Goal: Information Seeking & Learning: Learn about a topic

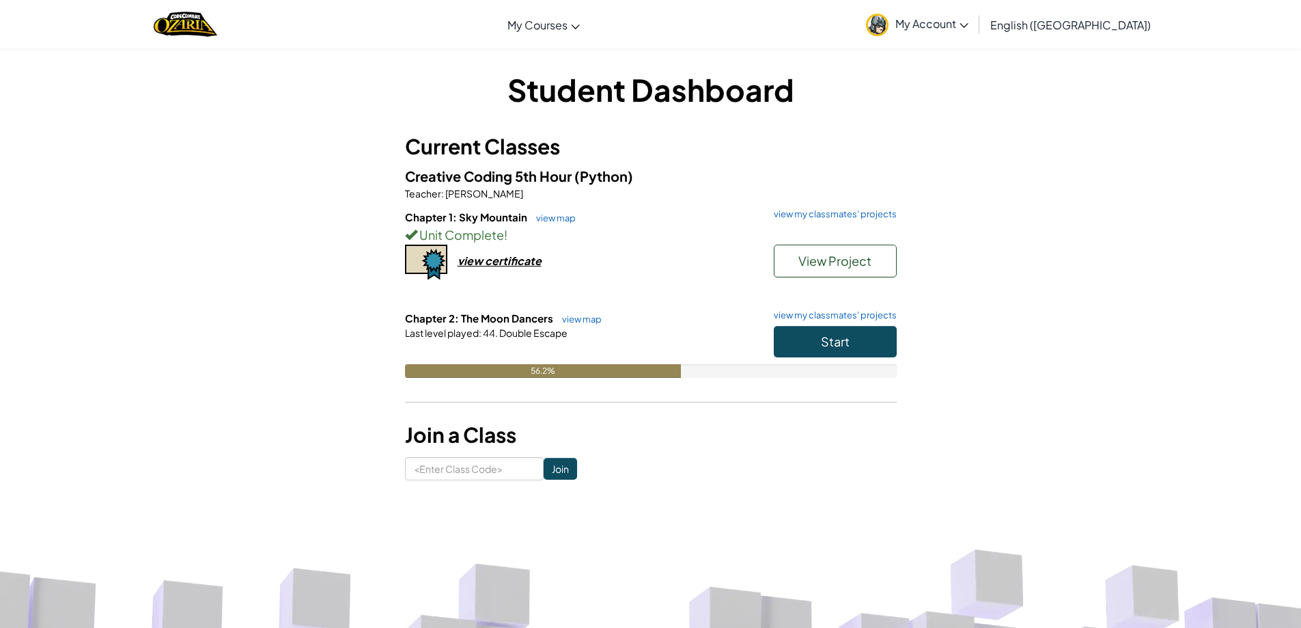
click at [816, 322] on h6 "Chapter 2: The Moon Dancers view map view my classmates' projects" at bounding box center [651, 318] width 492 height 15
click at [820, 331] on button "Start" at bounding box center [835, 341] width 123 height 31
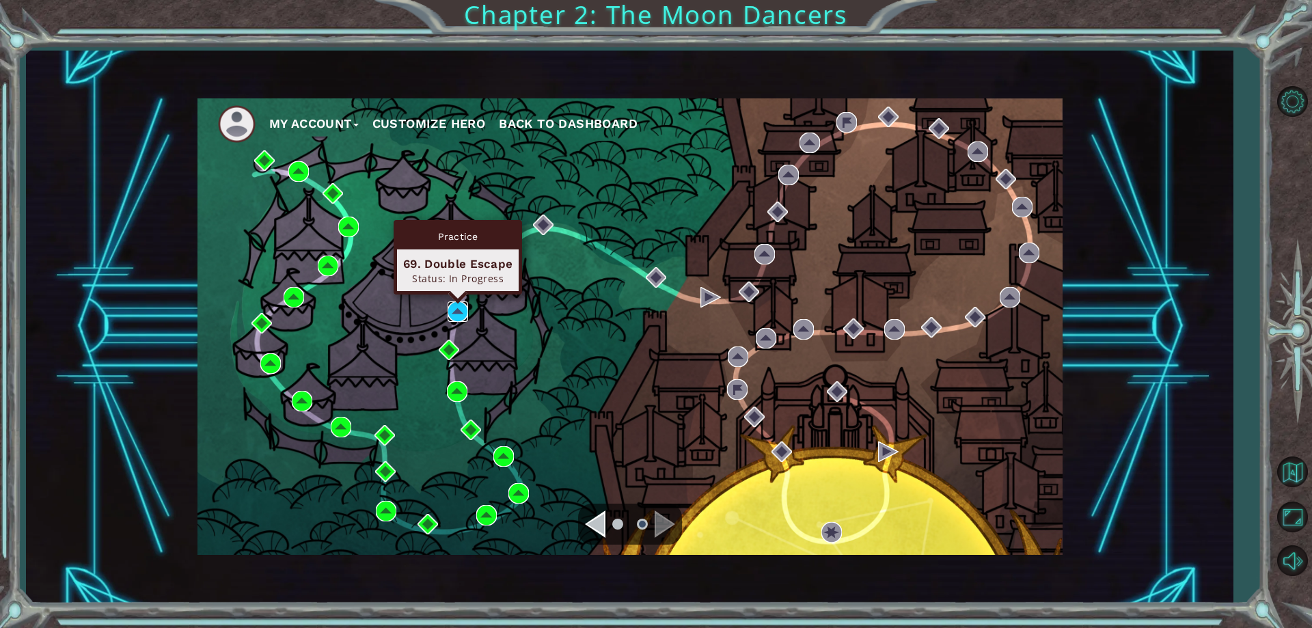
click at [448, 315] on img at bounding box center [457, 311] width 20 height 20
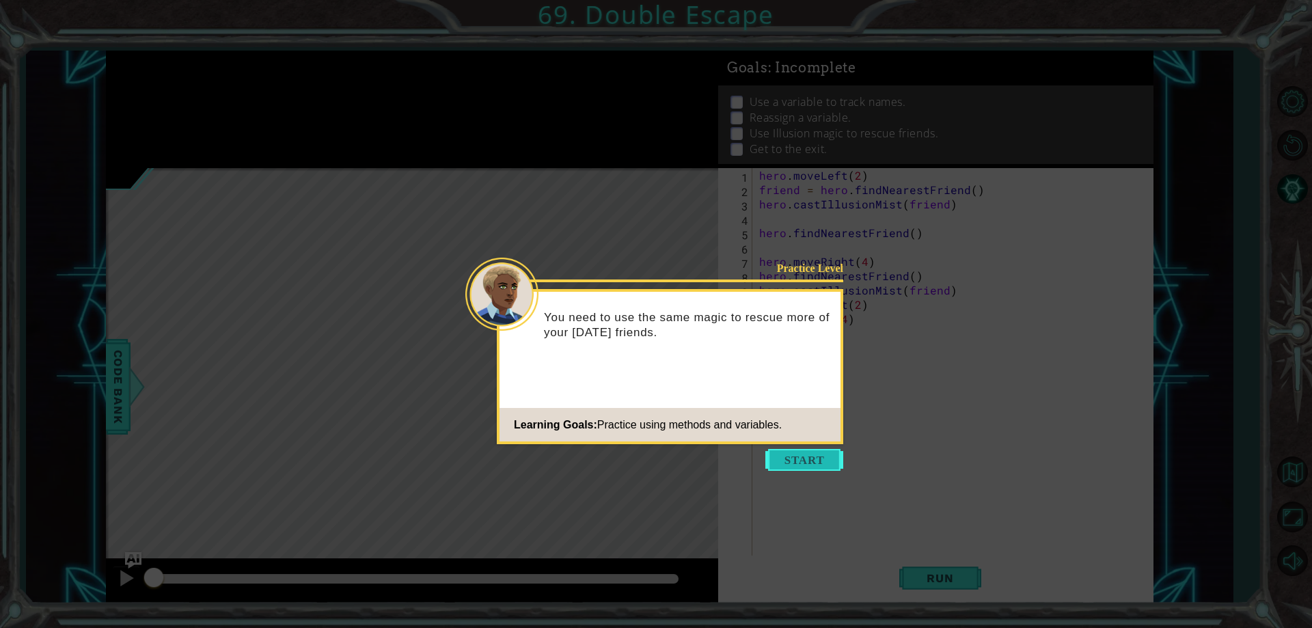
click at [794, 454] on button "Start" at bounding box center [804, 460] width 78 height 22
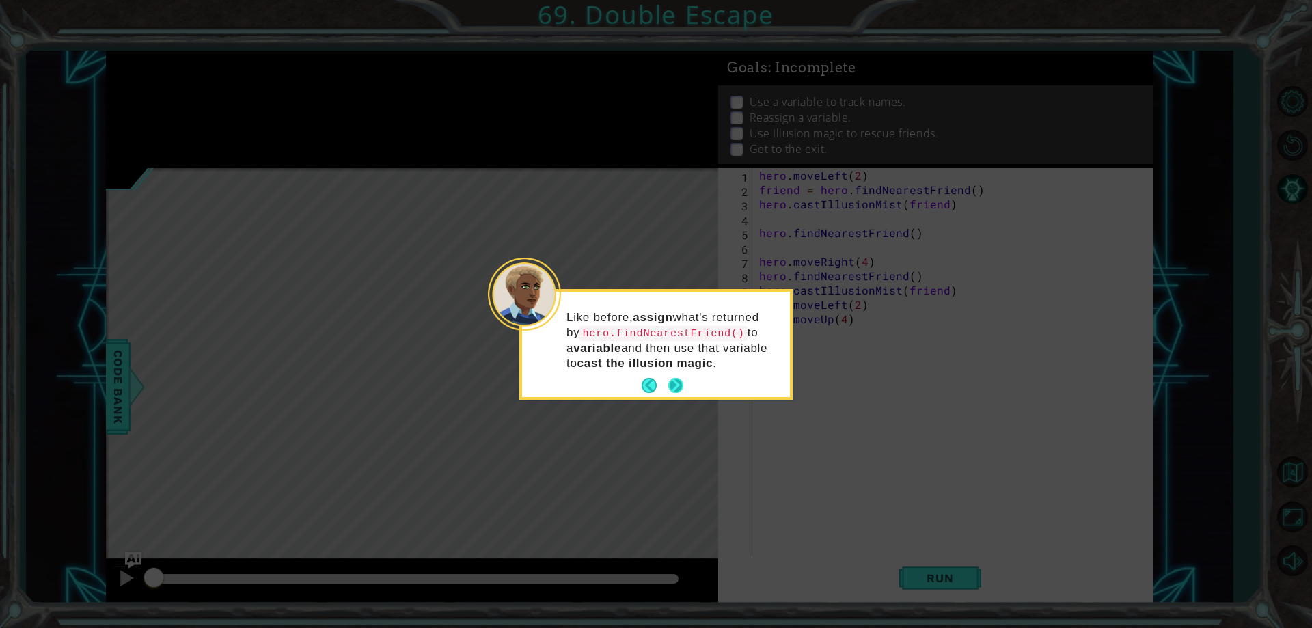
click at [673, 380] on button "Next" at bounding box center [675, 385] width 15 height 15
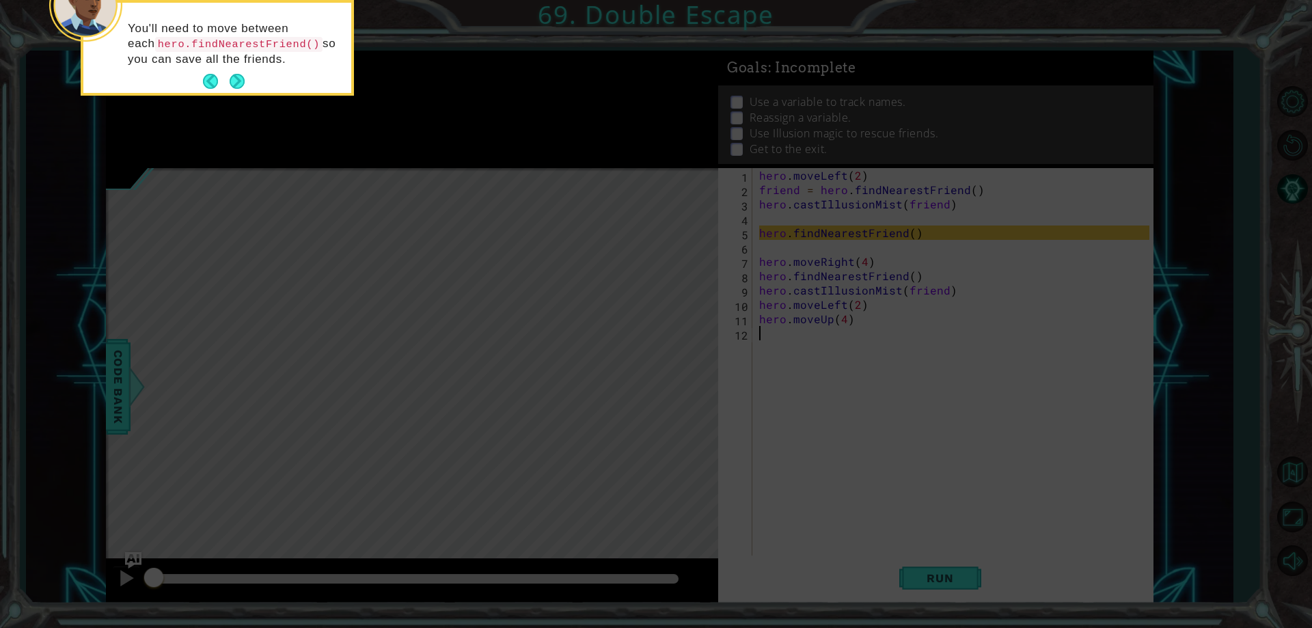
click at [673, 380] on icon at bounding box center [656, 94] width 1312 height 1068
drag, startPoint x: 804, startPoint y: 385, endPoint x: 818, endPoint y: 385, distance: 14.3
click at [806, 385] on icon at bounding box center [656, 94] width 1312 height 1068
drag, startPoint x: 944, startPoint y: 521, endPoint x: 950, endPoint y: 546, distance: 26.0
click at [944, 522] on icon at bounding box center [656, 94] width 1312 height 1068
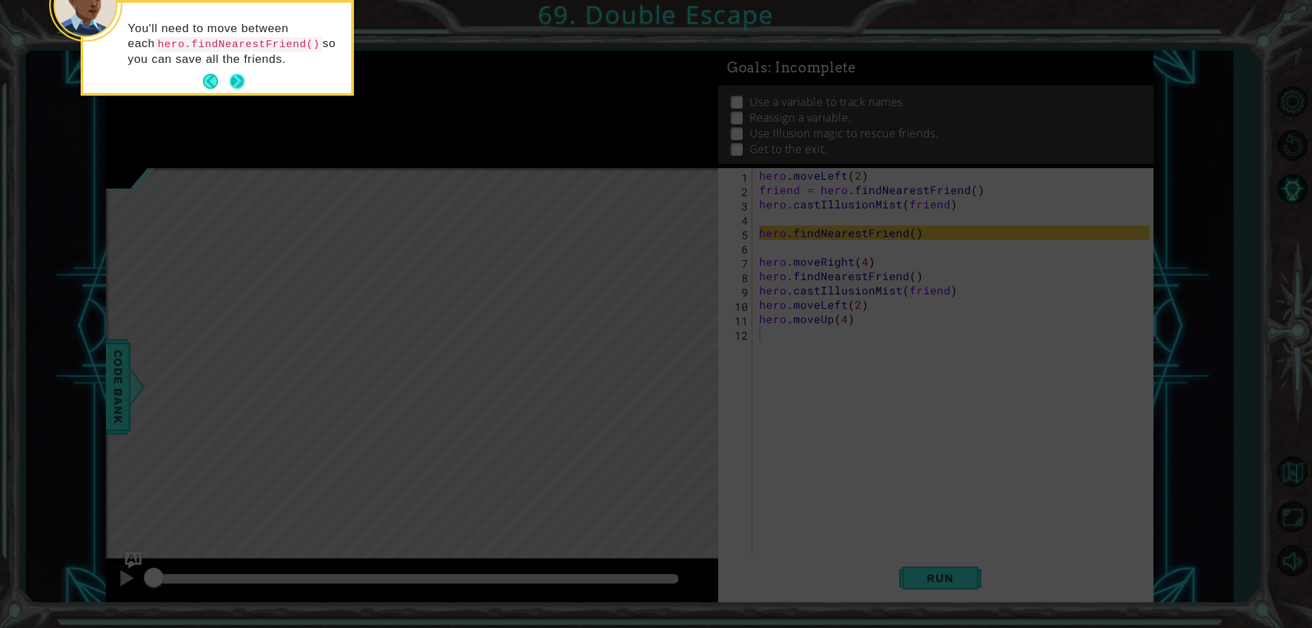
click at [240, 81] on button "Next" at bounding box center [237, 81] width 15 height 15
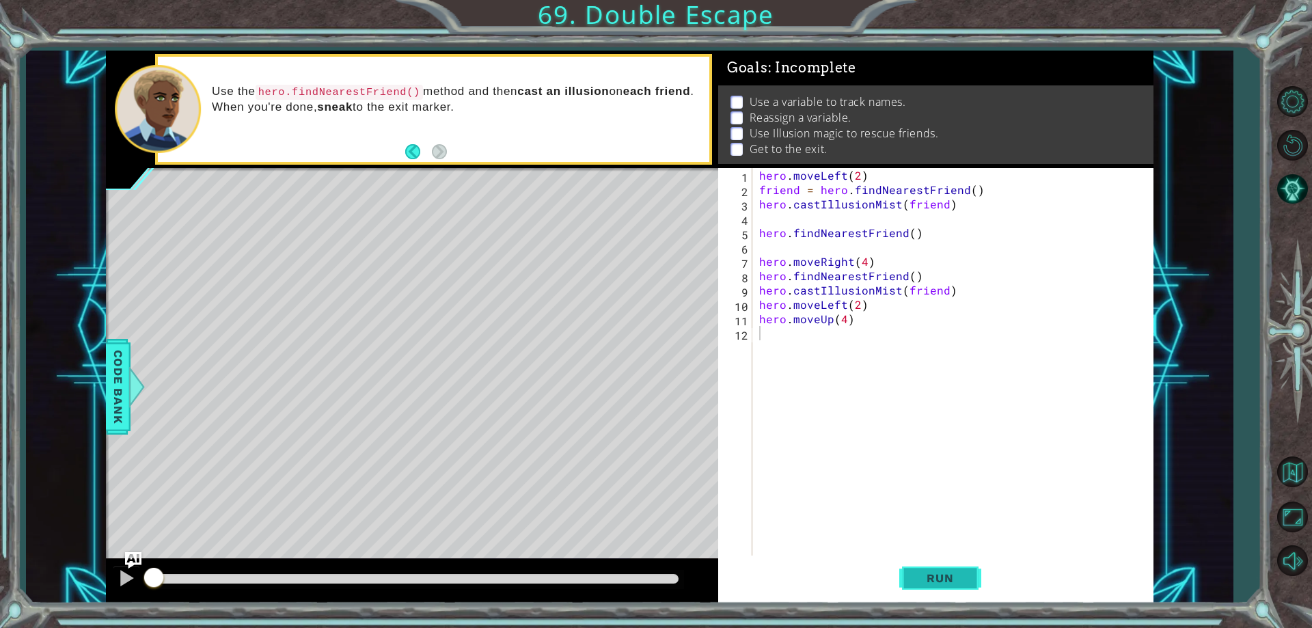
click at [947, 587] on button "Run" at bounding box center [940, 579] width 82 height 44
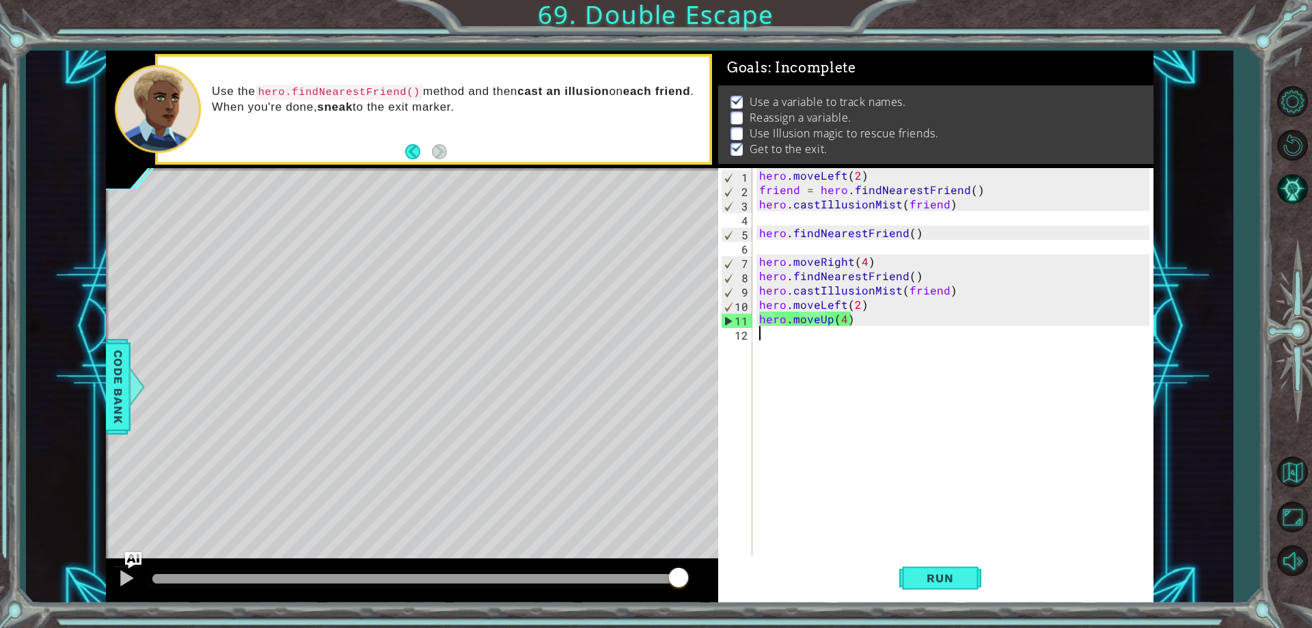
click at [876, 337] on div "hero . moveLeft ( 2 ) friend = hero . findNearestFriend ( ) hero . castIllusion…" at bounding box center [955, 376] width 399 height 416
click at [949, 265] on div "hero . moveLeft ( 2 ) friend = hero . findNearestFriend ( ) hero . castIllusion…" at bounding box center [955, 376] width 399 height 416
click at [948, 273] on div "hero . moveLeft ( 2 ) friend = hero . findNearestFriend ( ) hero . castIllusion…" at bounding box center [955, 376] width 399 height 416
type textarea "hero.findNearestFriend()"
click at [946, 225] on div "hero . moveLeft ( 2 ) friend = hero . findNearestFriend ( ) hero . castIllusion…" at bounding box center [955, 376] width 399 height 416
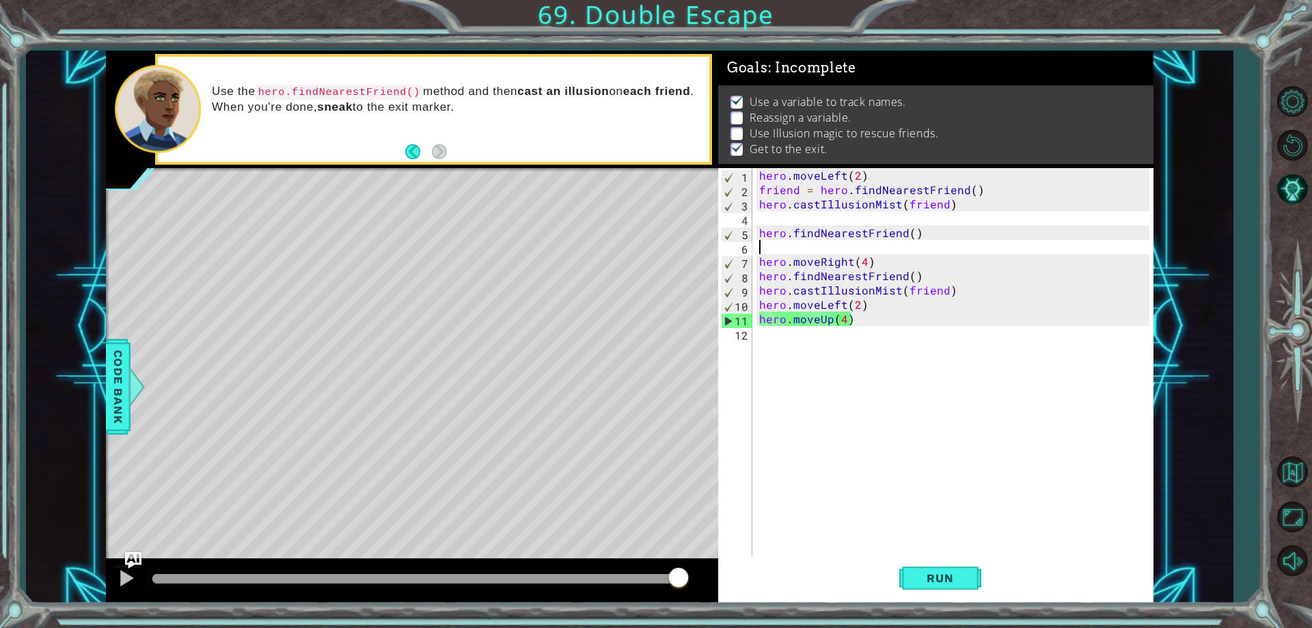
click at [948, 242] on div "hero . moveLeft ( 2 ) friend = hero . findNearestFriend ( ) hero . castIllusion…" at bounding box center [955, 376] width 399 height 416
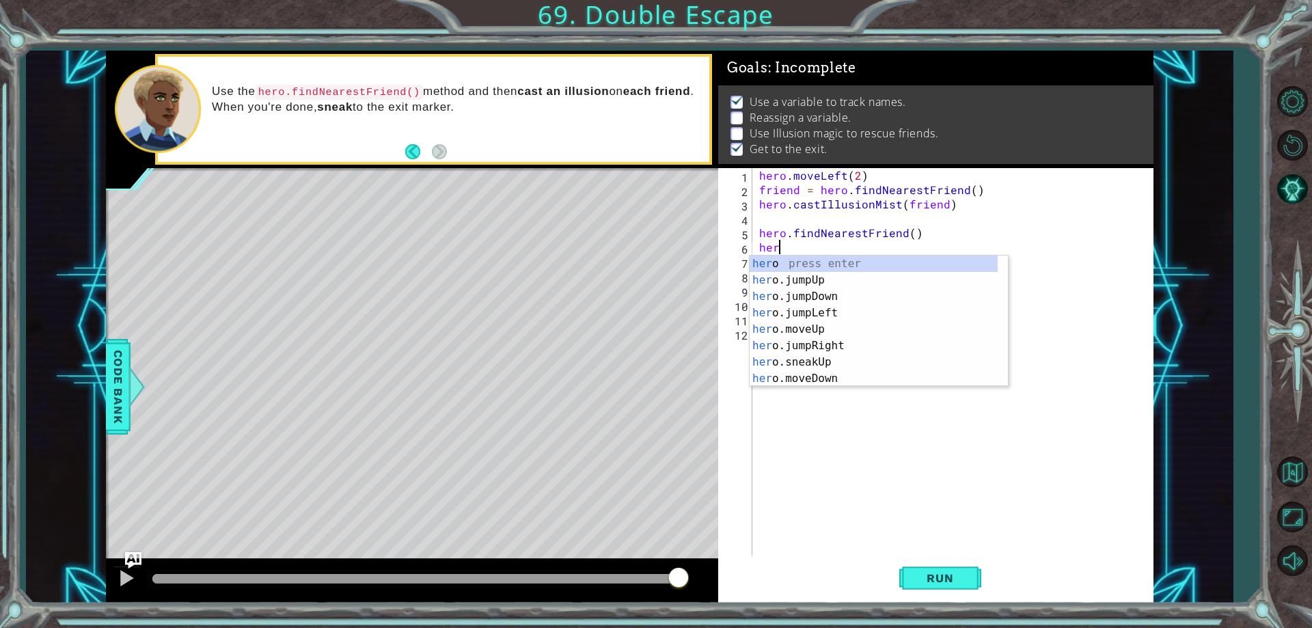
scroll to position [0, 0]
type textarea "h"
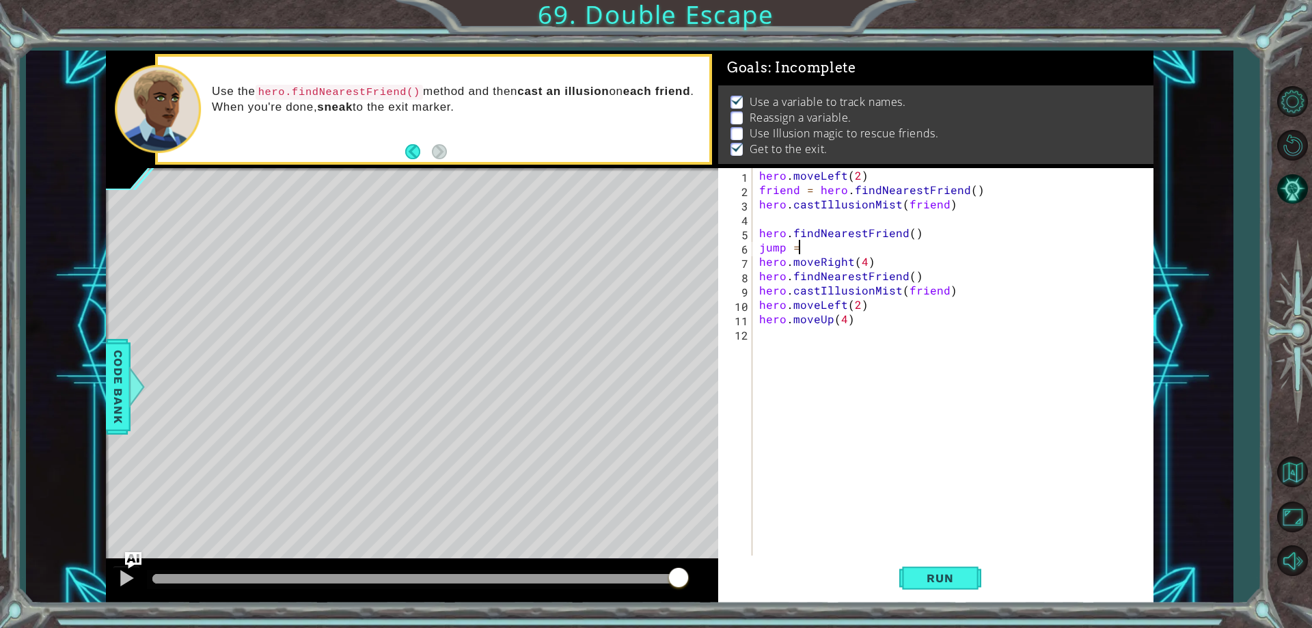
scroll to position [0, 2]
type textarea "jump = h"
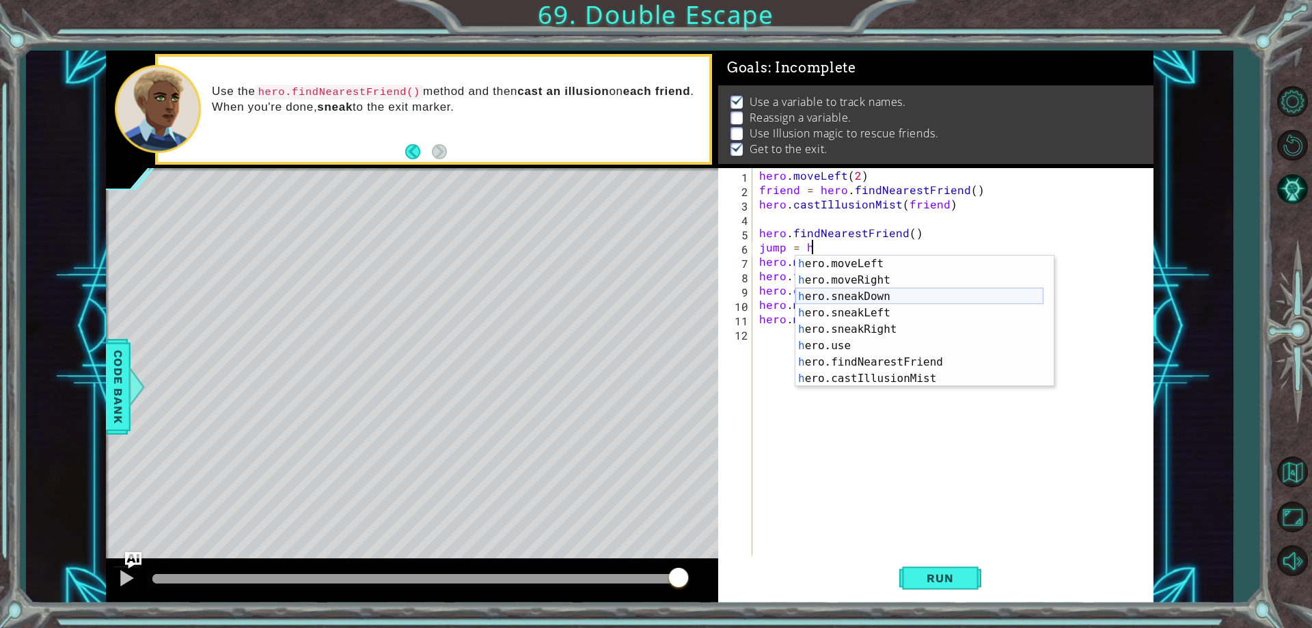
scroll to position [131, 0]
click at [941, 364] on div "h ero.moveLeft press enter h ero.moveRight press enter h ero.sneakDown press en…" at bounding box center [919, 338] width 248 height 164
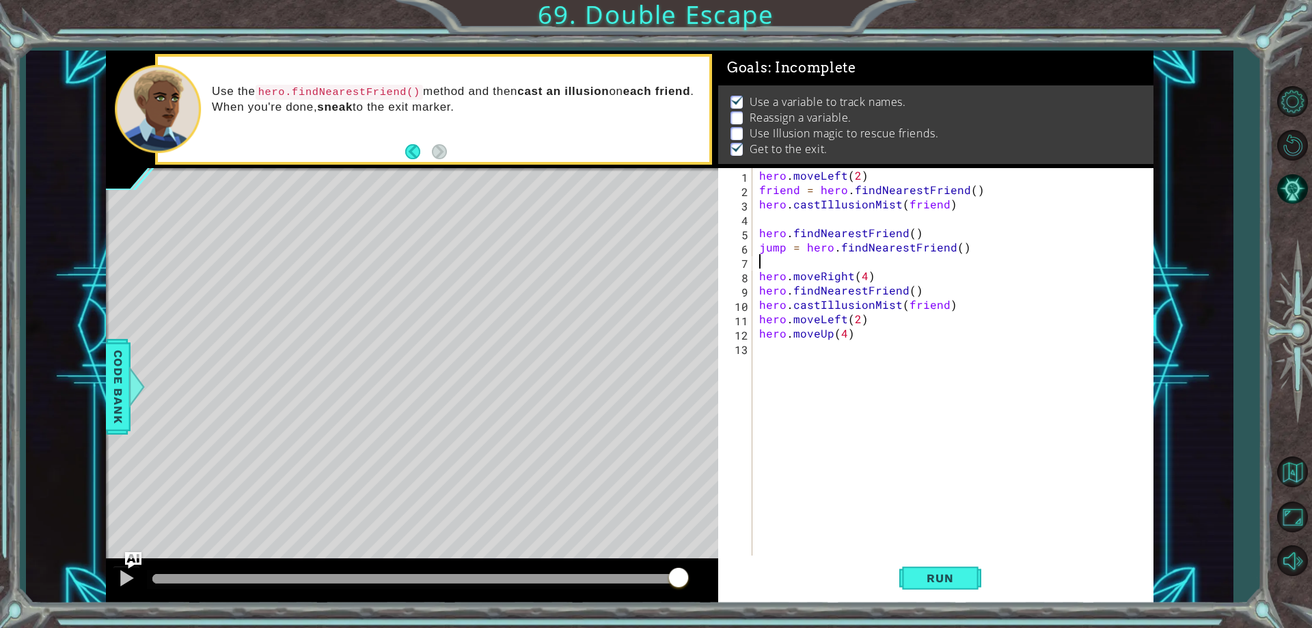
click at [923, 359] on div "hero . moveLeft ( 2 ) friend = hero . findNearestFriend ( ) hero . castIllusion…" at bounding box center [955, 376] width 399 height 416
click at [931, 240] on div "hero . moveLeft ( 2 ) friend = hero . findNearestFriend ( ) hero . castIllusion…" at bounding box center [955, 376] width 399 height 416
click at [925, 228] on div "hero . moveLeft ( 2 ) friend = hero . findNearestFriend ( ) hero . castIllusion…" at bounding box center [955, 376] width 399 height 416
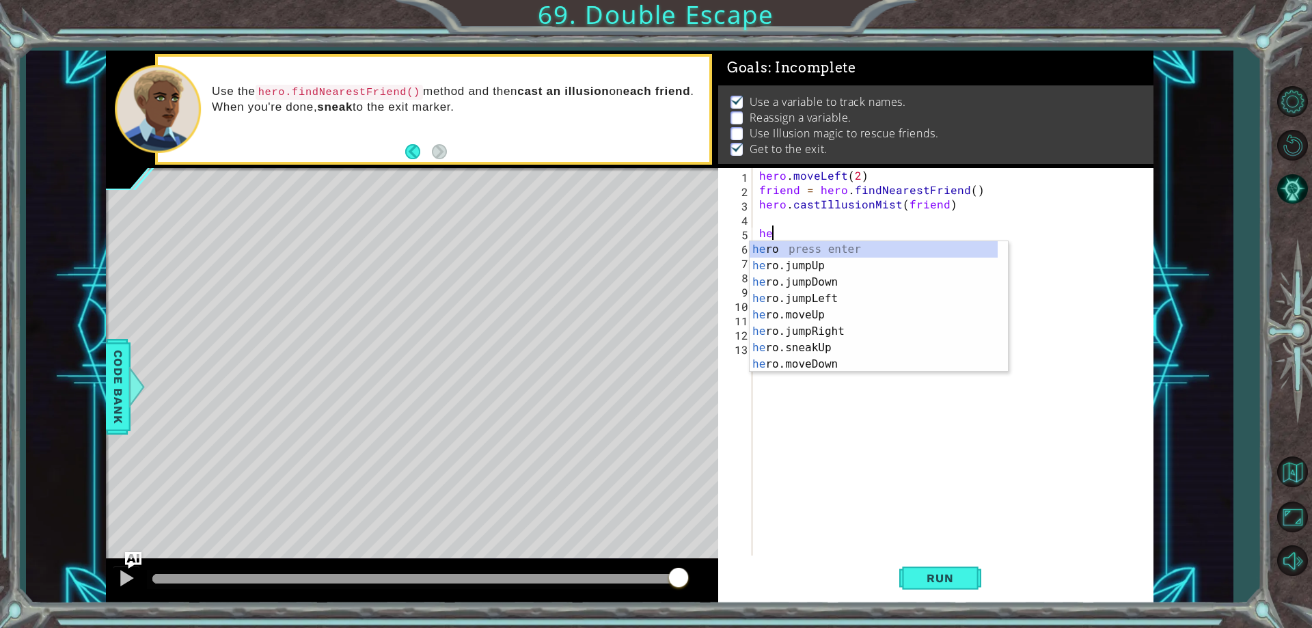
type textarea "h"
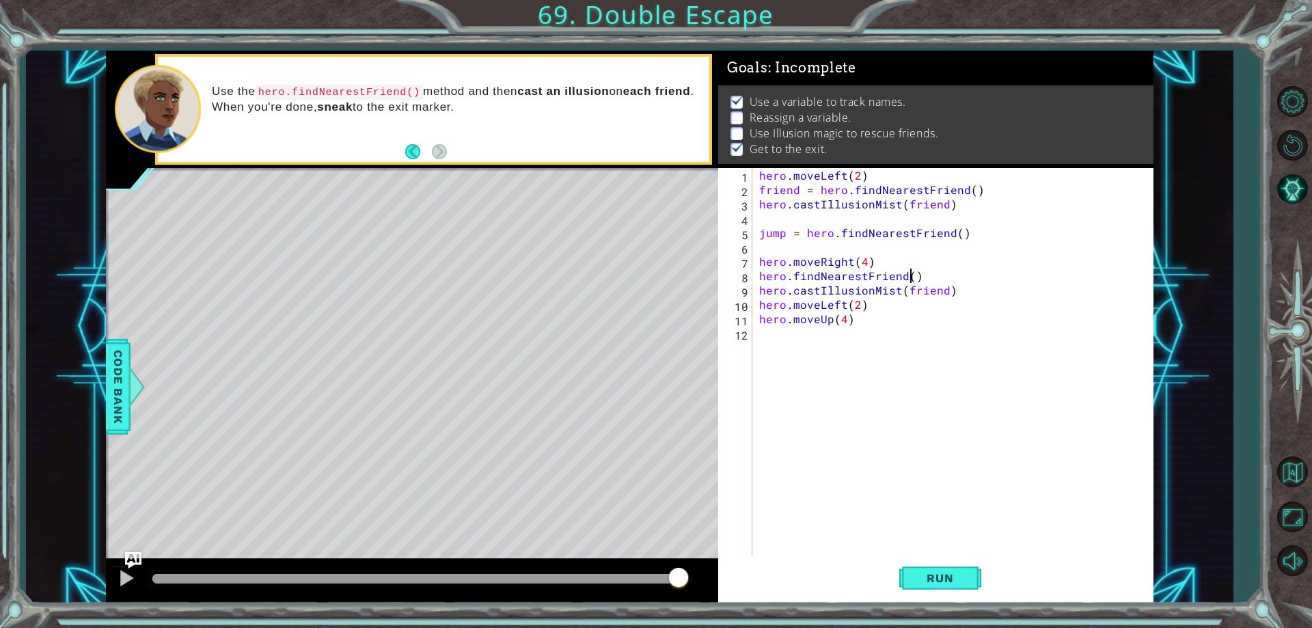
click at [911, 278] on div "hero . moveLeft ( 2 ) friend = hero . findNearestFriend ( ) hero . castIllusion…" at bounding box center [955, 376] width 399 height 416
click at [939, 284] on div "hero . moveLeft ( 2 ) friend = hero . findNearestFriend ( ) hero . castIllusion…" at bounding box center [955, 376] width 399 height 416
click at [943, 292] on div "hero . moveLeft ( 2 ) friend = hero . findNearestFriend ( ) hero . castIllusion…" at bounding box center [955, 376] width 399 height 416
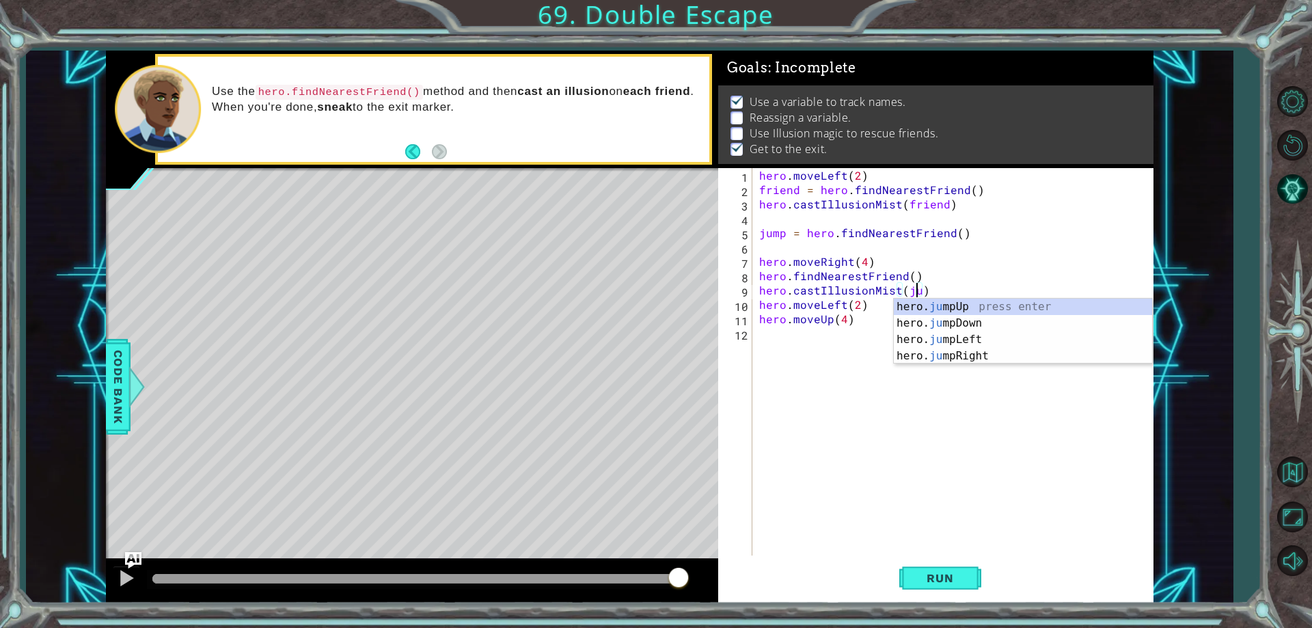
scroll to position [0, 10]
type textarea "hero.castIllusionMist(jump)"
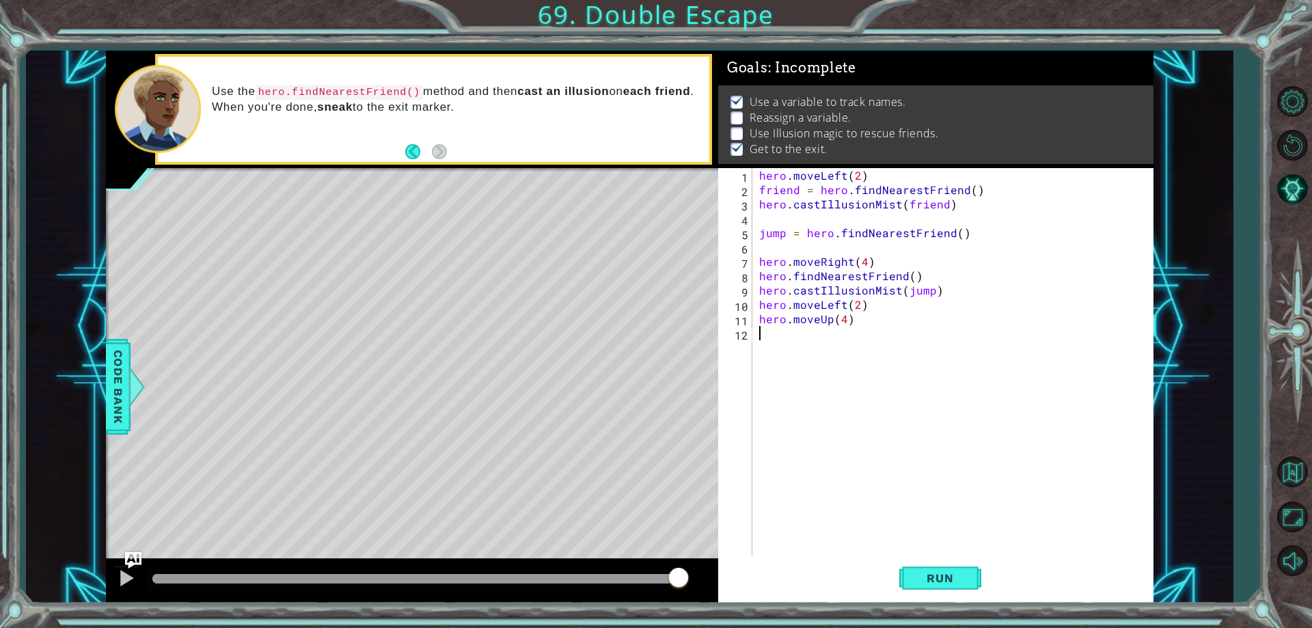
click at [856, 448] on div "hero . moveLeft ( 2 ) friend = hero . findNearestFriend ( ) hero . castIllusion…" at bounding box center [955, 376] width 399 height 416
click at [949, 585] on button "Run" at bounding box center [940, 579] width 82 height 44
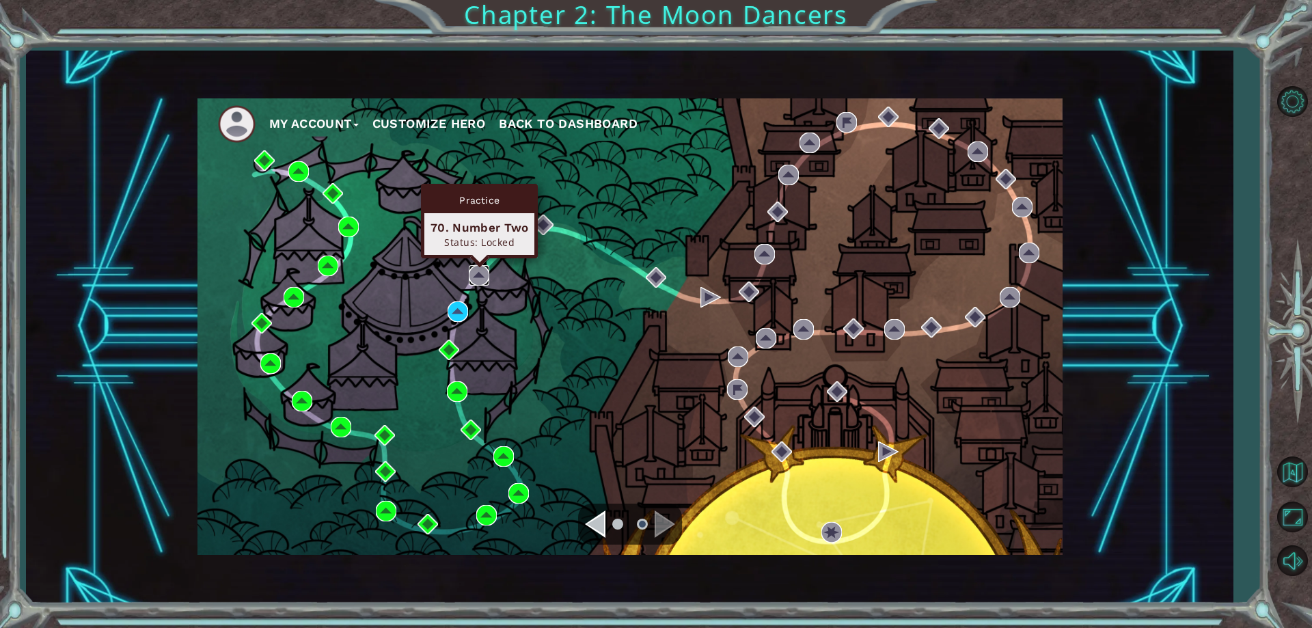
click at [483, 281] on img at bounding box center [479, 275] width 20 height 20
click at [483, 277] on img at bounding box center [479, 275] width 20 height 20
drag, startPoint x: 483, startPoint y: 277, endPoint x: 536, endPoint y: 343, distance: 84.1
click at [487, 283] on img at bounding box center [479, 275] width 20 height 20
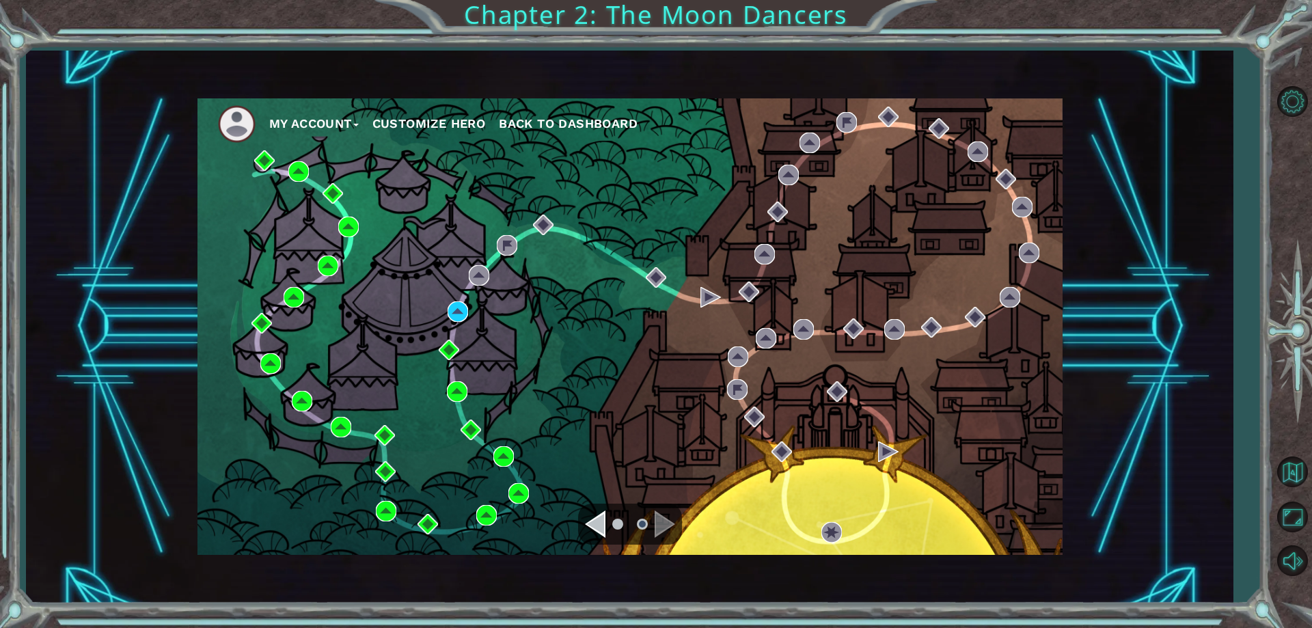
click at [594, 523] on div "Navigate to the previous page" at bounding box center [595, 523] width 20 height 27
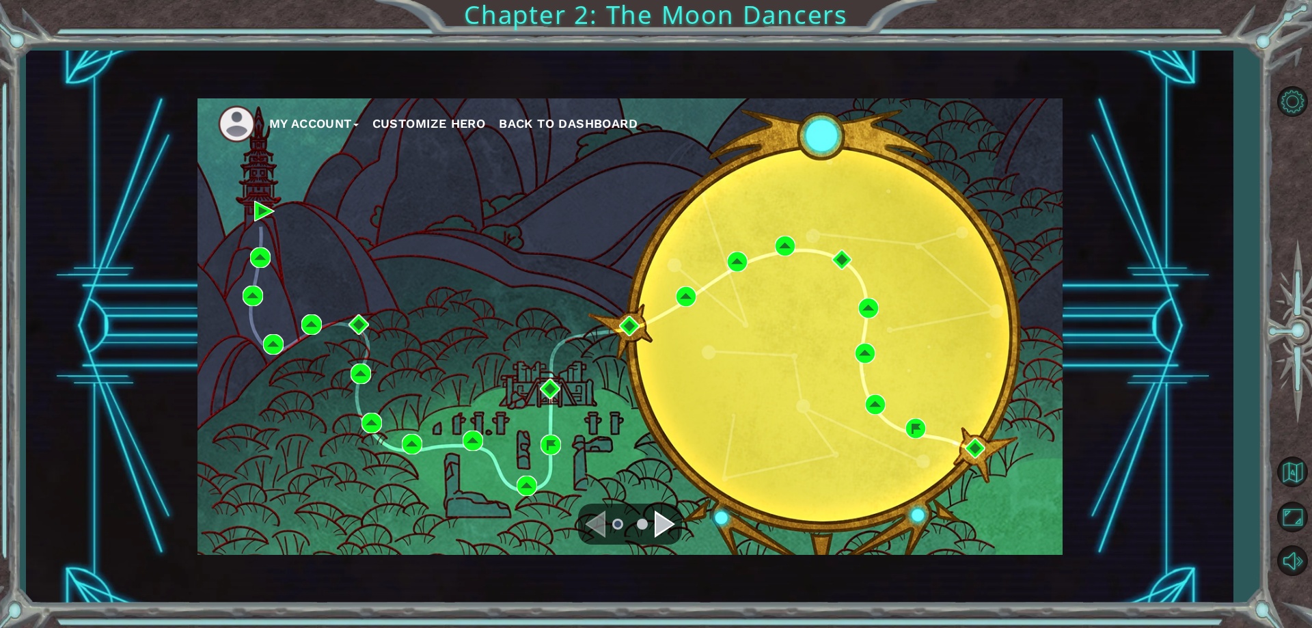
click at [665, 521] on div "Navigate to the next page" at bounding box center [664, 523] width 20 height 27
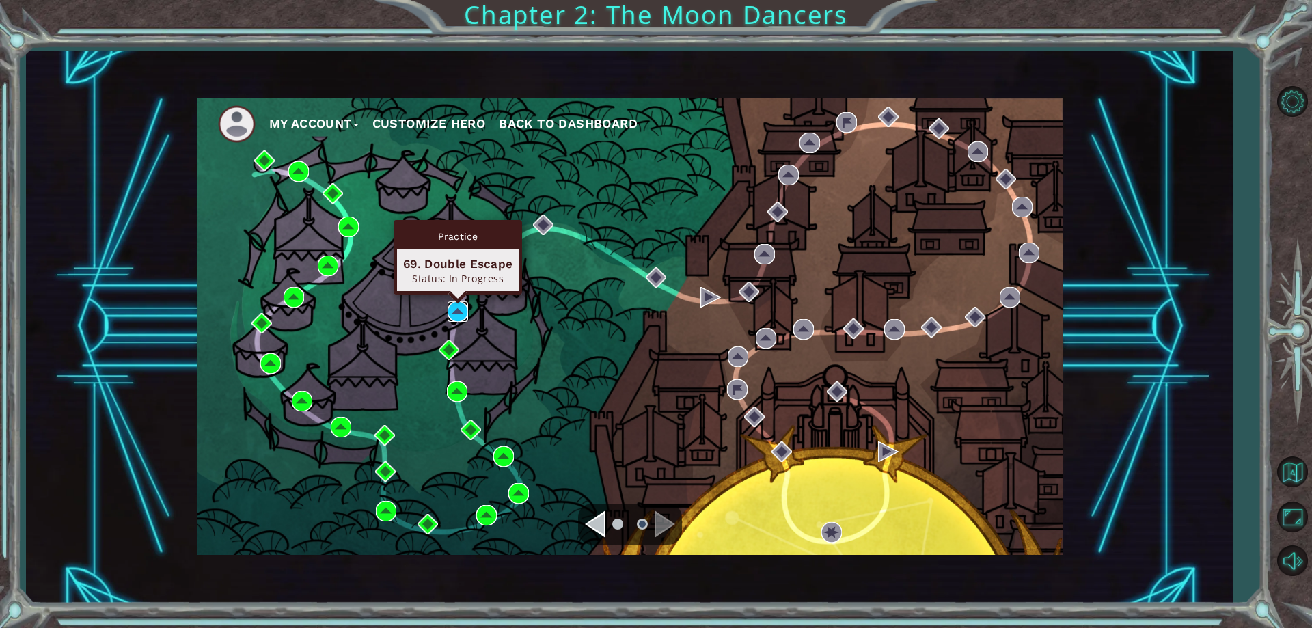
click at [453, 316] on img at bounding box center [457, 311] width 20 height 20
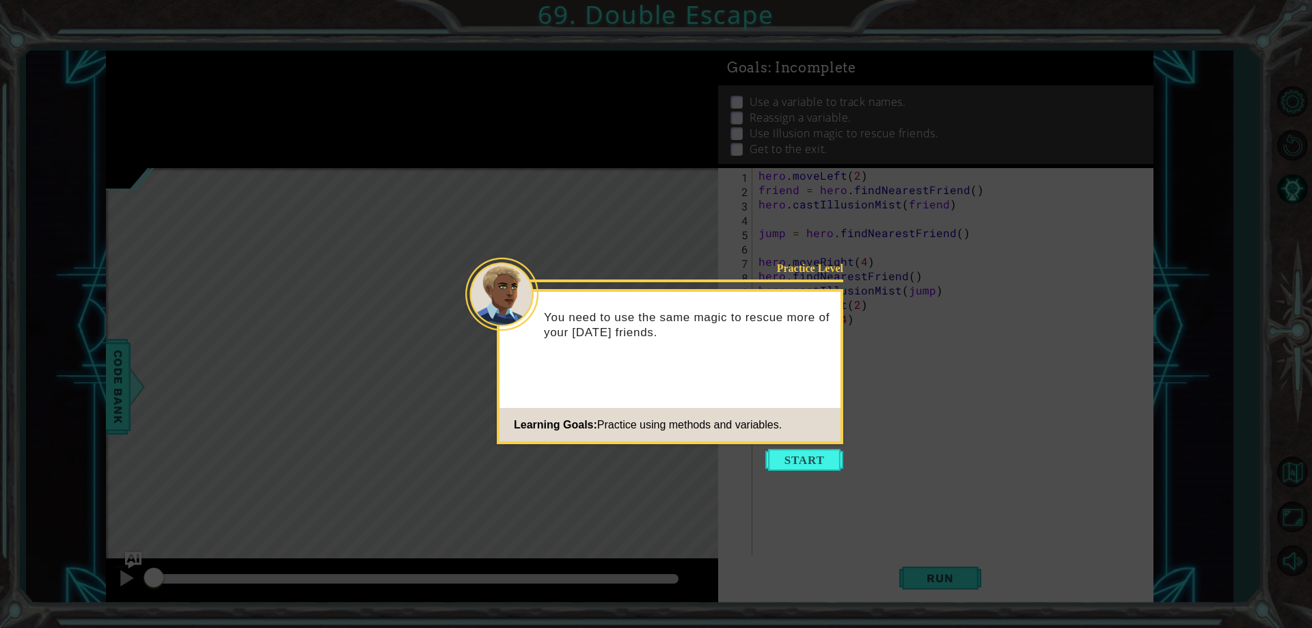
click at [798, 445] on icon at bounding box center [656, 314] width 1312 height 628
click at [804, 463] on button "Start" at bounding box center [804, 460] width 78 height 22
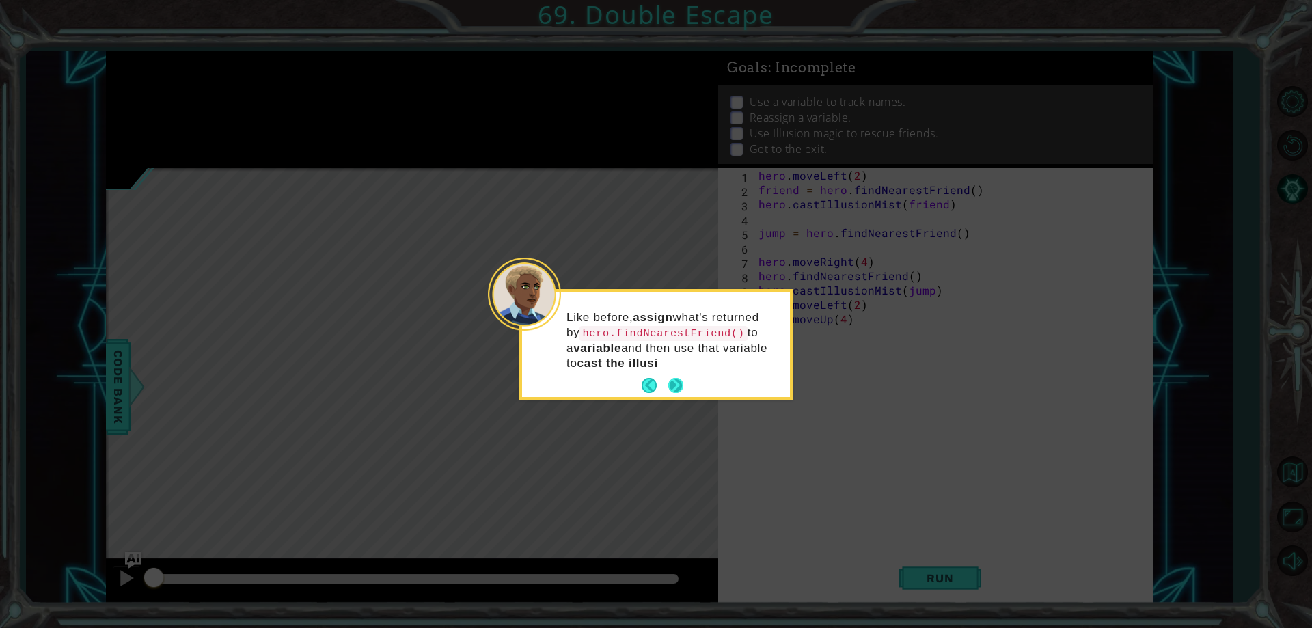
click at [673, 366] on p "Like before, assign what's returned by hero.findNearestFriend() to a variable a…" at bounding box center [673, 340] width 214 height 61
click at [674, 389] on button "Next" at bounding box center [675, 385] width 15 height 15
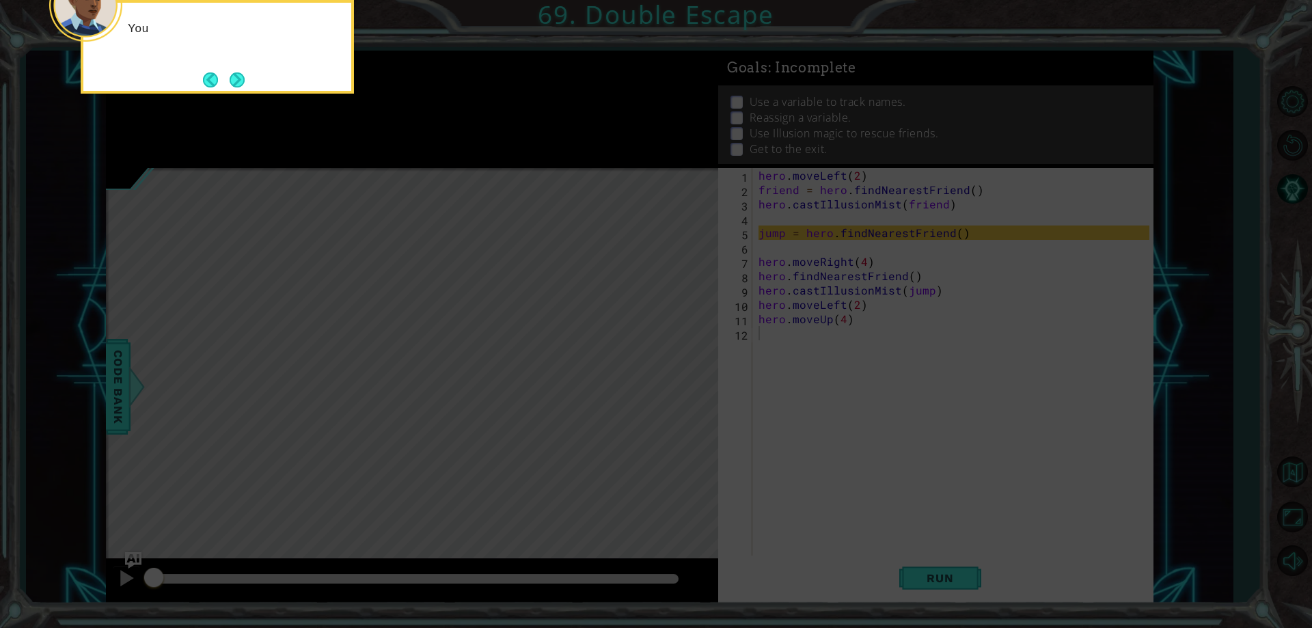
click at [674, 389] on icon at bounding box center [656, 94] width 1312 height 1068
click at [240, 78] on button "Next" at bounding box center [237, 79] width 15 height 15
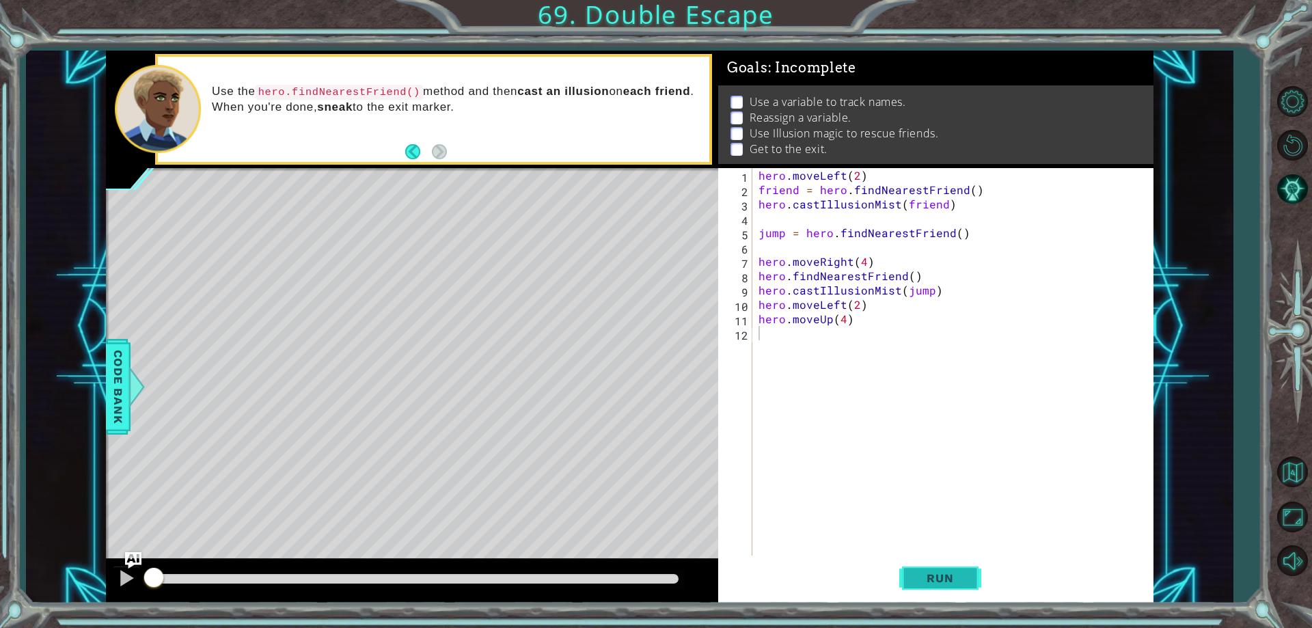
click at [944, 566] on button "Run" at bounding box center [940, 579] width 82 height 44
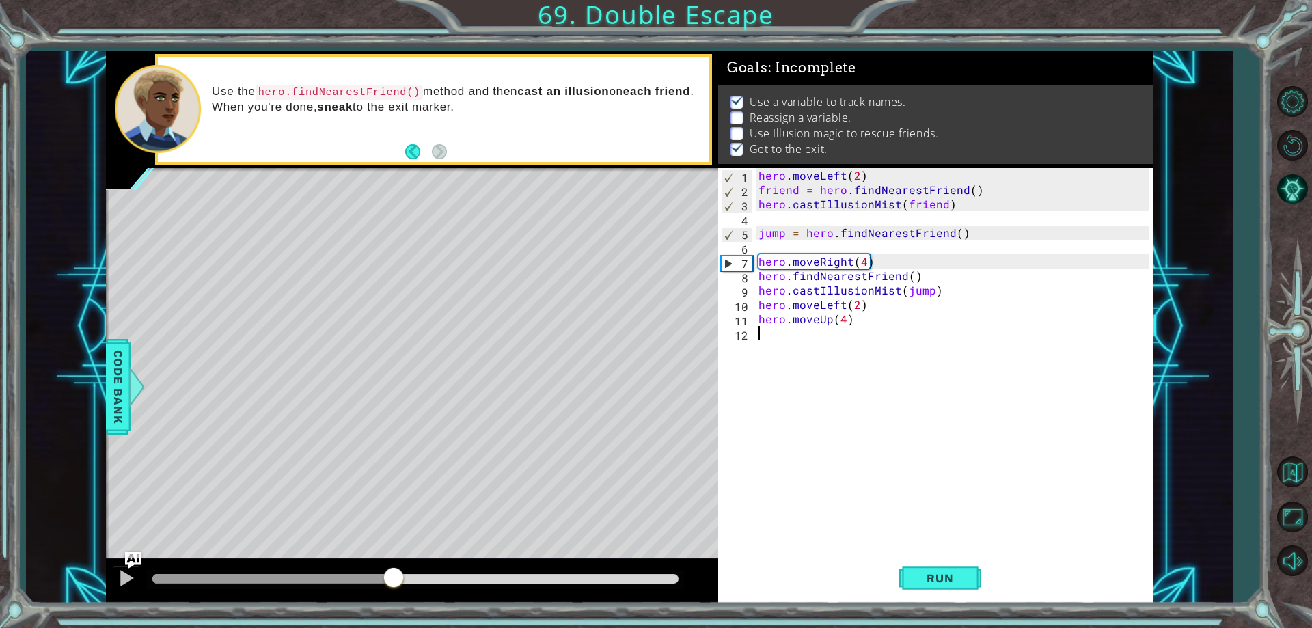
drag, startPoint x: 218, startPoint y: 579, endPoint x: 395, endPoint y: 579, distance: 176.9
click at [395, 579] on div at bounding box center [393, 578] width 25 height 25
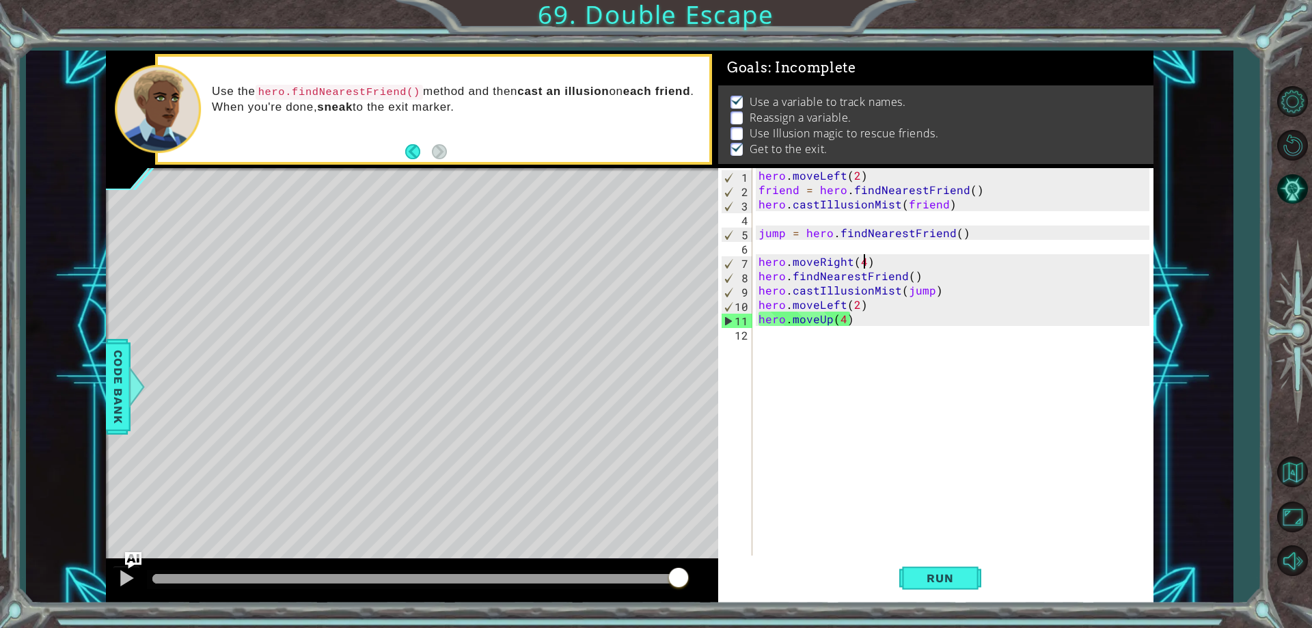
click at [862, 261] on div "hero . moveLeft ( 2 ) friend = hero . findNearestFriend ( ) hero . castIllusion…" at bounding box center [956, 376] width 400 height 416
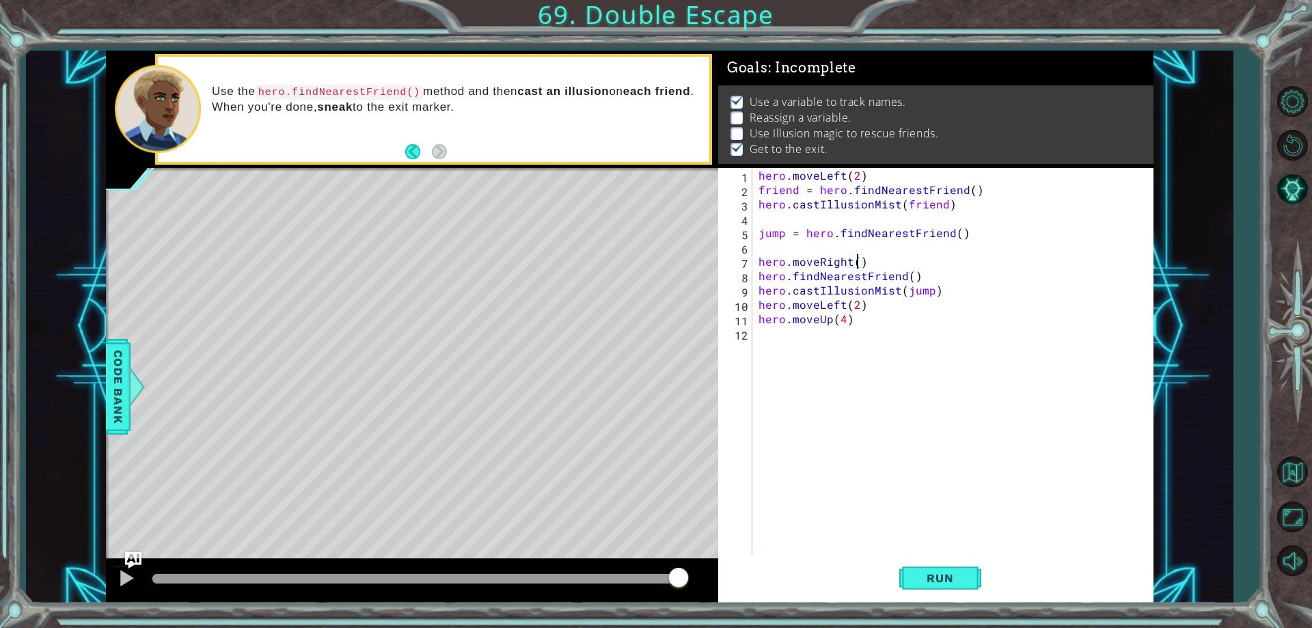
type textarea "hero.moveRight(5)"
click at [980, 353] on div "hero . moveLeft ( 2 ) friend = hero . findNearestFriend ( ) hero . castIllusion…" at bounding box center [956, 376] width 400 height 416
click at [861, 260] on div "hero . moveLeft ( 2 ) friend = hero . findNearestFriend ( ) hero . castIllusion…" at bounding box center [956, 376] width 400 height 416
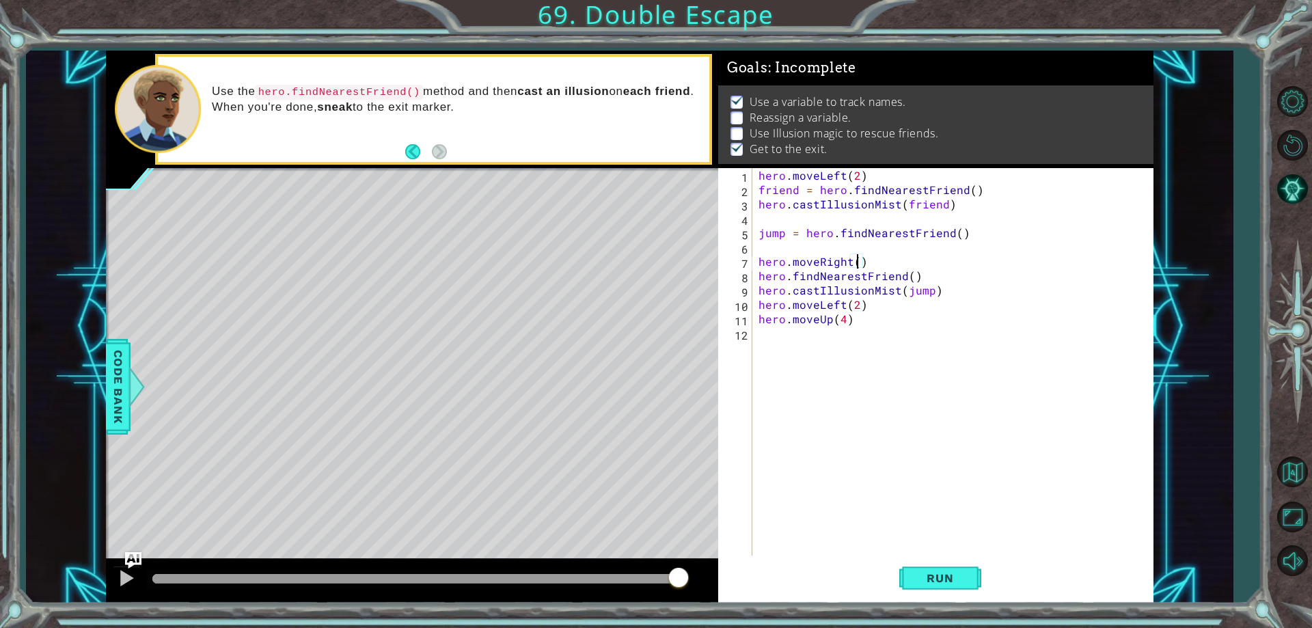
type textarea "hero.moveRight(4)"
click at [987, 329] on div "hero . moveLeft ( 2 ) friend = hero . findNearestFriend ( ) hero . castIllusion…" at bounding box center [956, 376] width 400 height 416
type textarea "h"
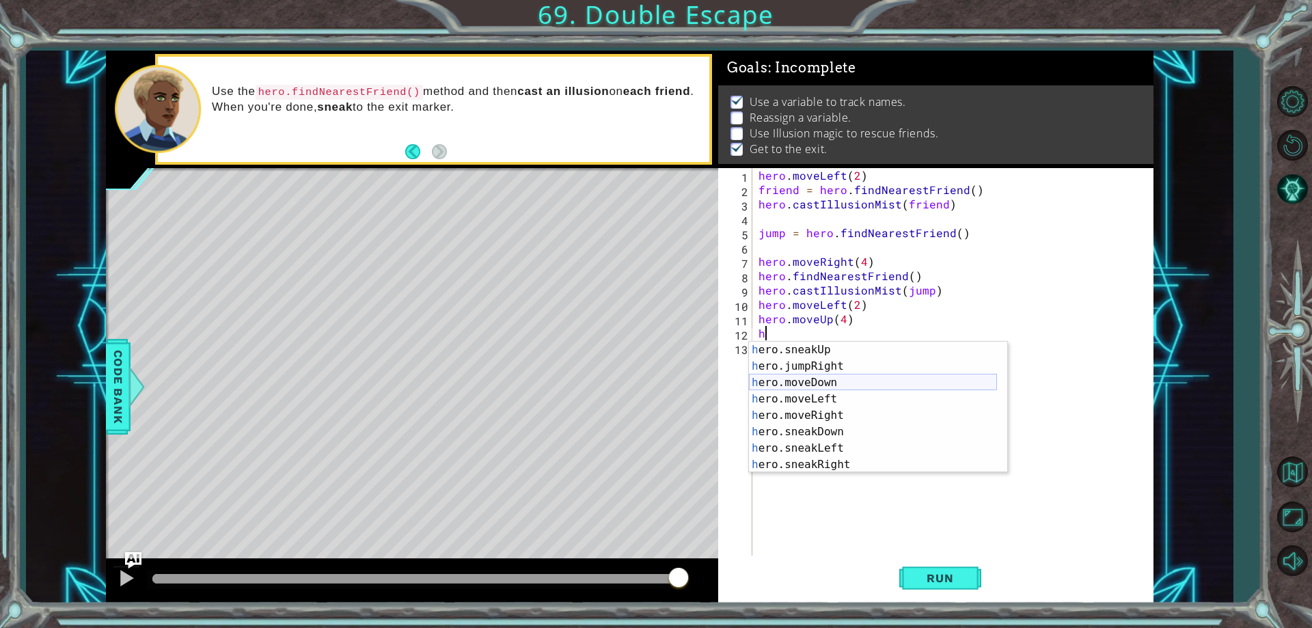
scroll to position [131, 0]
click at [877, 446] on div "h ero.moveLeft press enter h ero.moveRight press enter h ero.sneakDown press en…" at bounding box center [873, 424] width 248 height 164
click at [891, 483] on div "h ero.moveLeft press enter h ero.moveRight press enter h ero.sneakDown press en…" at bounding box center [873, 438] width 248 height 164
type textarea "hero.castIllusionMist(friend)"
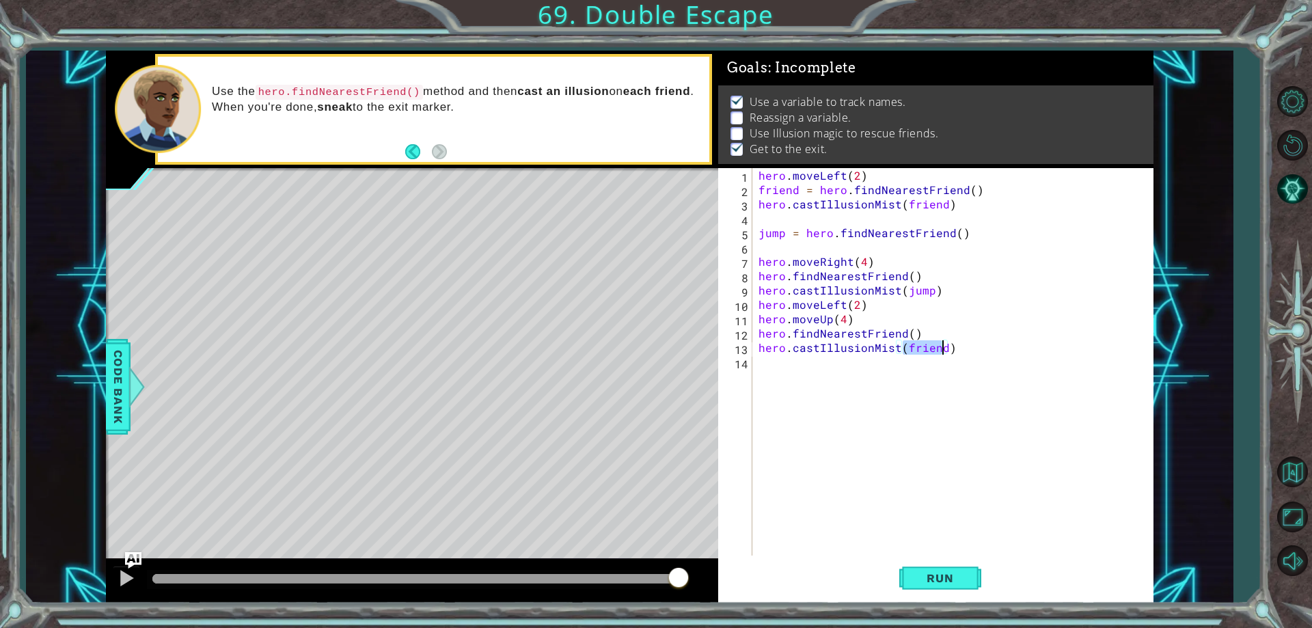
click at [852, 406] on div "hero . moveLeft ( 2 ) friend = hero . findNearestFriend ( ) hero . castIllusion…" at bounding box center [956, 376] width 400 height 416
type textarea "h"
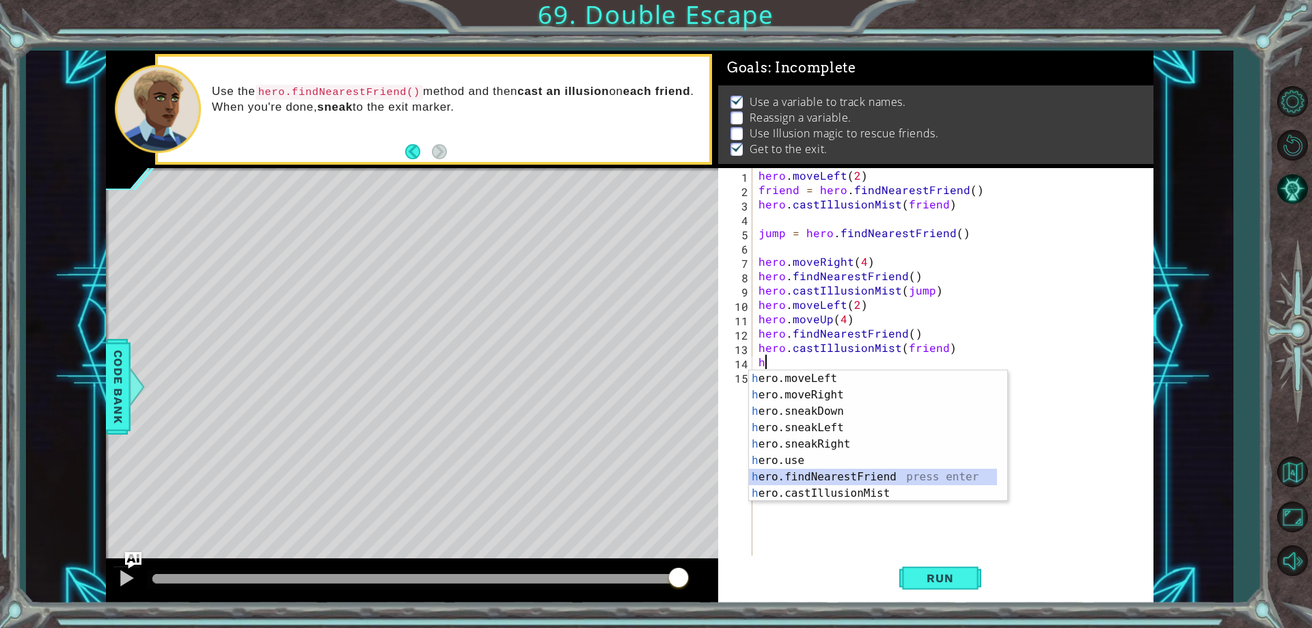
click at [882, 478] on div "h ero.moveLeft press enter h ero.moveRight press enter h ero.sneakDown press en…" at bounding box center [873, 452] width 248 height 164
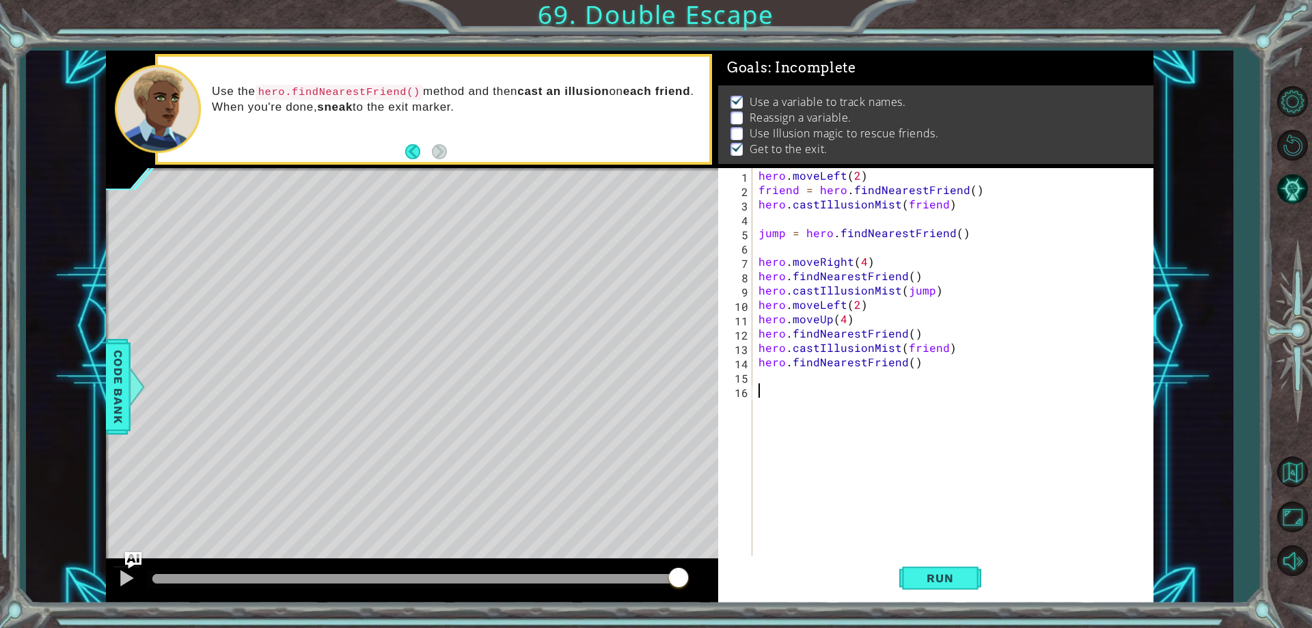
click at [872, 394] on div "hero . moveLeft ( 2 ) friend = hero . findNearestFriend ( ) hero . castIllusion…" at bounding box center [956, 376] width 400 height 416
click at [864, 385] on div "hero . moveLeft ( 2 ) friend = hero . findNearestFriend ( ) hero . castIllusion…" at bounding box center [956, 376] width 400 height 416
click at [947, 579] on span "Run" at bounding box center [940, 578] width 54 height 14
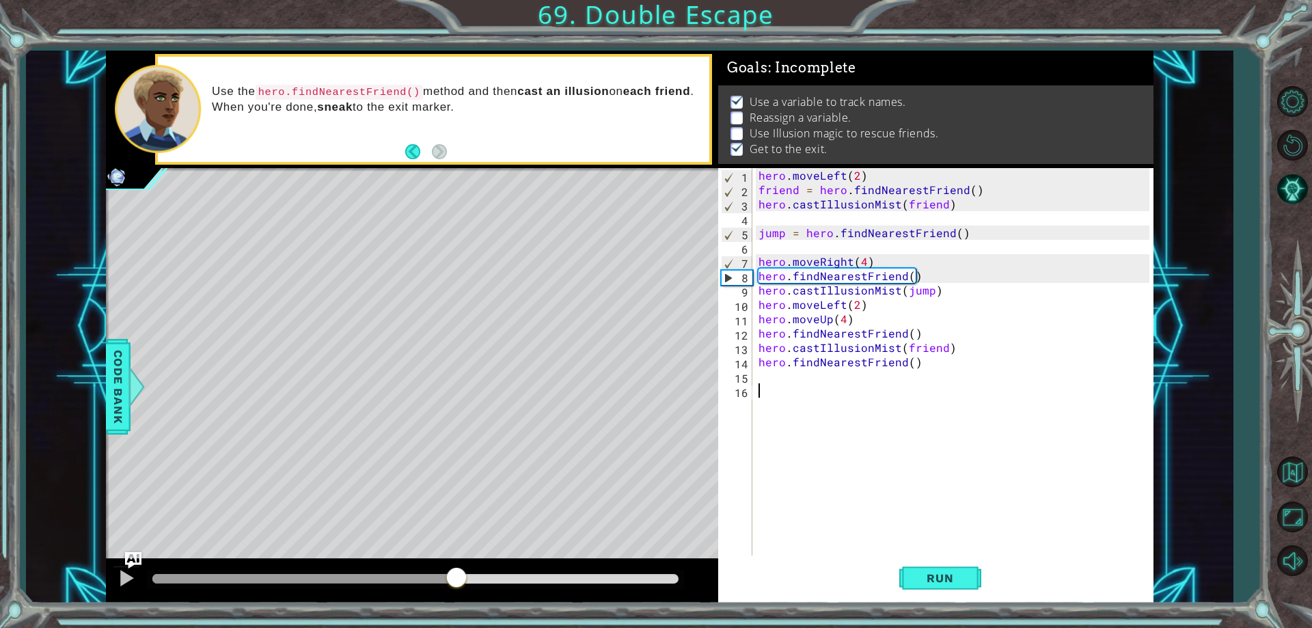
drag, startPoint x: 266, startPoint y: 577, endPoint x: 460, endPoint y: 580, distance: 193.4
click at [458, 580] on div at bounding box center [456, 578] width 25 height 25
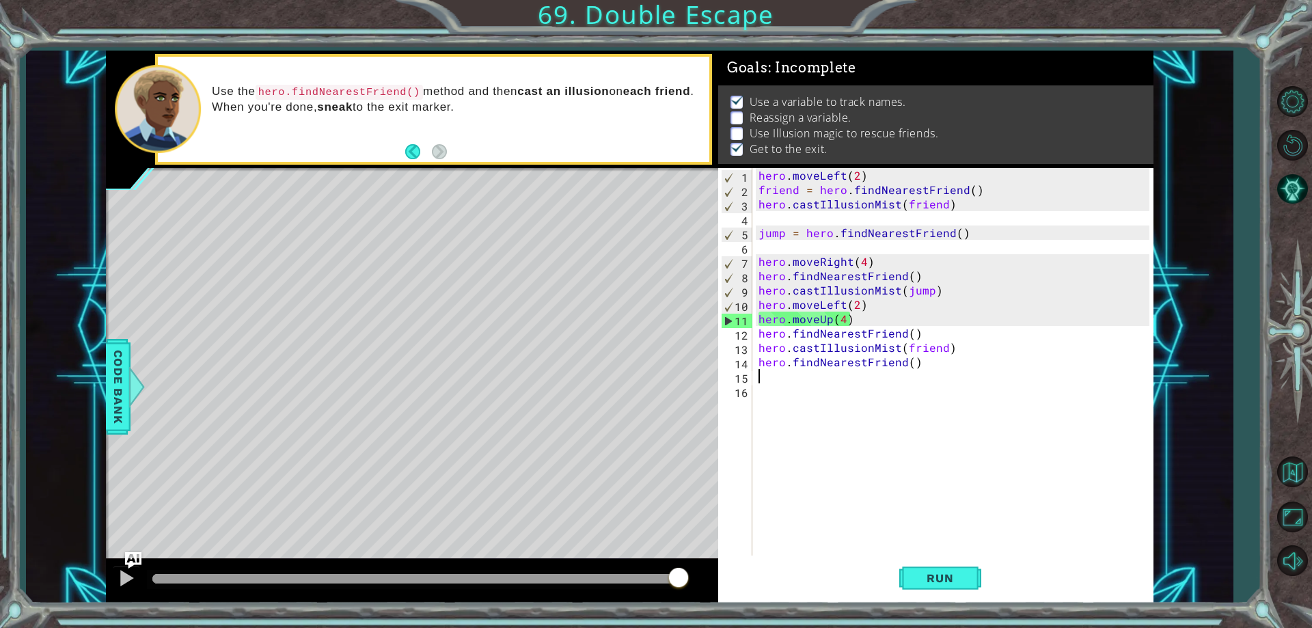
click at [851, 374] on div "hero . moveLeft ( 2 ) friend = hero . findNearestFriend ( ) hero . castIllusion…" at bounding box center [956, 376] width 400 height 416
click at [944, 346] on div "hero . moveLeft ( 2 ) friend = hero . findNearestFriend ( ) hero . castIllusion…" at bounding box center [956, 376] width 400 height 416
click at [944, 358] on div "hero . moveLeft ( 2 ) friend = hero . findNearestFriend ( ) hero . castIllusion…" at bounding box center [956, 376] width 400 height 416
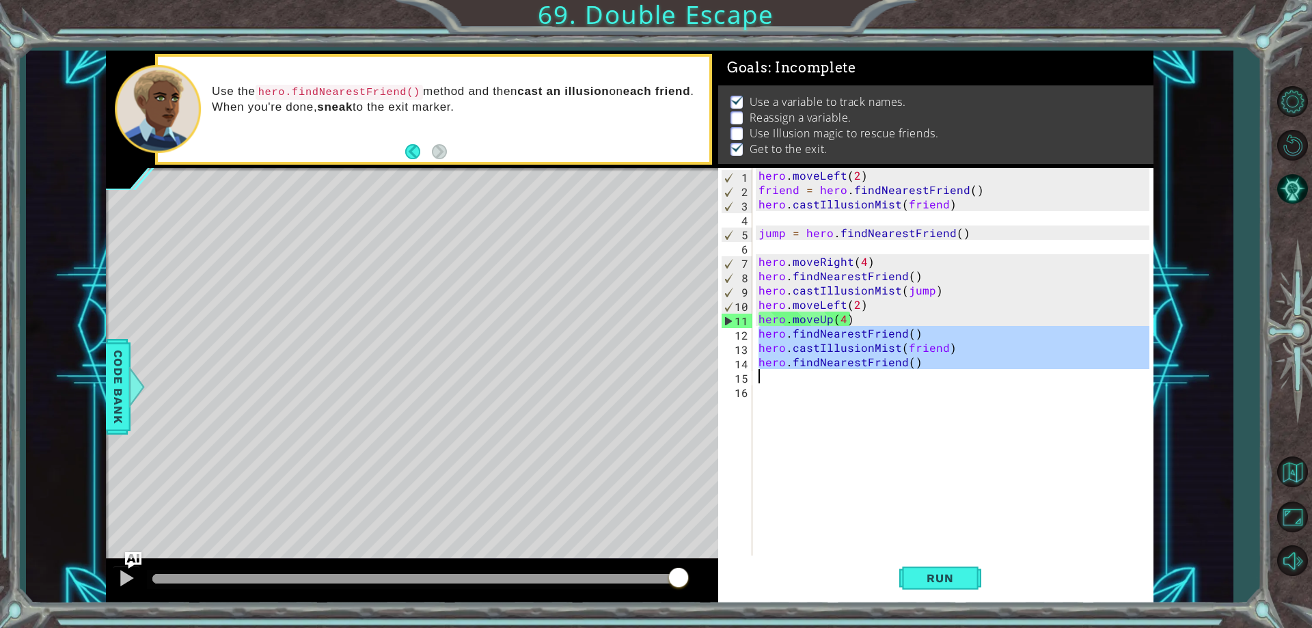
drag, startPoint x: 756, startPoint y: 332, endPoint x: 925, endPoint y: 374, distance: 174.5
click at [925, 374] on div "hero . moveLeft ( 2 ) friend = hero . findNearestFriend ( ) hero . castIllusion…" at bounding box center [956, 376] width 400 height 416
type textarea "hero.findNearestFriend()"
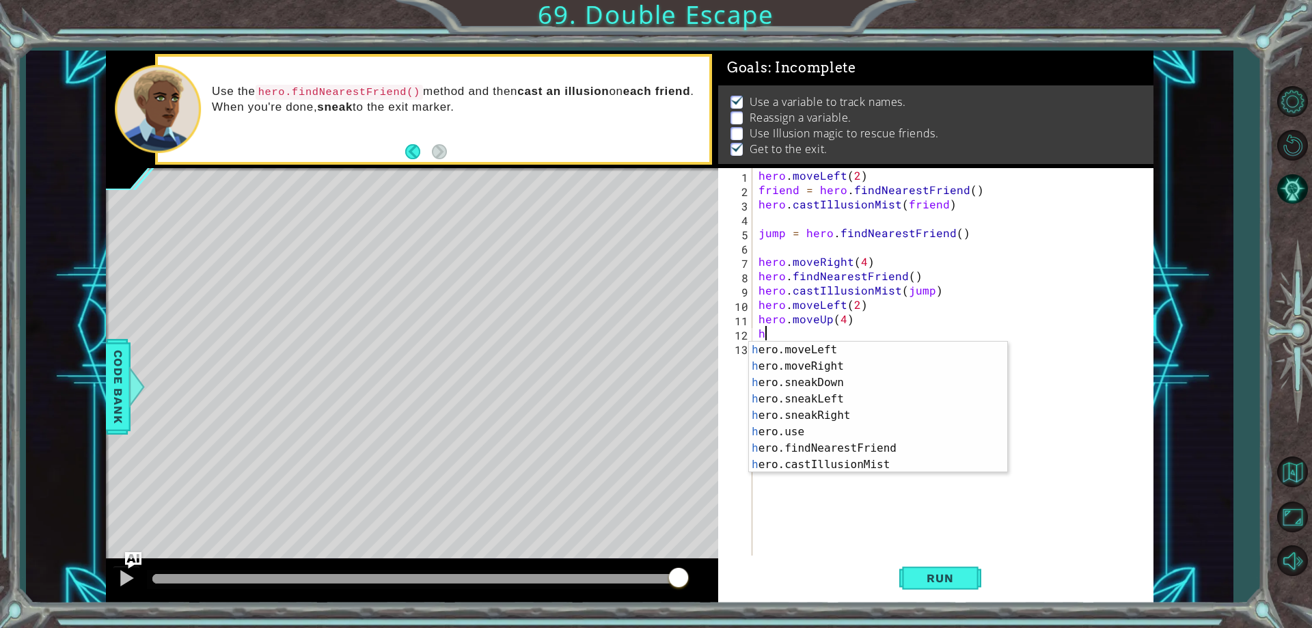
click at [965, 302] on div "hero . moveLeft ( 2 ) friend = hero . findNearestFriend ( ) hero . castIllusion…" at bounding box center [956, 376] width 400 height 416
type textarea "hero.moveLeft(2)"
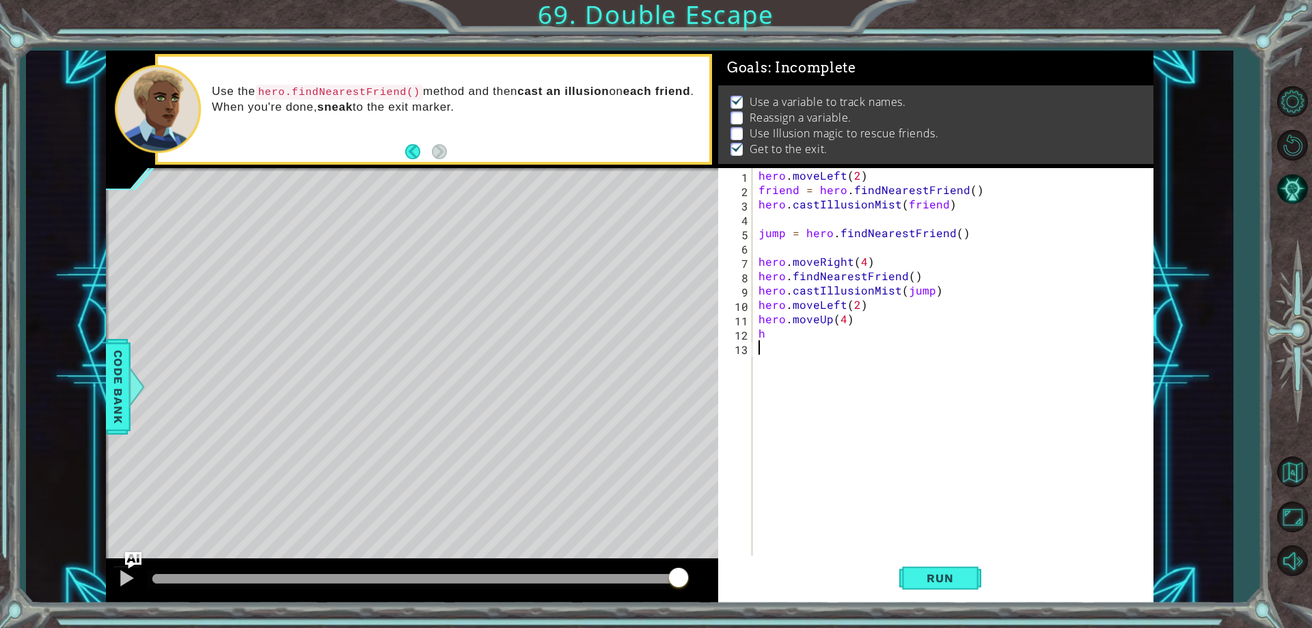
click at [918, 343] on div "hero . moveLeft ( 2 ) friend = hero . findNearestFriend ( ) hero . castIllusion…" at bounding box center [956, 376] width 400 height 416
click at [912, 325] on div "hero . moveLeft ( 2 ) friend = hero . findNearestFriend ( ) hero . castIllusion…" at bounding box center [956, 376] width 400 height 416
click at [912, 333] on div "hero . moveLeft ( 2 ) friend = hero . findNearestFriend ( ) hero . castIllusion…" at bounding box center [956, 376] width 400 height 416
type textarea "h"
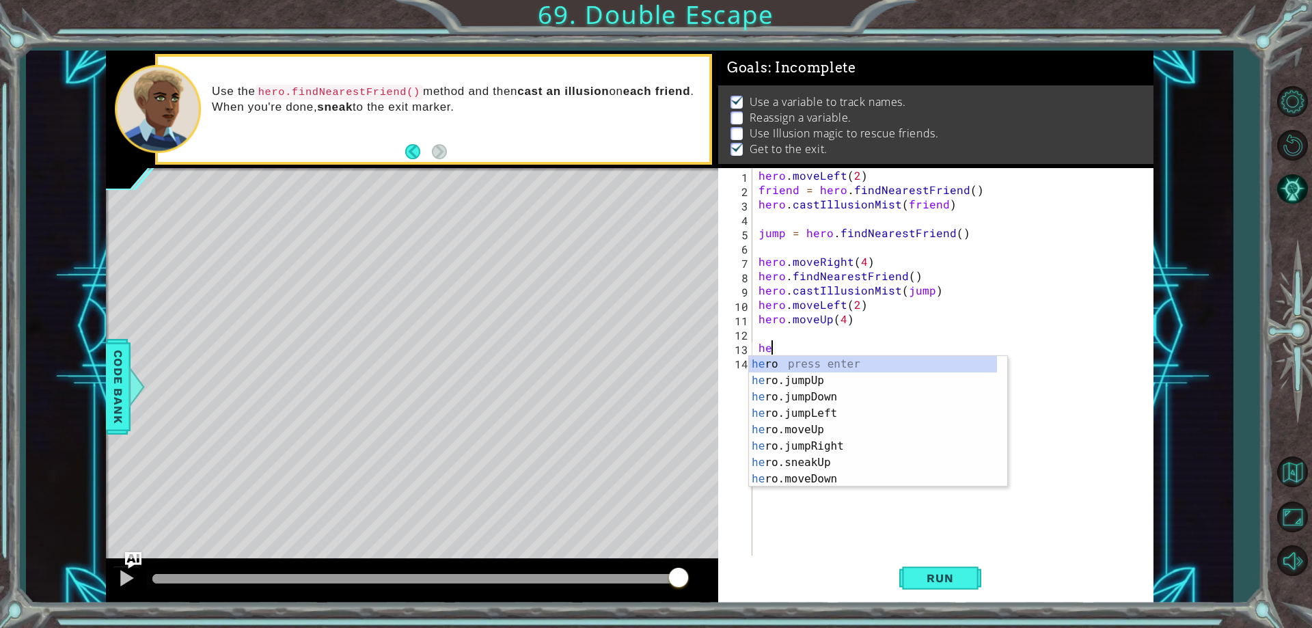
scroll to position [0, 1]
type textarea "hero"
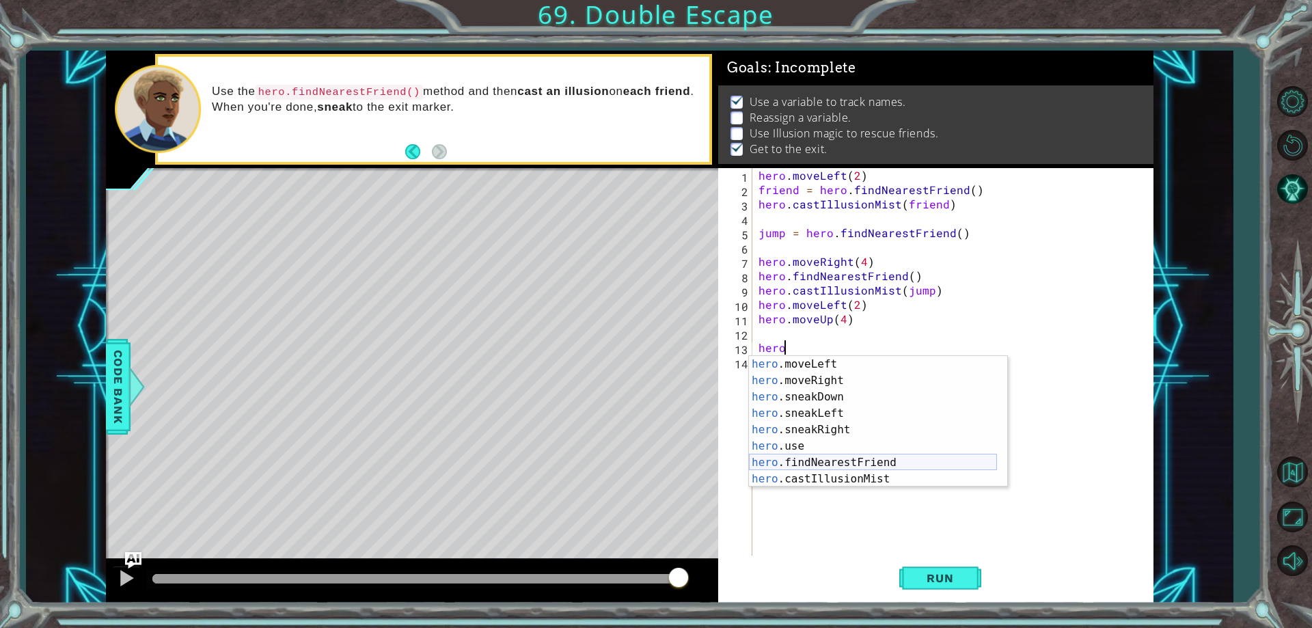
click at [862, 459] on div "hero .moveLeft press enter hero .moveRight press enter hero .sneakDown press en…" at bounding box center [873, 438] width 248 height 164
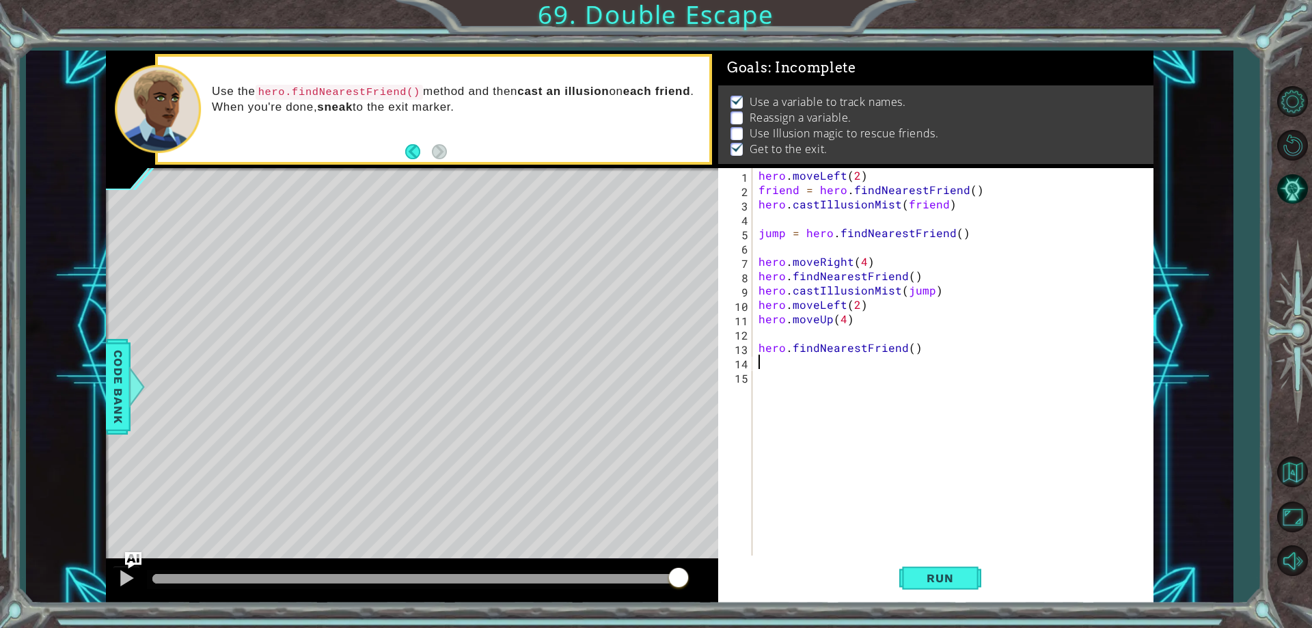
scroll to position [0, 0]
click at [910, 349] on div "hero . moveLeft ( 2 ) friend = hero . findNearestFriend ( ) hero . castIllusion…" at bounding box center [956, 376] width 400 height 416
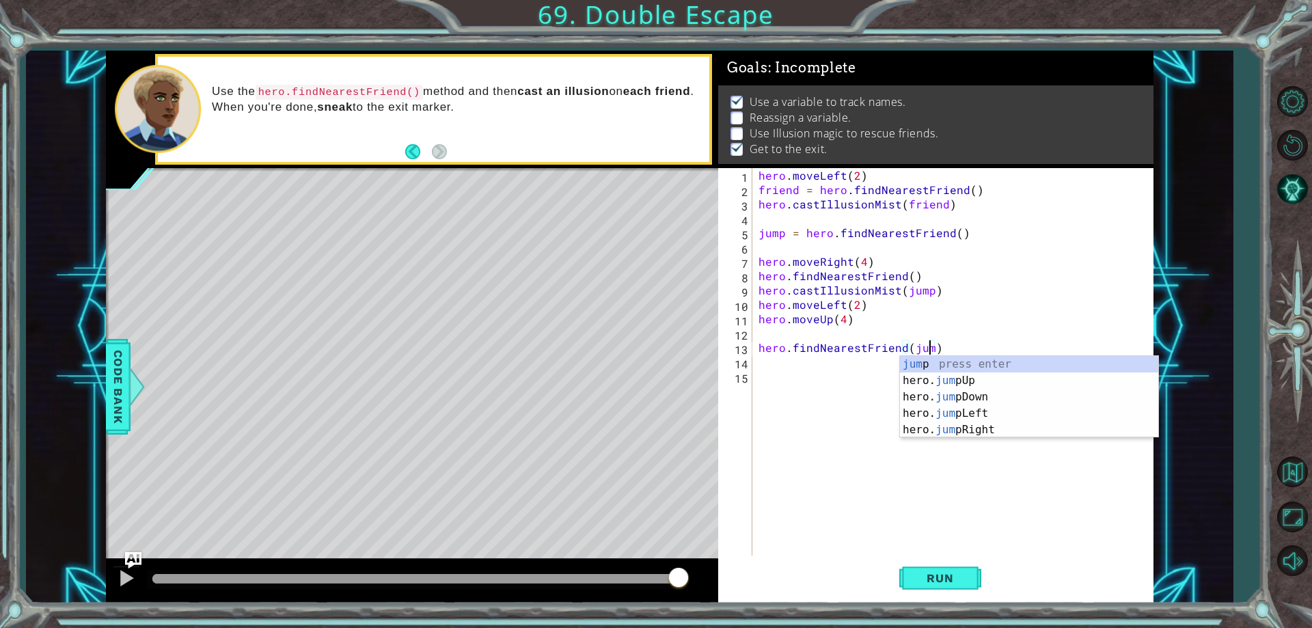
type textarea "hero.findNearestFriend(jump)"
click at [790, 435] on div "hero . moveLeft ( 2 ) friend = hero . findNearestFriend ( ) hero . castIllusion…" at bounding box center [956, 376] width 400 height 416
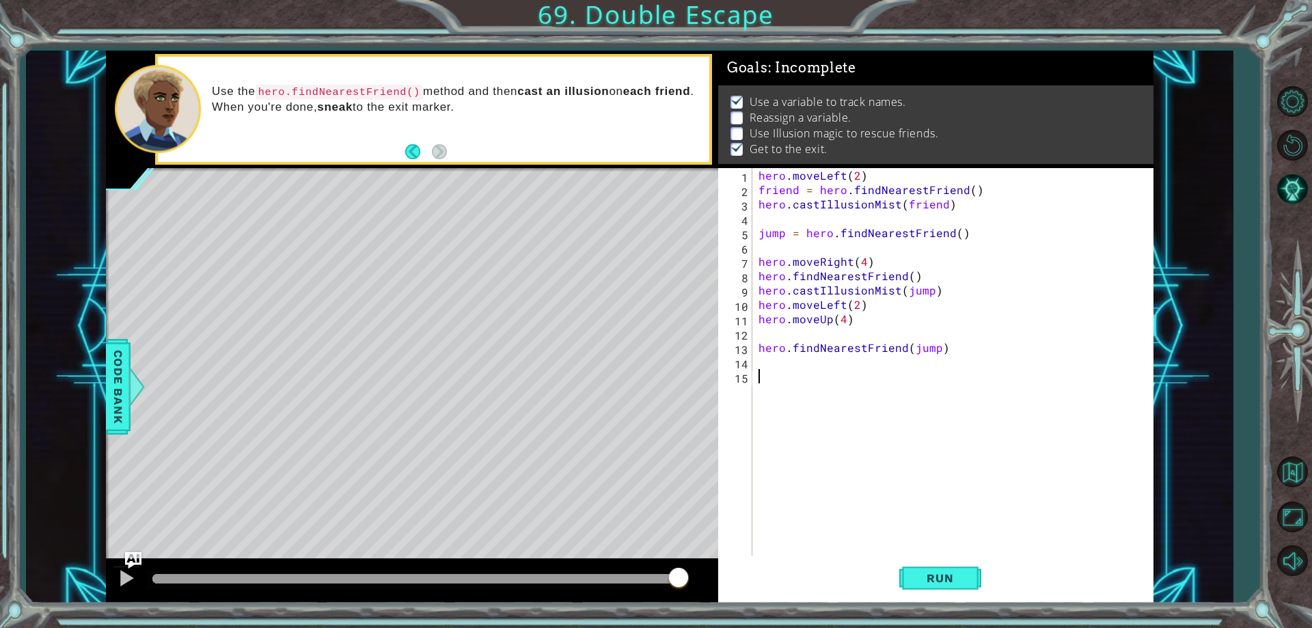
scroll to position [0, 0]
click at [928, 292] on div "hero . moveLeft ( 2 ) friend = hero . findNearestFriend ( ) hero . castIllusion…" at bounding box center [956, 376] width 400 height 416
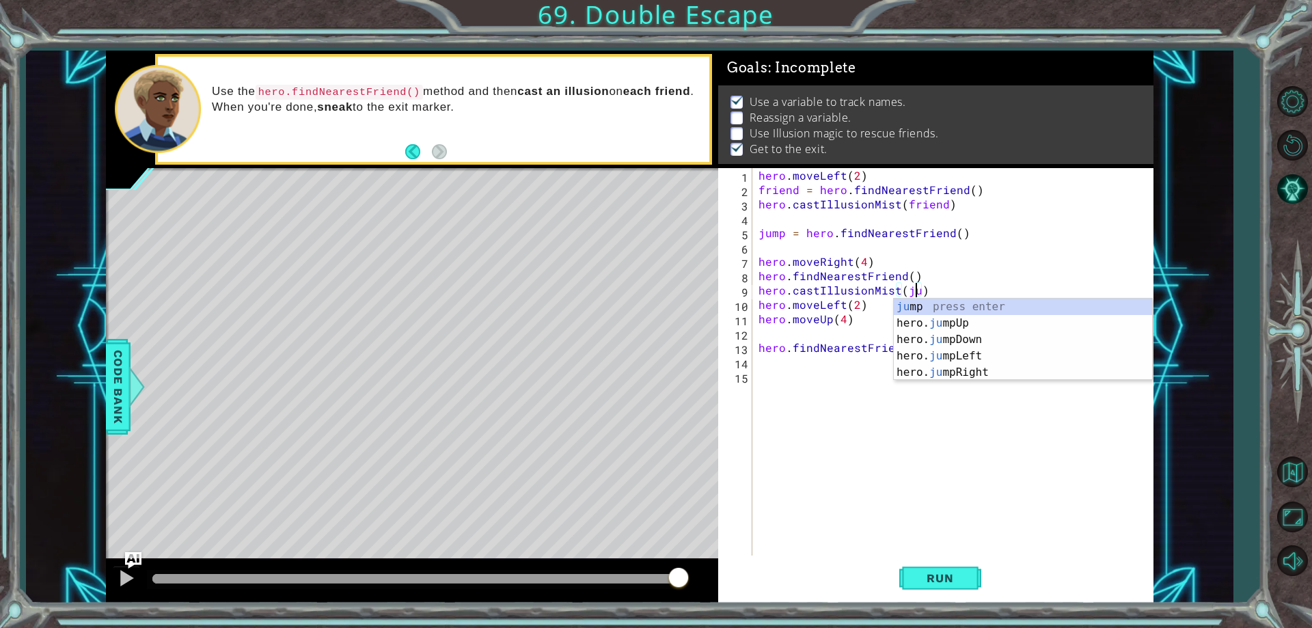
scroll to position [0, 10]
click at [1036, 233] on div "hero . moveLeft ( 2 ) friend = hero . findNearestFriend ( ) hero . castIllusion…" at bounding box center [956, 376] width 400 height 416
type textarea "jump = hero.findNearestFriend()"
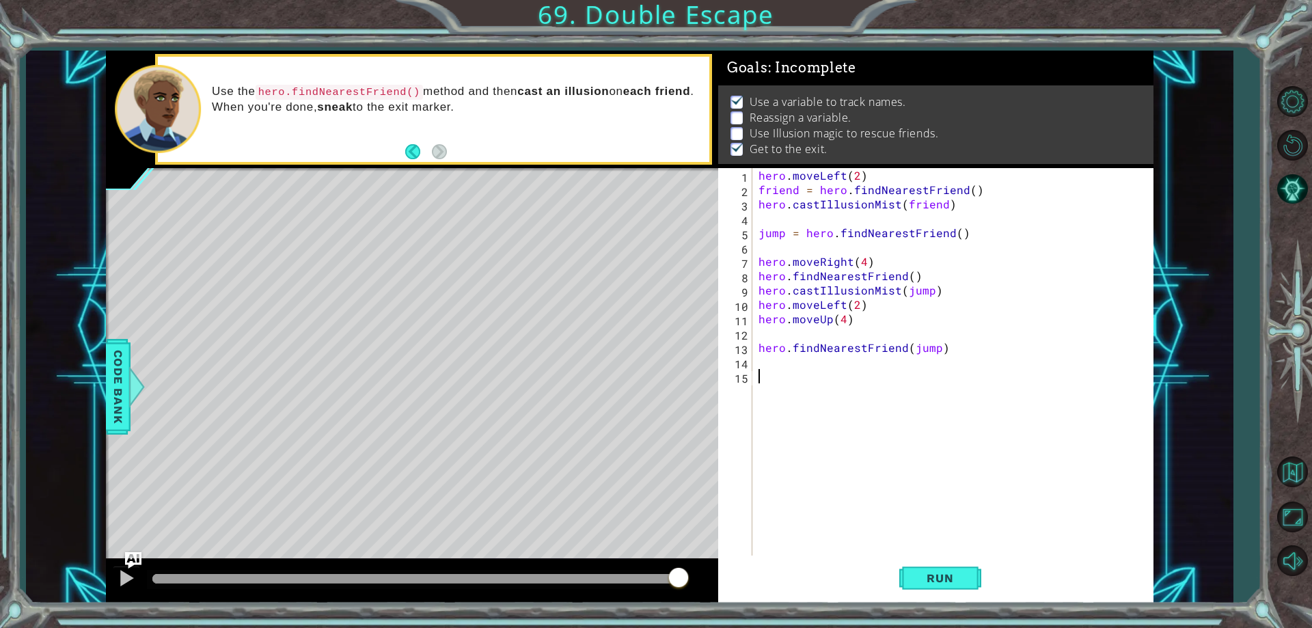
click at [930, 397] on div "hero . moveLeft ( 2 ) friend = hero . findNearestFriend ( ) hero . castIllusion…" at bounding box center [956, 376] width 400 height 416
click at [961, 358] on div "hero . moveLeft ( 2 ) friend = hero . findNearestFriend ( ) hero . castIllusion…" at bounding box center [956, 376] width 400 height 416
click at [961, 344] on div "hero . moveLeft ( 2 ) friend = hero . findNearestFriend ( ) hero . castIllusion…" at bounding box center [956, 376] width 400 height 416
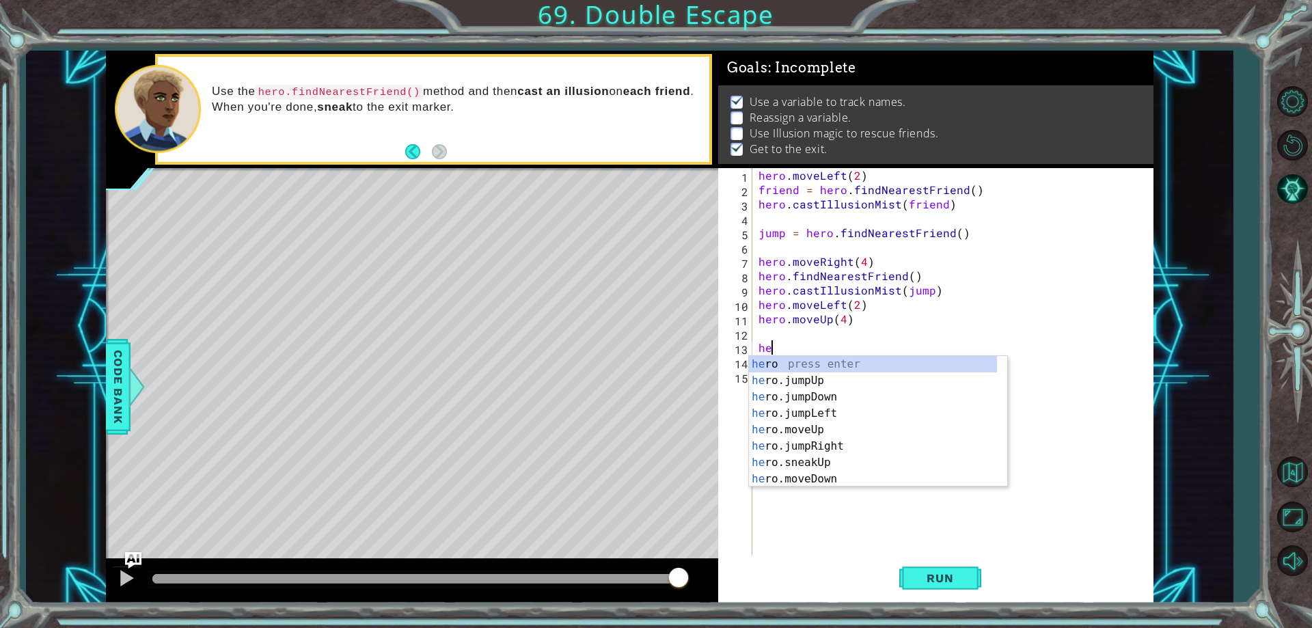
type textarea "h"
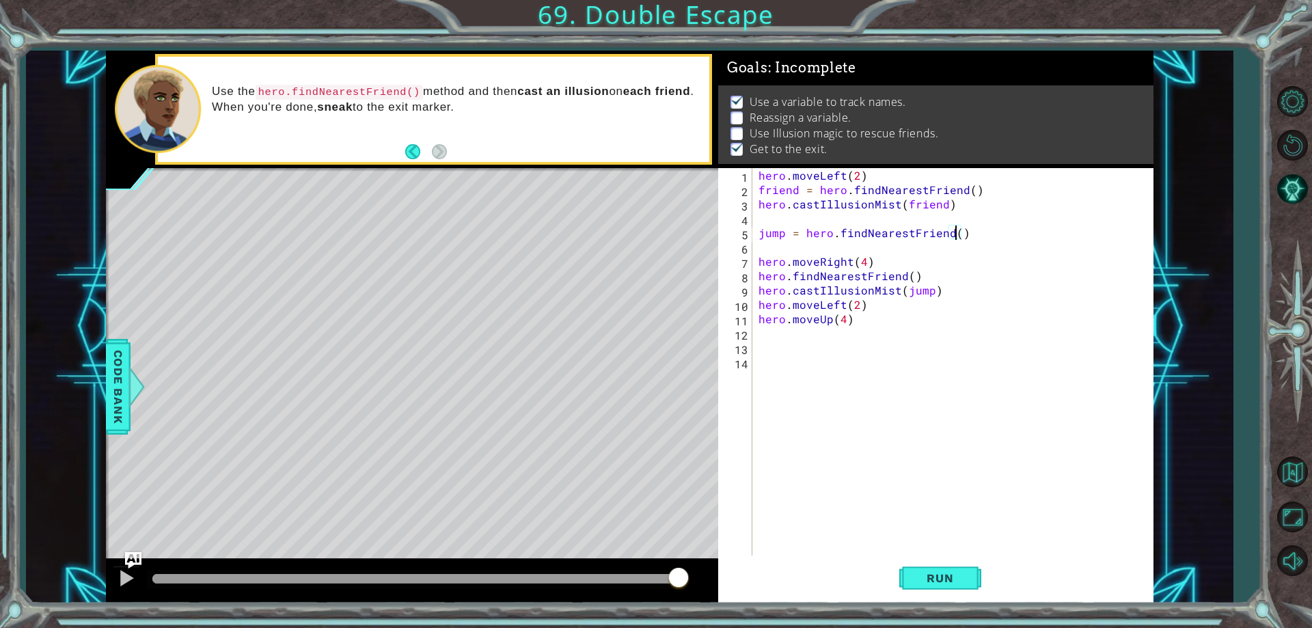
click at [954, 231] on div "hero . moveLeft ( 2 ) friend = hero . findNearestFriend ( ) hero . castIllusion…" at bounding box center [956, 376] width 400 height 416
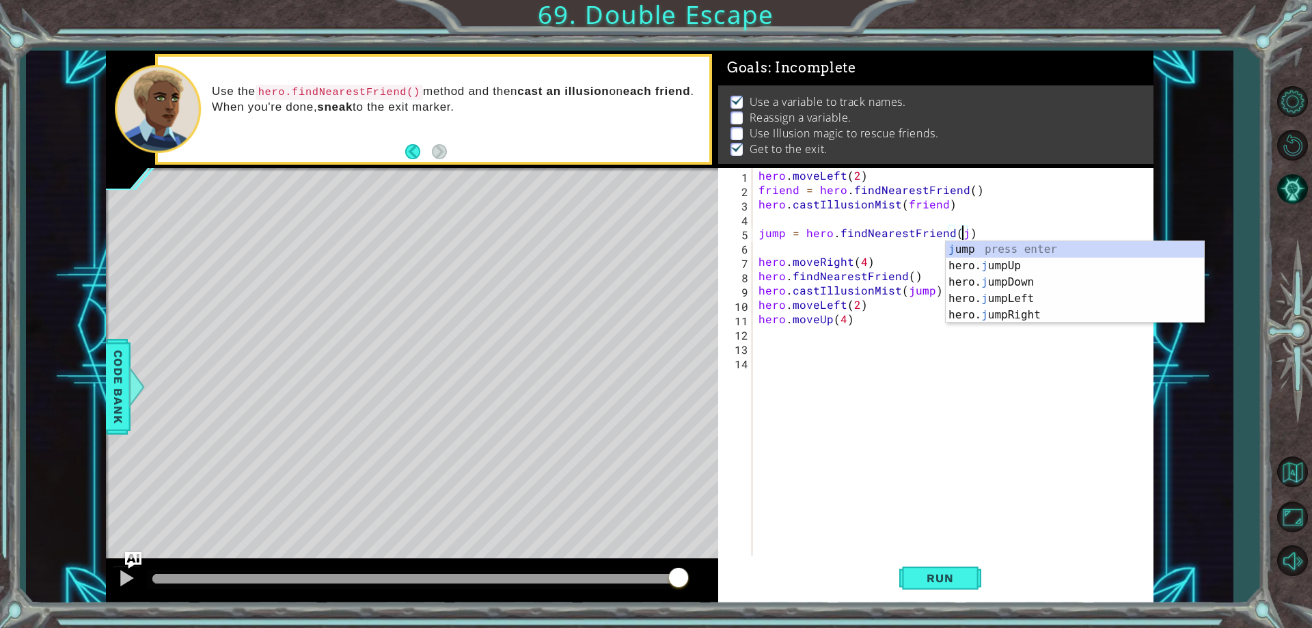
scroll to position [0, 13]
type textarea "jump = hero.findNearestFriend(jump)"
drag, startPoint x: 984, startPoint y: 516, endPoint x: 989, endPoint y: 504, distance: 12.6
click at [988, 506] on div "hero . moveLeft ( 2 ) friend = hero . findNearestFriend ( ) hero . castIllusion…" at bounding box center [956, 376] width 400 height 416
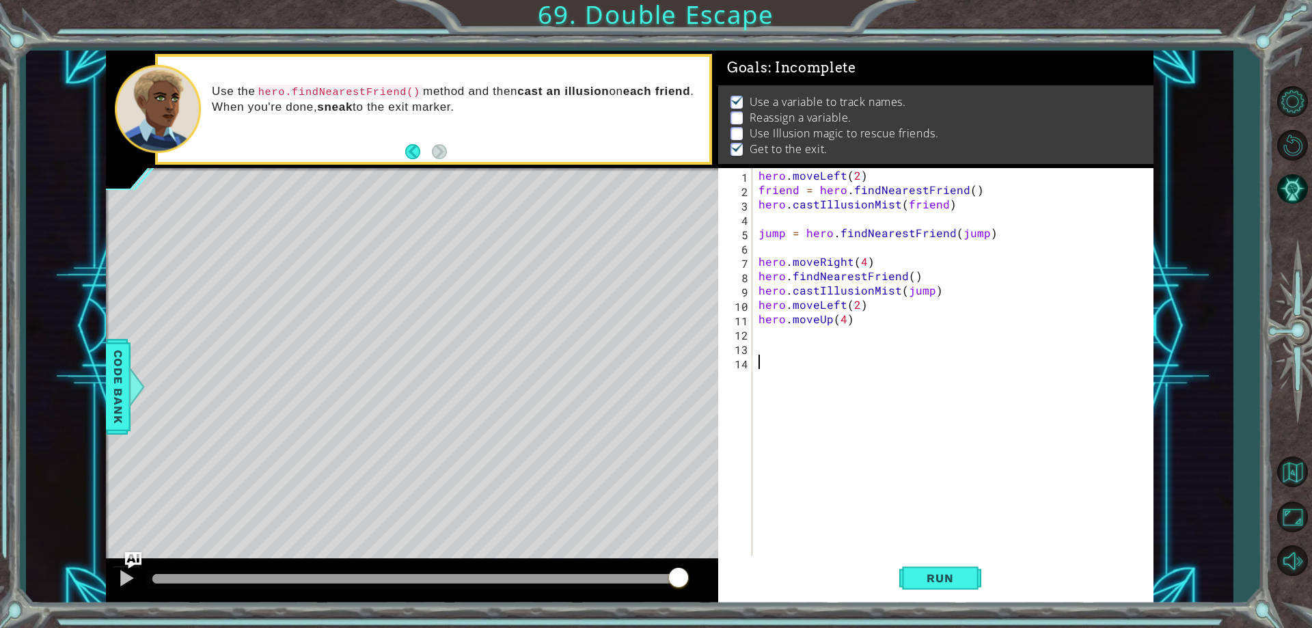
scroll to position [0, 0]
click at [955, 581] on span "Run" at bounding box center [940, 578] width 54 height 14
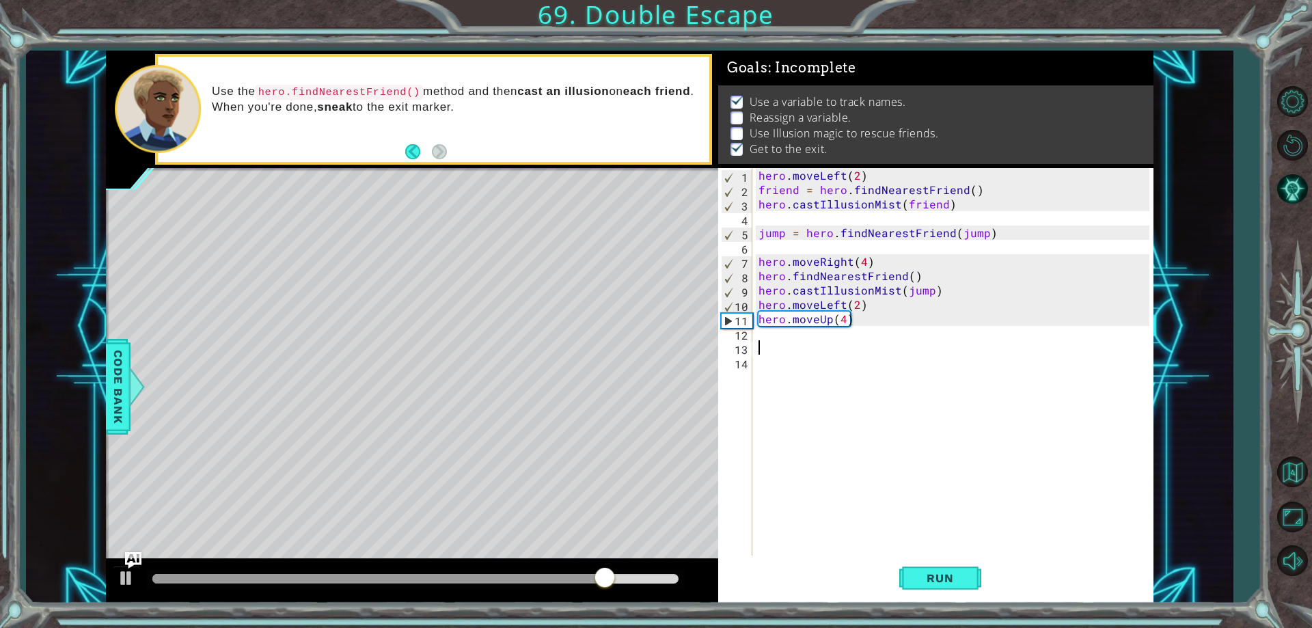
click at [918, 342] on div "hero . moveLeft ( 2 ) friend = hero . findNearestFriend ( ) hero . castIllusion…" at bounding box center [956, 376] width 400 height 416
click at [913, 330] on div "hero . moveLeft ( 2 ) friend = hero . findNearestFriend ( ) hero . castIllusion…" at bounding box center [956, 376] width 400 height 416
drag, startPoint x: 963, startPoint y: 294, endPoint x: 964, endPoint y: 280, distance: 14.4
click at [964, 294] on div "hero . moveLeft ( 2 ) friend = hero . findNearestFriend ( ) hero . castIllusion…" at bounding box center [956, 376] width 400 height 416
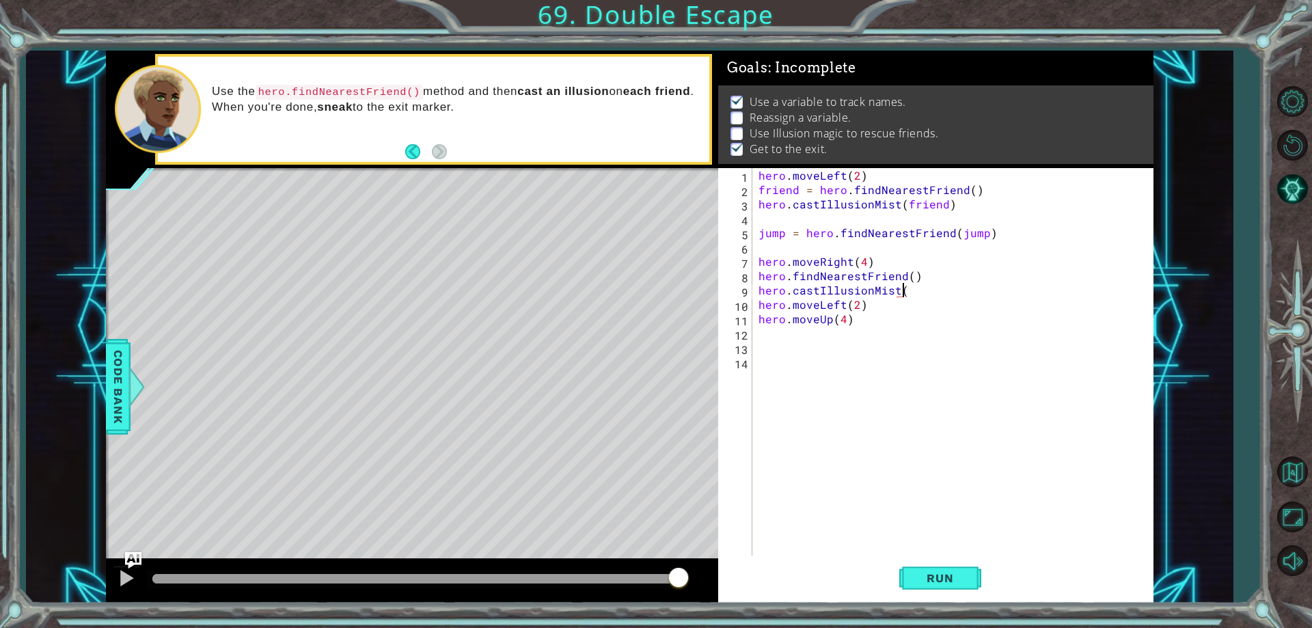
type textarea "hero.castIllusionMist()"
click at [981, 377] on div "hero . moveLeft ( 2 ) friend = hero . findNearestFriend ( ) hero . castIllusion…" at bounding box center [956, 376] width 400 height 416
click at [951, 273] on div "hero . moveLeft ( 2 ) friend = hero . findNearestFriend ( ) hero . castIllusion…" at bounding box center [956, 376] width 400 height 416
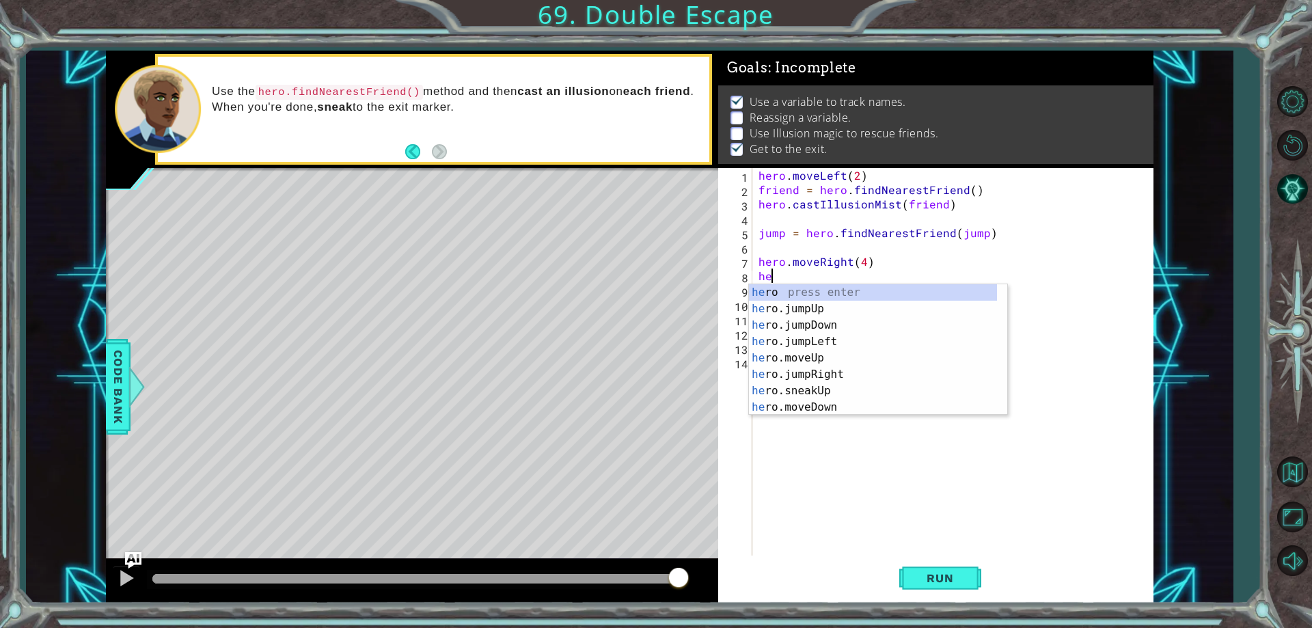
type textarea "h"
click at [927, 322] on div "h ero press enter h ero.jumpUp press enter h ero.moveUp press enter h ero.jumpD…" at bounding box center [873, 366] width 248 height 164
type textarea "hero.moveUp(1)"
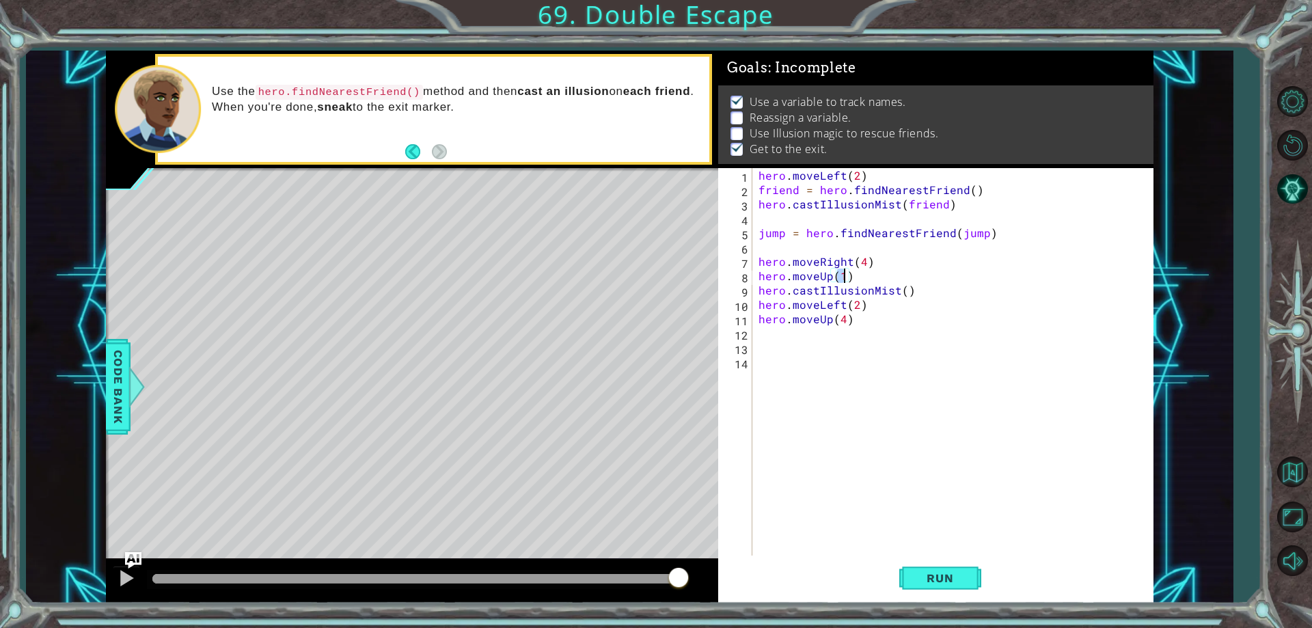
click at [947, 412] on div "hero . moveLeft ( 2 ) friend = hero . findNearestFriend ( ) hero . castIllusion…" at bounding box center [956, 376] width 400 height 416
click at [967, 573] on button "Run" at bounding box center [940, 579] width 82 height 44
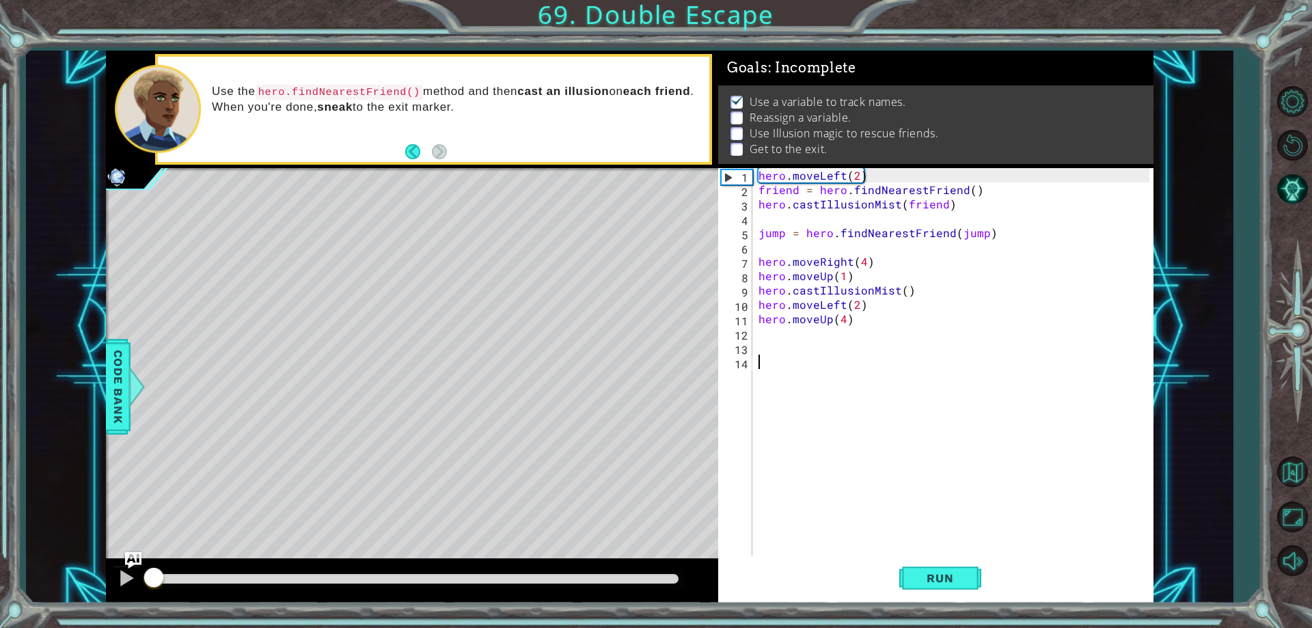
drag, startPoint x: 187, startPoint y: 579, endPoint x: 3, endPoint y: 569, distance: 183.4
click at [1, 570] on div "1 ההההההההההההההההההההההההההההההההההההההההההההההההההההההההההההההההההההההההההההה…" at bounding box center [656, 314] width 1312 height 628
click at [902, 289] on div "hero . moveLeft ( 2 ) friend = hero . findNearestFriend ( ) hero . castIllusion…" at bounding box center [956, 376] width 400 height 416
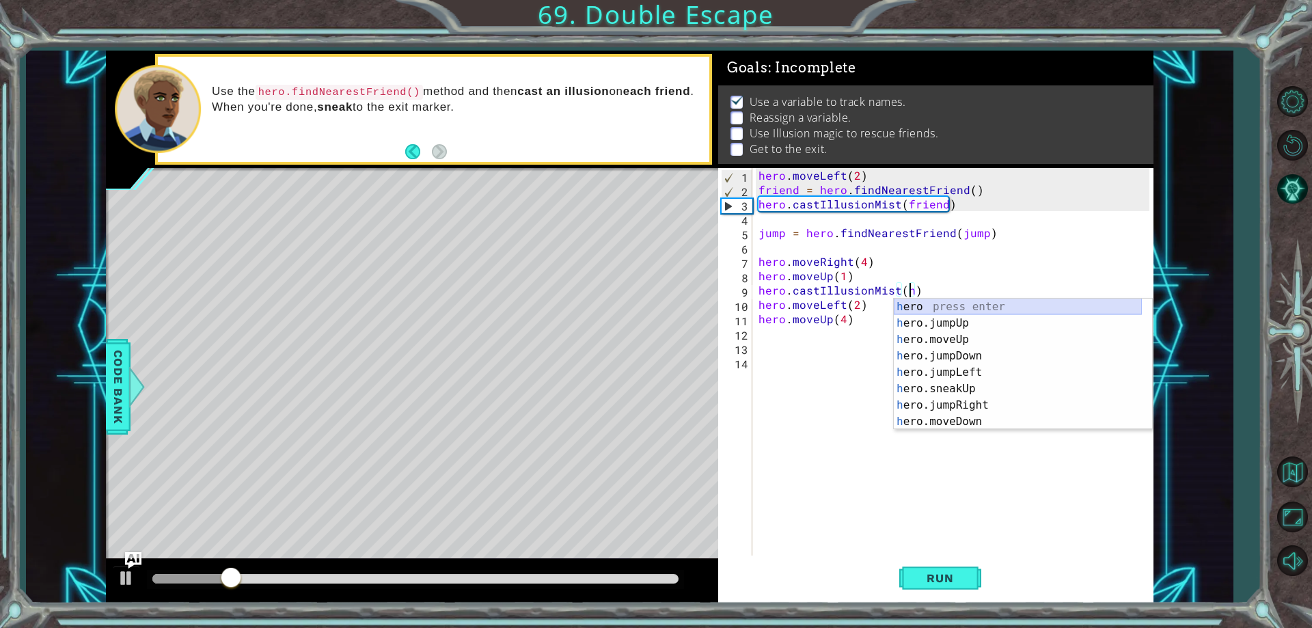
scroll to position [131, 0]
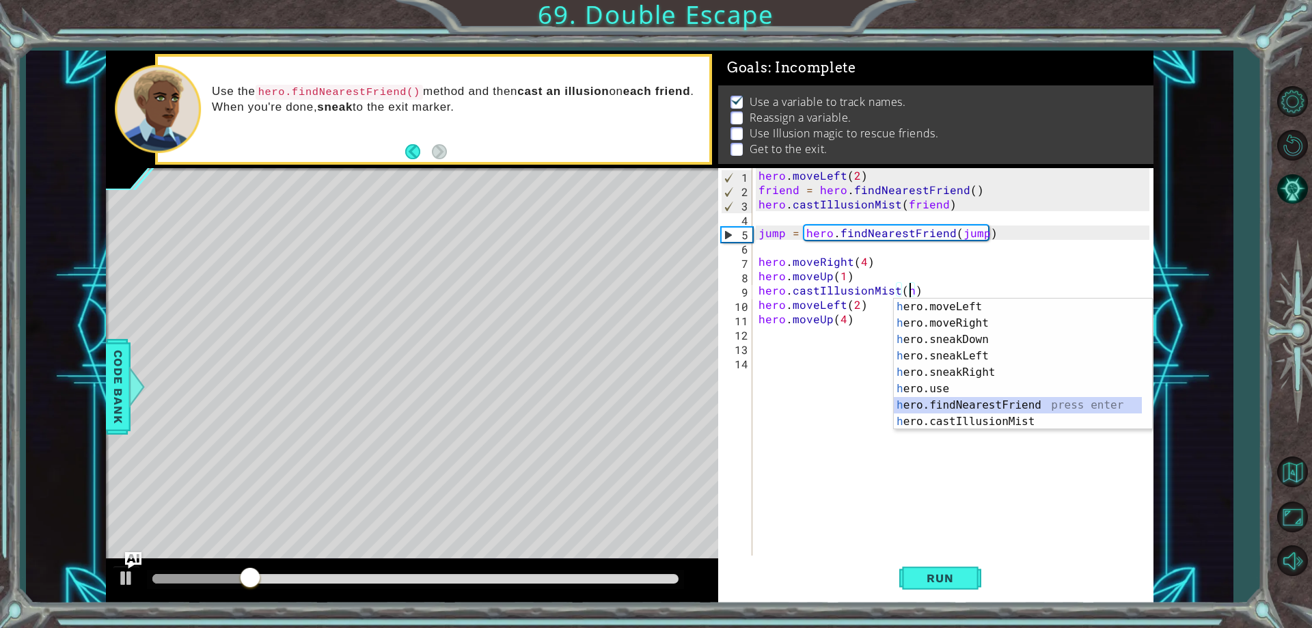
click at [1016, 402] on div "h ero.moveLeft press enter h ero.moveRight press enter h ero.sneakDown press en…" at bounding box center [1018, 381] width 248 height 164
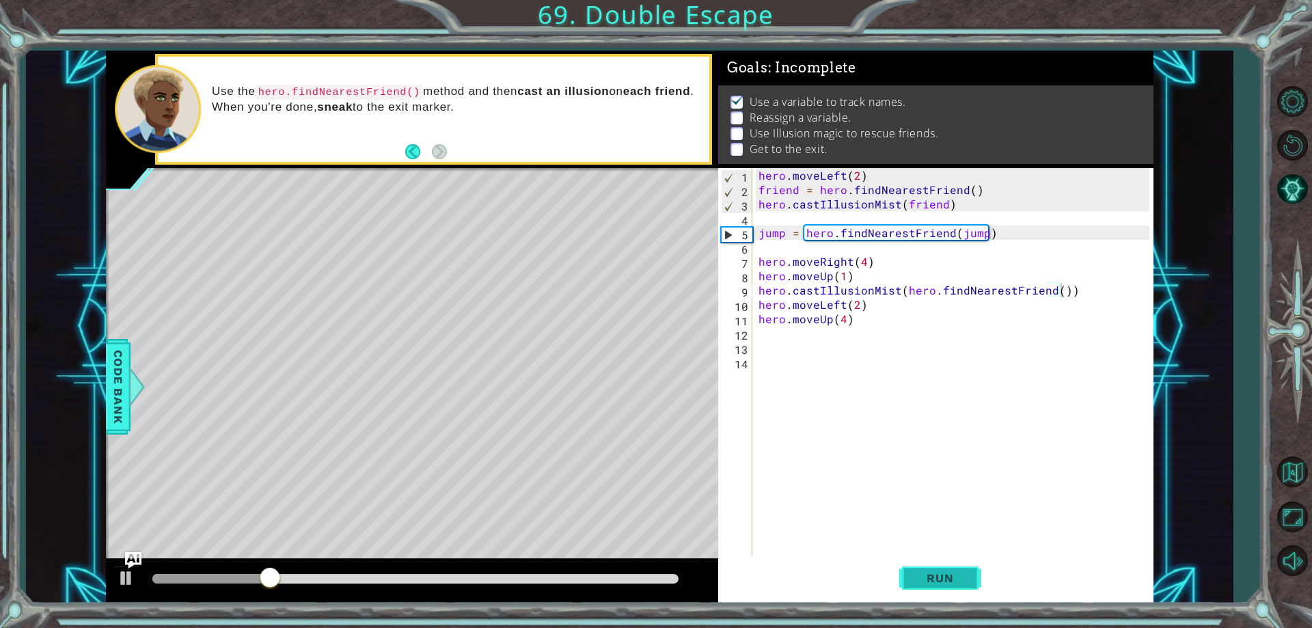
click at [962, 579] on span "Run" at bounding box center [940, 578] width 54 height 14
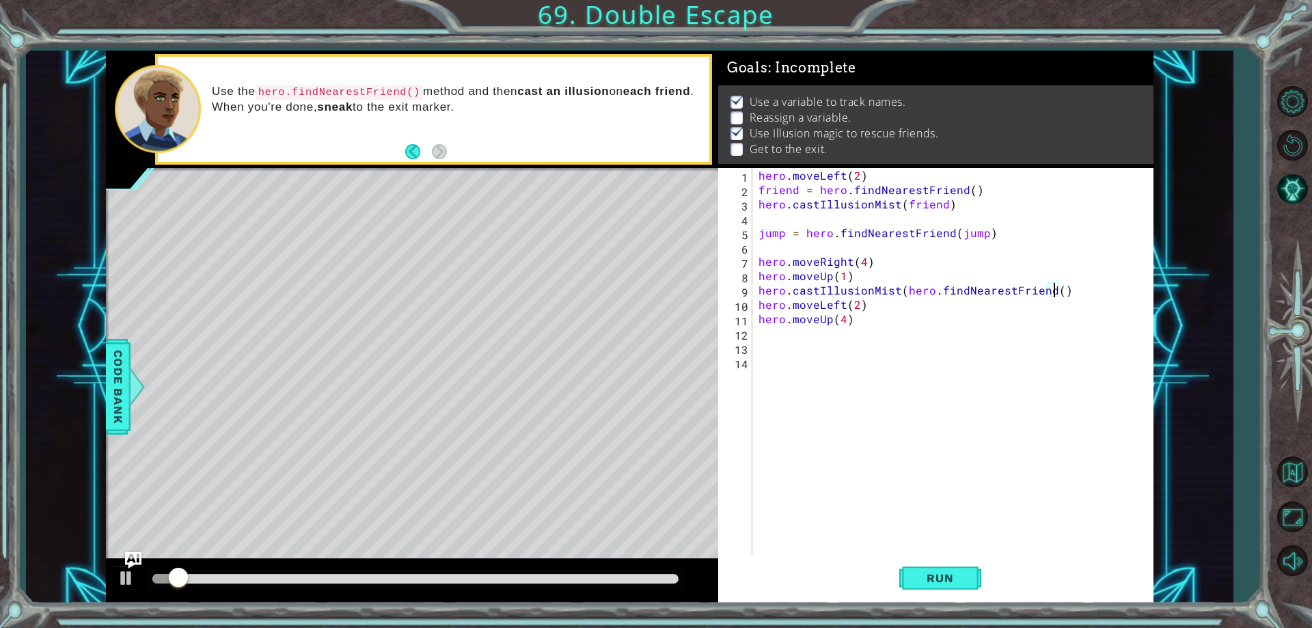
type textarea "hero.castIllusionMist(hero.findNearestFriend)"
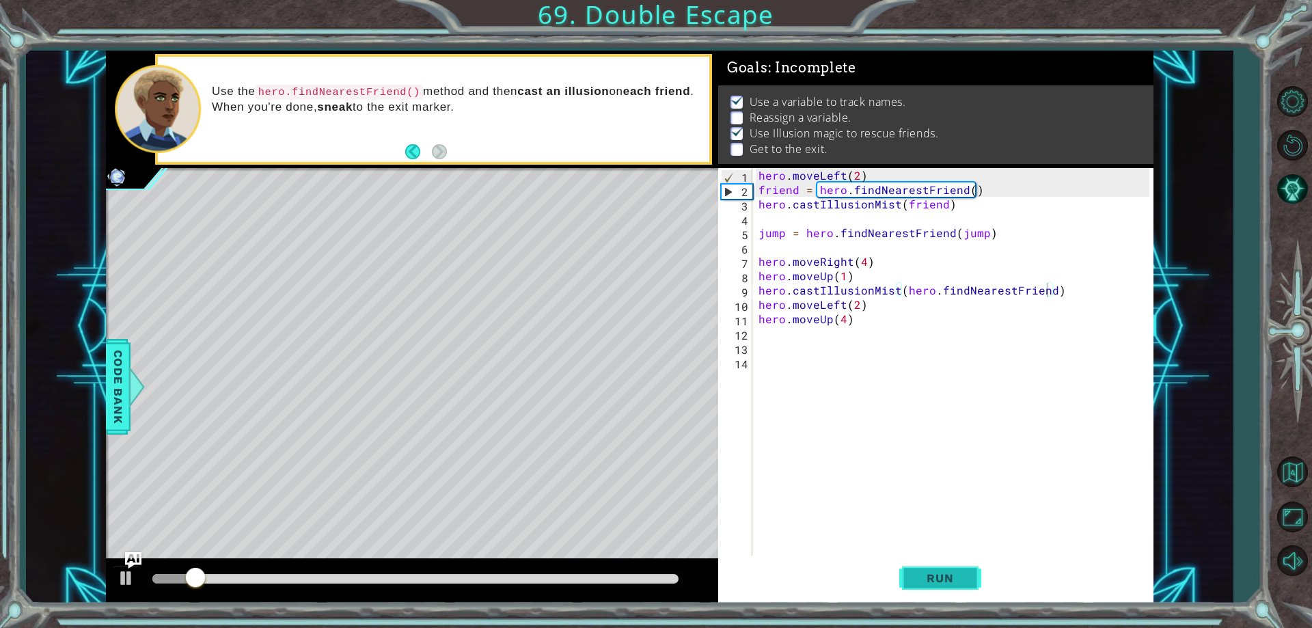
click at [958, 575] on span "Run" at bounding box center [940, 578] width 54 height 14
drag, startPoint x: 173, startPoint y: 568, endPoint x: 108, endPoint y: 582, distance: 66.5
click at [115, 581] on div at bounding box center [412, 581] width 612 height 44
click at [807, 243] on div "hero . moveLeft ( 2 ) friend = hero . findNearestFriend ( ) hero . castIllusion…" at bounding box center [956, 376] width 400 height 416
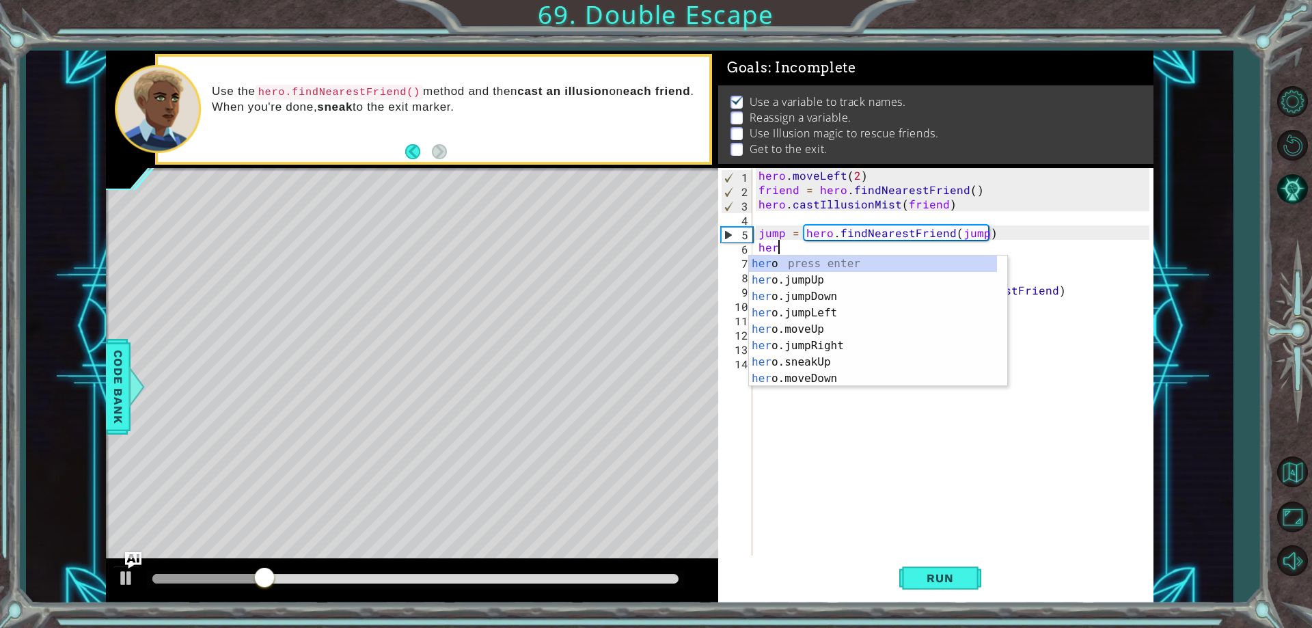
scroll to position [0, 1]
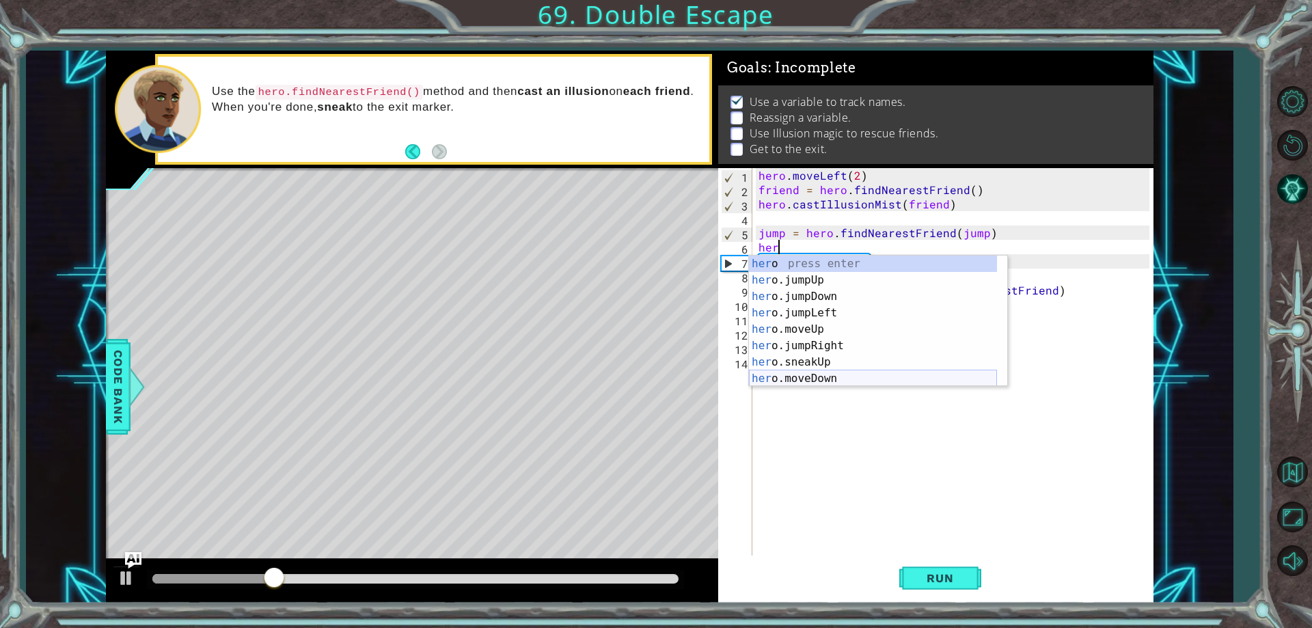
type textarea "hero"
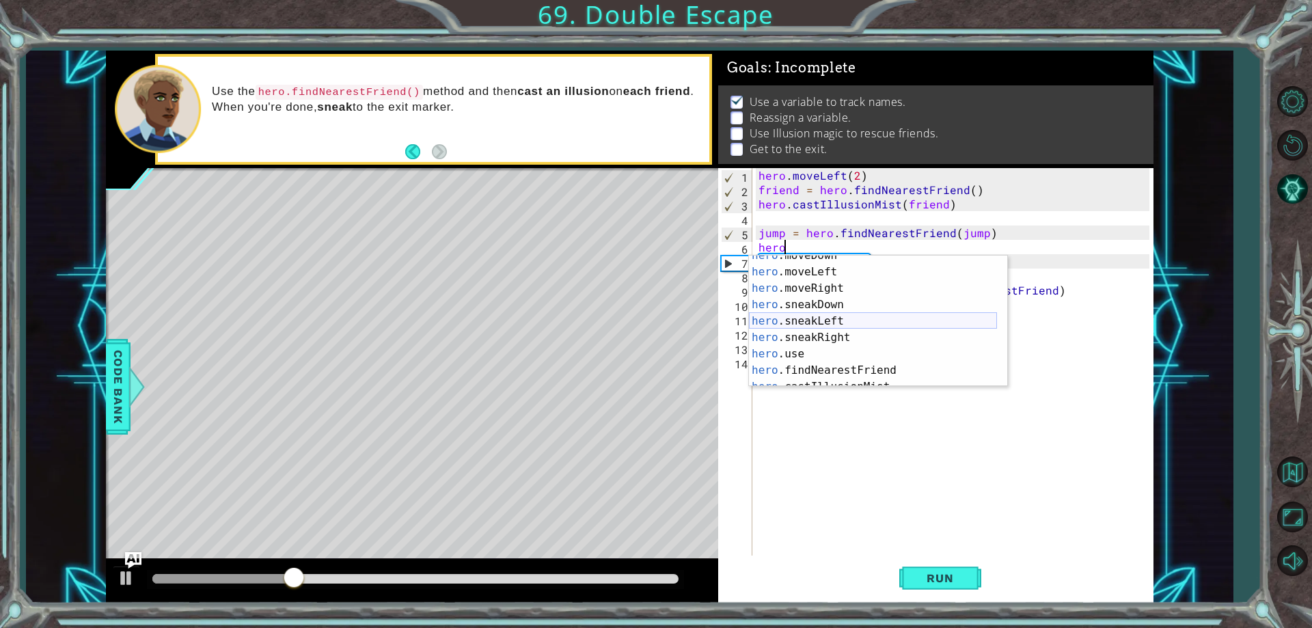
scroll to position [131, 0]
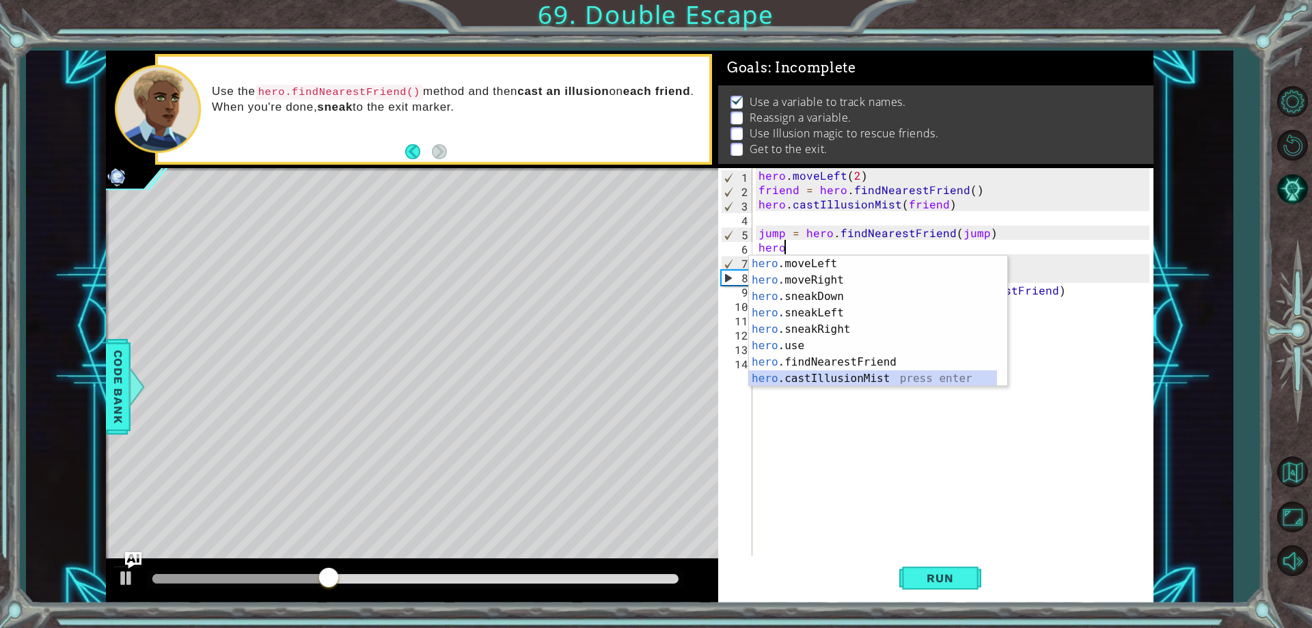
drag, startPoint x: 907, startPoint y: 375, endPoint x: 956, endPoint y: 480, distance: 115.9
click at [956, 480] on body "1 ההההההההההההההההההההההההההההההההההההההההההההההההההההההההההההההההההההההההההההה…" at bounding box center [656, 314] width 1312 height 628
click at [969, 452] on div "hero . moveLeft ( 2 ) friend = hero . findNearestFriend ( ) hero . castIllusion…" at bounding box center [956, 376] width 400 height 416
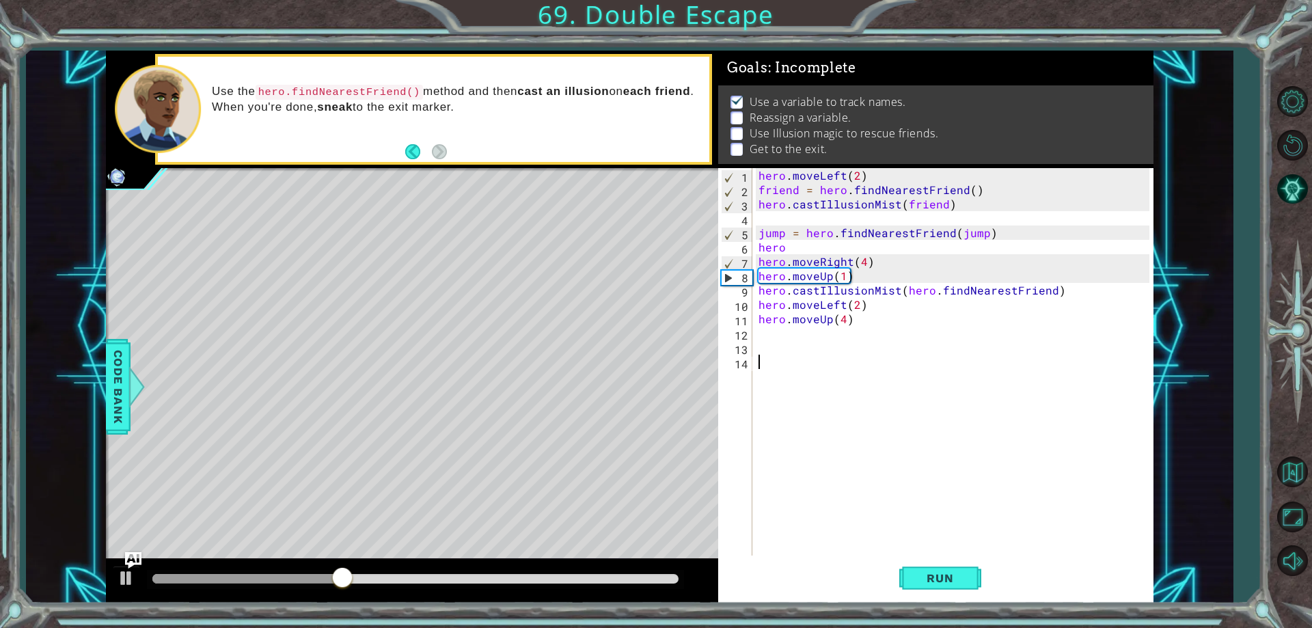
scroll to position [0, 0]
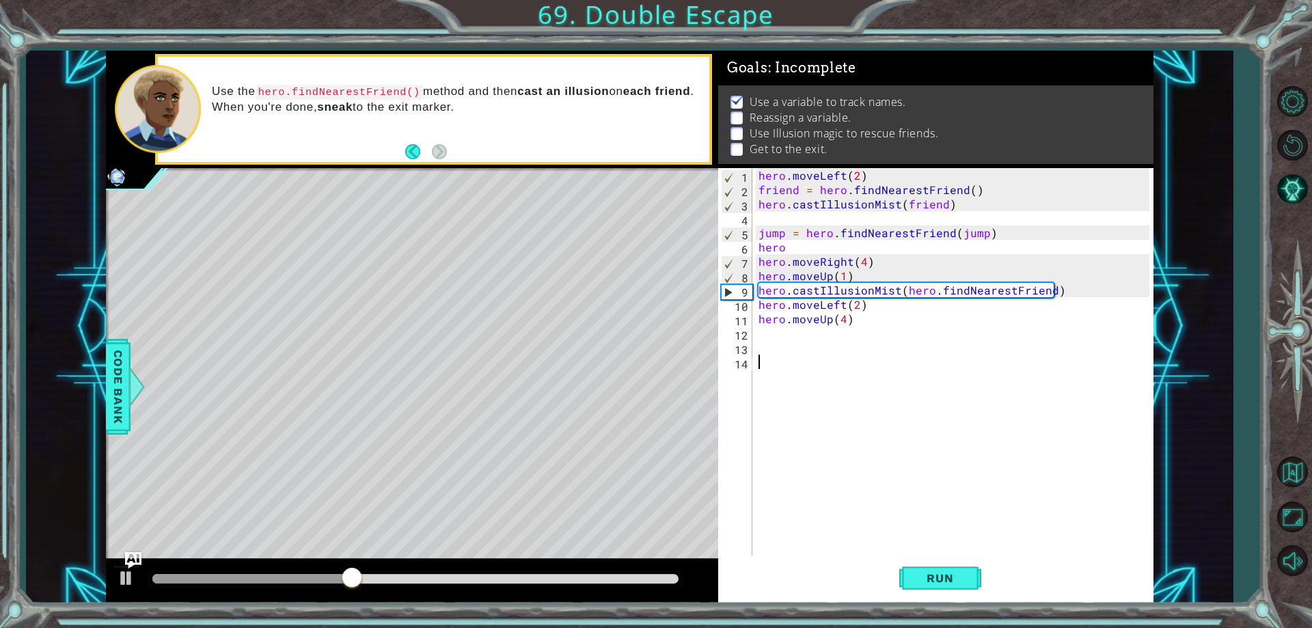
click at [823, 234] on div "hero . moveLeft ( 2 ) friend = hero . findNearestFriend ( ) hero . castIllusion…" at bounding box center [956, 376] width 400 height 416
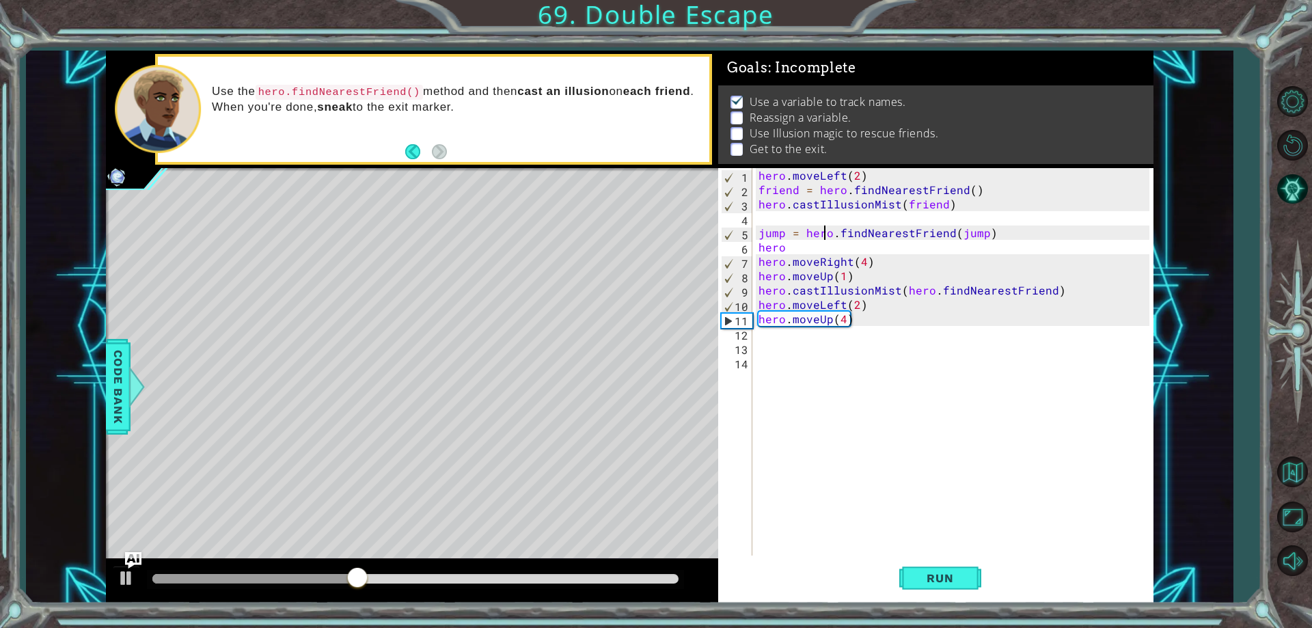
click at [829, 247] on div "hero . moveLeft ( 2 ) friend = hero . findNearestFriend ( ) hero . castIllusion…" at bounding box center [956, 376] width 400 height 416
click at [997, 232] on div "hero . moveLeft ( 2 ) friend = hero . findNearestFriend ( ) hero . castIllusion…" at bounding box center [956, 376] width 400 height 416
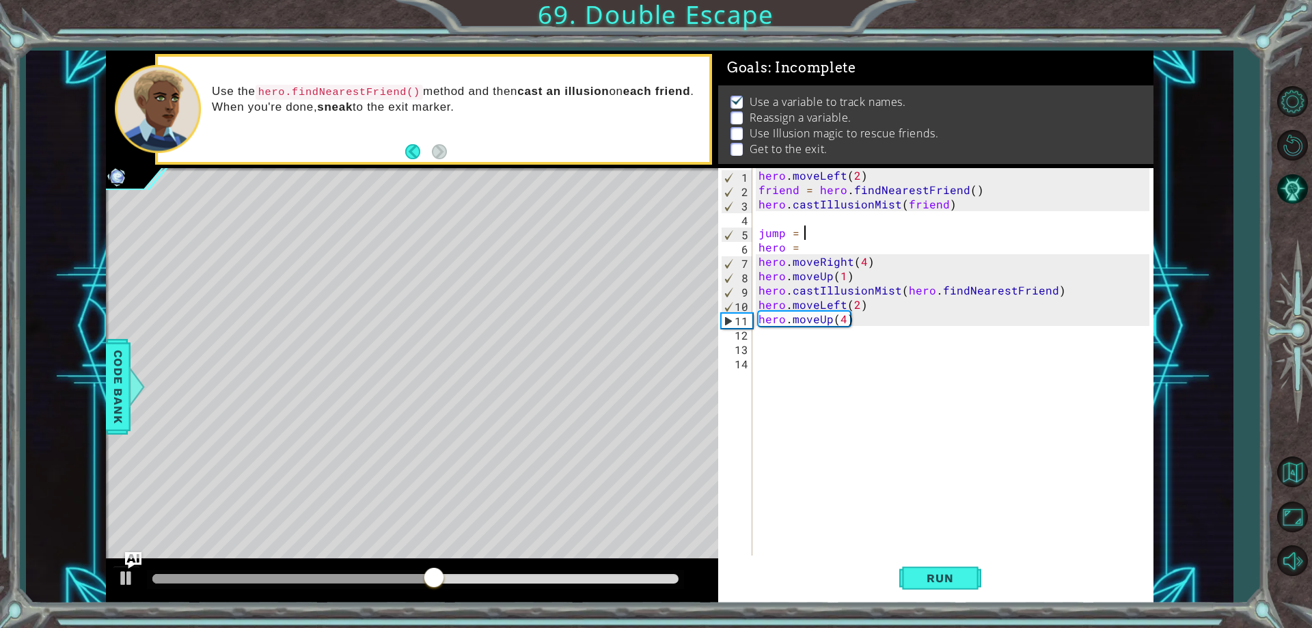
scroll to position [0, 1]
type textarea "j"
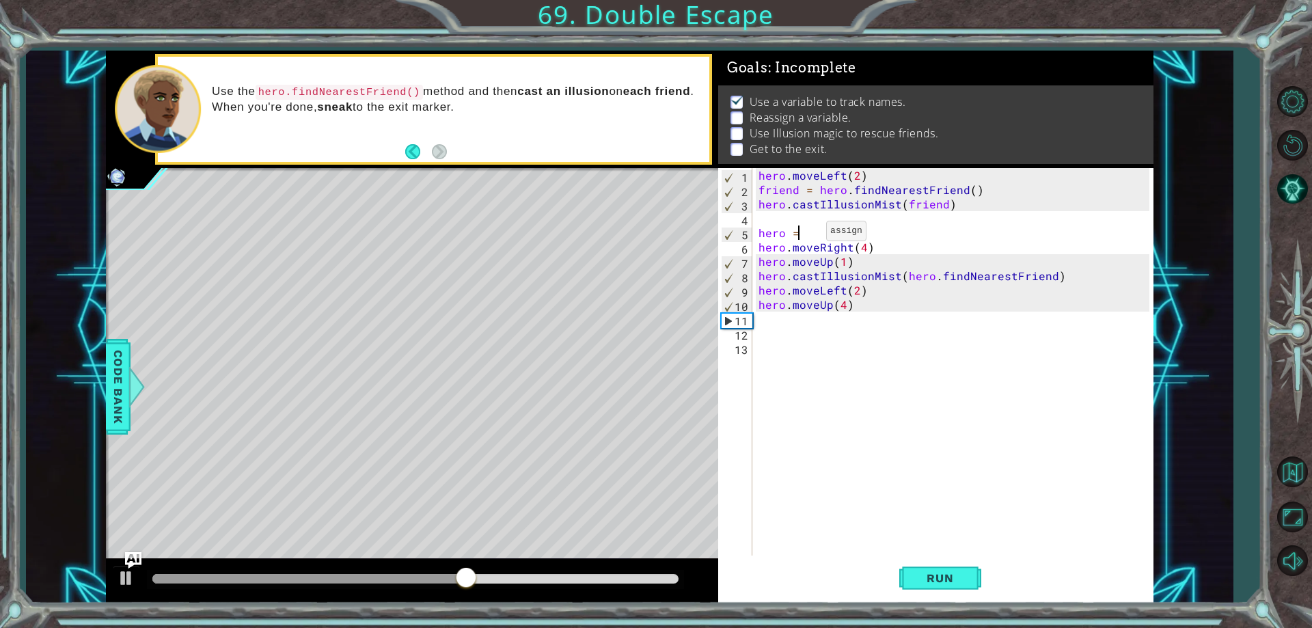
click at [809, 234] on div "hero . moveLeft ( 2 ) friend = hero . findNearestFriend ( ) hero . castIllusion…" at bounding box center [956, 376] width 400 height 416
type textarea "hero ="
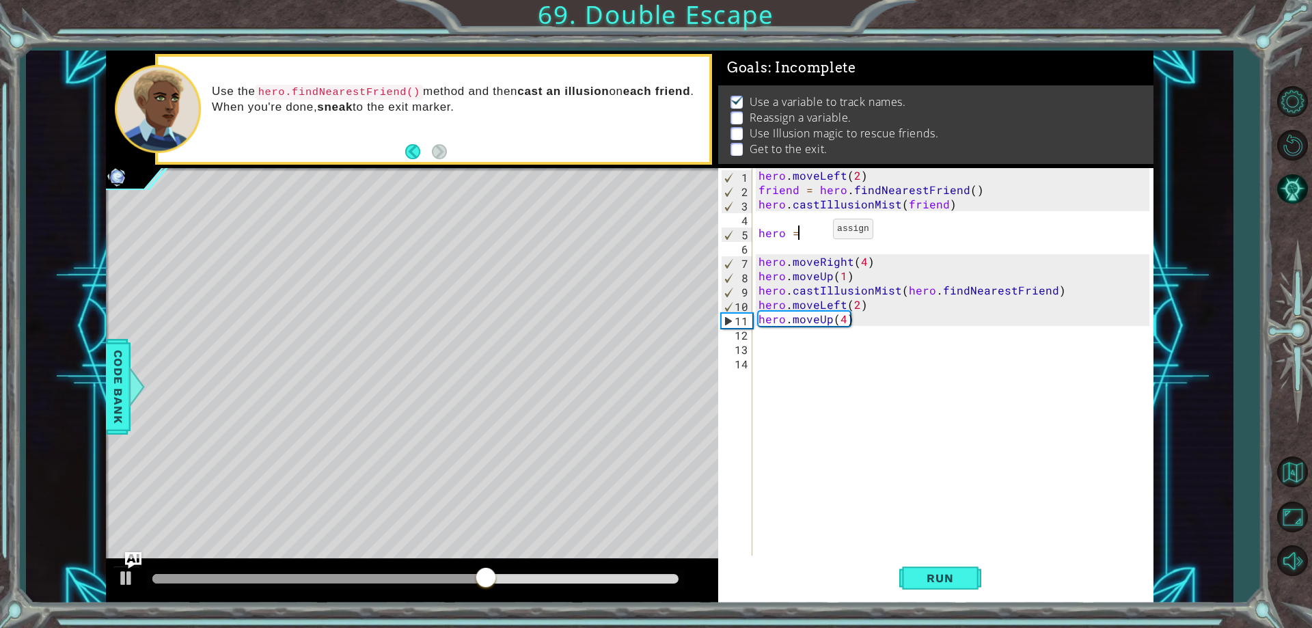
click at [816, 232] on div "hero . moveLeft ( 2 ) friend = hero . findNearestFriend ( ) hero . castIllusion…" at bounding box center [956, 376] width 400 height 416
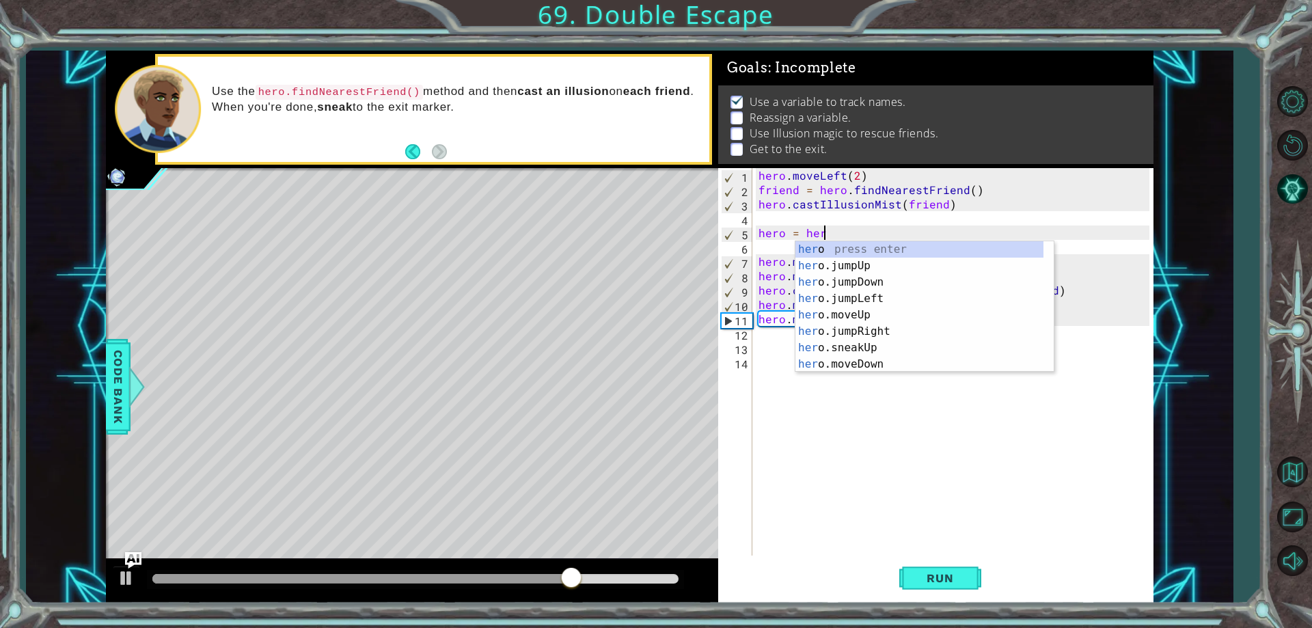
type textarea "hero = hero"
click at [1073, 387] on div "hero . moveLeft ( 2 ) friend = hero . findNearestFriend ( ) hero . castIllusion…" at bounding box center [956, 376] width 400 height 416
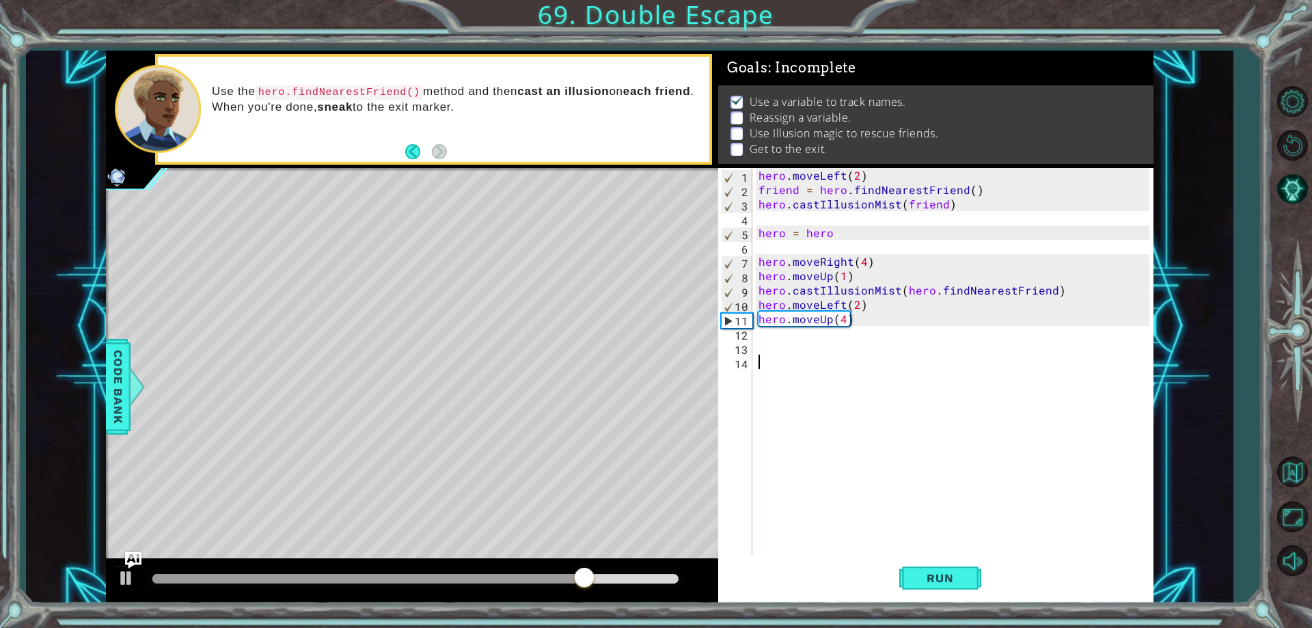
scroll to position [0, 0]
click at [1046, 290] on div "hero . moveLeft ( 2 ) friend = hero . findNearestFriend ( ) hero . castIllusion…" at bounding box center [956, 376] width 400 height 416
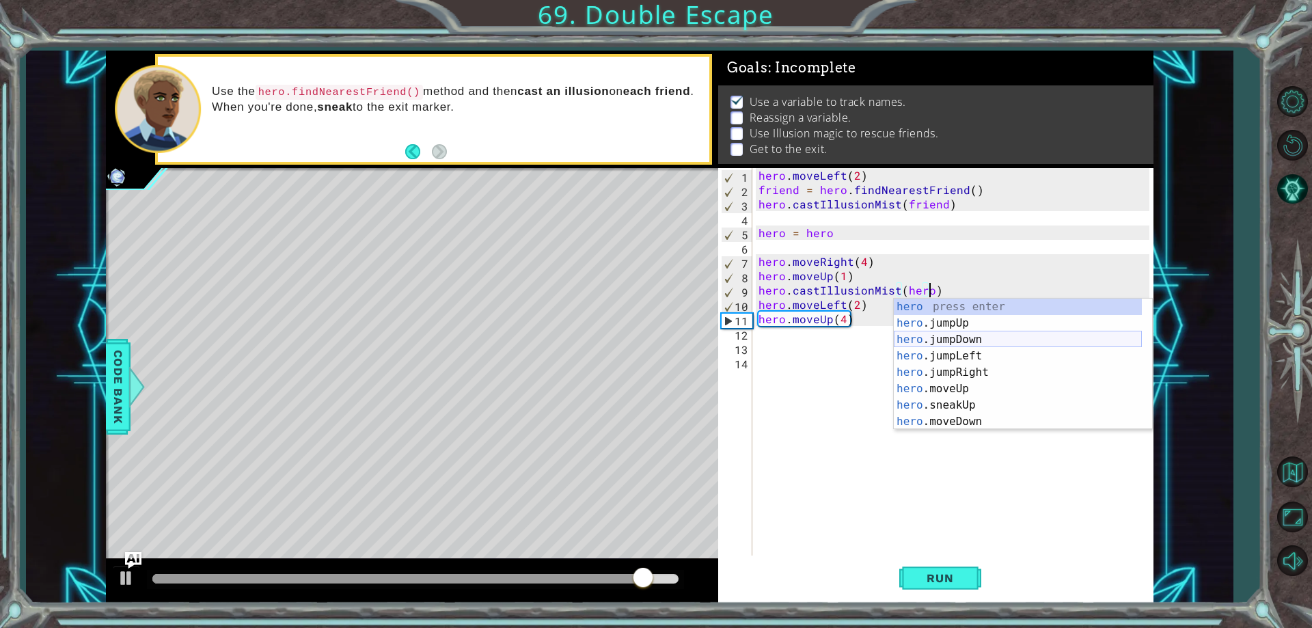
scroll to position [0, 10]
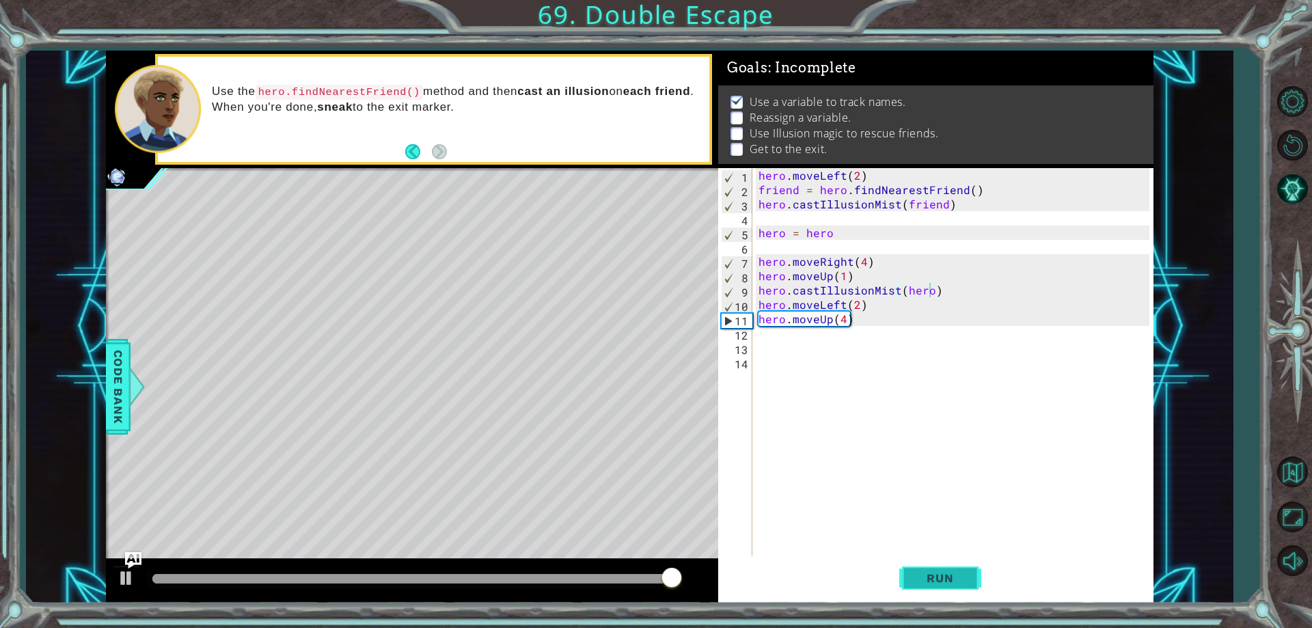
click at [900, 578] on button "Run" at bounding box center [940, 579] width 82 height 44
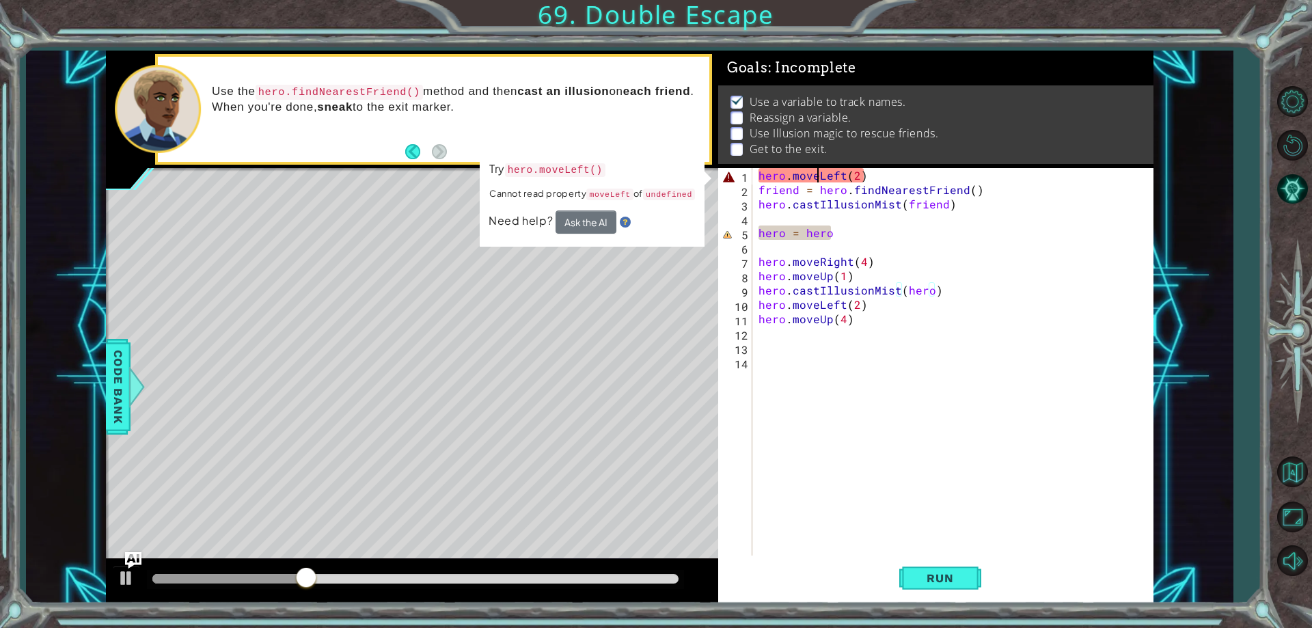
click at [816, 171] on div "hero . moveLeft ( 2 ) friend = hero . findNearestFriend ( ) hero . castIllusion…" at bounding box center [956, 376] width 400 height 416
click at [887, 178] on div "hero . moveLeft ( 2 ) friend = hero . findNearestFriend ( ) hero . castIllusion…" at bounding box center [956, 376] width 400 height 416
click at [842, 234] on div "hero . moveLeft ( 2 ) friend = hero . findNearestFriend ( ) hero . castIllusion…" at bounding box center [956, 376] width 400 height 416
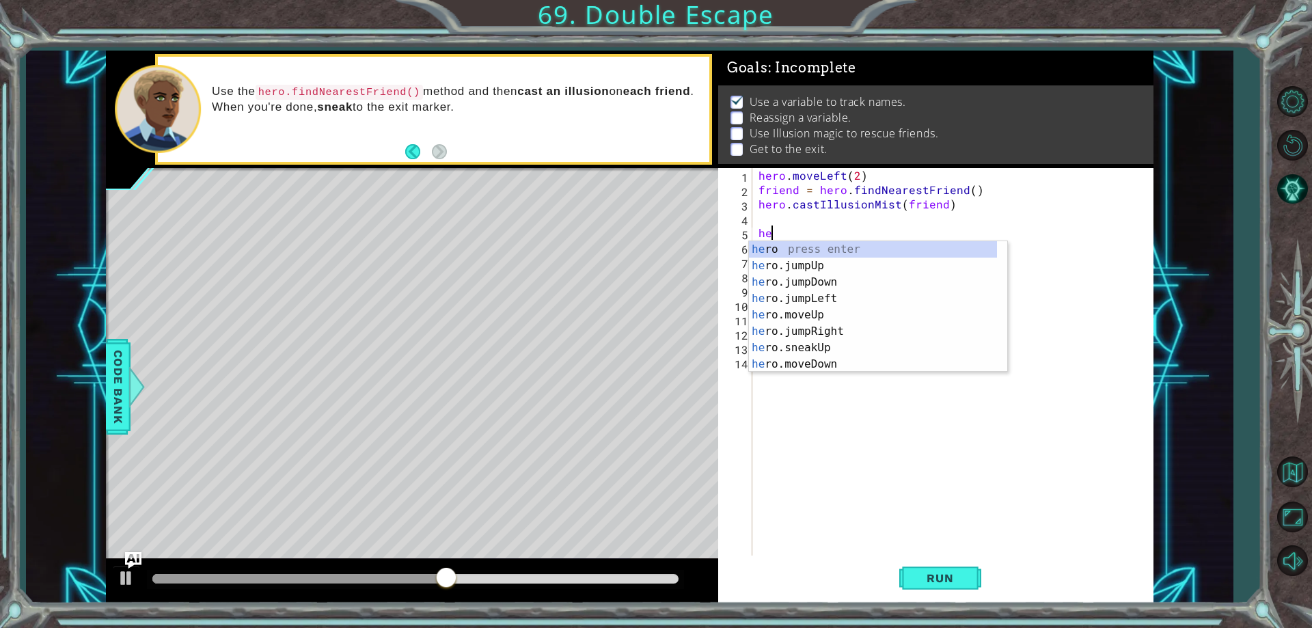
scroll to position [0, 0]
type textarea "h"
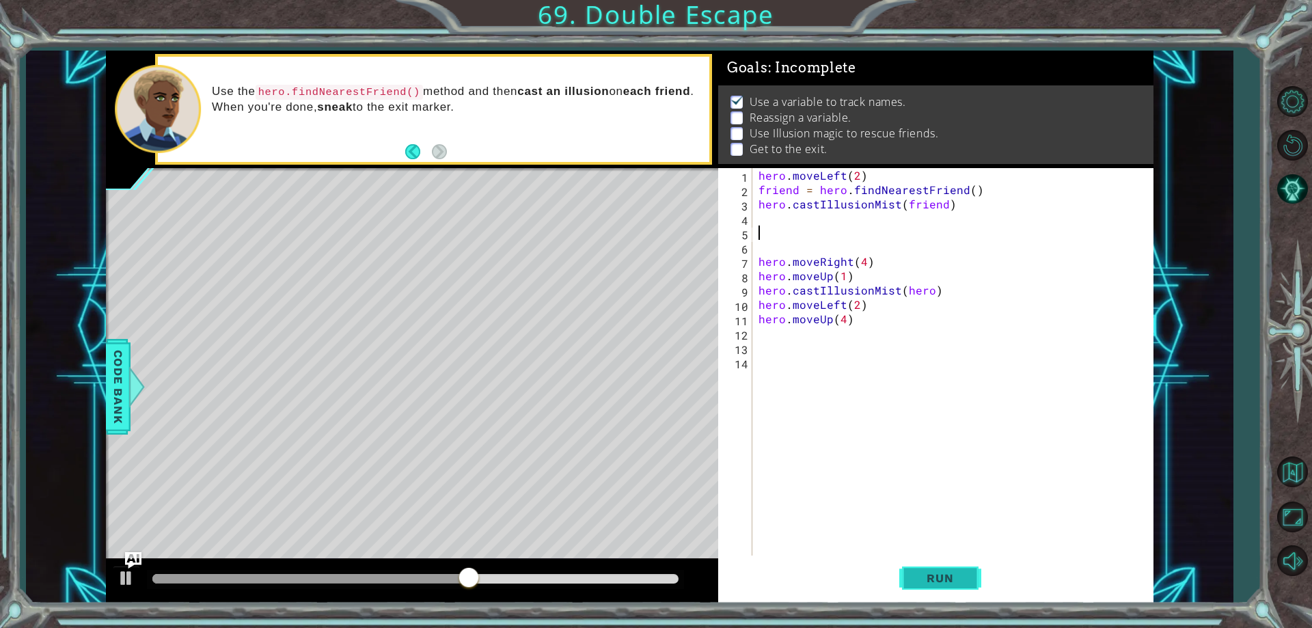
click at [960, 577] on span "Run" at bounding box center [940, 578] width 54 height 14
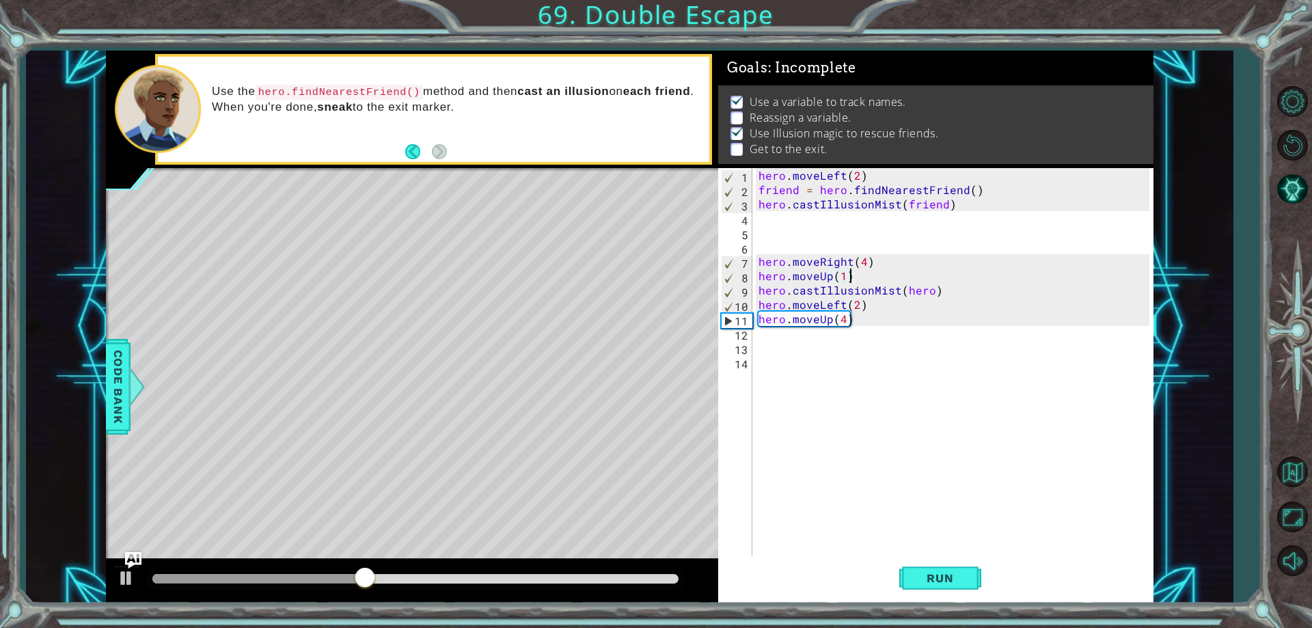
click at [874, 281] on div "hero . moveLeft ( 2 ) friend = hero . findNearestFriend ( ) hero . castIllusion…" at bounding box center [956, 376] width 400 height 416
type textarea "hero.moveUp(1)"
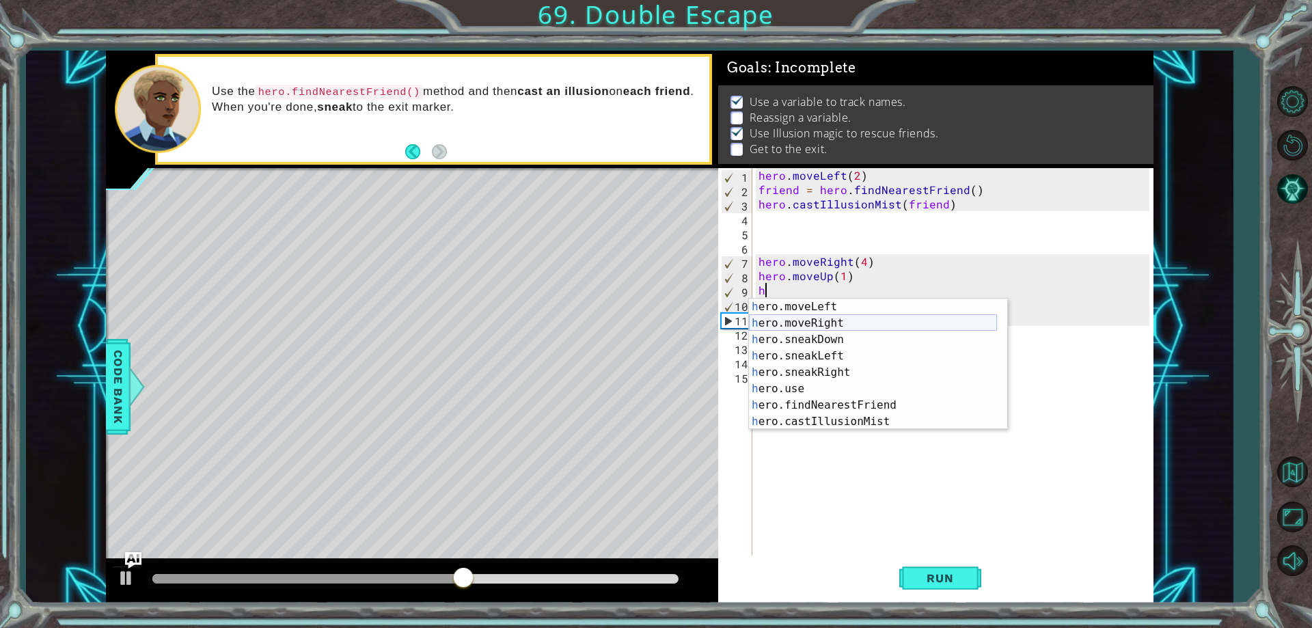
scroll to position [90, 0]
click at [866, 332] on div "h ero.sneakUp press enter h ero.jumpRight press enter h ero.moveDown press ente…" at bounding box center [873, 372] width 248 height 164
type textarea "hero.moveDown(1)"
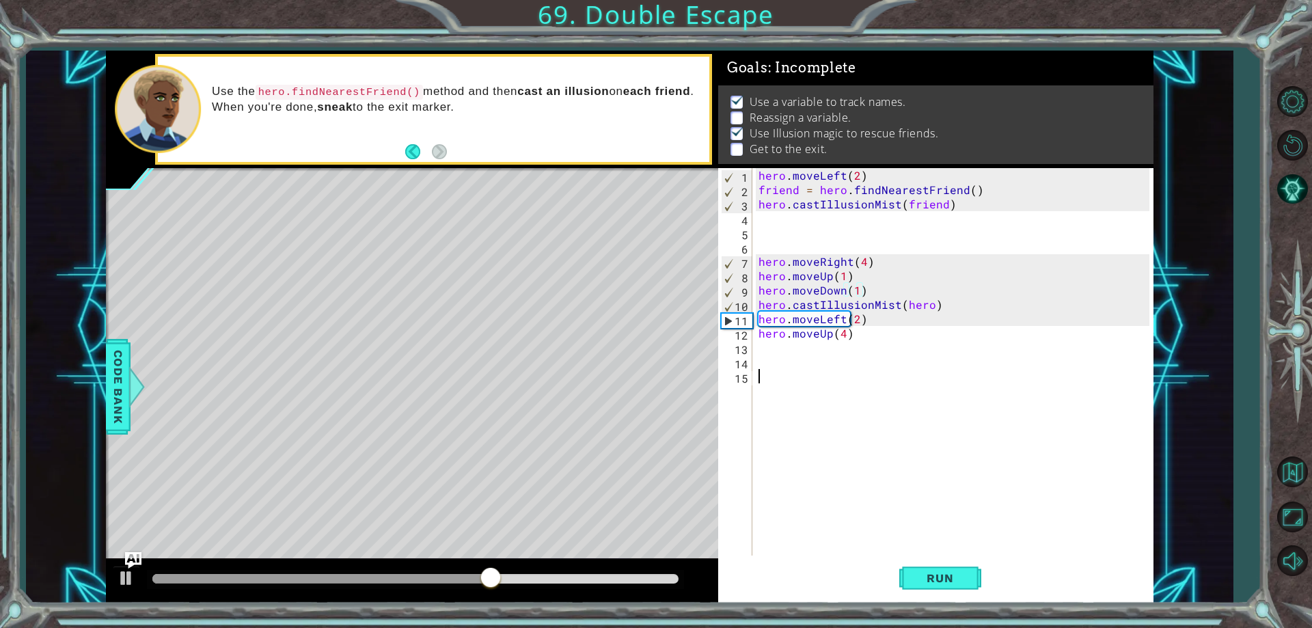
click at [897, 426] on div "hero . moveLeft ( 2 ) friend = hero . findNearestFriend ( ) hero . castIllusion…" at bounding box center [956, 376] width 400 height 416
click at [892, 385] on div "hero . moveLeft ( 2 ) friend = hero . findNearestFriend ( ) hero . castIllusion…" at bounding box center [956, 376] width 400 height 416
click at [892, 375] on div "hero . moveLeft ( 2 ) friend = hero . findNearestFriend ( ) hero . castIllusion…" at bounding box center [956, 376] width 400 height 416
click at [892, 366] on div "hero . moveLeft ( 2 ) friend = hero . findNearestFriend ( ) hero . castIllusion…" at bounding box center [956, 376] width 400 height 416
click at [919, 335] on div "hero . moveLeft ( 2 ) friend = hero . findNearestFriend ( ) hero . castIllusion…" at bounding box center [956, 376] width 400 height 416
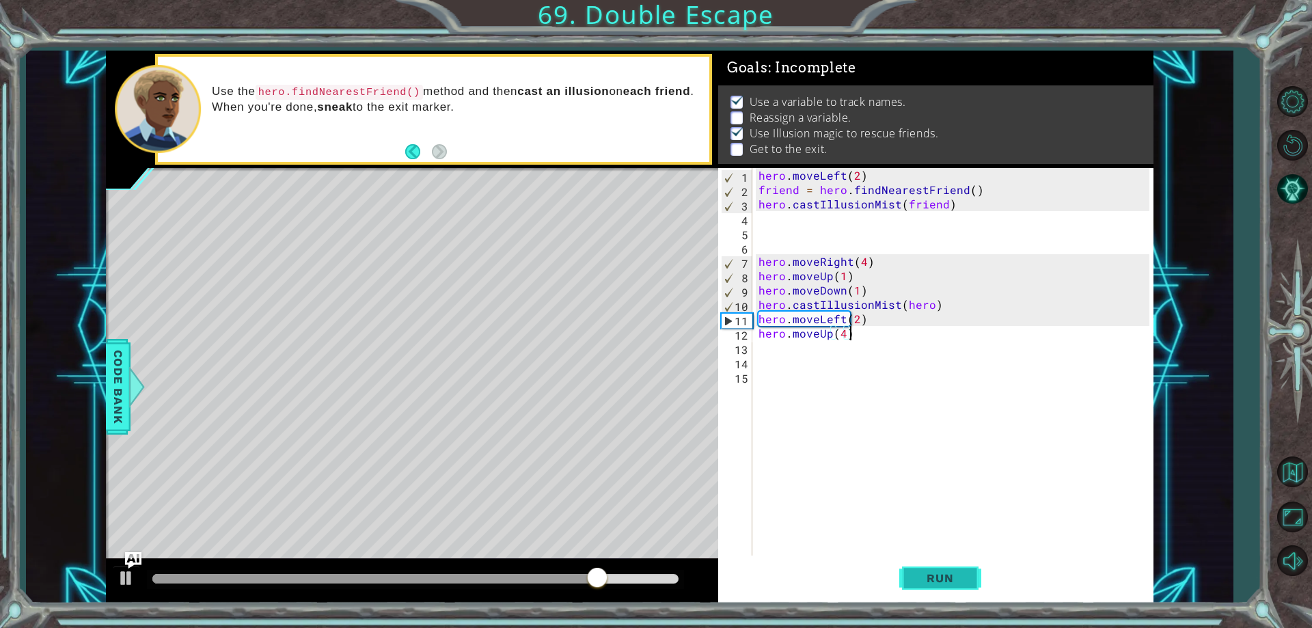
type textarea "hero.moveUp(4)"
click at [928, 574] on span "Run" at bounding box center [940, 578] width 54 height 14
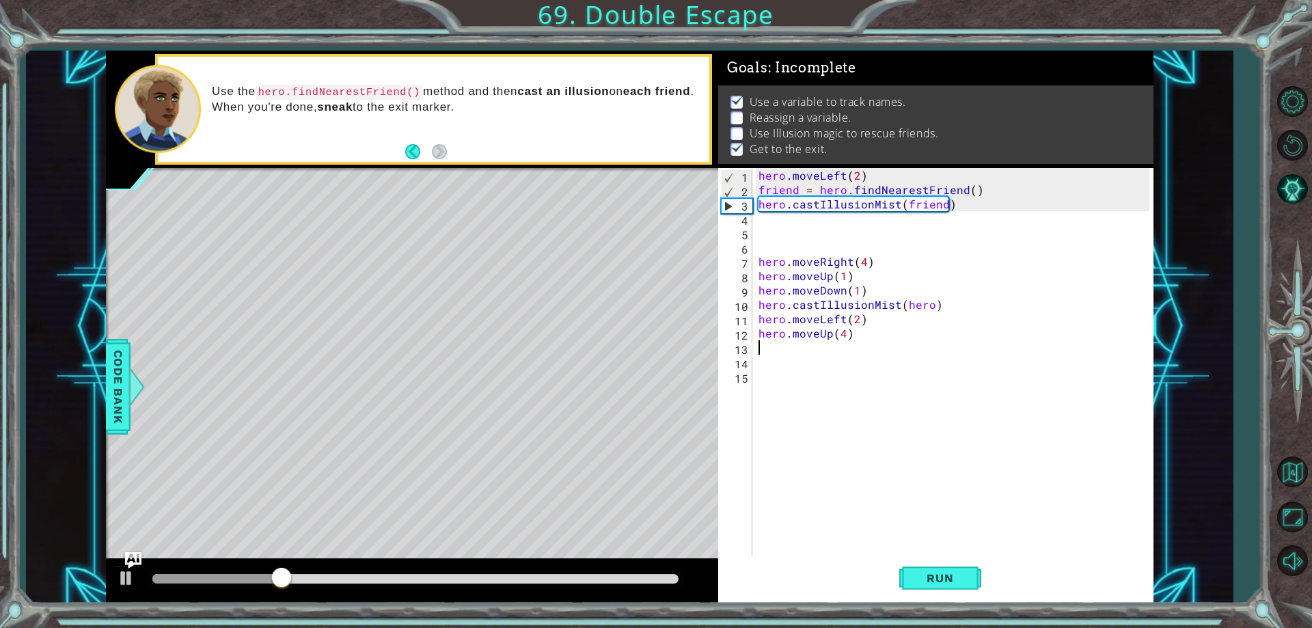
click at [862, 352] on div "hero . moveLeft ( 2 ) friend = hero . findNearestFriend ( ) hero . castIllusion…" at bounding box center [956, 376] width 400 height 416
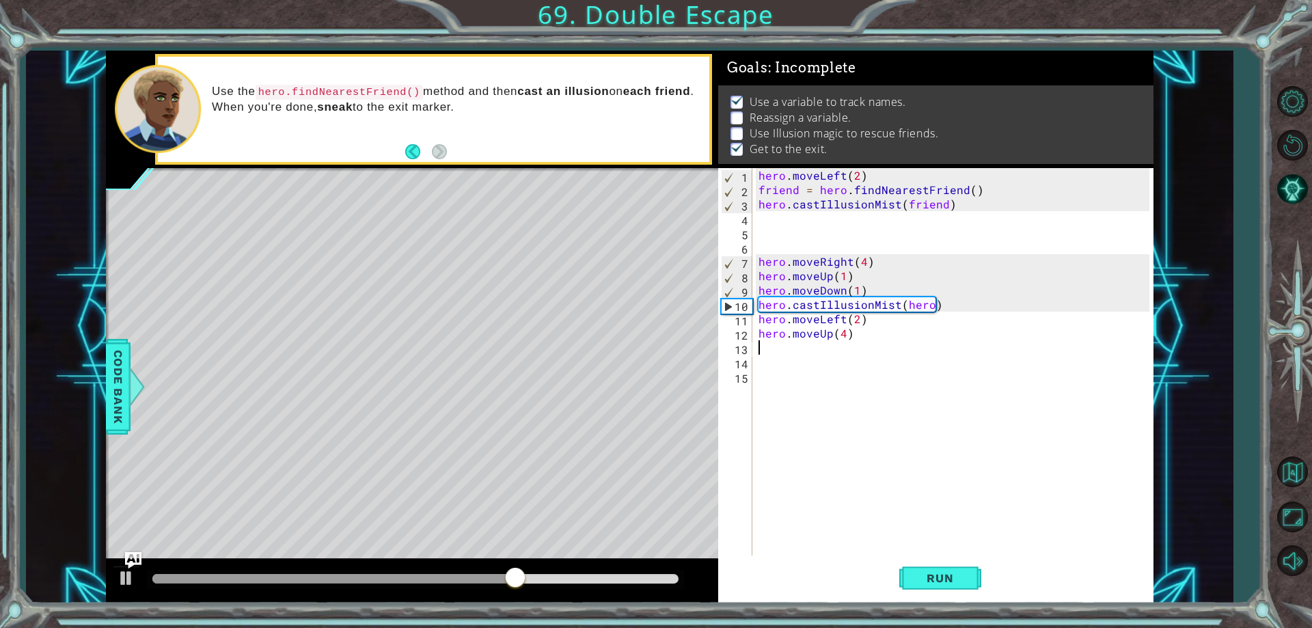
click at [866, 287] on div "hero . moveLeft ( 2 ) friend = hero . findNearestFriend ( ) hero . castIllusion…" at bounding box center [956, 376] width 400 height 416
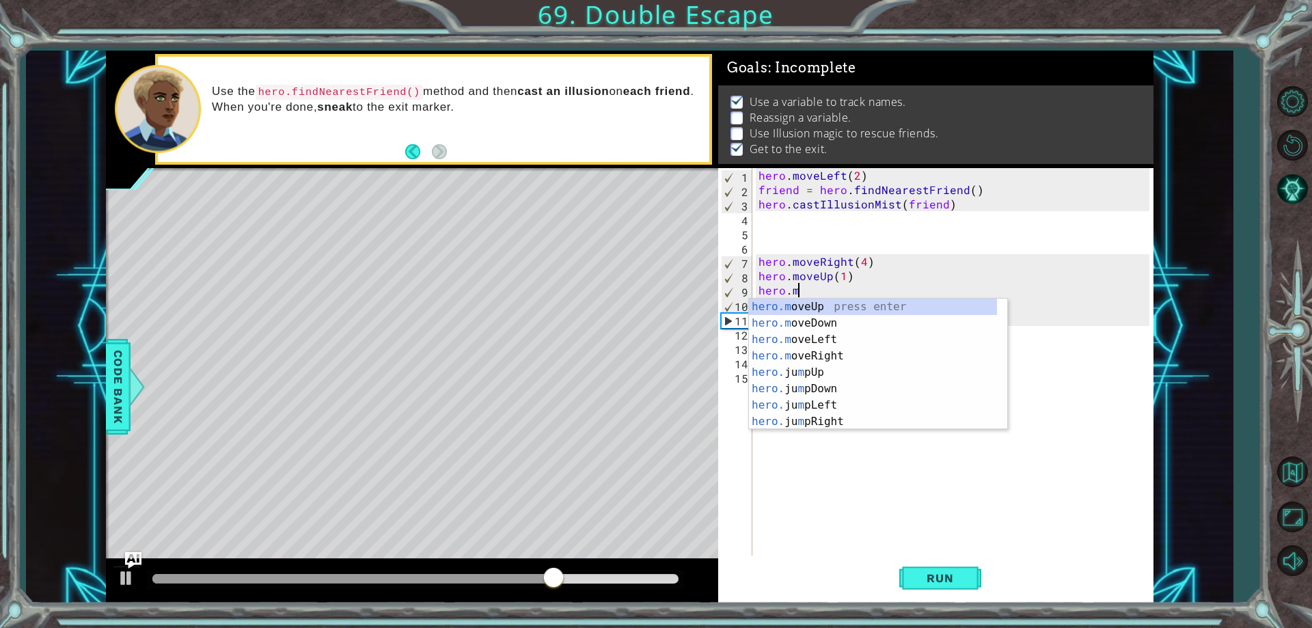
scroll to position [0, 0]
type textarea "h"
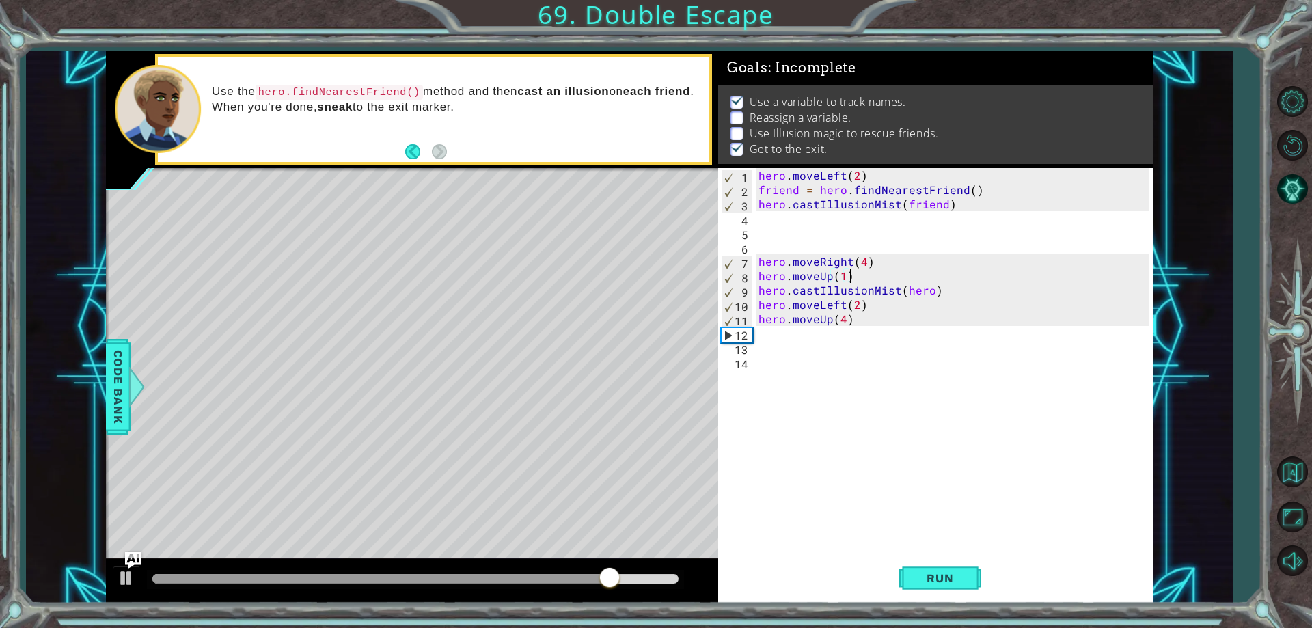
click at [954, 289] on div "hero . moveLeft ( 2 ) friend = hero . findNearestFriend ( ) hero . castIllusion…" at bounding box center [956, 376] width 400 height 416
type textarea "hero.castIllusionMist(hero)"
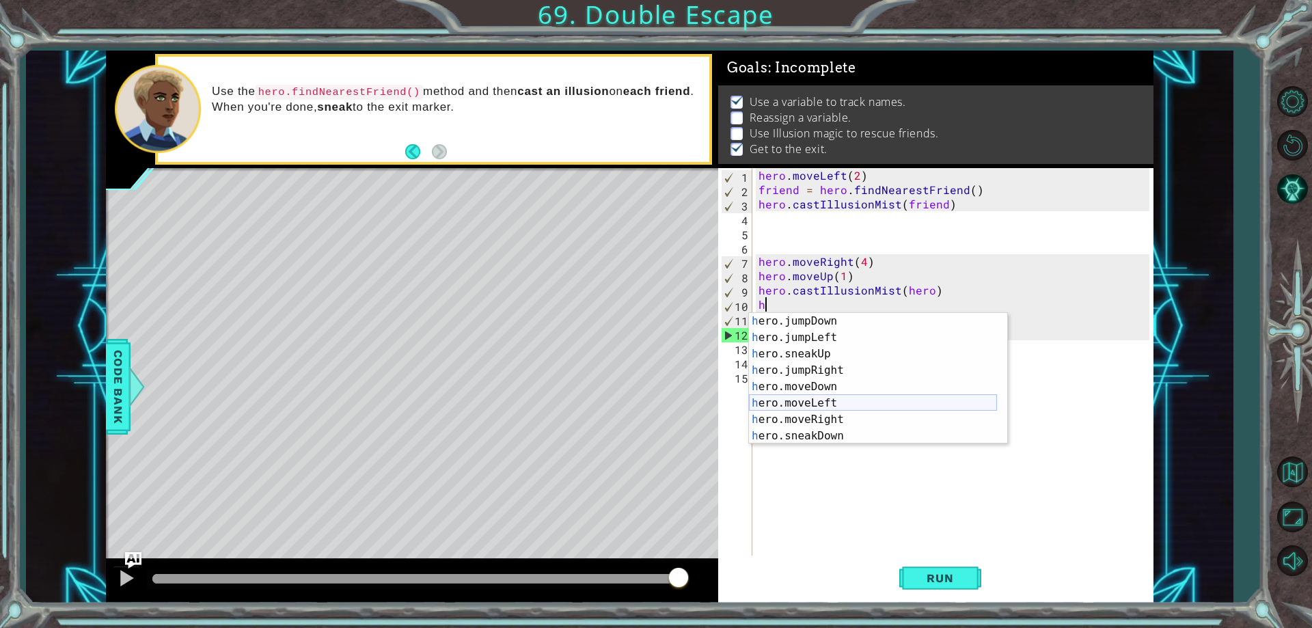
scroll to position [49, 0]
click at [887, 383] on div "h ero.jumpDown press enter h ero.jumpLeft press enter h ero.sneakUp press enter…" at bounding box center [873, 395] width 248 height 164
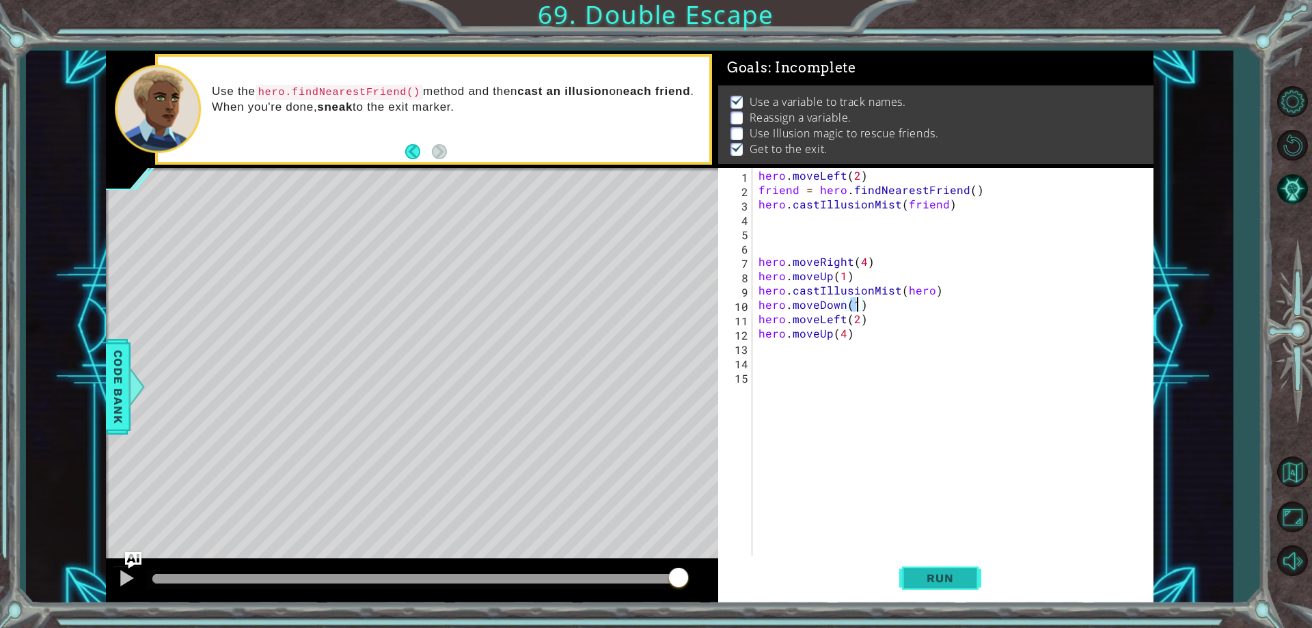
type textarea "hero.moveDown(1)"
click at [945, 563] on button "Run" at bounding box center [940, 579] width 82 height 44
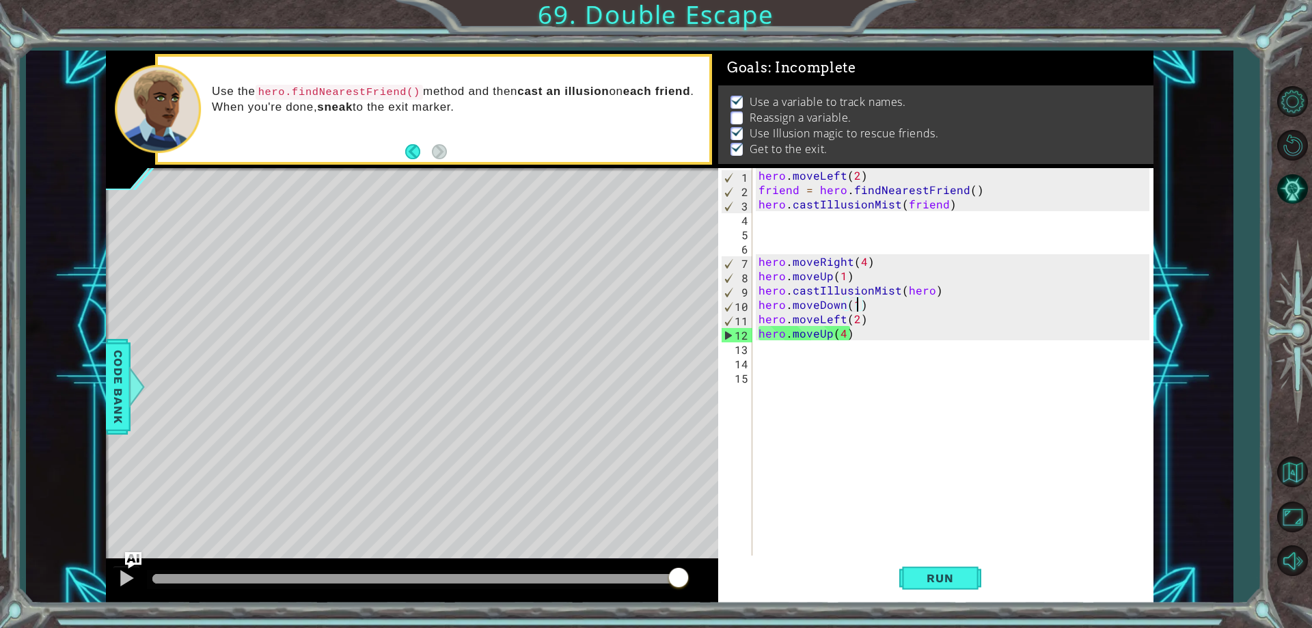
click at [818, 366] on div "hero . moveLeft ( 2 ) friend = hero . findNearestFriend ( ) hero . castIllusion…" at bounding box center [956, 376] width 400 height 416
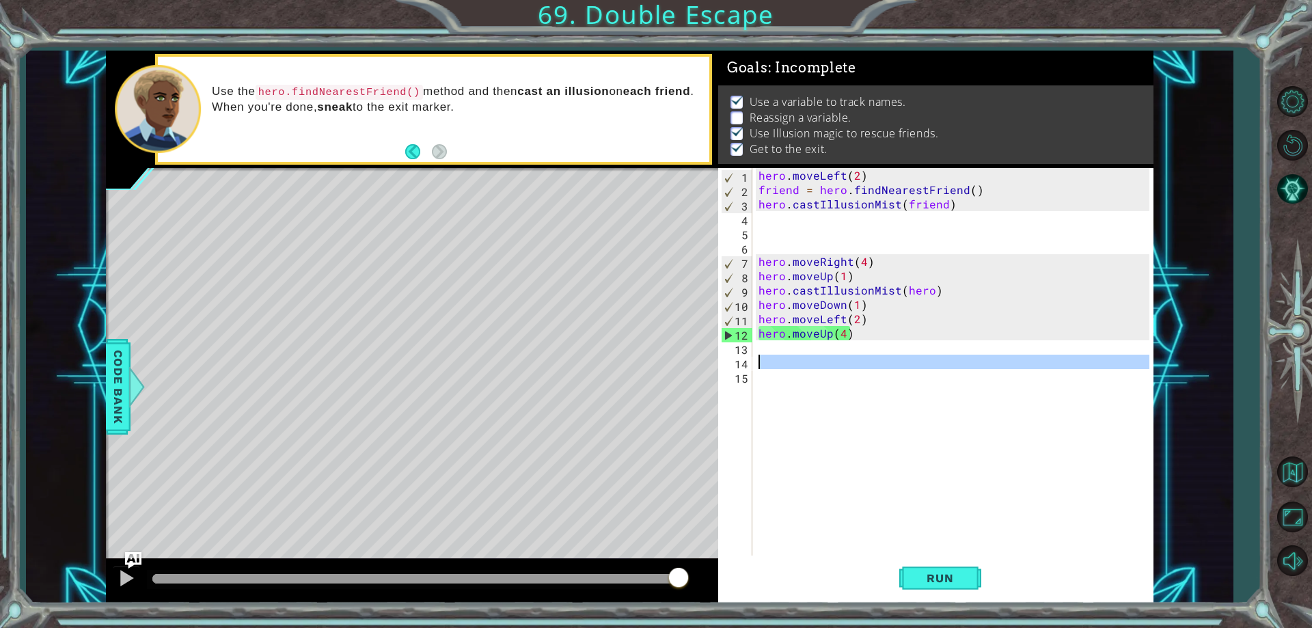
click at [818, 357] on div "hero . moveLeft ( 2 ) friend = hero . findNearestFriend ( ) hero . castIllusion…" at bounding box center [952, 361] width 393 height 387
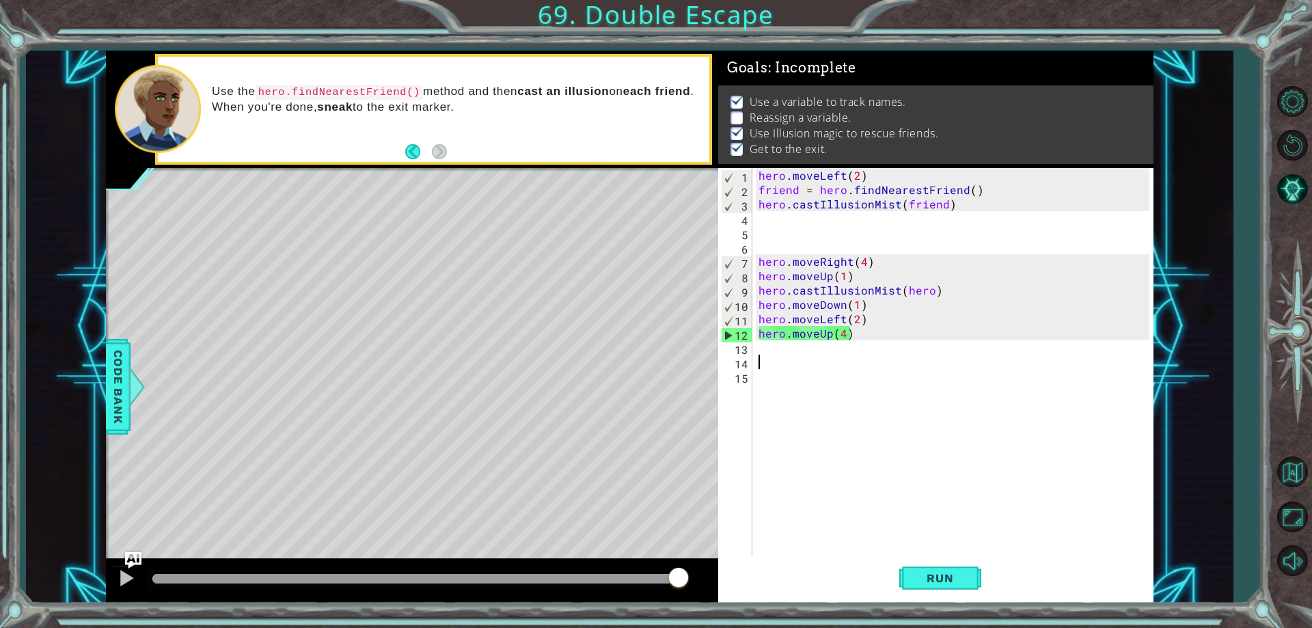
click at [825, 347] on div "hero . moveLeft ( 2 ) friend = hero . findNearestFriend ( ) hero . castIllusion…" at bounding box center [956, 376] width 400 height 416
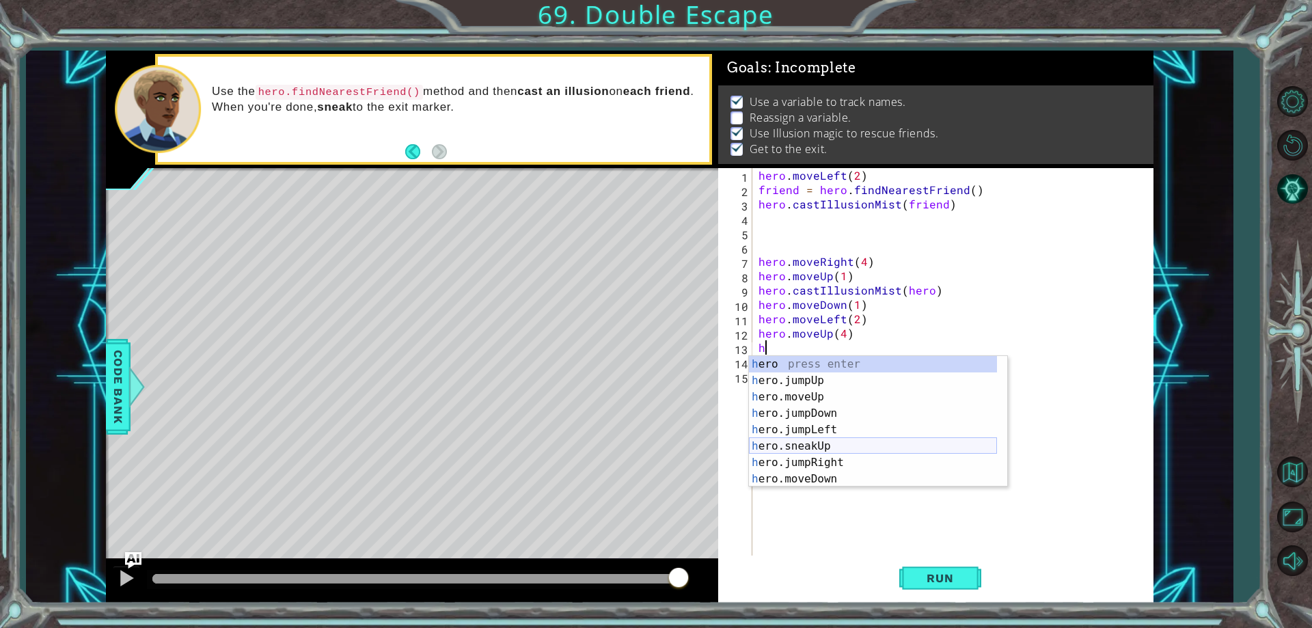
scroll to position [131, 0]
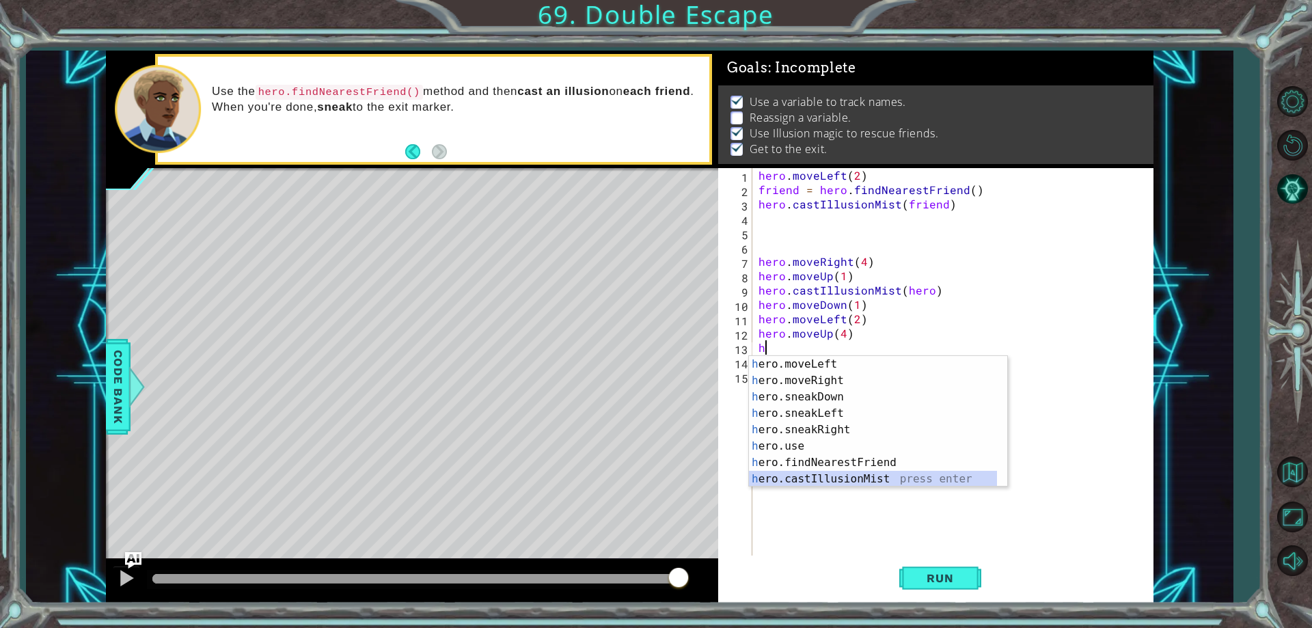
click at [873, 475] on div "h ero.moveLeft press enter h ero.moveRight press enter h ero.sneakDown press en…" at bounding box center [873, 438] width 248 height 164
type textarea "hero.castIllusionMist(friend)"
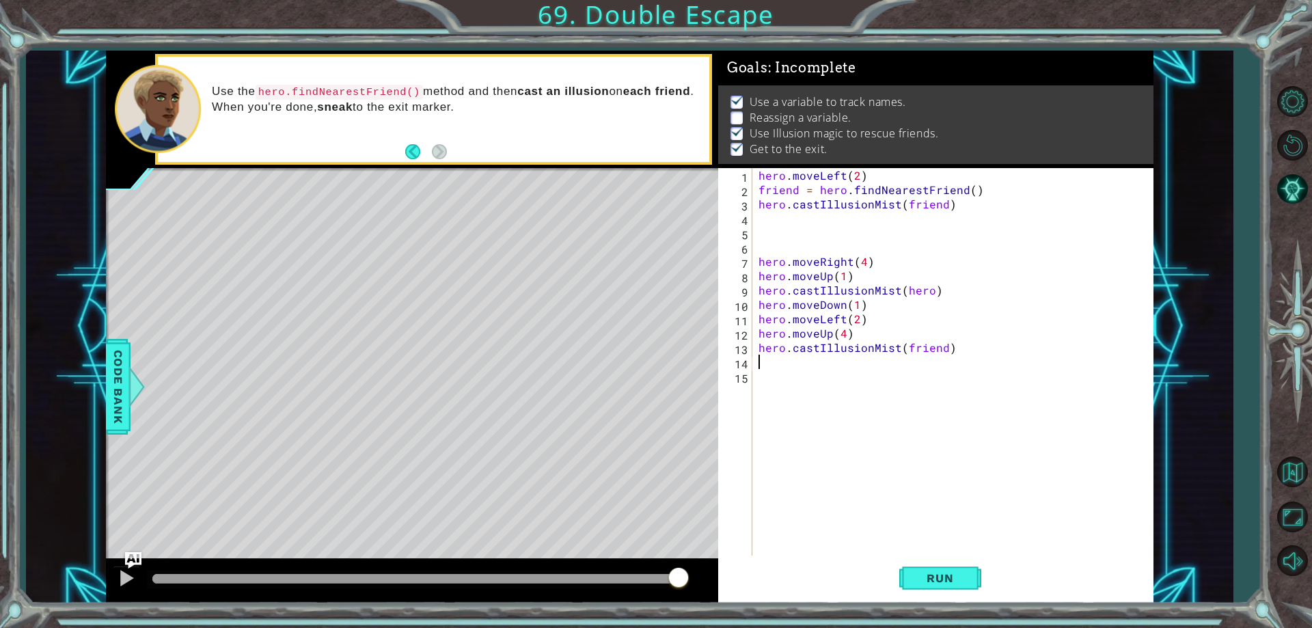
click at [886, 363] on div "hero . moveLeft ( 2 ) friend = hero . findNearestFriend ( ) hero . castIllusion…" at bounding box center [956, 376] width 400 height 416
click at [969, 348] on div "hero . moveLeft ( 2 ) friend = hero . findNearestFriend ( ) hero . castIllusion…" at bounding box center [956, 376] width 400 height 416
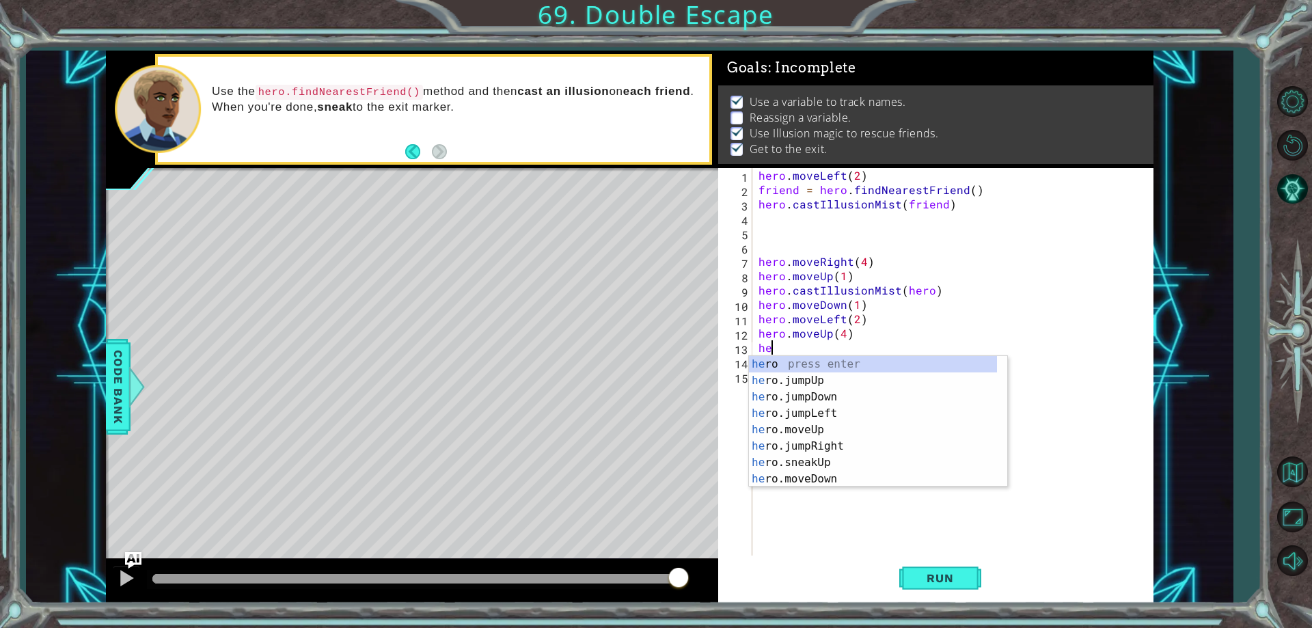
type textarea "h"
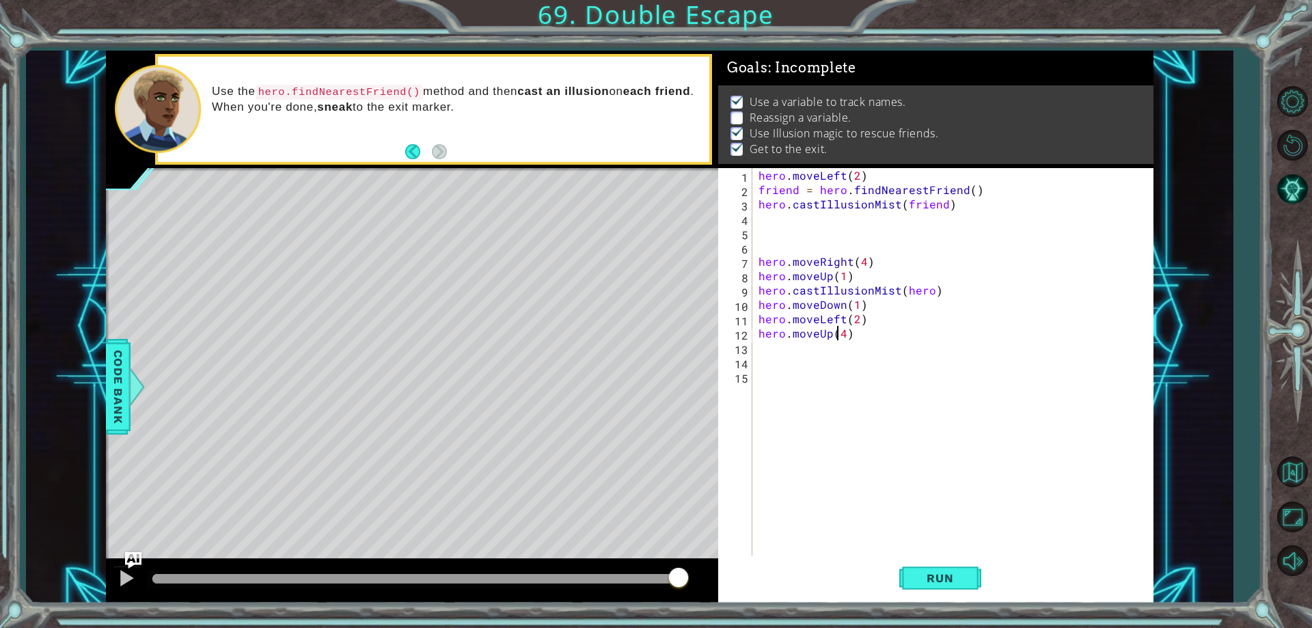
click at [840, 336] on div "hero . moveLeft ( 2 ) friend = hero . findNearestFriend ( ) hero . castIllusion…" at bounding box center [956, 376] width 400 height 416
click at [845, 335] on div "hero . moveLeft ( 2 ) friend = hero . findNearestFriend ( ) hero . castIllusion…" at bounding box center [956, 376] width 400 height 416
type textarea "hero.moveUp(3)"
click at [853, 364] on div "hero . moveLeft ( 2 ) friend = hero . findNearestFriend ( ) hero . castIllusion…" at bounding box center [956, 376] width 400 height 416
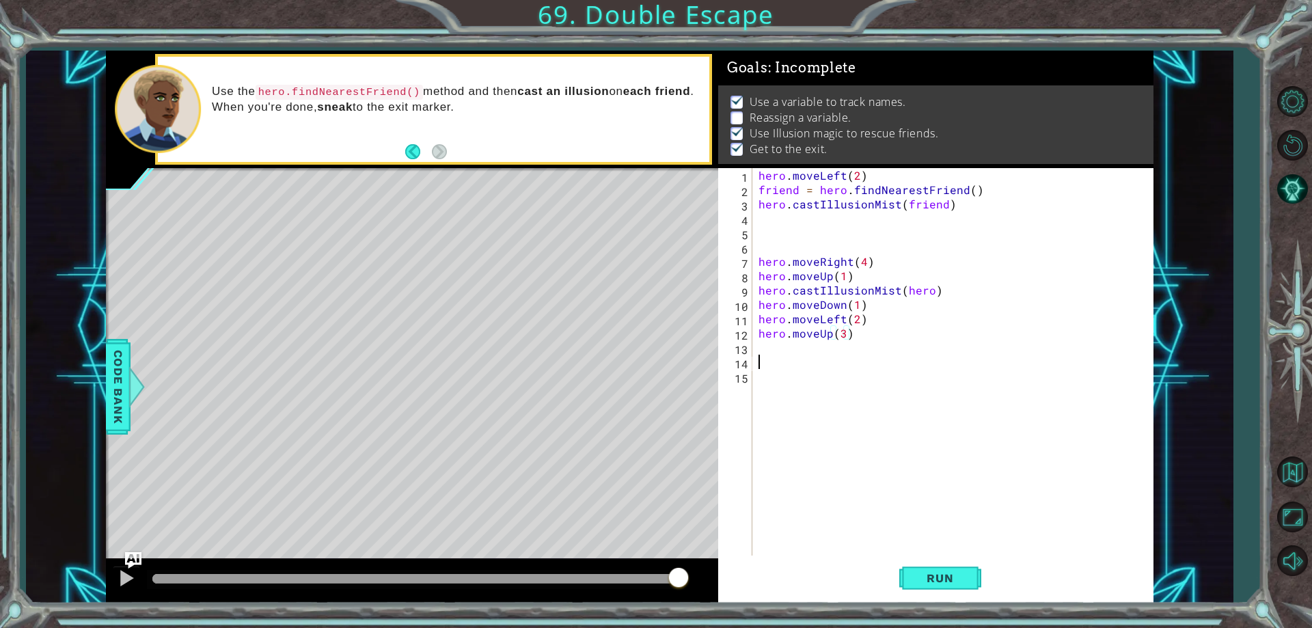
scroll to position [0, 0]
click at [853, 353] on div "hero . moveLeft ( 2 ) friend = hero . findNearestFriend ( ) hero . castIllusion…" at bounding box center [956, 376] width 400 height 416
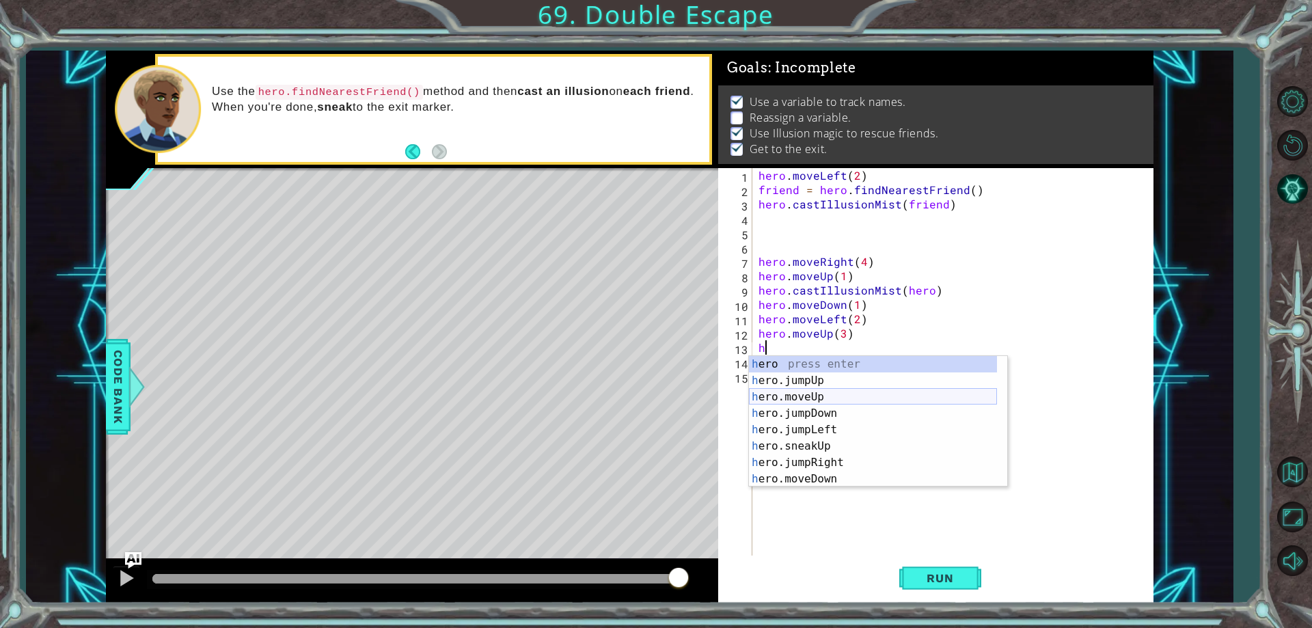
scroll to position [131, 0]
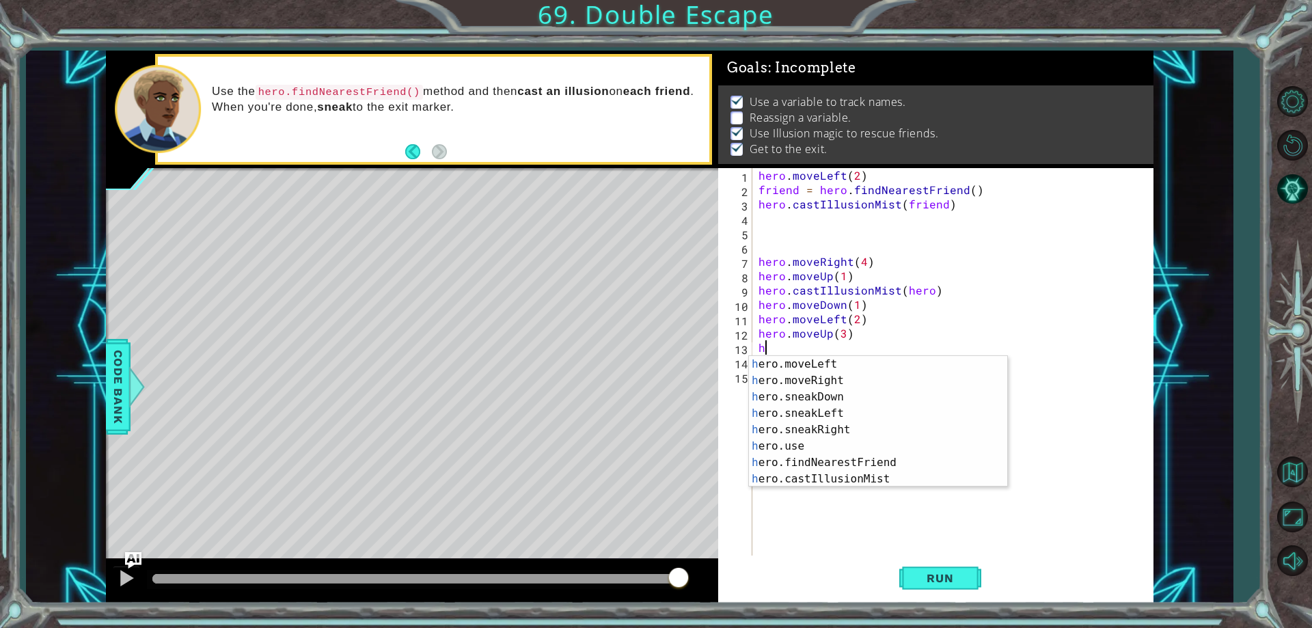
click at [930, 333] on div "hero . moveLeft ( 2 ) friend = hero . findNearestFriend ( ) hero . castIllusion…" at bounding box center [956, 376] width 400 height 416
type textarea "hero.moveUp(3)"
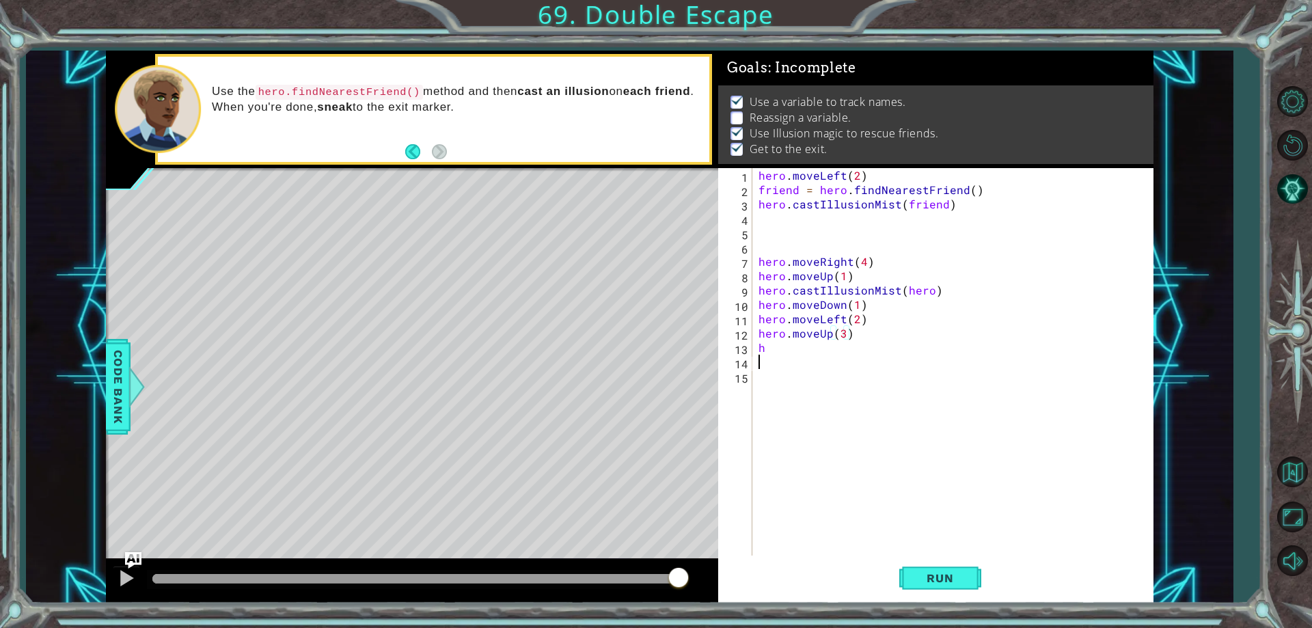
click at [911, 366] on div "hero . moveLeft ( 2 ) friend = hero . findNearestFriend ( ) hero . castIllusion…" at bounding box center [956, 376] width 400 height 416
click at [910, 352] on div "hero . moveLeft ( 2 ) friend = hero . findNearestFriend ( ) hero . castIllusion…" at bounding box center [956, 376] width 400 height 416
type textarea "h"
click at [938, 354] on div "hero . moveLeft ( 2 ) friend = hero . findNearestFriend ( ) hero . castIllusion…" at bounding box center [956, 376] width 400 height 416
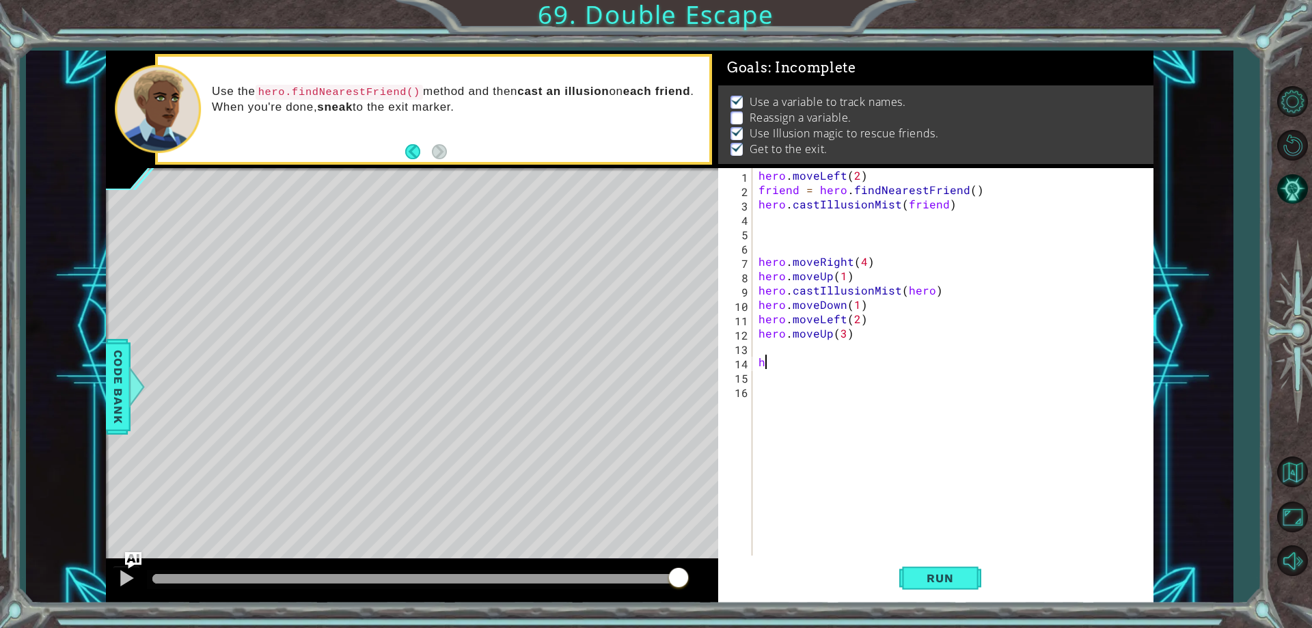
click at [935, 361] on div "hero . moveLeft ( 2 ) friend = hero . findNearestFriend ( ) hero . castIllusion…" at bounding box center [956, 376] width 400 height 416
type textarea "hero = h"
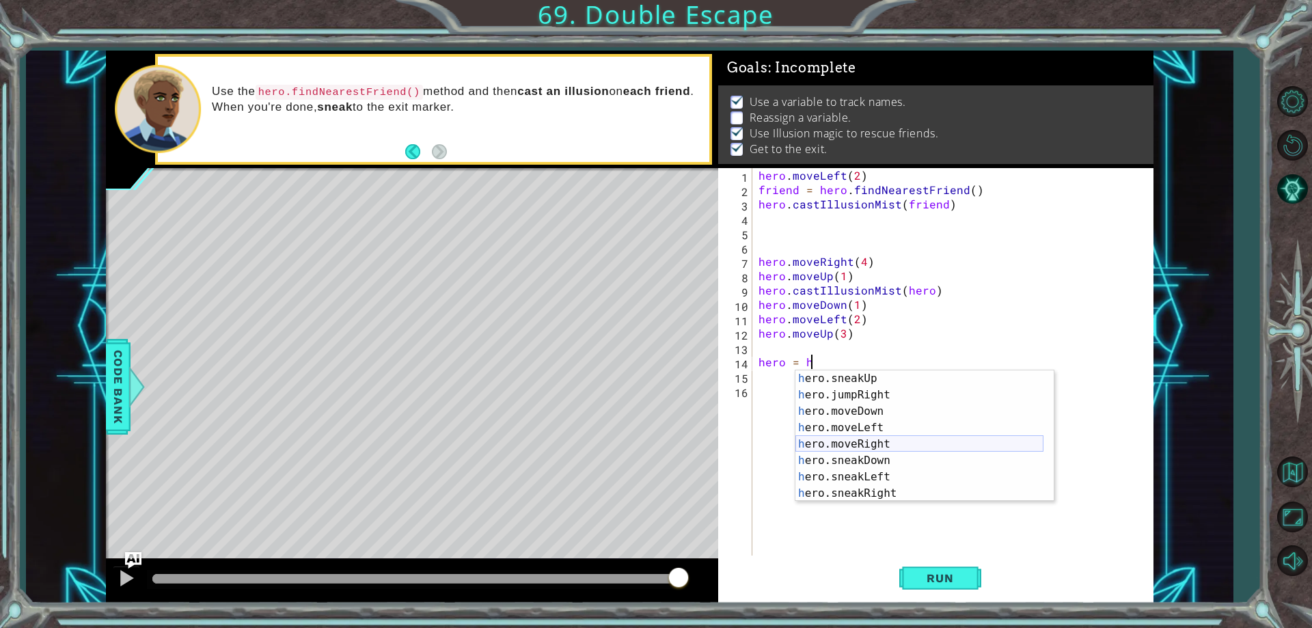
scroll to position [131, 0]
click at [973, 480] on div "h ero.moveLeft press enter h ero.moveRight press enter h ero.sneakDown press en…" at bounding box center [919, 452] width 248 height 164
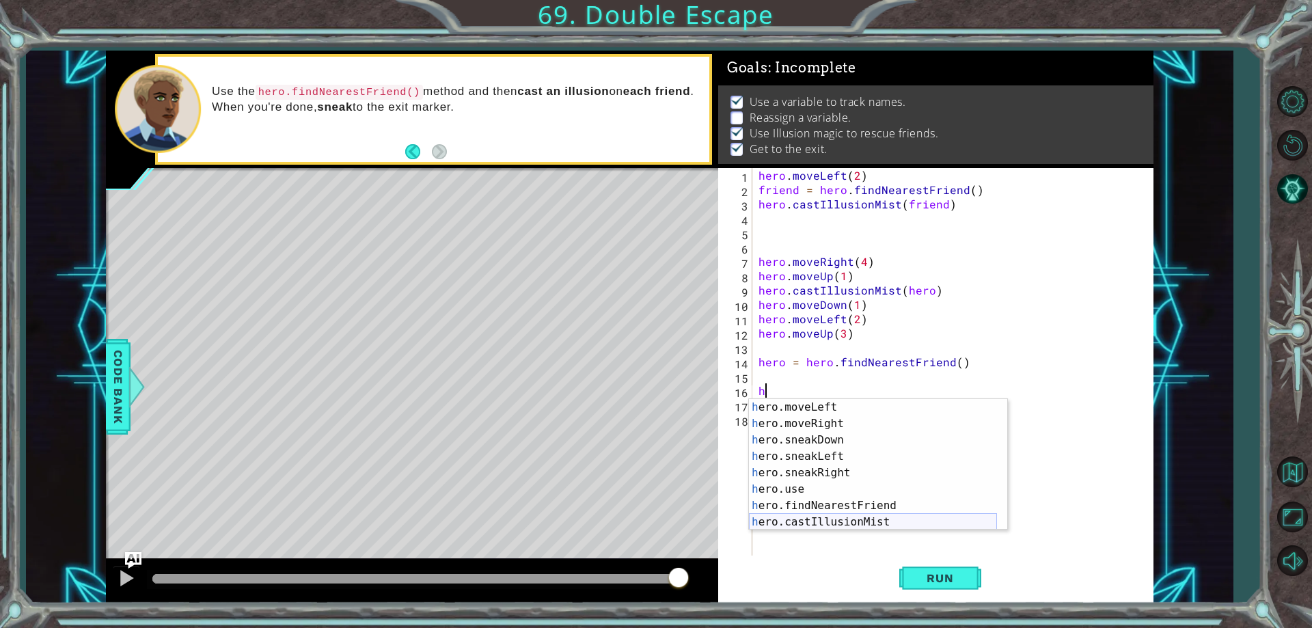
click at [883, 527] on div "h ero.moveLeft press enter h ero.moveRight press enter h ero.sneakDown press en…" at bounding box center [873, 481] width 248 height 164
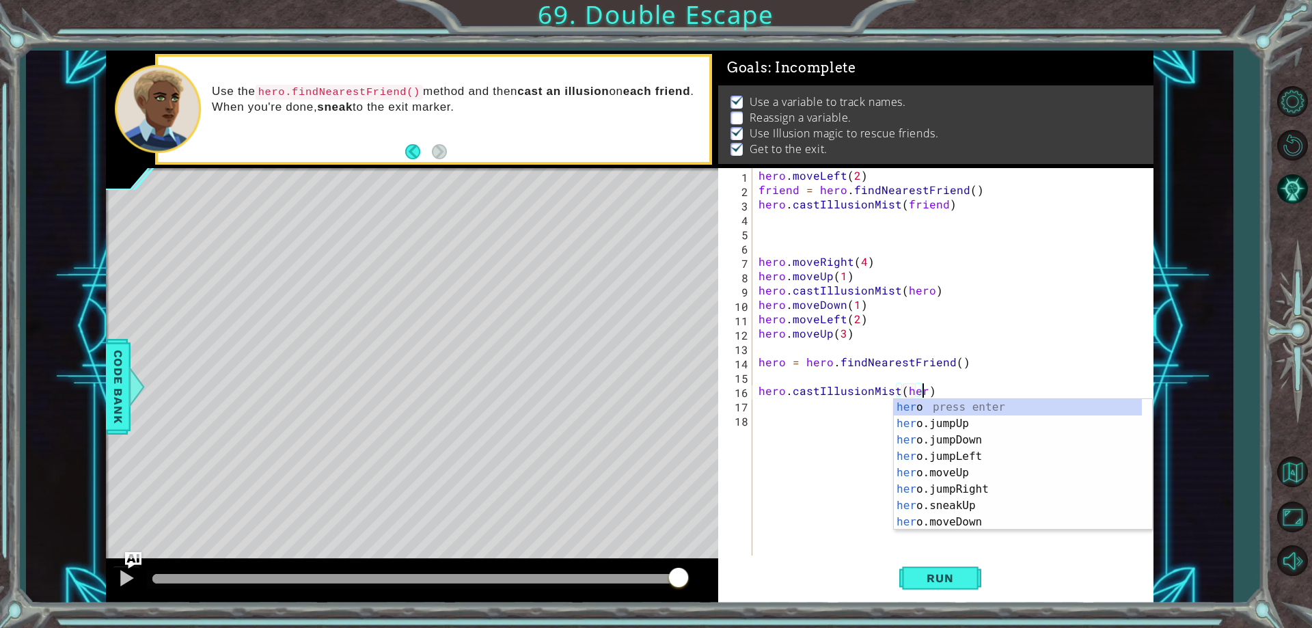
scroll to position [0, 10]
click at [961, 583] on span "Run" at bounding box center [940, 578] width 54 height 14
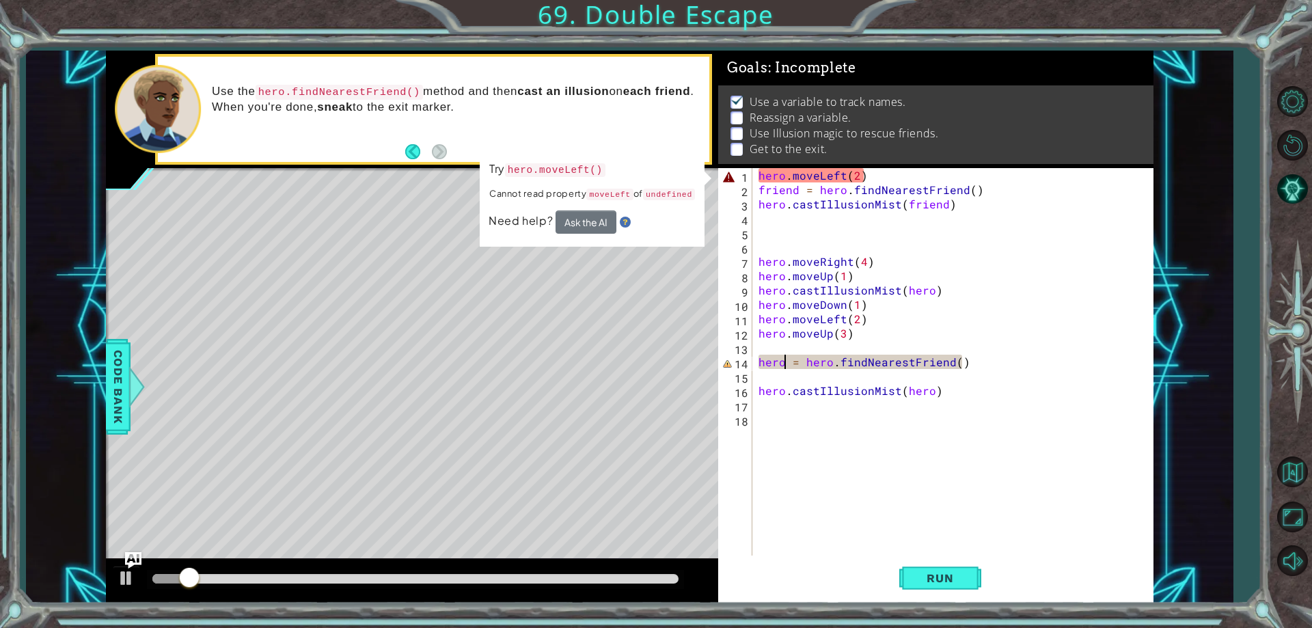
click at [784, 367] on div "hero . moveLeft ( 2 ) friend = hero . findNearestFriend ( ) hero . castIllusion…" at bounding box center [956, 376] width 400 height 416
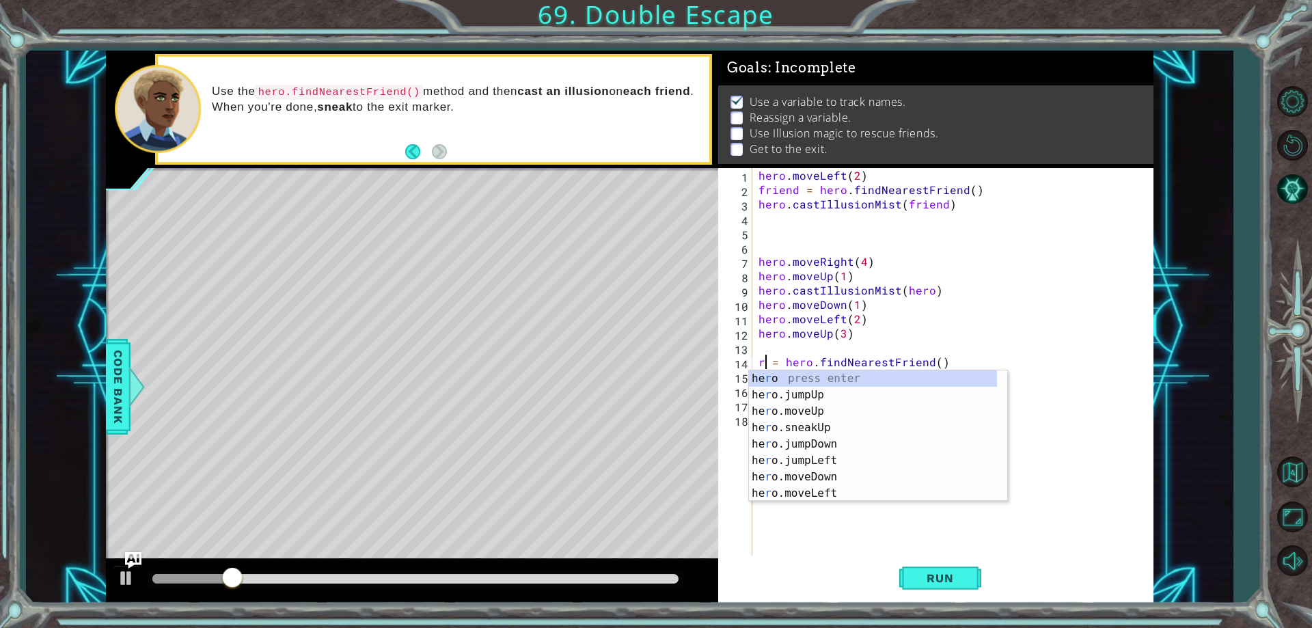
scroll to position [0, 1]
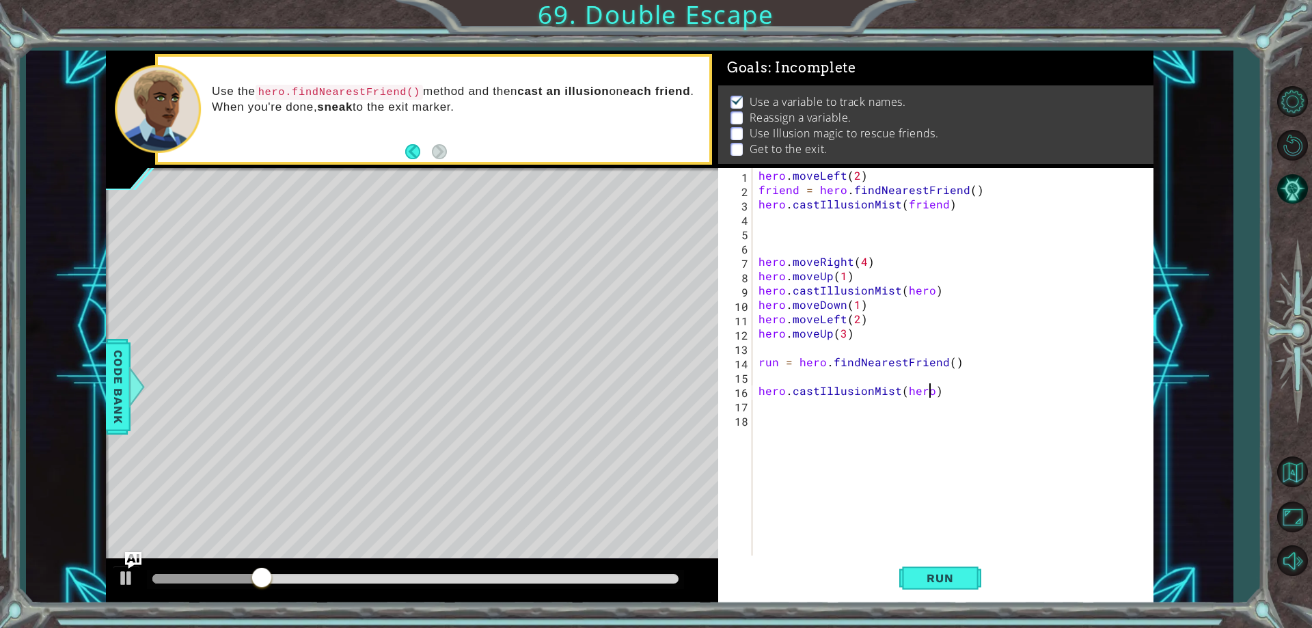
click at [926, 392] on div "hero . moveLeft ( 2 ) friend = hero . findNearestFriend ( ) hero . castIllusion…" at bounding box center [956, 376] width 400 height 416
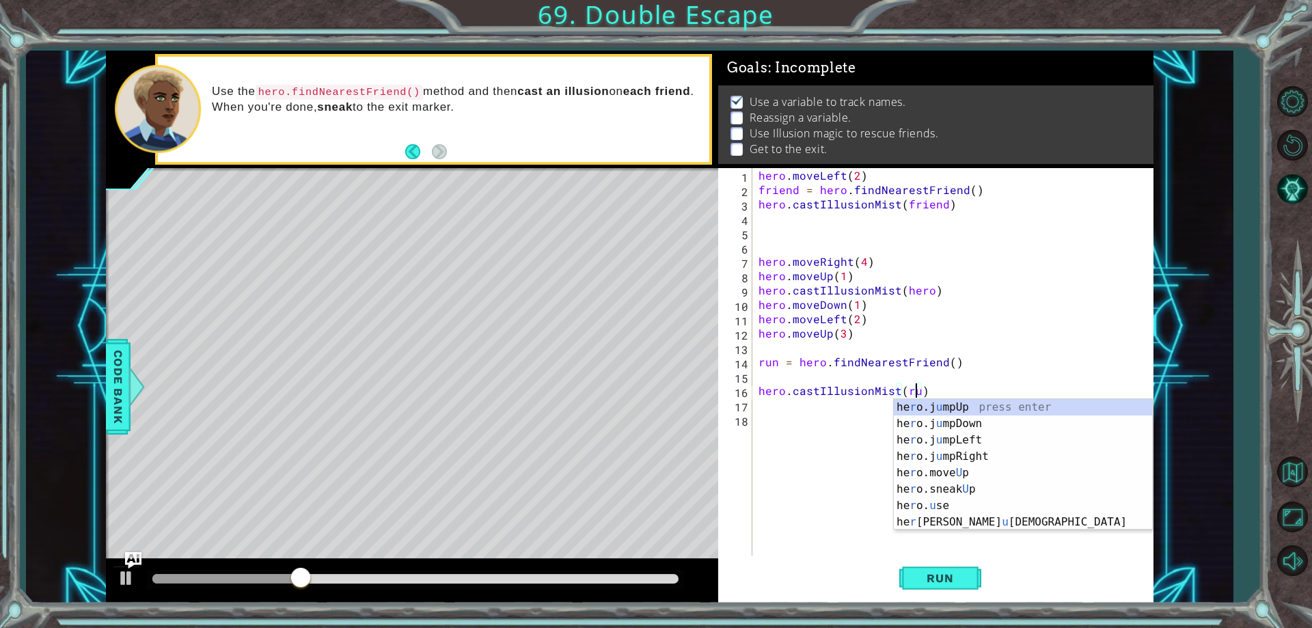
scroll to position [0, 10]
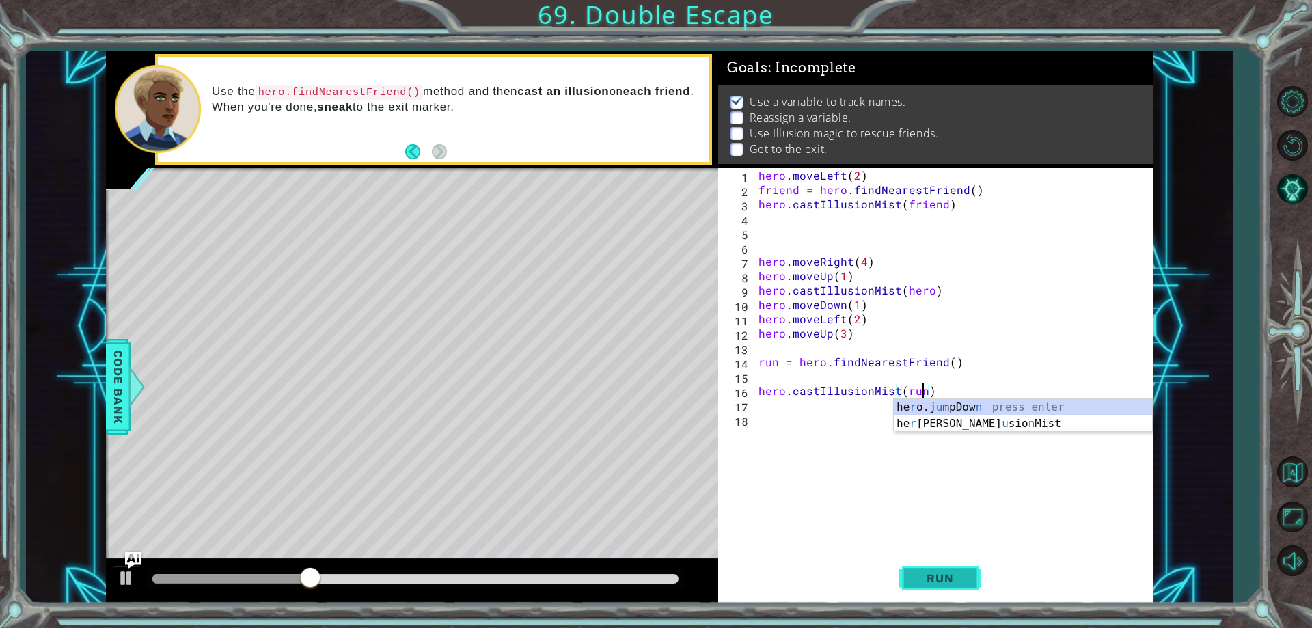
type textarea "hero.castIllusionMist(run)"
click at [941, 575] on span "Run" at bounding box center [940, 578] width 54 height 14
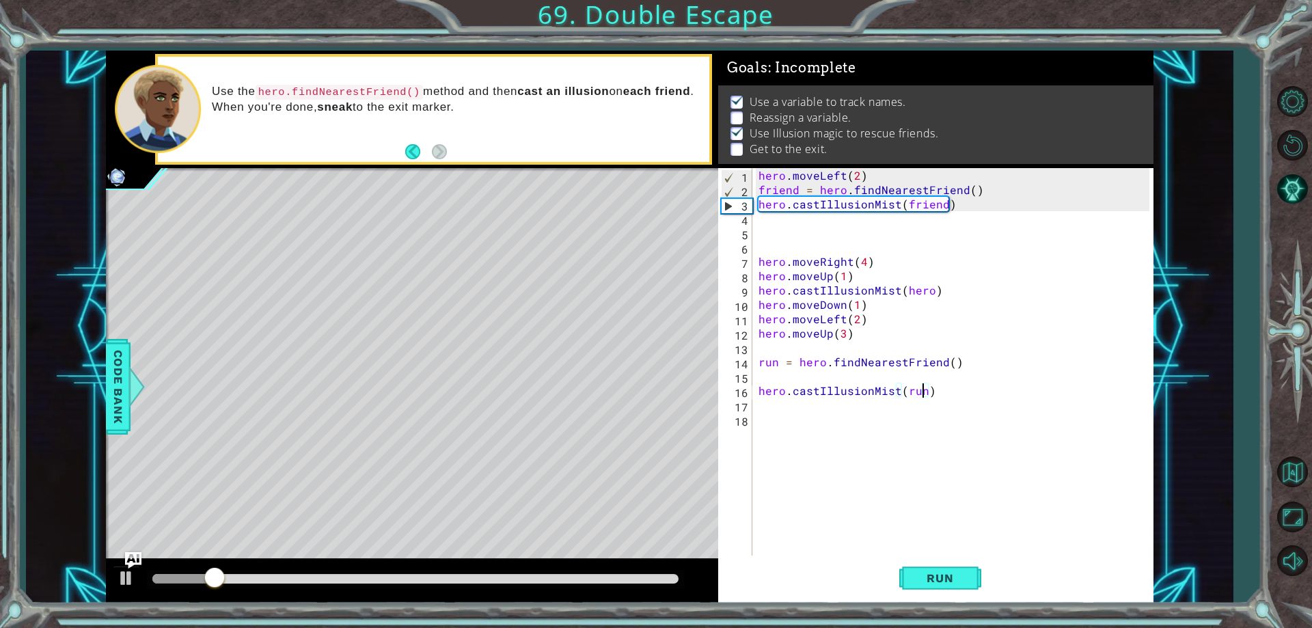
click at [927, 409] on div "hero . moveLeft ( 2 ) friend = hero . findNearestFriend ( ) hero . castIllusion…" at bounding box center [956, 376] width 400 height 416
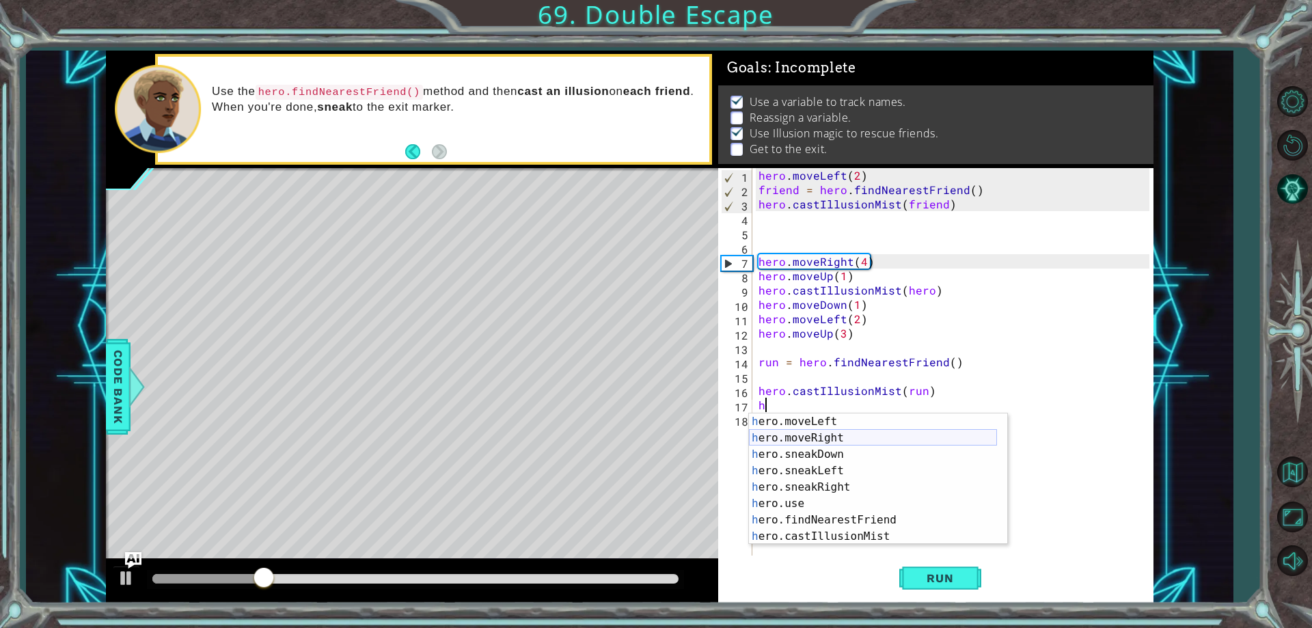
scroll to position [0, 0]
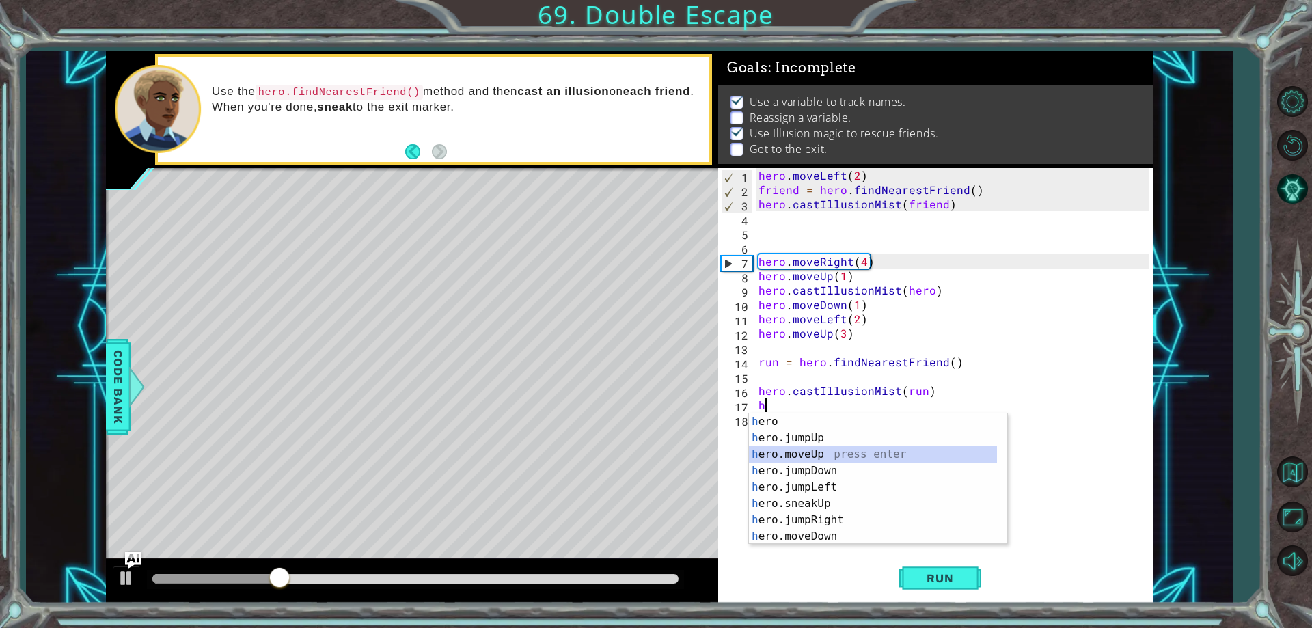
click at [898, 453] on div "h ero press enter h ero.jumpUp press enter h ero.moveUp press enter h ero.jumpD…" at bounding box center [873, 495] width 248 height 164
type textarea "hero.moveUp(1)"
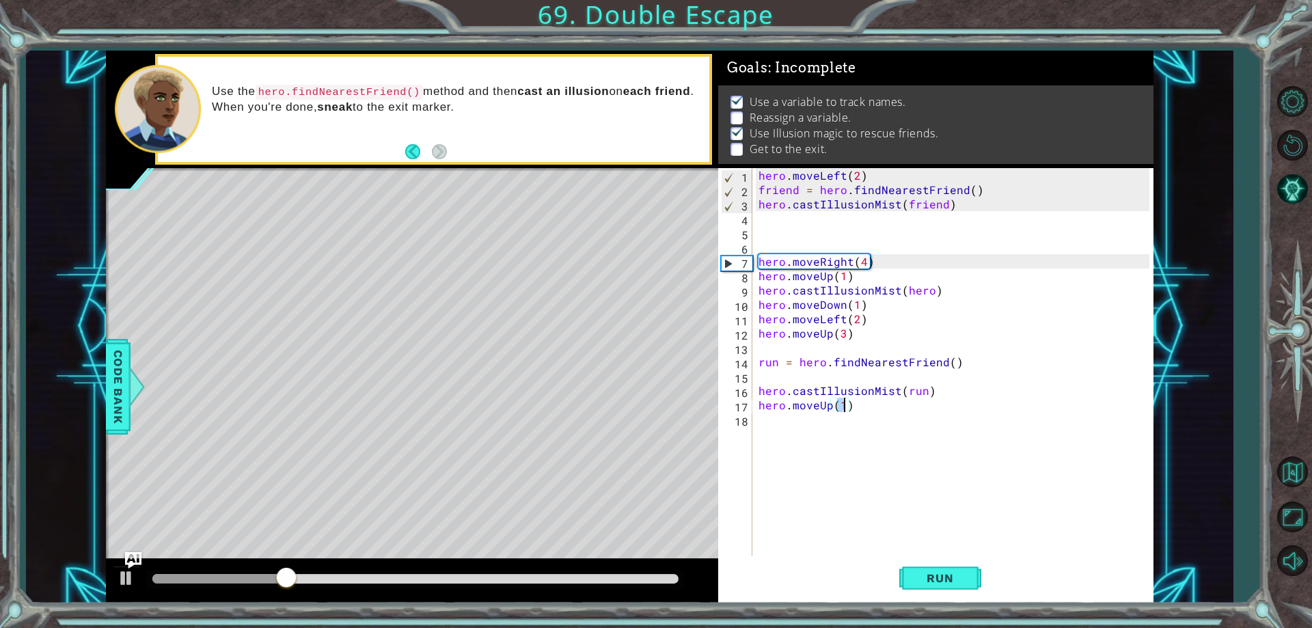
click at [1054, 437] on div "hero . moveLeft ( 2 ) friend = hero . findNearestFriend ( ) hero . castIllusion…" at bounding box center [956, 376] width 400 height 416
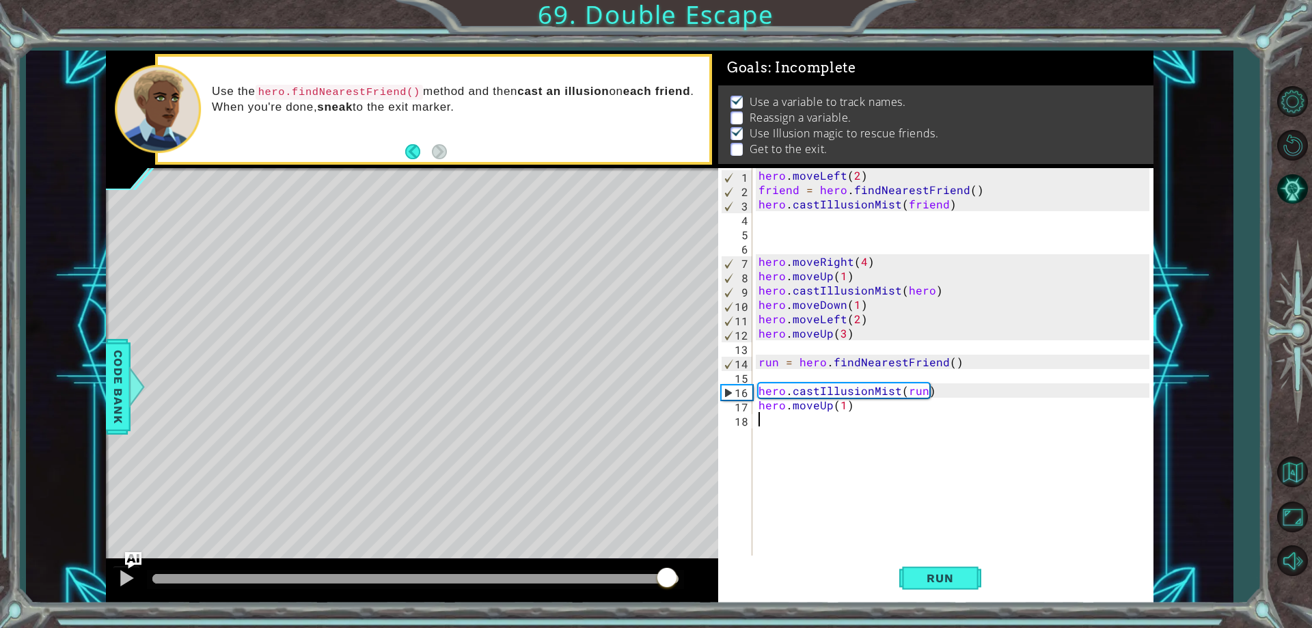
drag, startPoint x: 321, startPoint y: 584, endPoint x: 667, endPoint y: 573, distance: 345.9
click at [667, 573] on div at bounding box center [666, 578] width 25 height 25
click at [943, 578] on span "Run" at bounding box center [940, 578] width 54 height 14
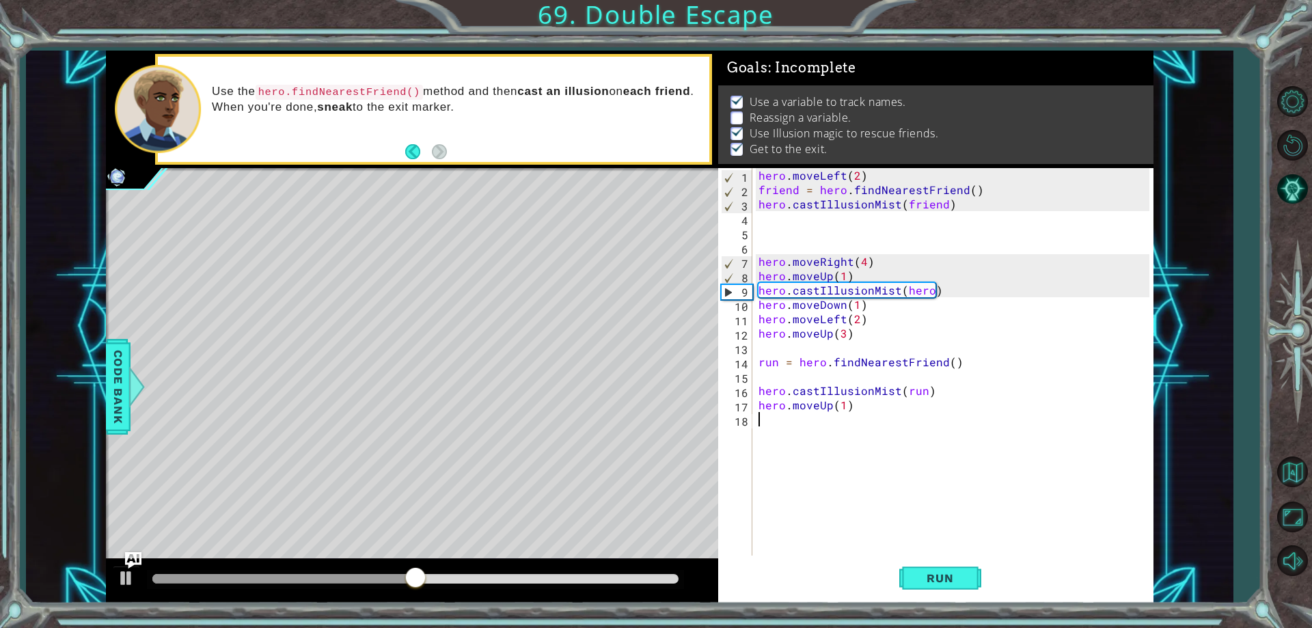
click at [948, 361] on div "hero . moveLeft ( 2 ) friend = hero . findNearestFriend ( ) hero . castIllusion…" at bounding box center [956, 376] width 400 height 416
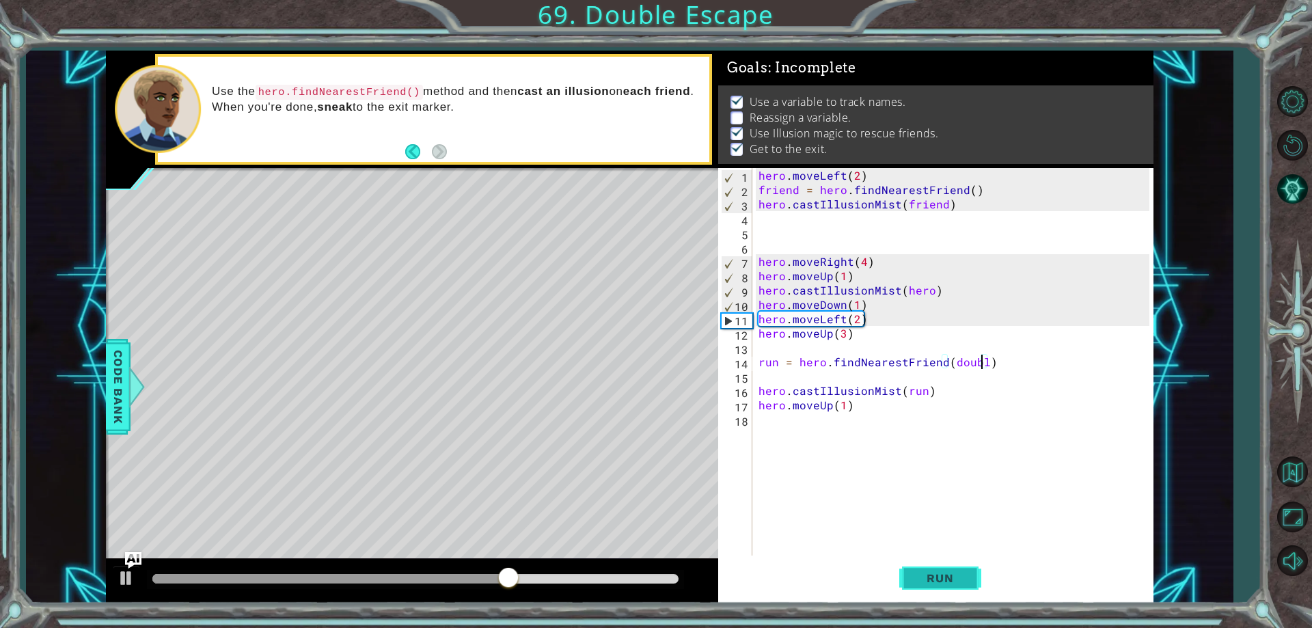
scroll to position [0, 14]
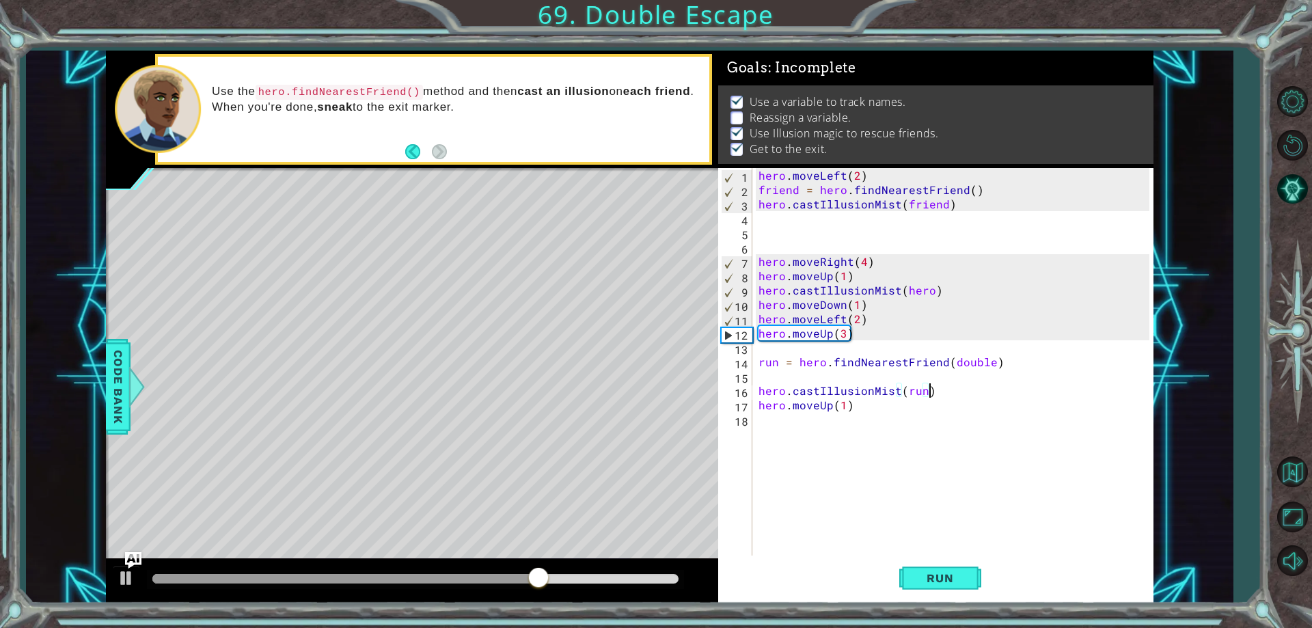
click at [943, 392] on div "hero . moveLeft ( 2 ) friend = hero . findNearestFriend ( ) hero . castIllusion…" at bounding box center [956, 376] width 400 height 416
type textarea "hero.castIllusionMist(run)"
click at [880, 438] on div "hero . moveLeft ( 2 ) friend = hero . findNearestFriend ( ) hero . castIllusion…" at bounding box center [956, 376] width 400 height 416
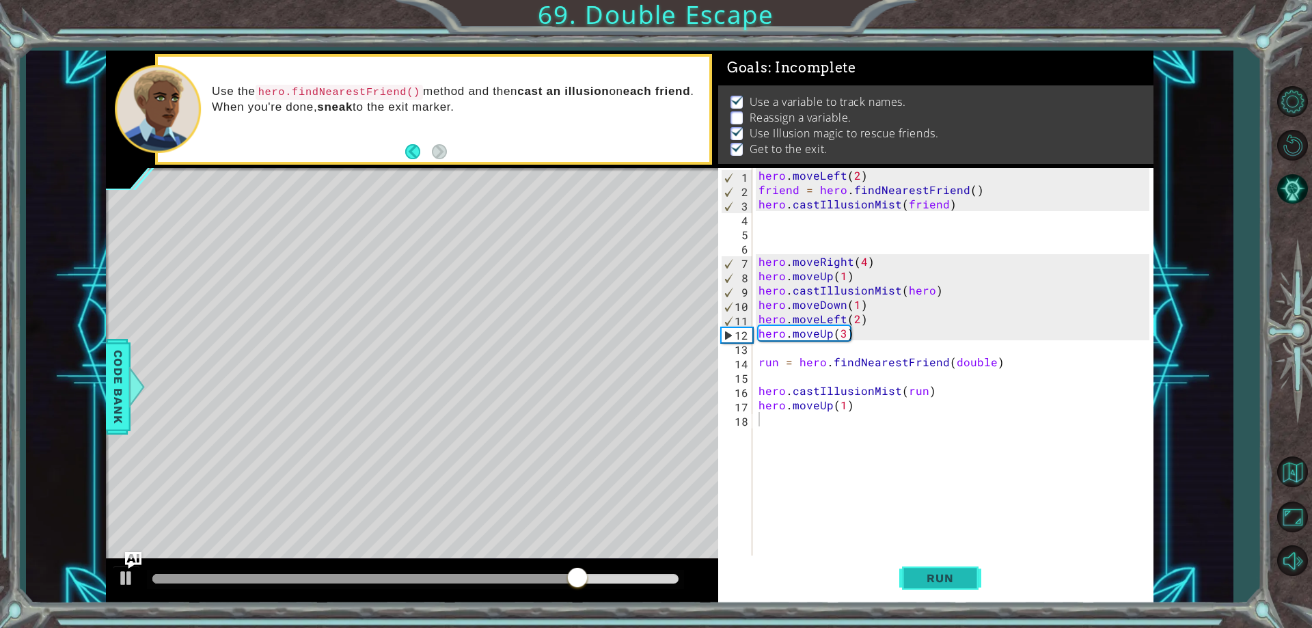
click at [933, 587] on button "Run" at bounding box center [940, 579] width 82 height 44
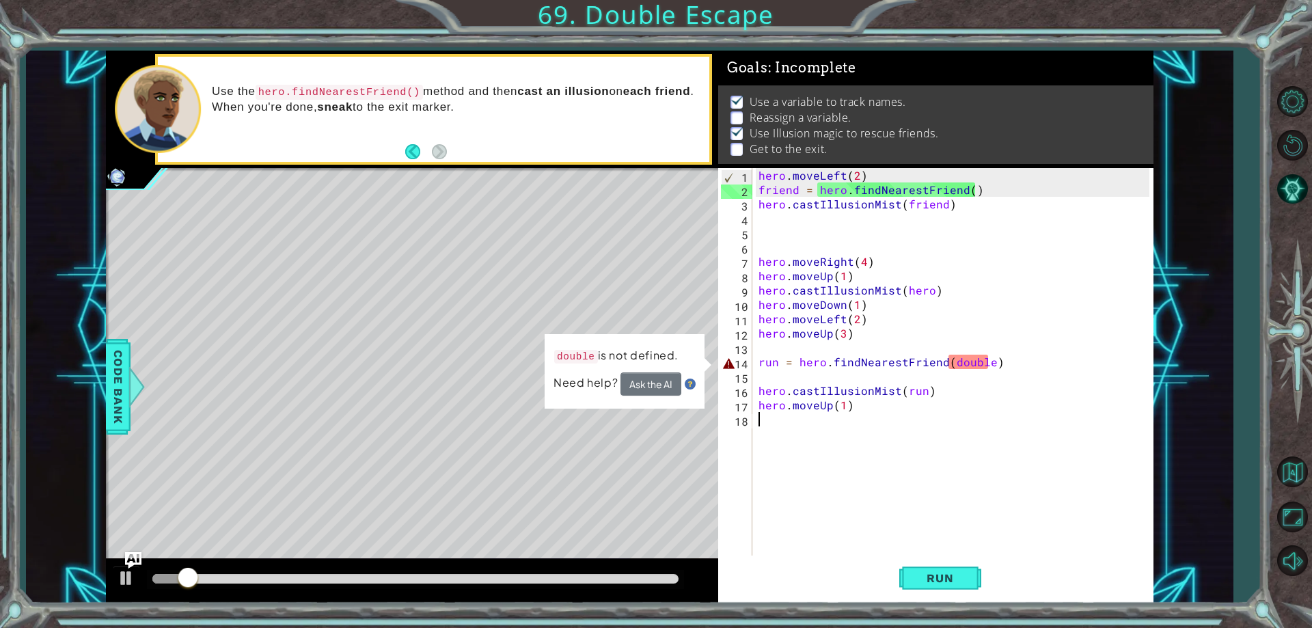
click at [988, 363] on div "hero . moveLeft ( 2 ) friend = hero . findNearestFriend ( ) hero . castIllusion…" at bounding box center [956, 376] width 400 height 416
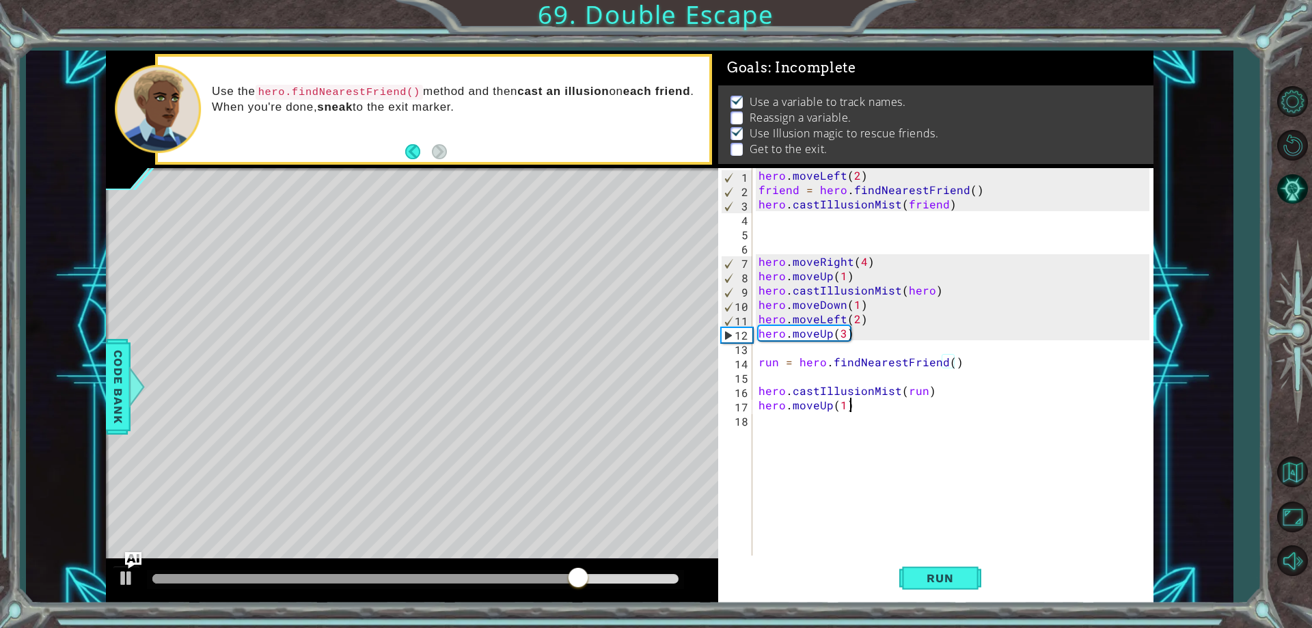
click at [872, 403] on div "hero . moveLeft ( 2 ) friend = hero . findNearestFriend ( ) hero . castIllusion…" at bounding box center [956, 376] width 400 height 416
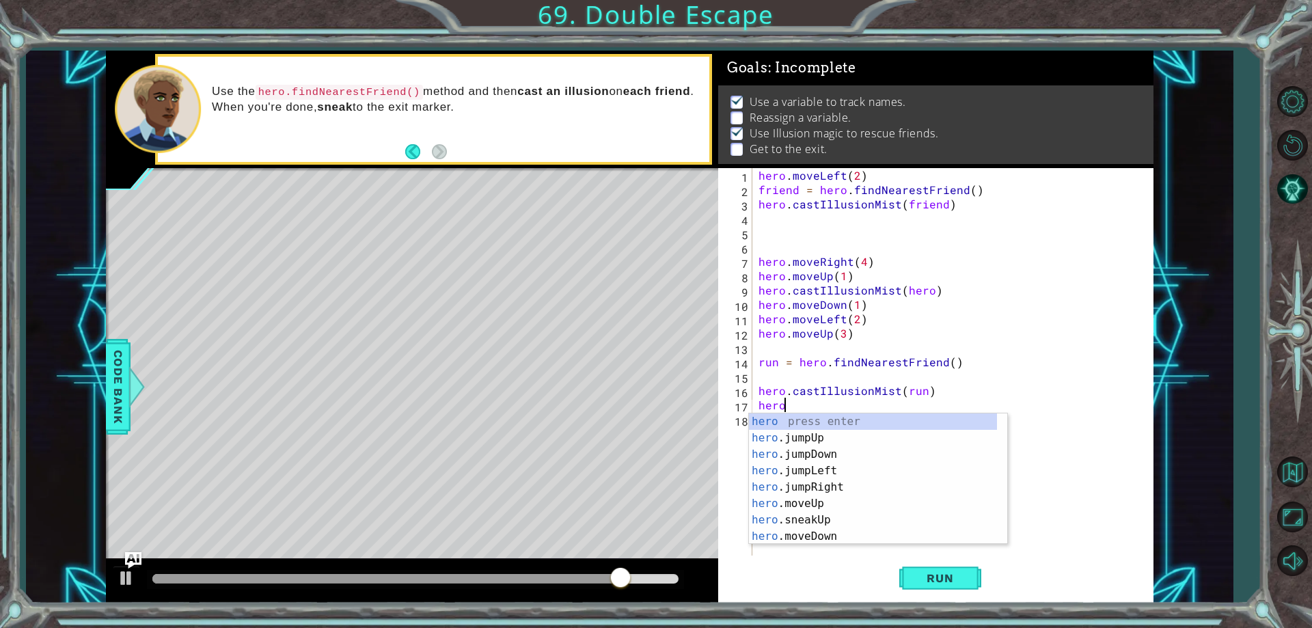
type textarea "h"
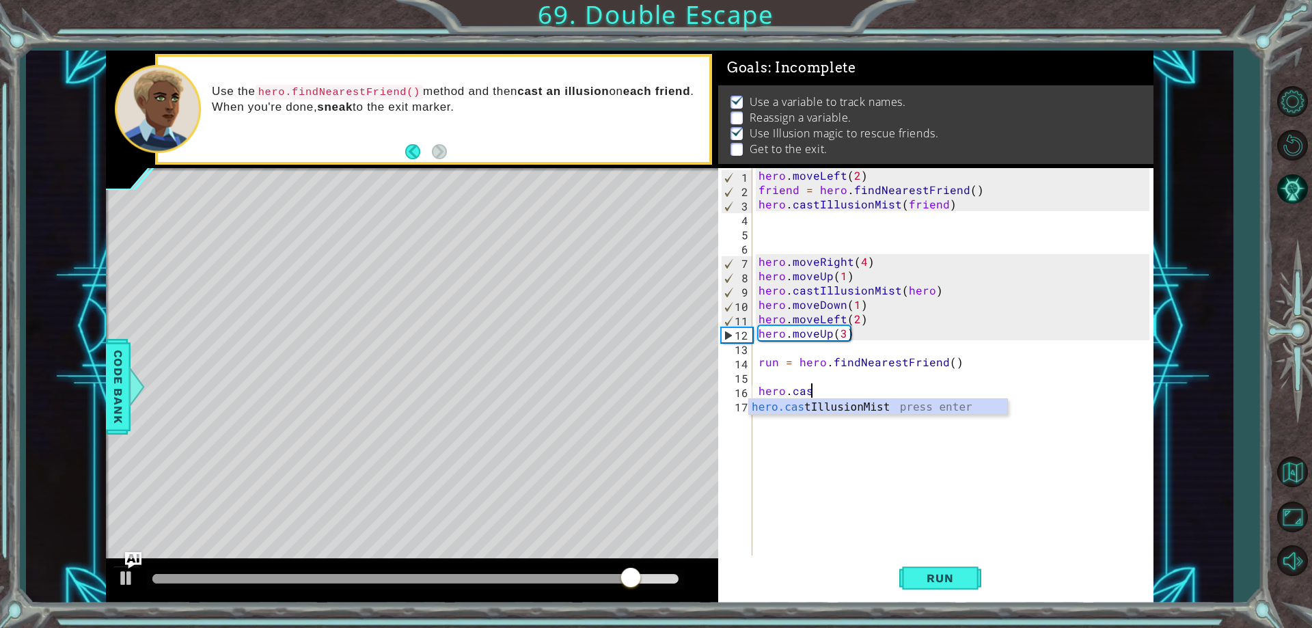
type textarea "h"
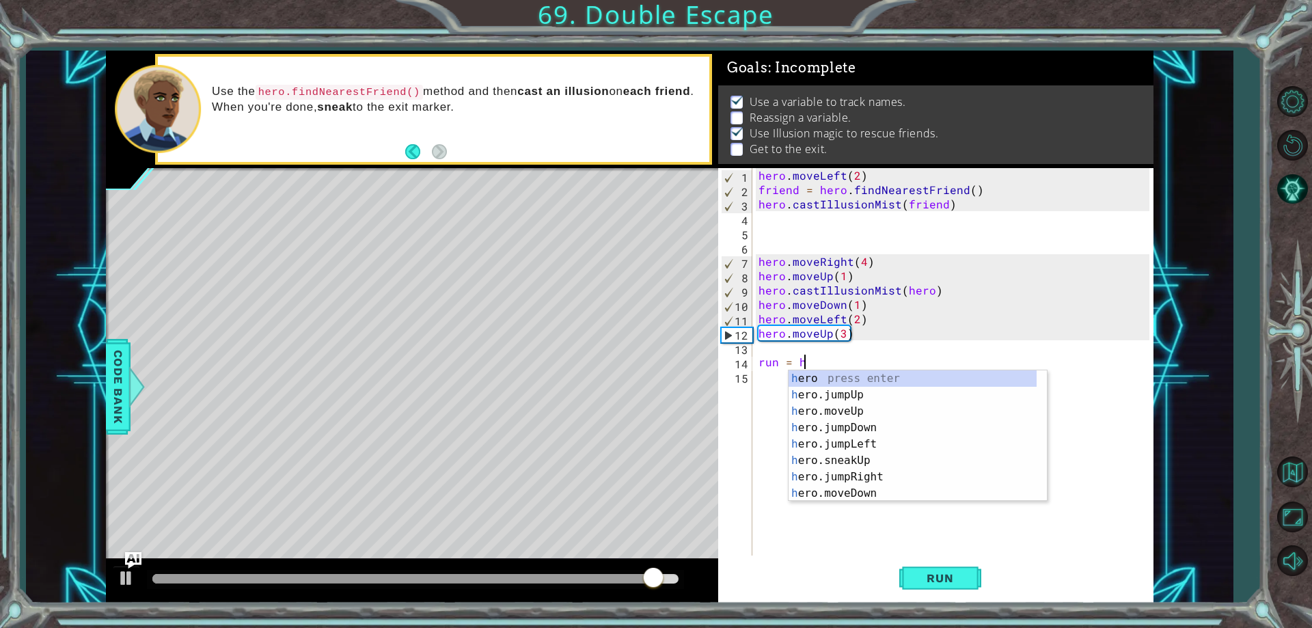
type textarea "r"
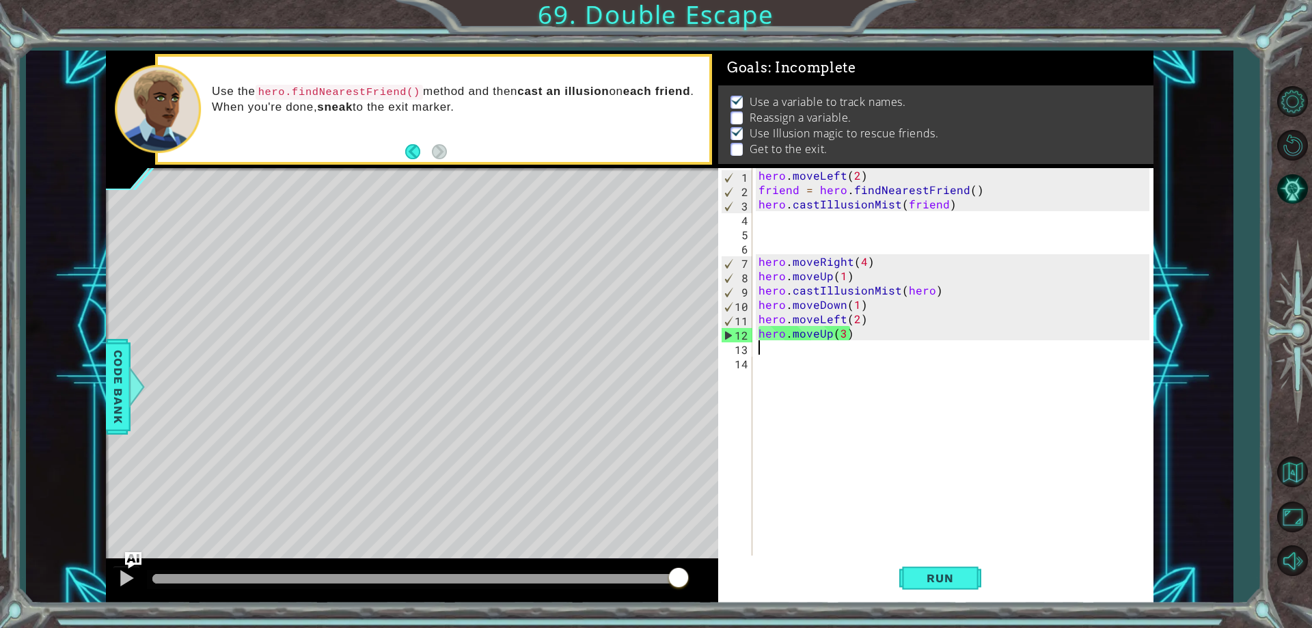
click at [840, 330] on div "hero . moveLeft ( 2 ) friend = hero . findNearestFriend ( ) hero . castIllusion…" at bounding box center [956, 376] width 400 height 416
click at [841, 336] on div "hero . moveLeft ( 2 ) friend = hero . findNearestFriend ( ) hero . castIllusion…" at bounding box center [956, 376] width 400 height 416
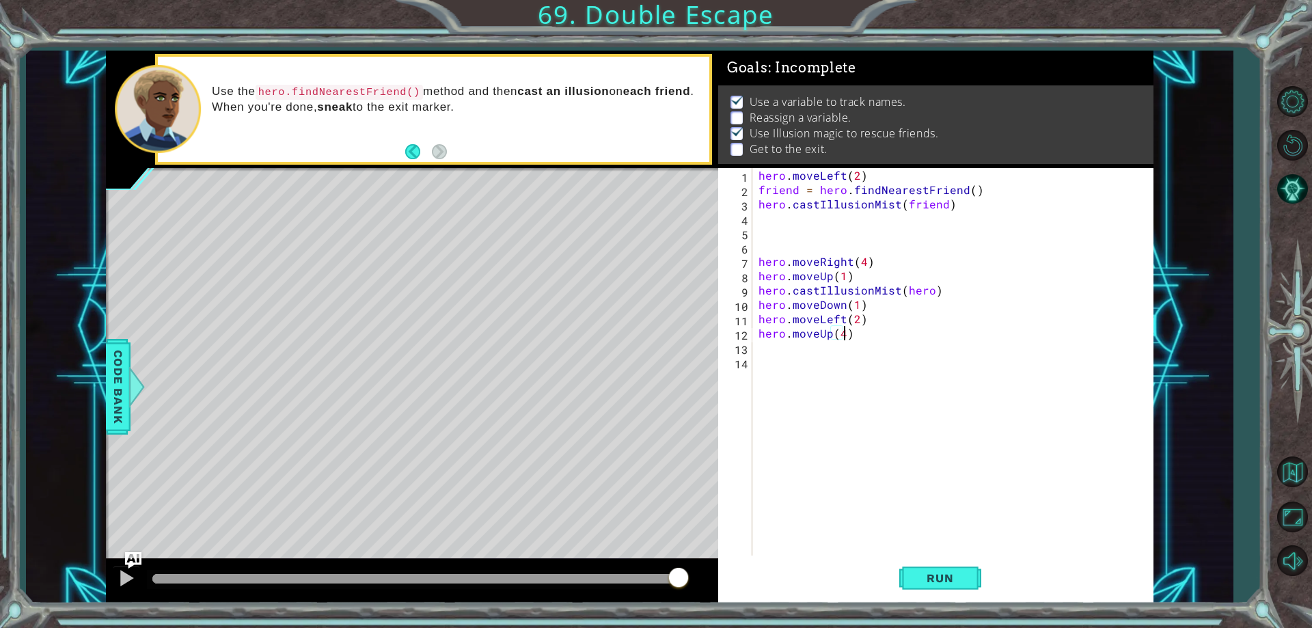
scroll to position [0, 5]
click at [932, 580] on span "Run" at bounding box center [940, 578] width 54 height 14
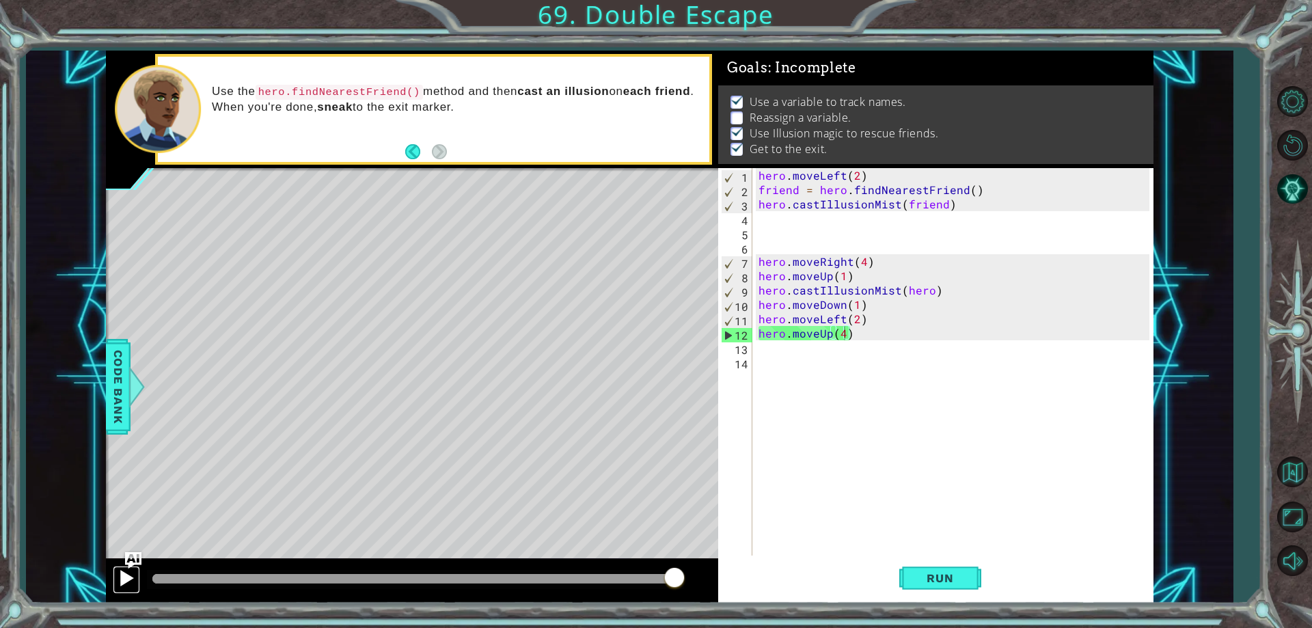
drag, startPoint x: 759, startPoint y: 109, endPoint x: 121, endPoint y: 573, distance: 788.9
click at [121, 573] on div at bounding box center [127, 578] width 18 height 18
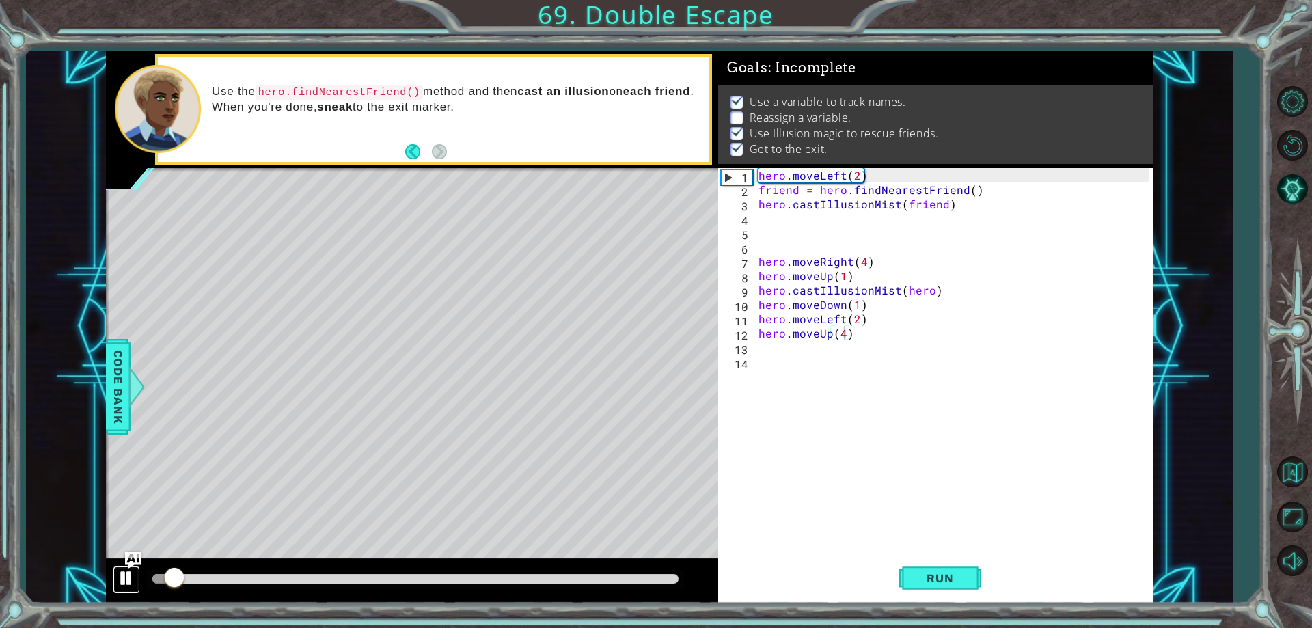
click at [131, 573] on div at bounding box center [127, 578] width 18 height 18
click at [131, 560] on img "Ask AI" at bounding box center [133, 560] width 18 height 18
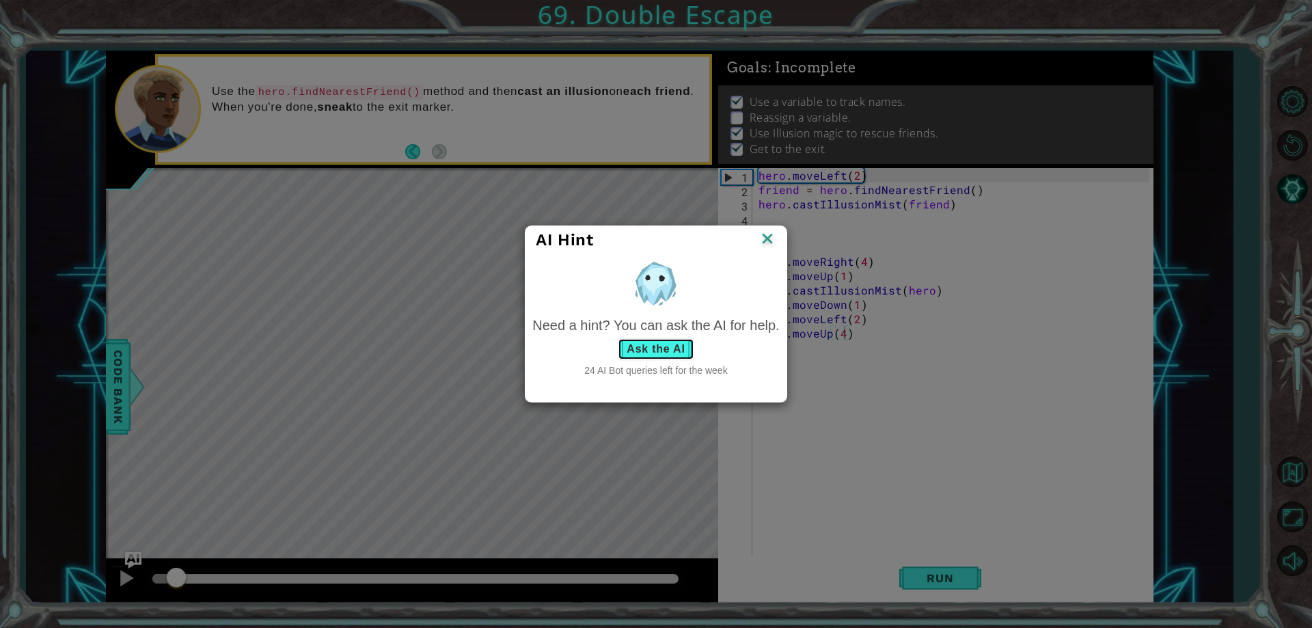
click at [659, 354] on button "Ask the AI" at bounding box center [656, 349] width 76 height 22
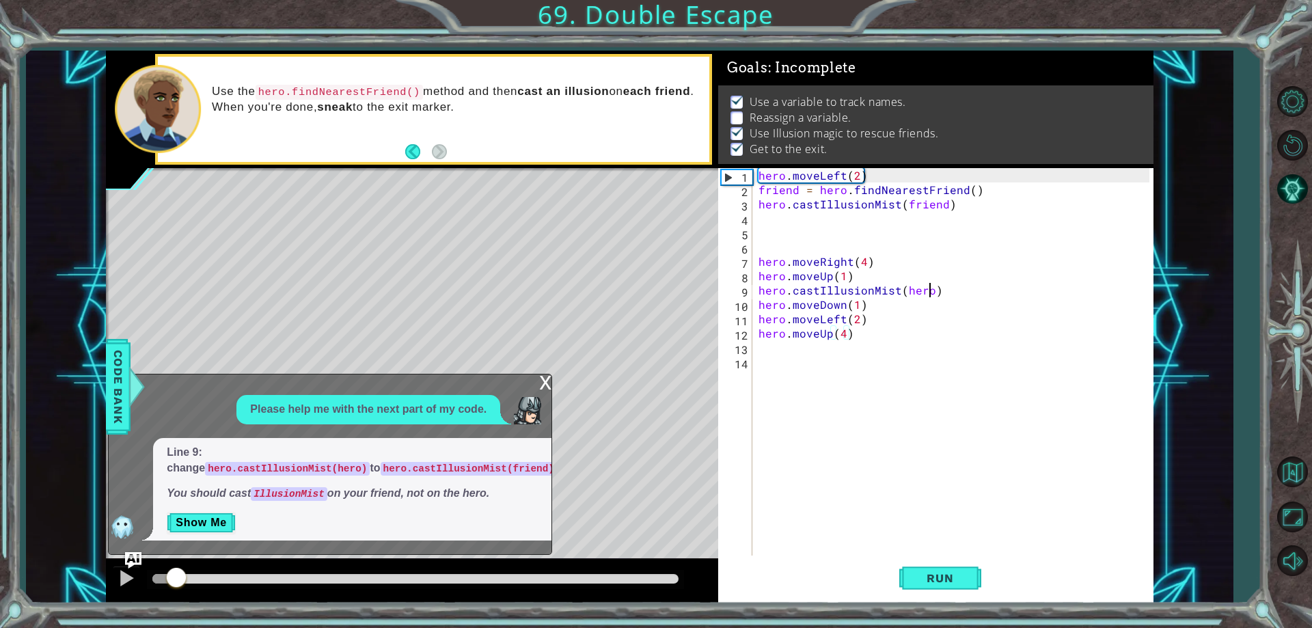
click at [926, 290] on div "hero . moveLeft ( 2 ) friend = hero . findNearestFriend ( ) hero . castIllusion…" at bounding box center [956, 376] width 400 height 416
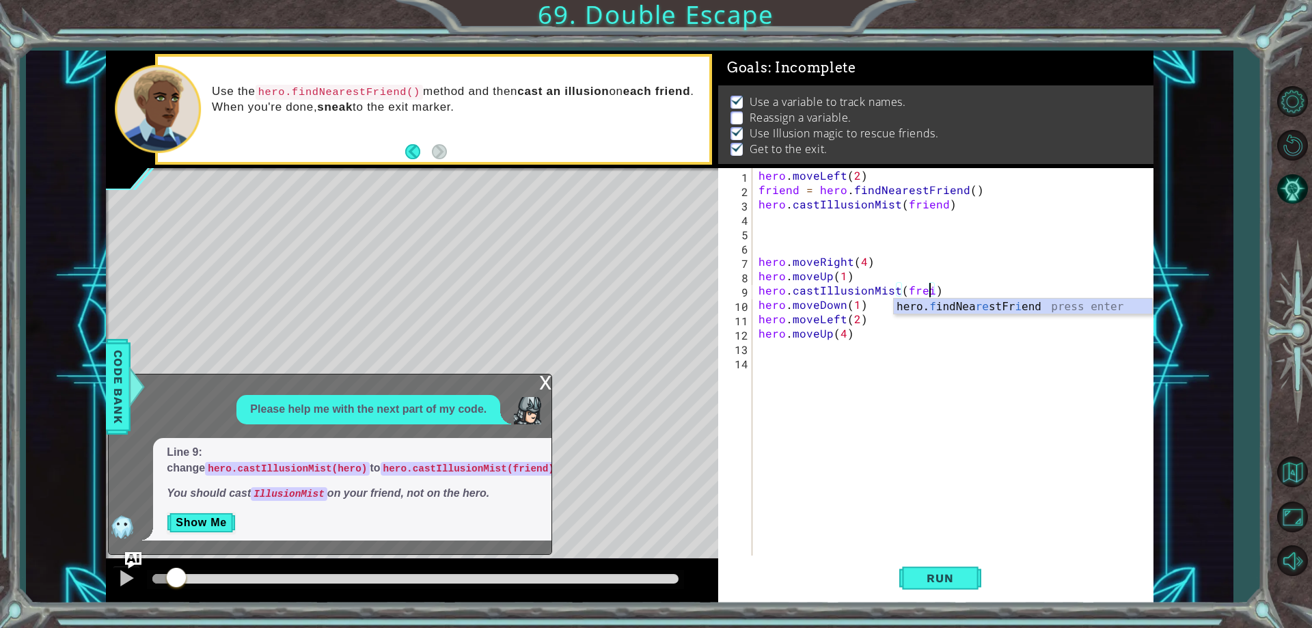
scroll to position [0, 11]
type textarea "hero.castIllusionMist(freind)"
click at [991, 366] on div "hero . moveLeft ( 2 ) friend = hero . findNearestFriend ( ) hero . castIllusion…" at bounding box center [956, 376] width 400 height 416
click at [925, 294] on div "hero . moveLeft ( 2 ) friend = hero . findNearestFriend ( ) hero . castIllusion…" at bounding box center [956, 376] width 400 height 416
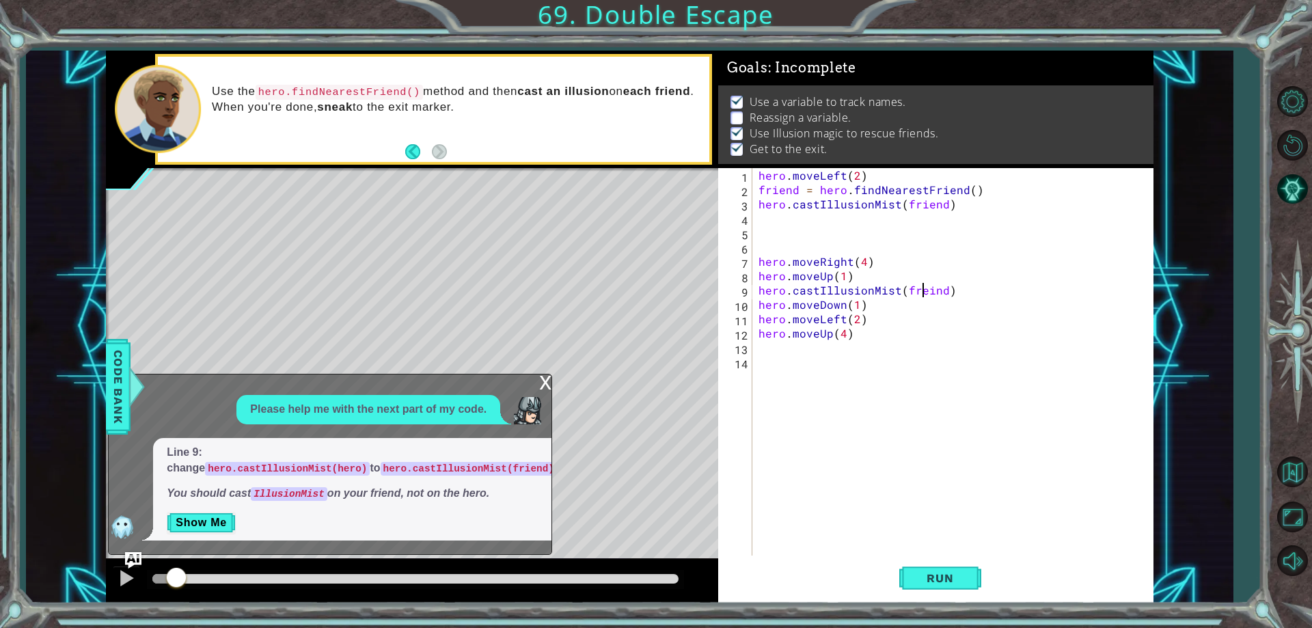
click at [925, 290] on div "hero . moveLeft ( 2 ) friend = hero . findNearestFriend ( ) hero . castIllusion…" at bounding box center [956, 376] width 400 height 416
click at [926, 291] on div "hero . moveLeft ( 2 ) friend = hero . findNearestFriend ( ) hero . castIllusion…" at bounding box center [956, 376] width 400 height 416
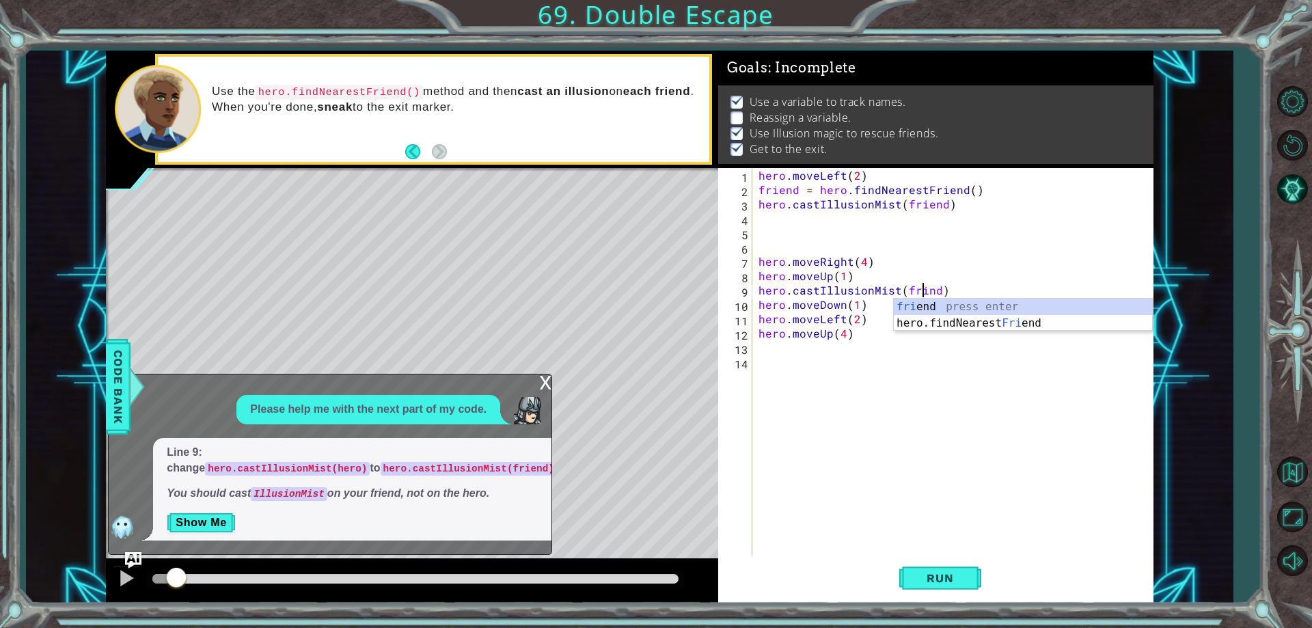
scroll to position [0, 11]
type textarea "hero.castIllusionMist(friend)"
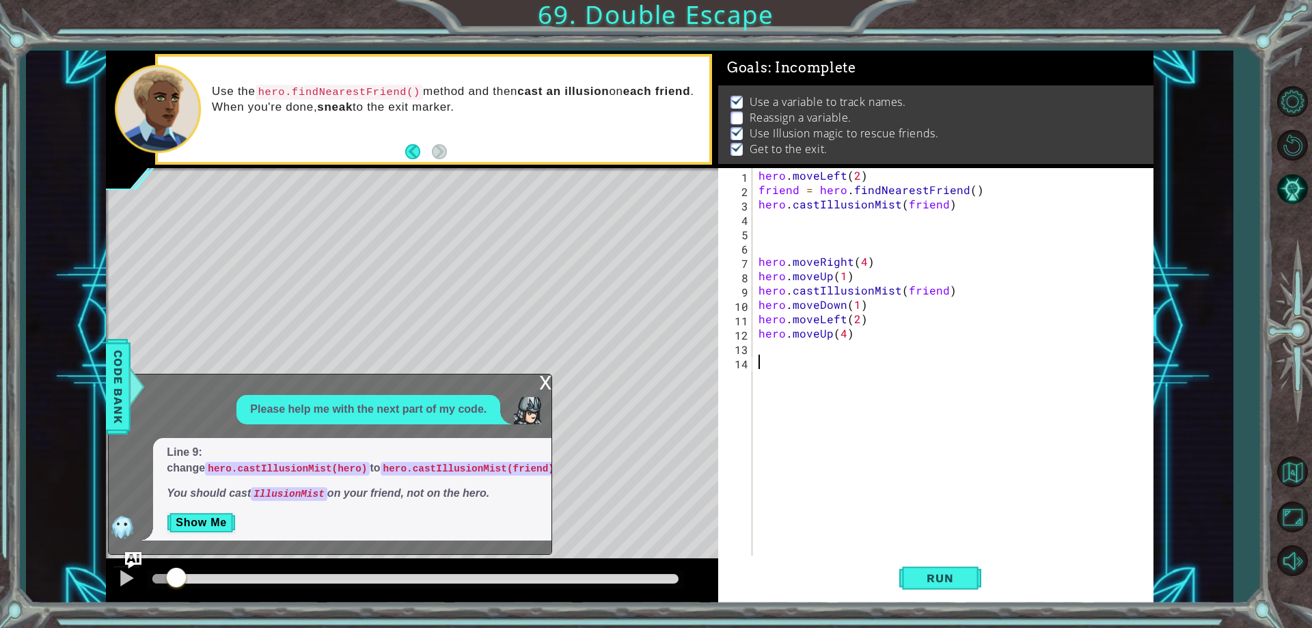
click at [932, 376] on div "hero . moveLeft ( 2 ) friend = hero . findNearestFriend ( ) hero . castIllusion…" at bounding box center [956, 376] width 400 height 416
click at [935, 584] on span "Run" at bounding box center [940, 578] width 54 height 14
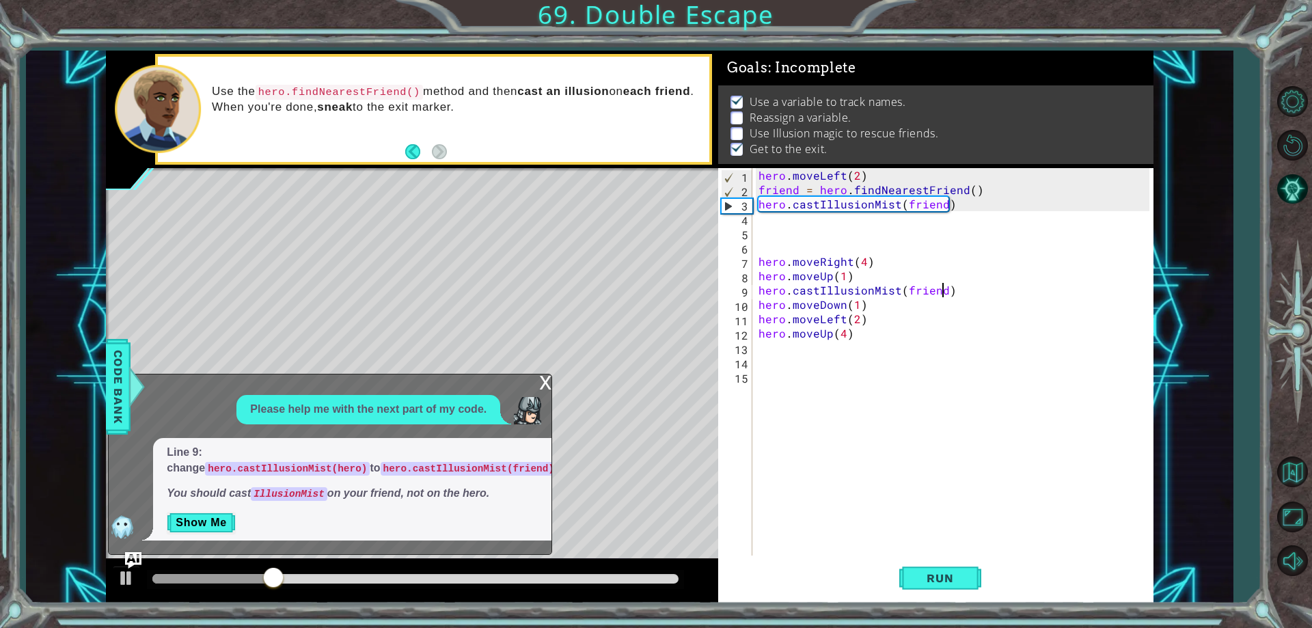
click at [941, 295] on div "hero . moveLeft ( 2 ) friend = hero . findNearestFriend ( ) hero . castIllusion…" at bounding box center [956, 376] width 400 height 416
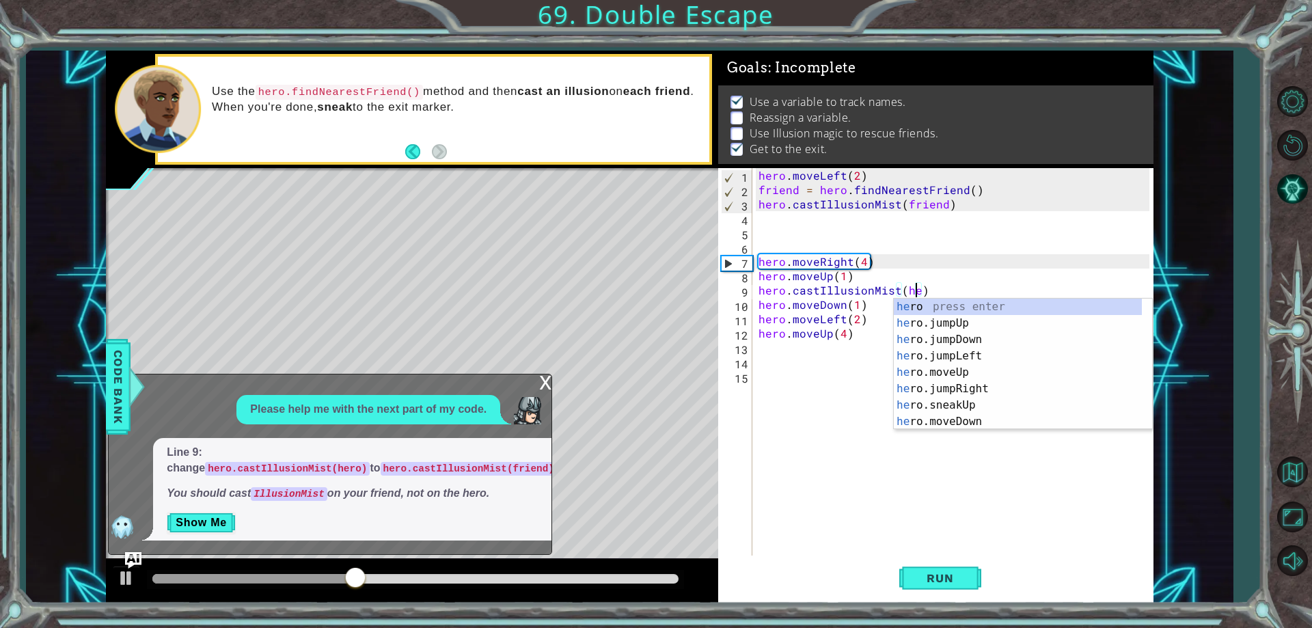
scroll to position [0, 10]
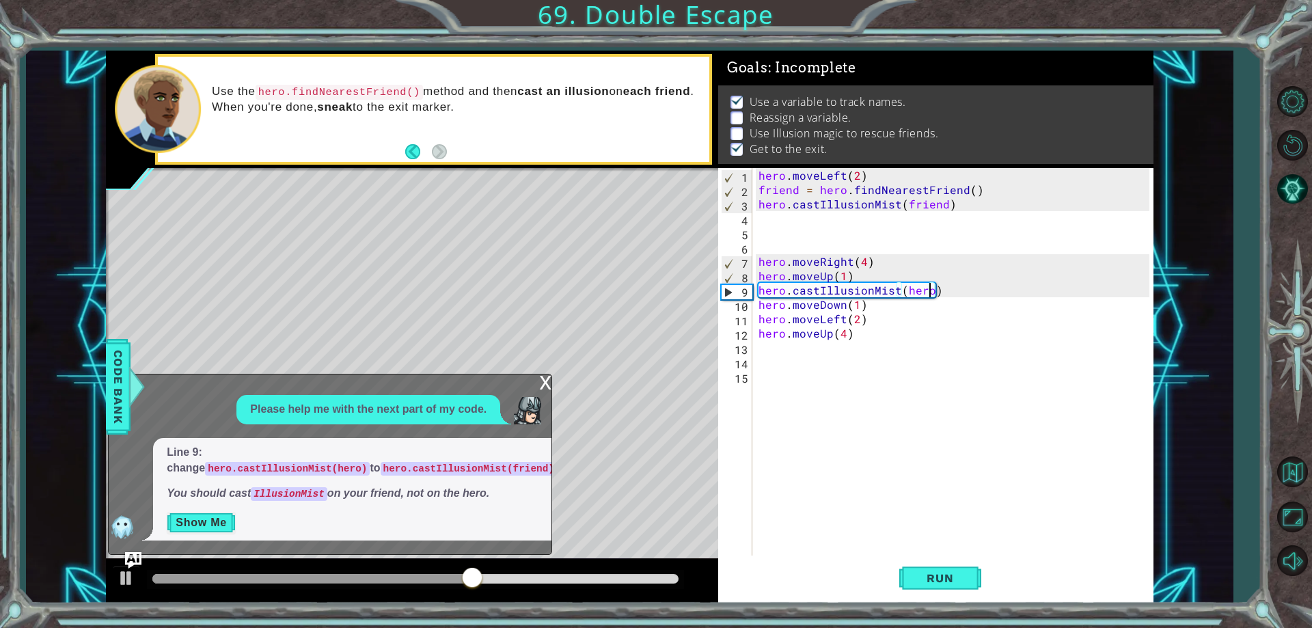
type textarea "hero.castIllusionMist(hero)"
click at [219, 520] on button "Show Me" at bounding box center [201, 523] width 69 height 22
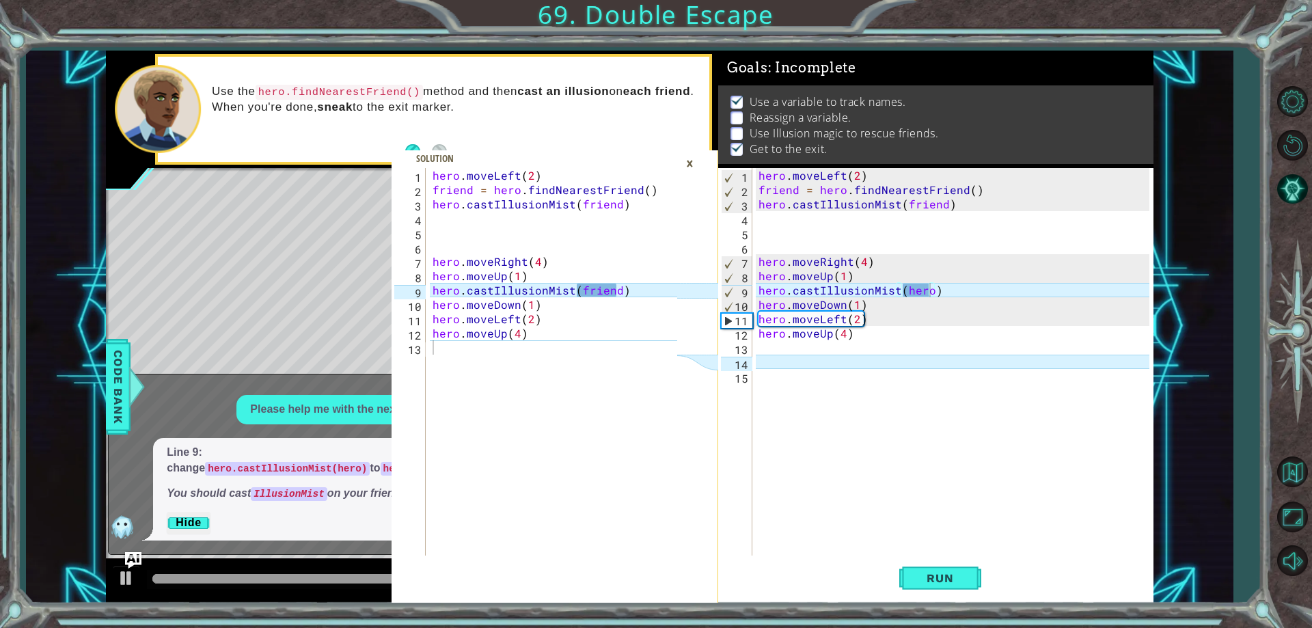
click at [685, 159] on div "×" at bounding box center [689, 163] width 21 height 23
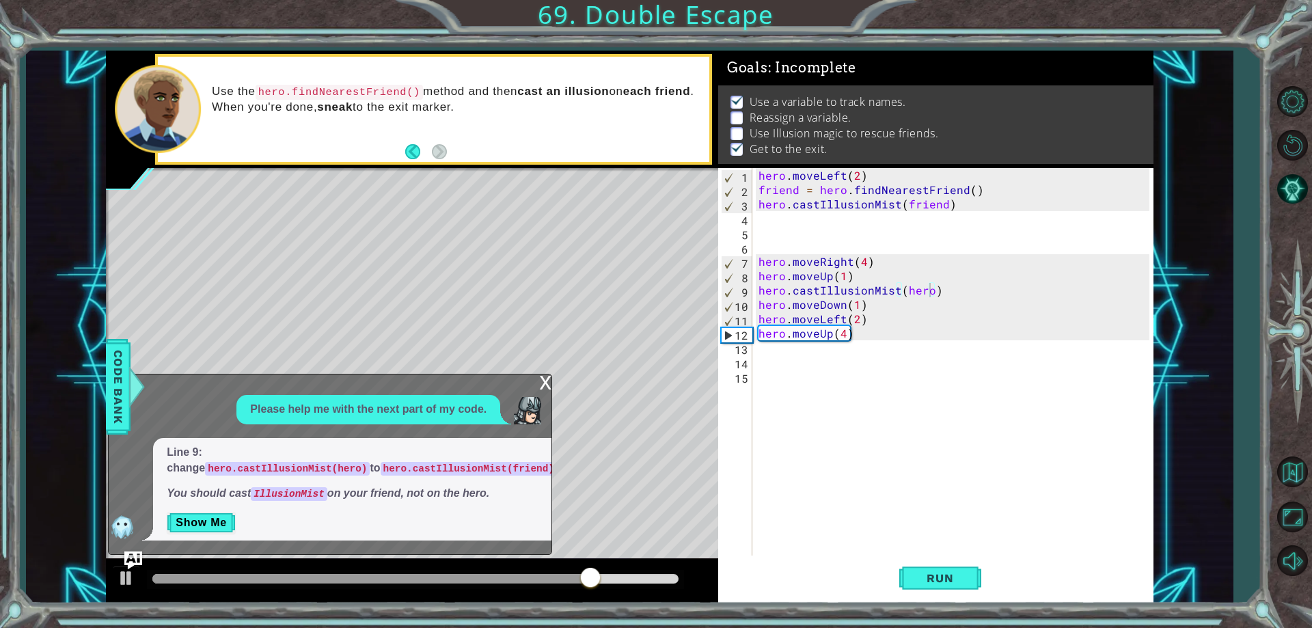
click at [127, 559] on img "Ask AI" at bounding box center [133, 560] width 18 height 18
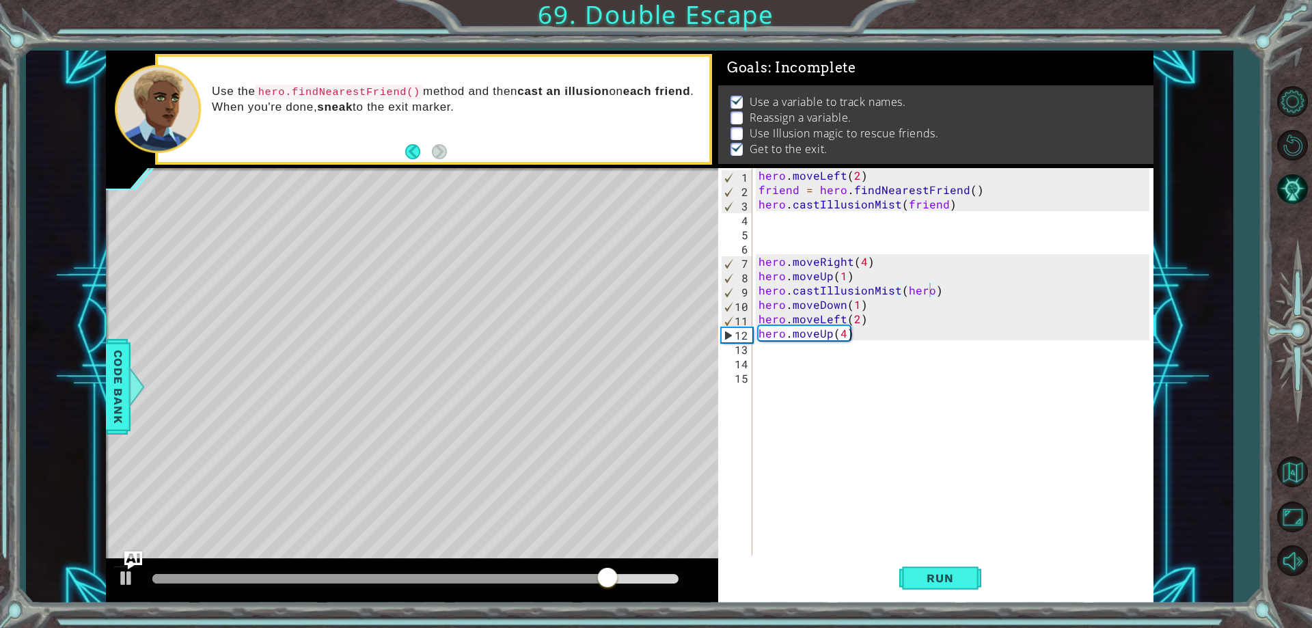
click at [128, 559] on img "Ask AI" at bounding box center [133, 560] width 18 height 18
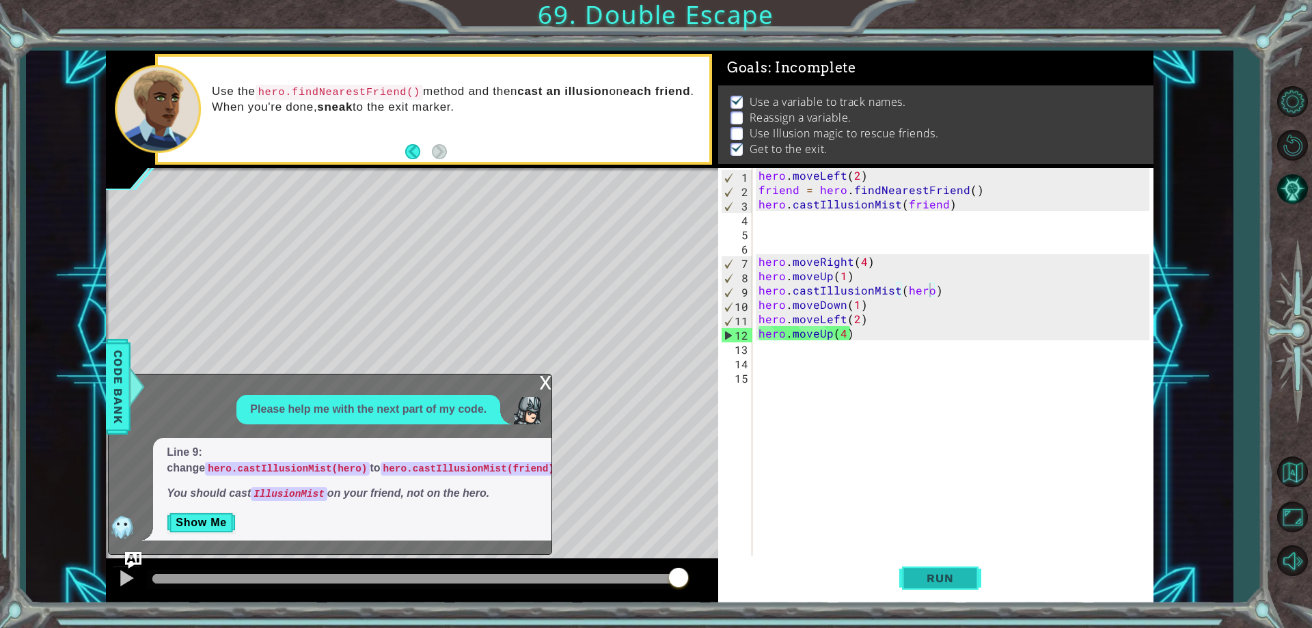
click at [939, 566] on button "Run" at bounding box center [940, 579] width 82 height 44
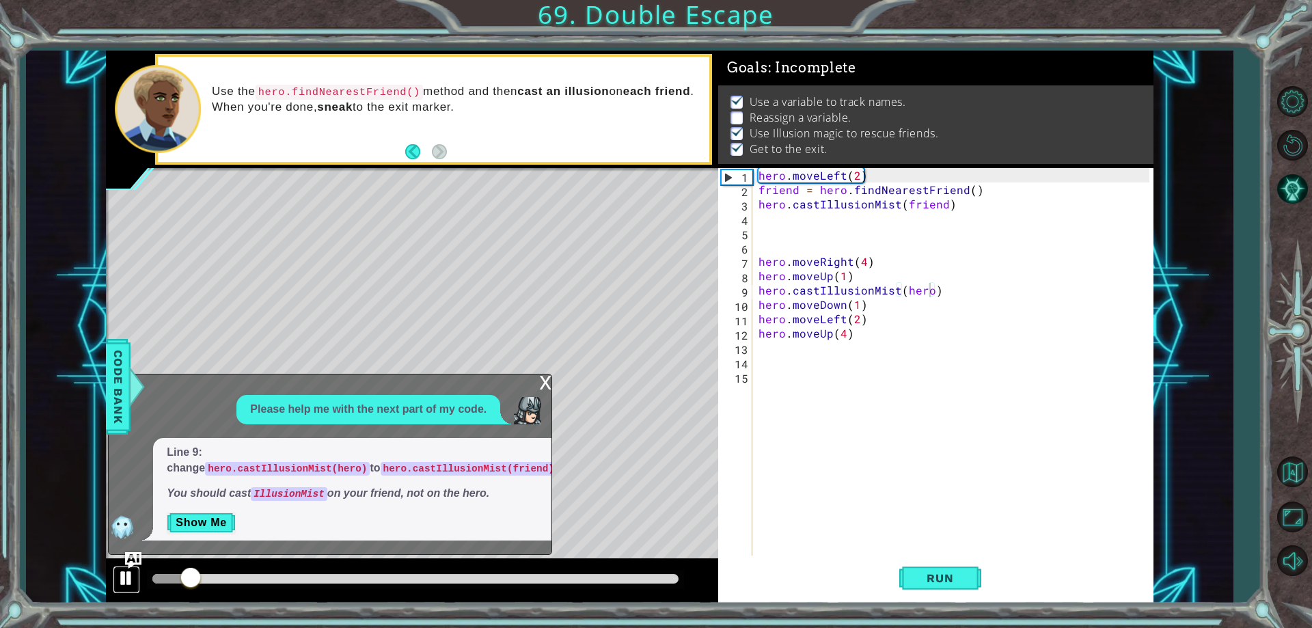
click at [130, 579] on div at bounding box center [127, 578] width 18 height 18
click at [127, 564] on img "Ask AI" at bounding box center [133, 560] width 18 height 18
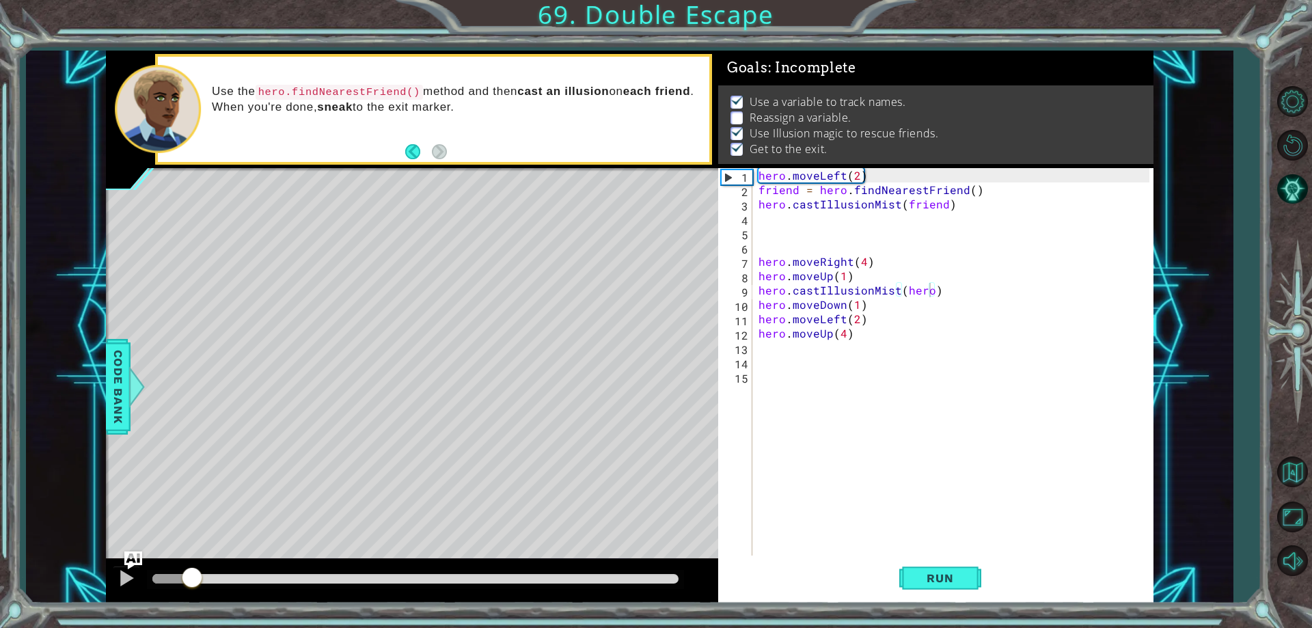
click at [135, 562] on img "Ask AI" at bounding box center [133, 560] width 18 height 18
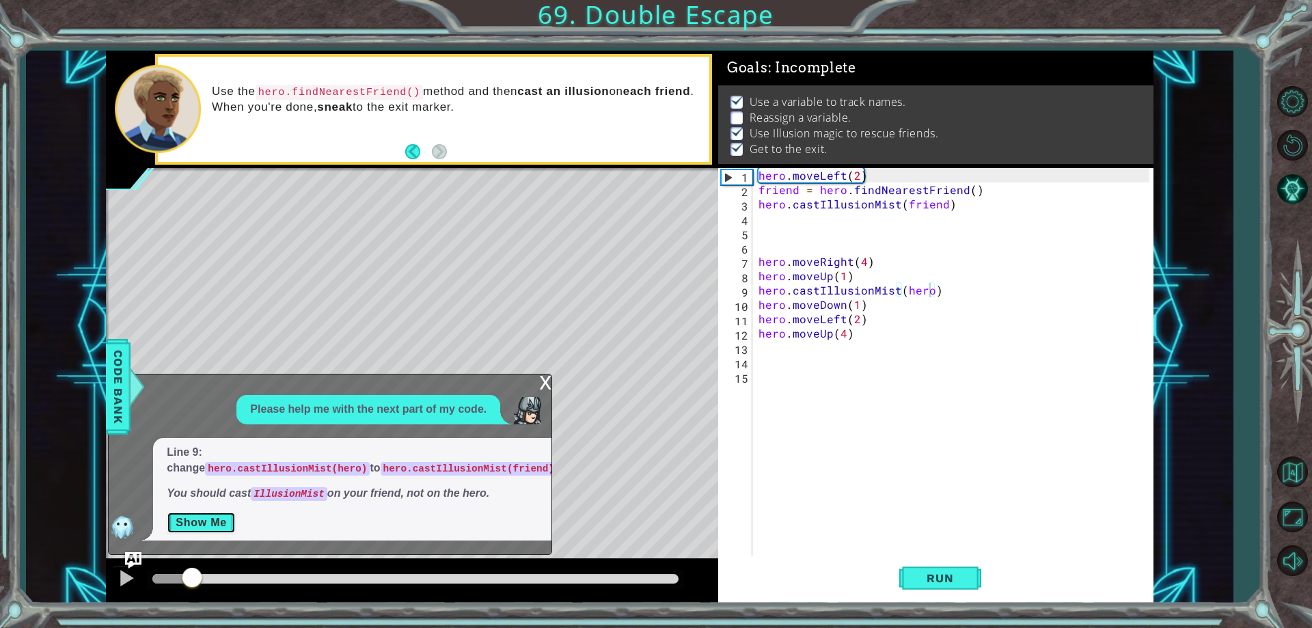
click at [223, 525] on button "Show Me" at bounding box center [201, 523] width 69 height 22
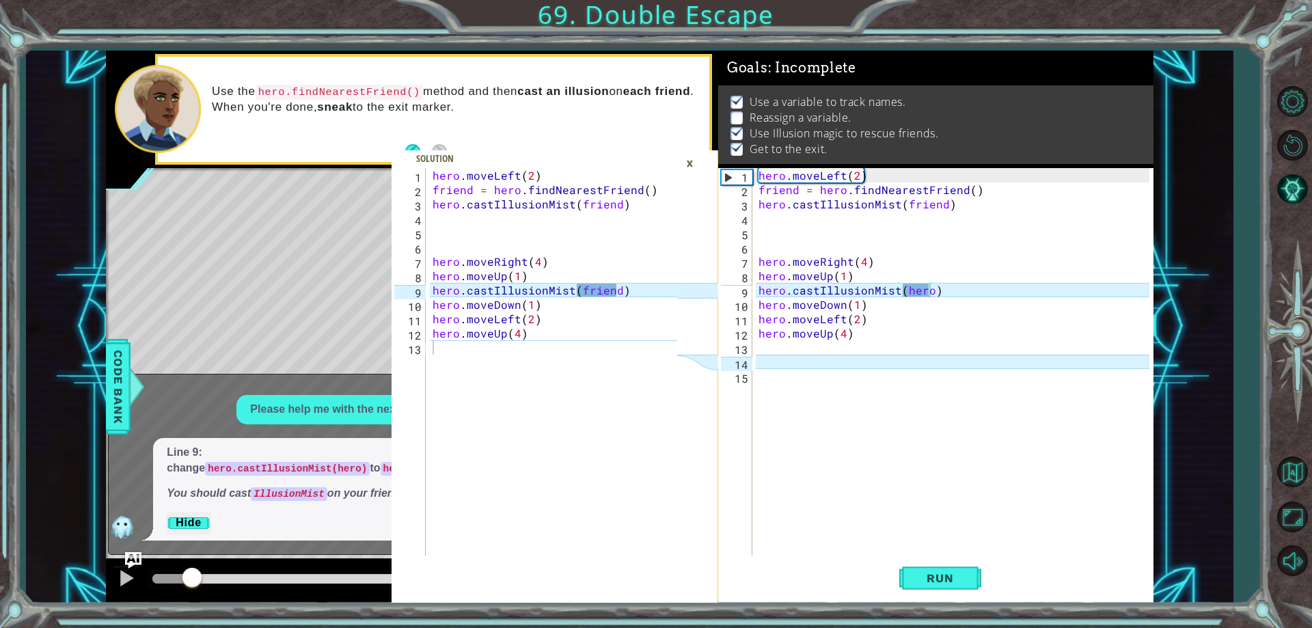
click at [696, 166] on div "×" at bounding box center [689, 163] width 21 height 23
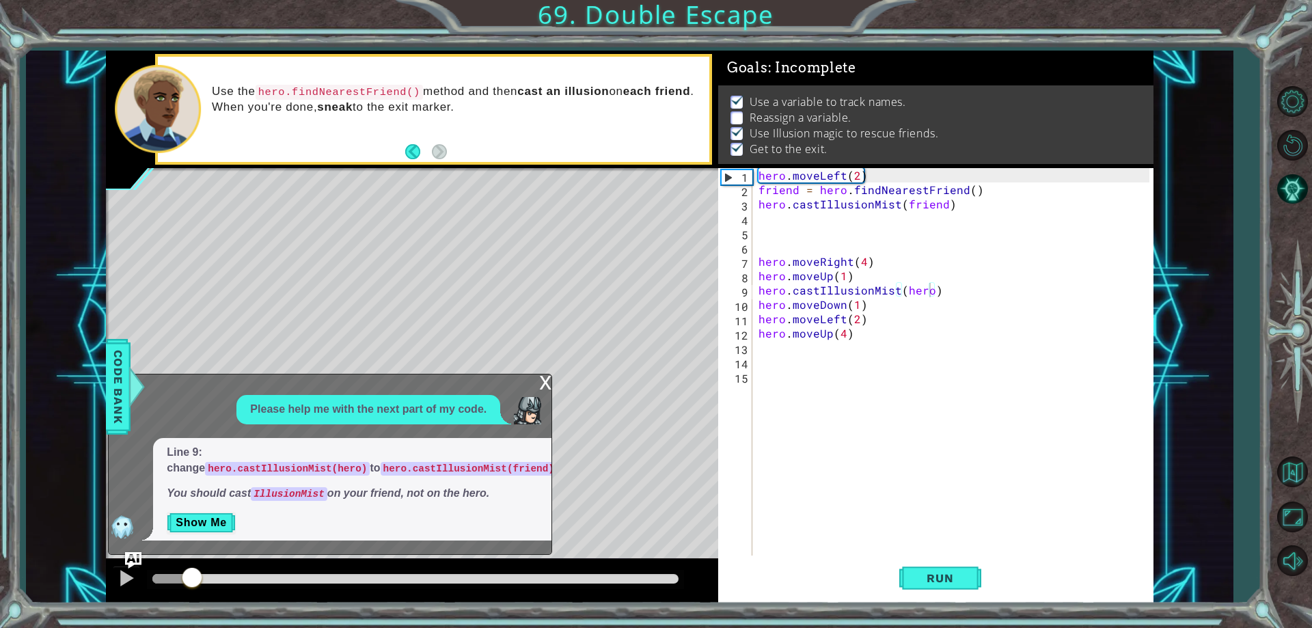
click at [549, 375] on div "x" at bounding box center [545, 381] width 12 height 14
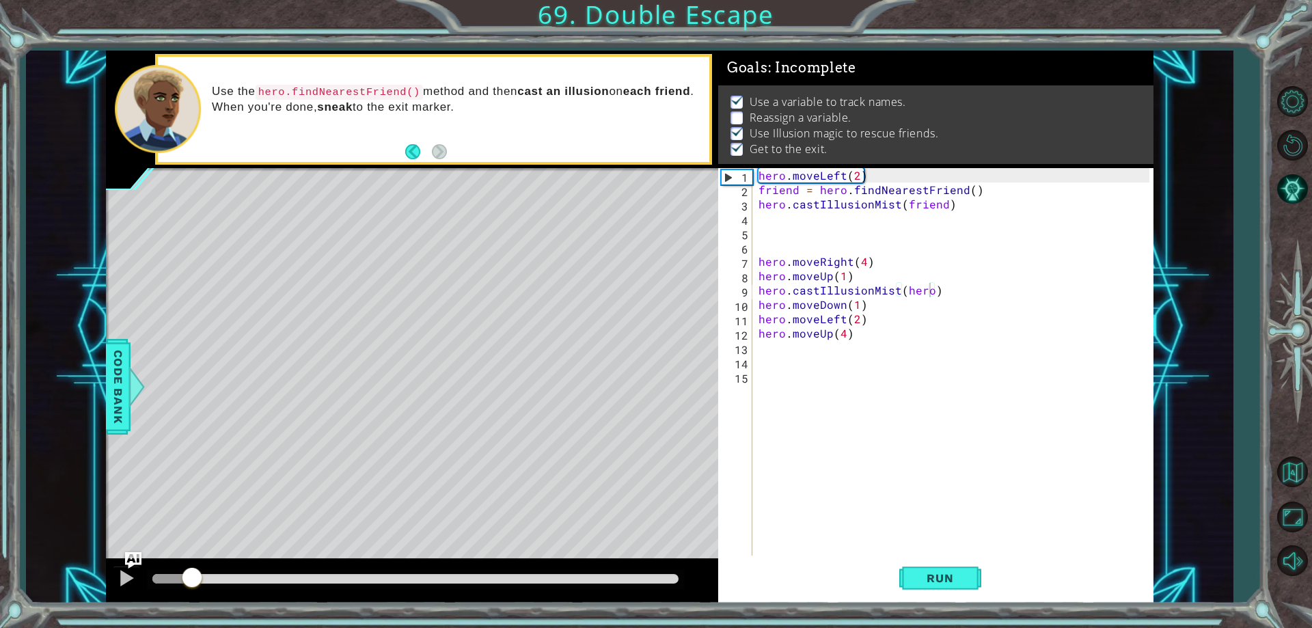
click at [933, 555] on div "hero.castIllusionMist(hero) 1 2 3 4 5 6 7 8 9 10 11 12 13 14 15 hero . moveLeft…" at bounding box center [935, 385] width 435 height 435
click at [943, 567] on button "Run" at bounding box center [940, 579] width 82 height 44
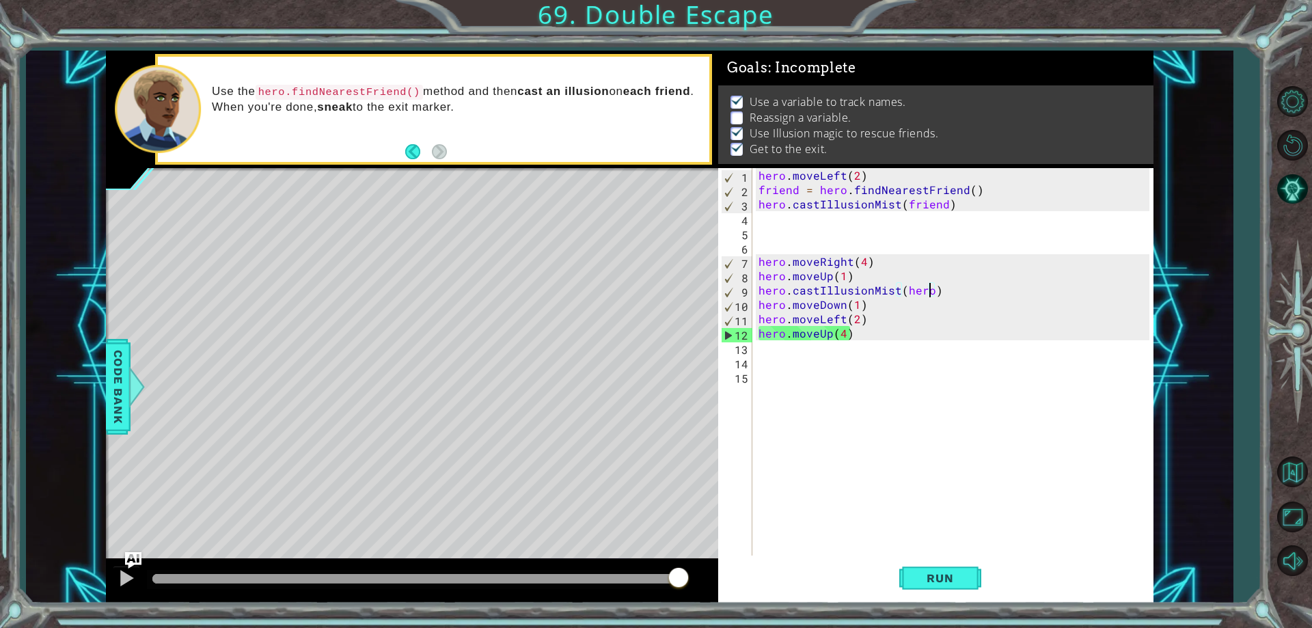
drag, startPoint x: 836, startPoint y: 398, endPoint x: 831, endPoint y: 355, distance: 43.3
click at [833, 358] on div "hero . moveLeft ( 2 ) friend = hero . findNearestFriend ( ) hero . castIllusion…" at bounding box center [956, 376] width 400 height 416
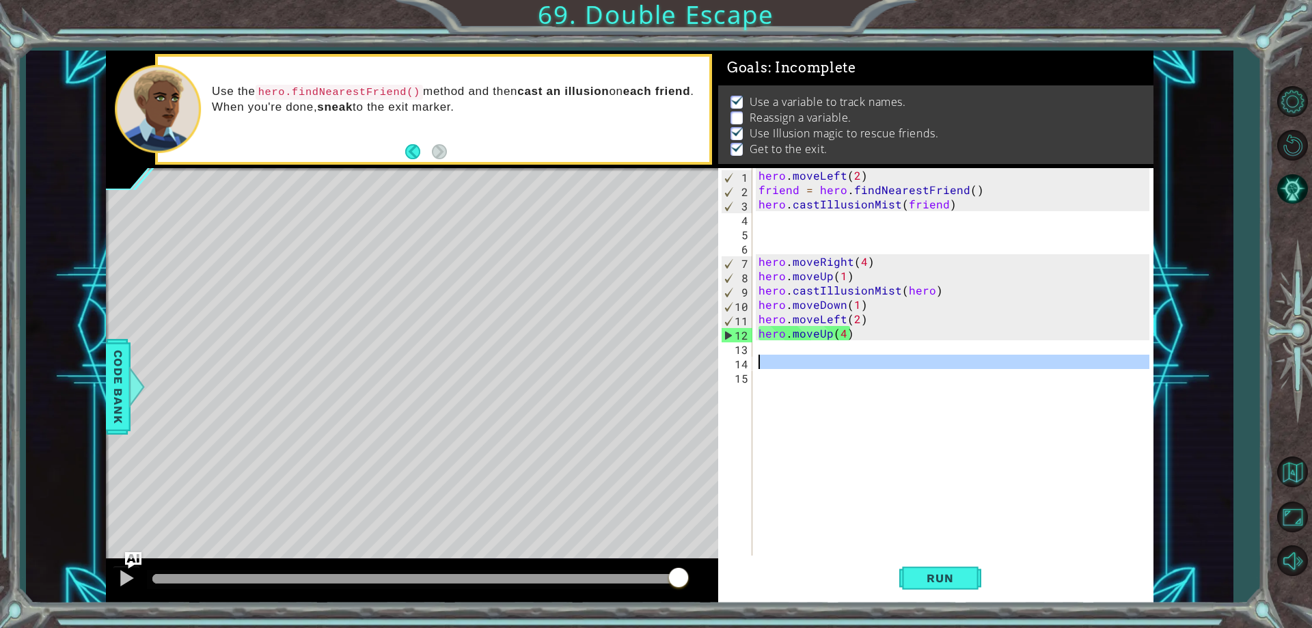
scroll to position [0, 0]
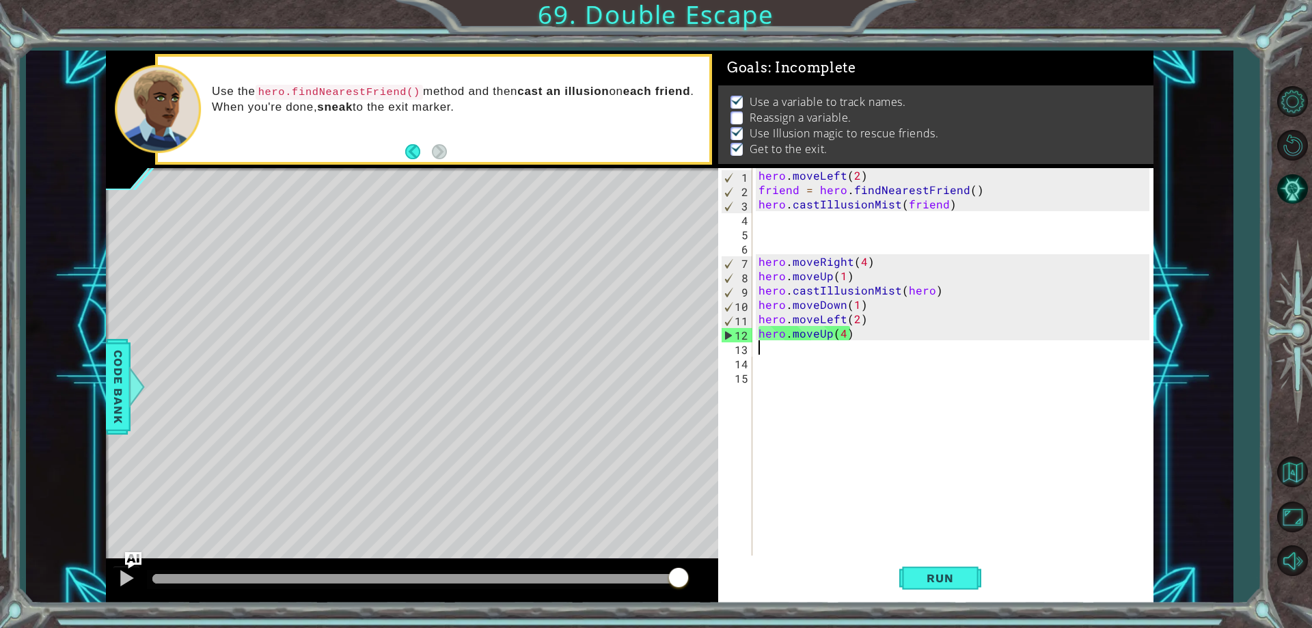
click at [826, 347] on div "hero . moveLeft ( 2 ) friend = hero . findNearestFriend ( ) hero . castIllusion…" at bounding box center [956, 376] width 400 height 416
click at [797, 190] on div "hero . moveLeft ( 2 ) friend = hero . findNearestFriend ( ) hero . castIllusion…" at bounding box center [956, 376] width 400 height 416
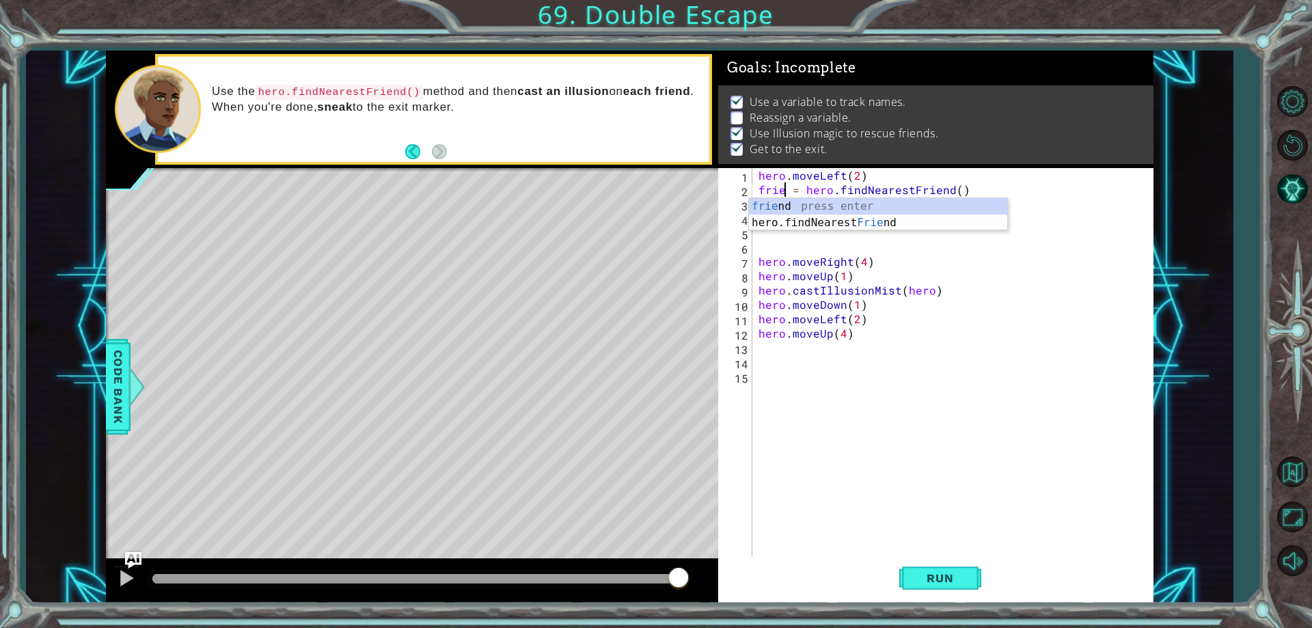
scroll to position [0, 3]
type textarea "friend = hero.findNearestFriend()"
click at [1002, 150] on div "Use а variable to track names. Reassign a variable. Use Illusion magic to rescu…" at bounding box center [935, 124] width 435 height 79
click at [800, 234] on div "hero . moveLeft ( 2 ) friend = hero . findNearestFriend ( ) hero . castIllusion…" at bounding box center [956, 376] width 400 height 416
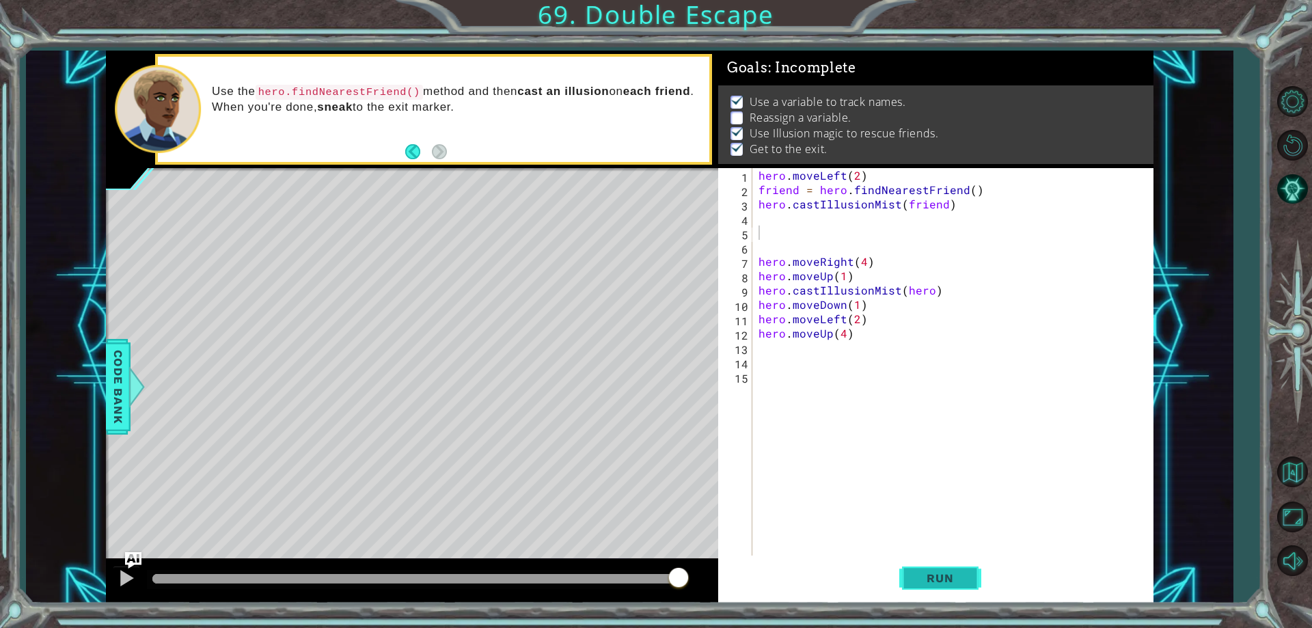
click at [961, 583] on span "Run" at bounding box center [940, 578] width 54 height 14
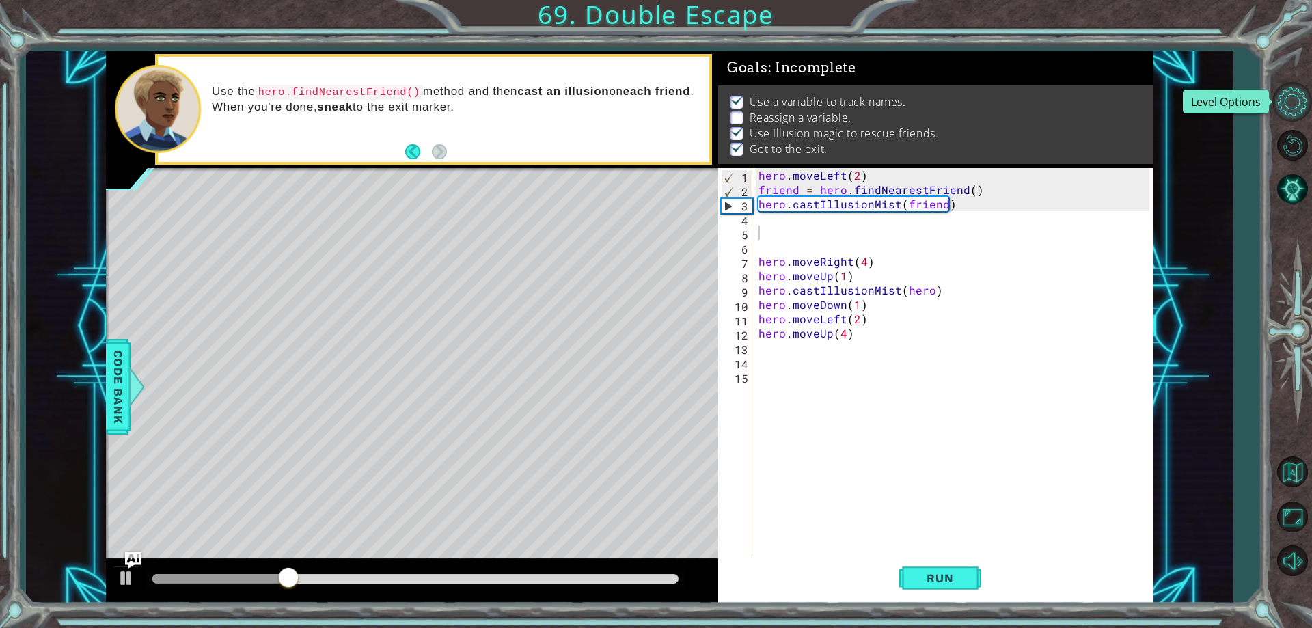
drag, startPoint x: 1291, startPoint y: 87, endPoint x: 1298, endPoint y: 97, distance: 12.7
click at [1298, 97] on button "Level Options" at bounding box center [1292, 102] width 40 height 40
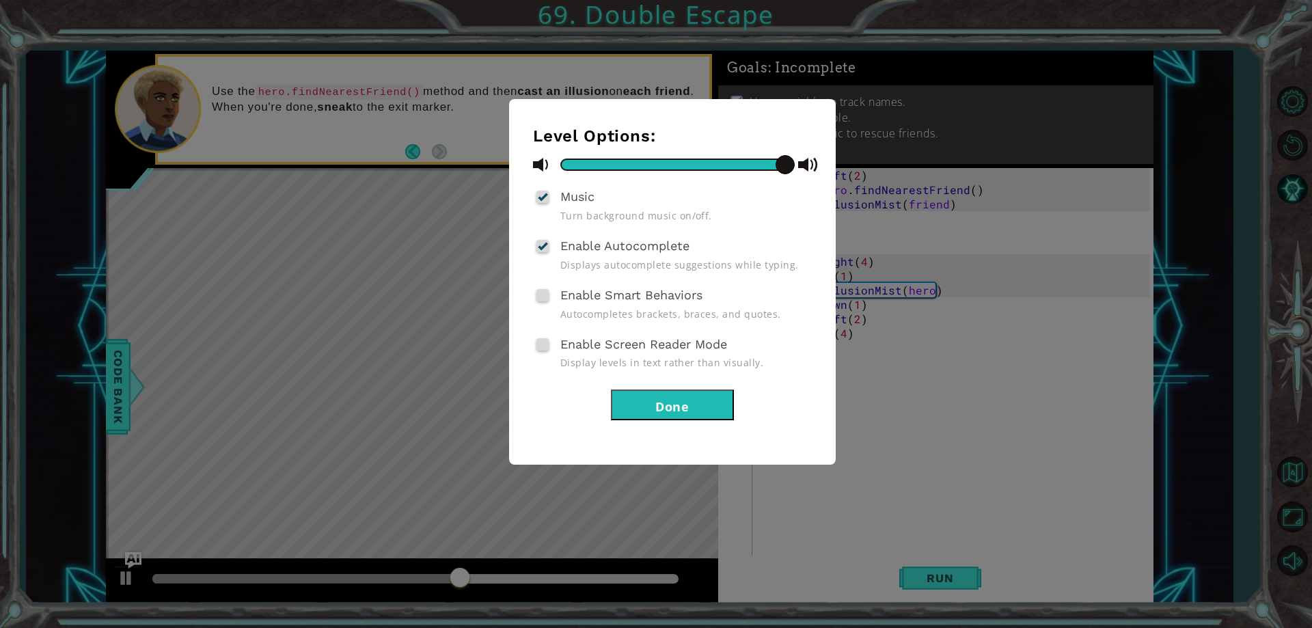
click at [711, 409] on button "Done" at bounding box center [672, 404] width 123 height 31
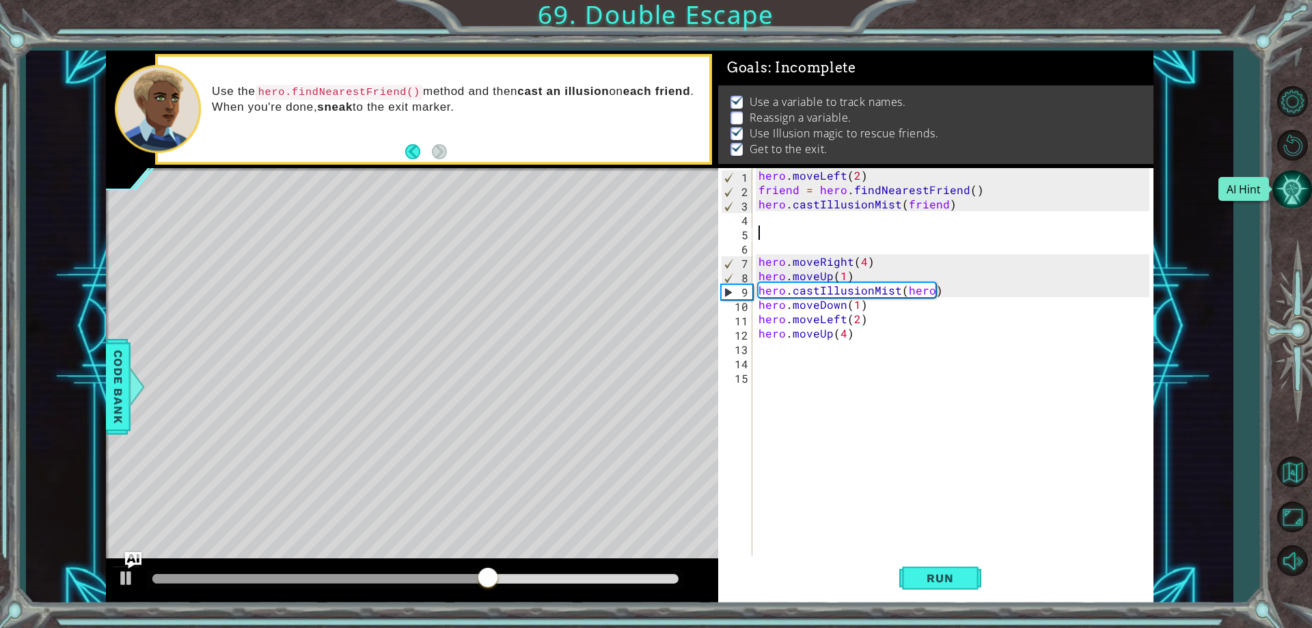
click at [1288, 182] on button "AI Hint" at bounding box center [1292, 189] width 40 height 40
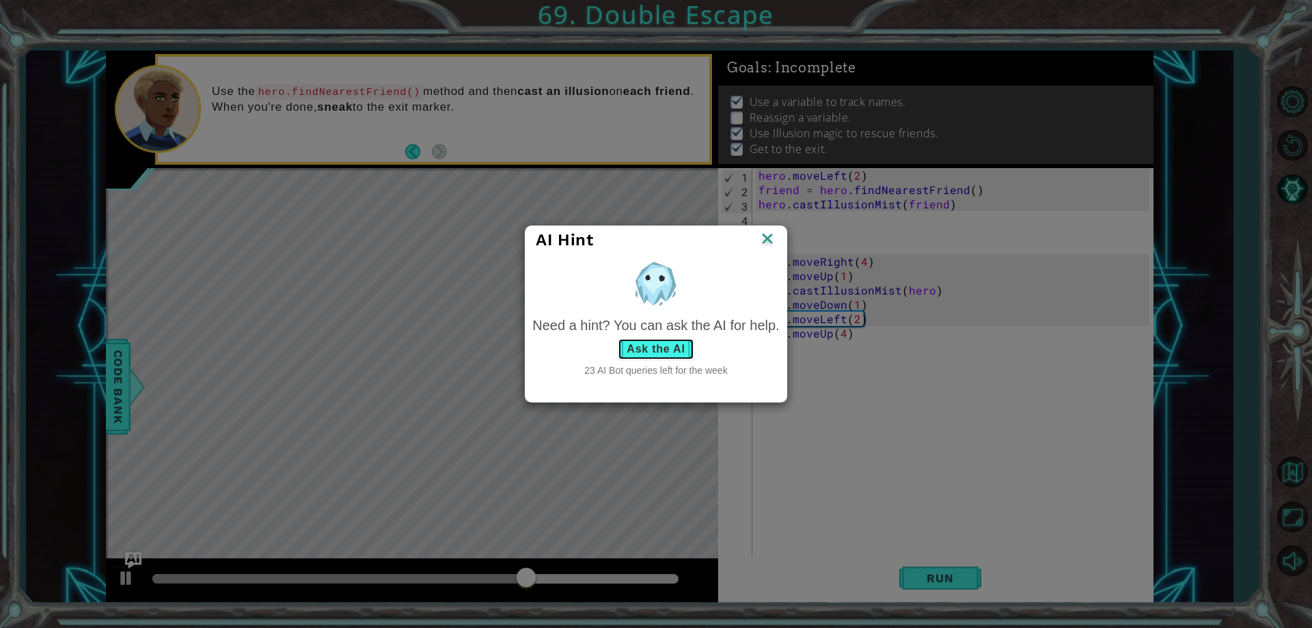
click at [659, 344] on button "Ask the AI" at bounding box center [656, 349] width 76 height 22
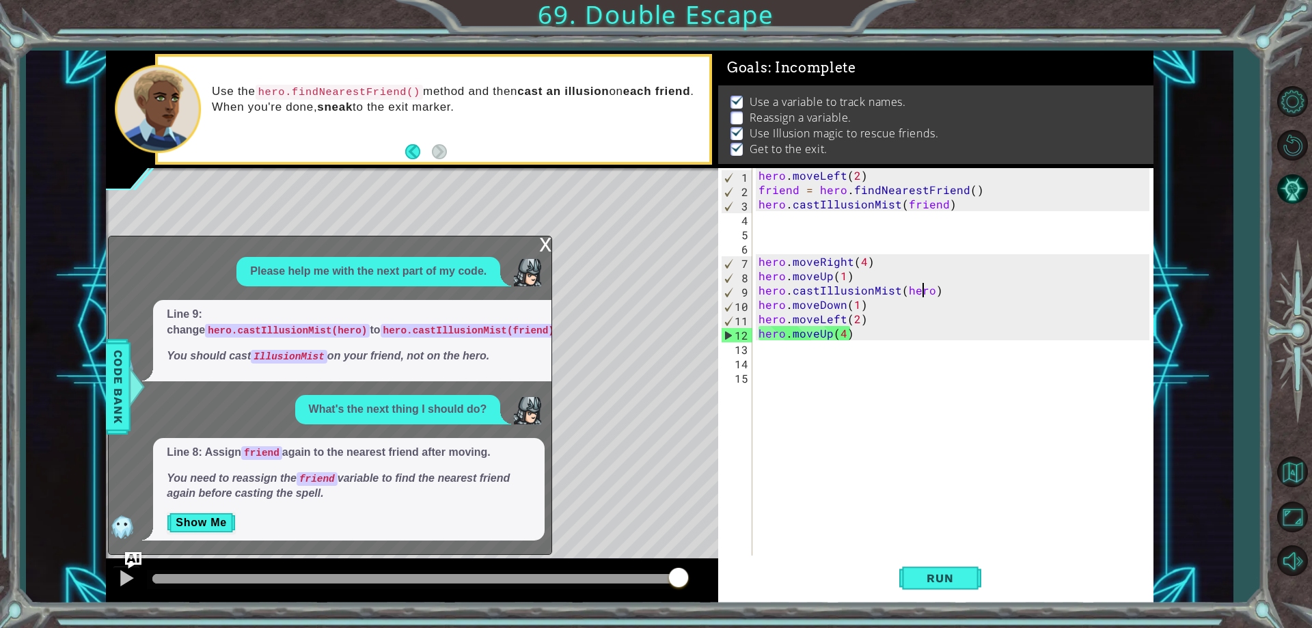
click at [924, 288] on div "hero . moveLeft ( 2 ) friend = hero . findNearestFriend ( ) hero . castIllusion…" at bounding box center [956, 376] width 400 height 416
click at [925, 290] on div "hero . moveLeft ( 2 ) friend = hero . findNearestFriend ( ) hero . castIllusion…" at bounding box center [956, 376] width 400 height 416
click at [877, 269] on div "hero . moveLeft ( 2 ) friend = hero . findNearestFriend ( ) hero . castIllusion…" at bounding box center [956, 376] width 400 height 416
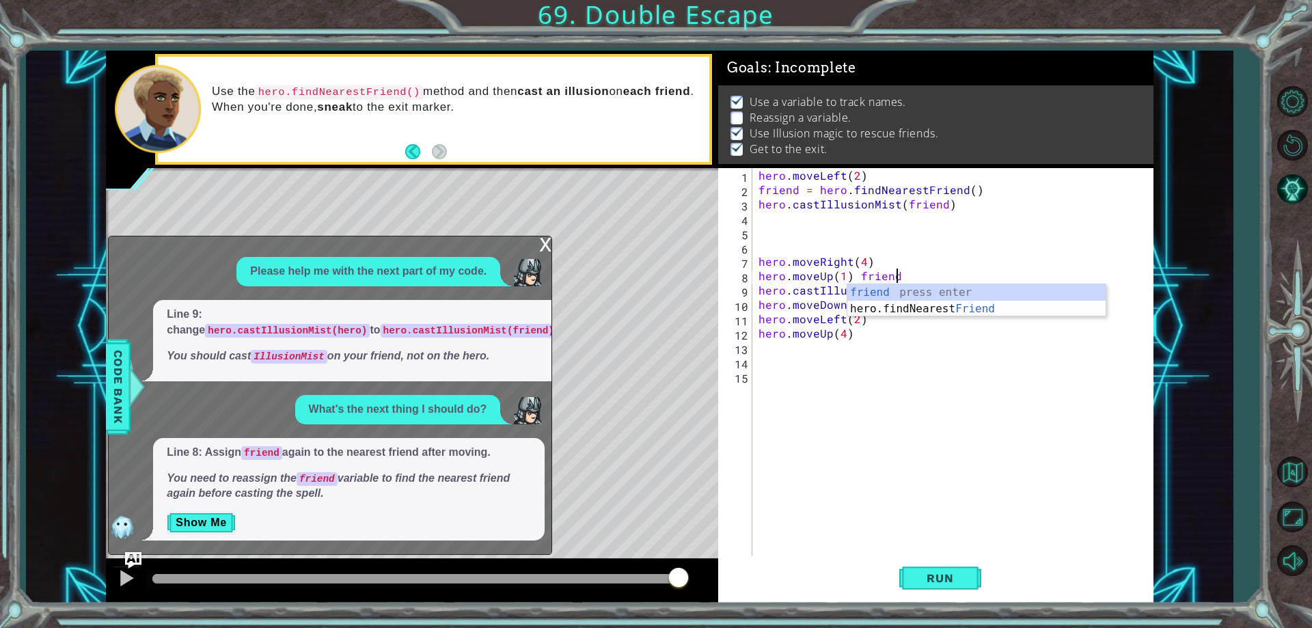
scroll to position [0, 8]
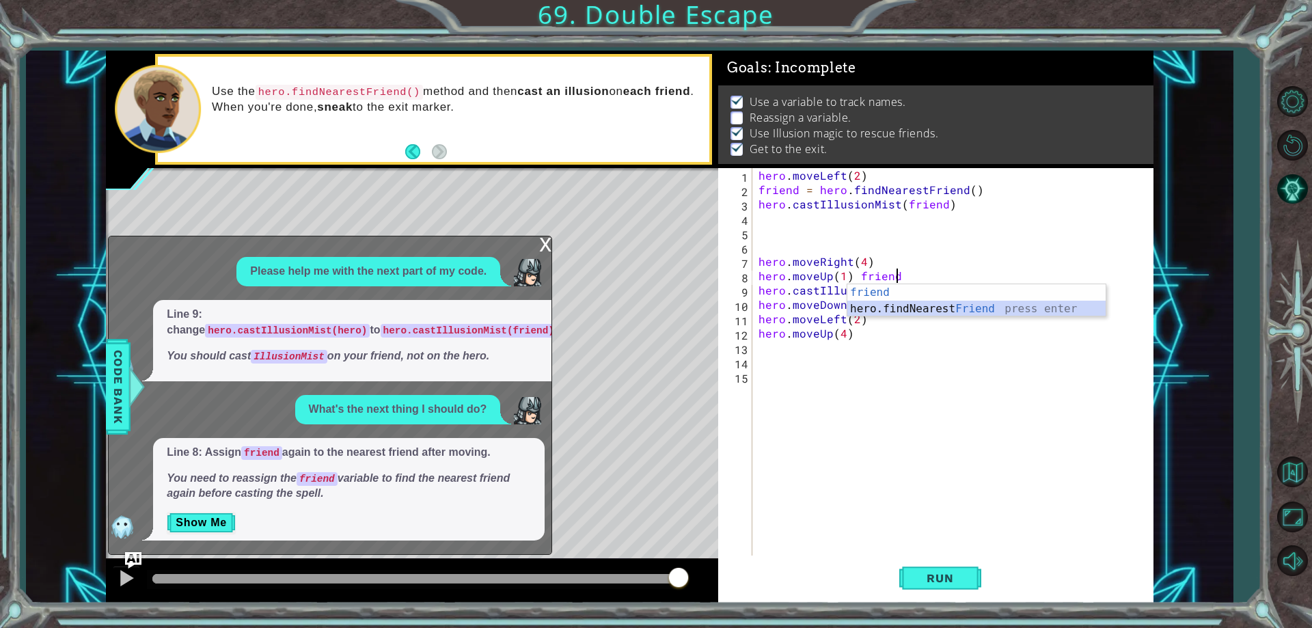
click at [906, 307] on div "friend press enter hero.findNearest Friend press enter" at bounding box center [976, 317] width 258 height 66
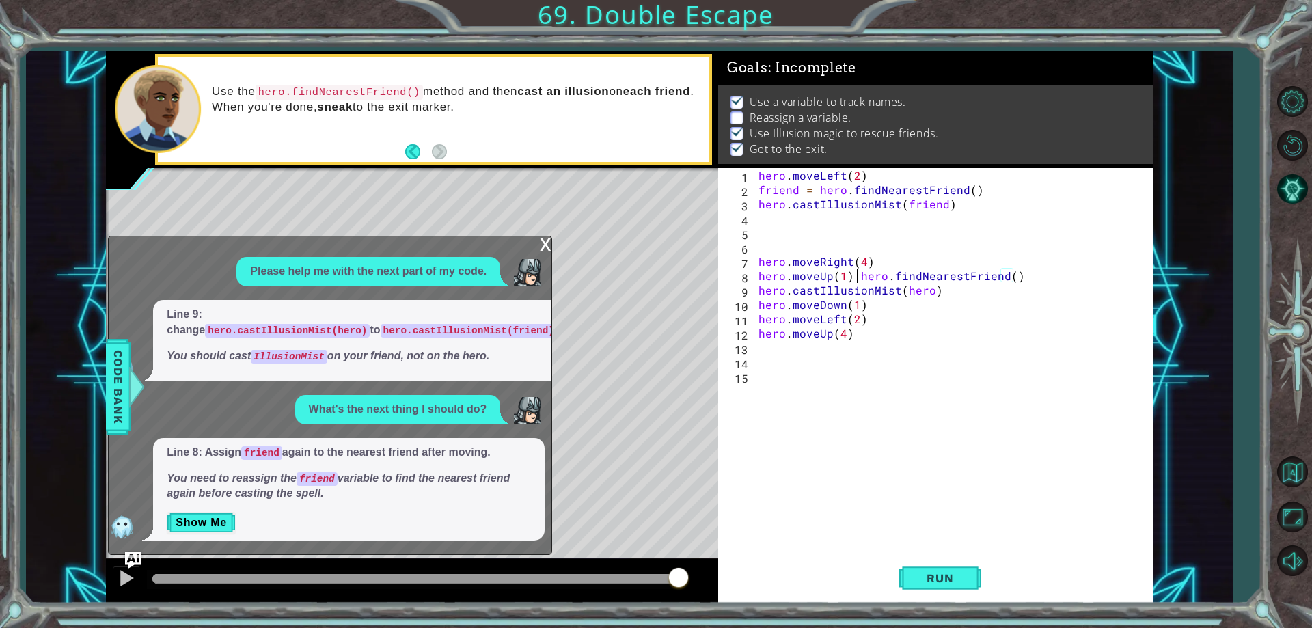
click at [854, 277] on div "hero . moveLeft ( 2 ) friend = hero . findNearestFriend ( ) hero . castIllusion…" at bounding box center [956, 376] width 400 height 416
type textarea "hero.findNearestFriend()"
click at [944, 557] on button "Run" at bounding box center [940, 579] width 82 height 44
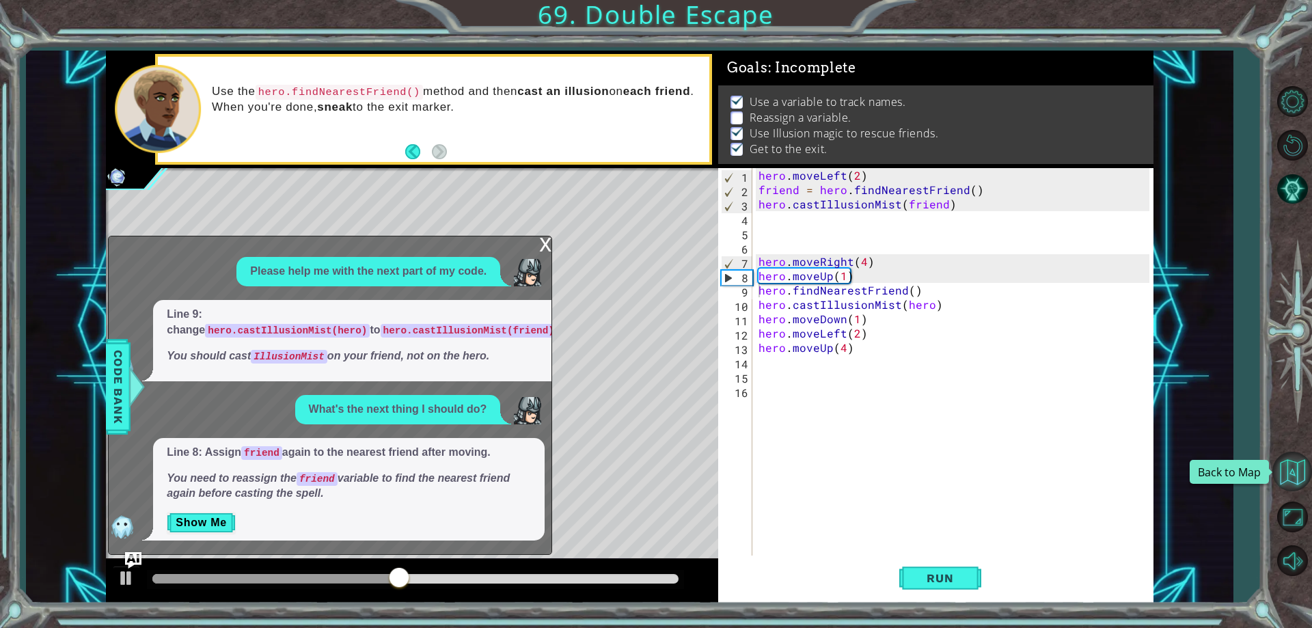
click at [1301, 465] on button "Back to Map" at bounding box center [1292, 472] width 40 height 40
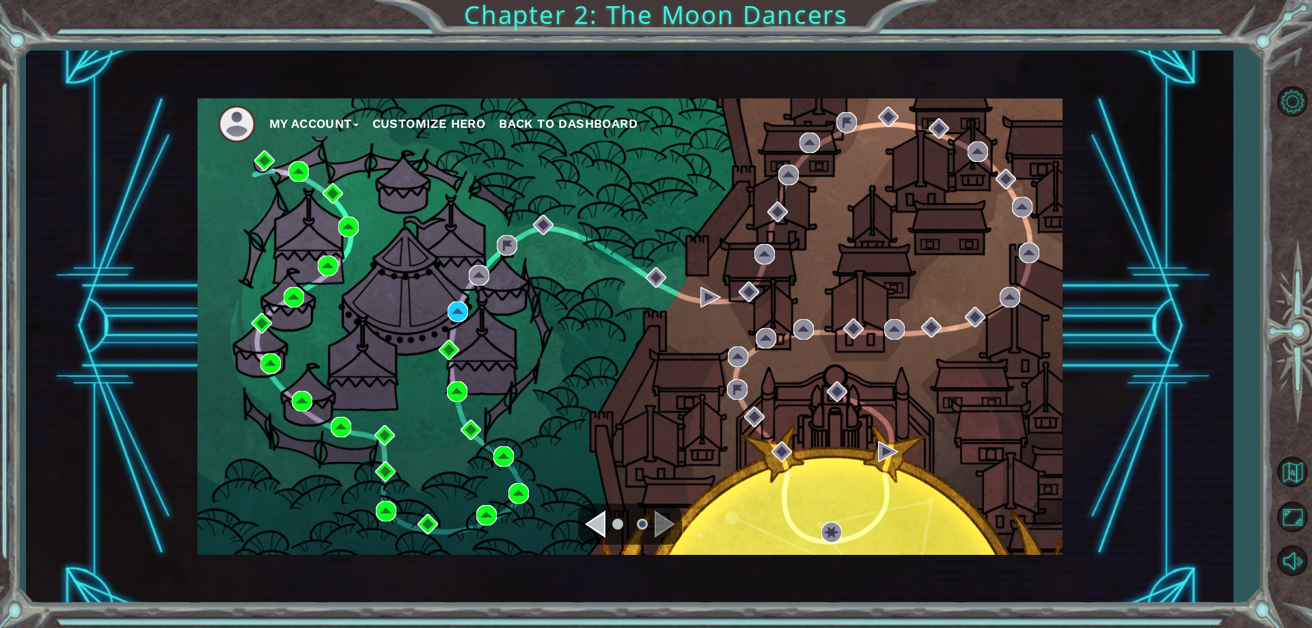
drag, startPoint x: 660, startPoint y: 519, endPoint x: 560, endPoint y: 415, distance: 144.5
click at [659, 519] on div "Navigate to the next page" at bounding box center [664, 523] width 20 height 27
click at [473, 277] on img at bounding box center [479, 275] width 20 height 20
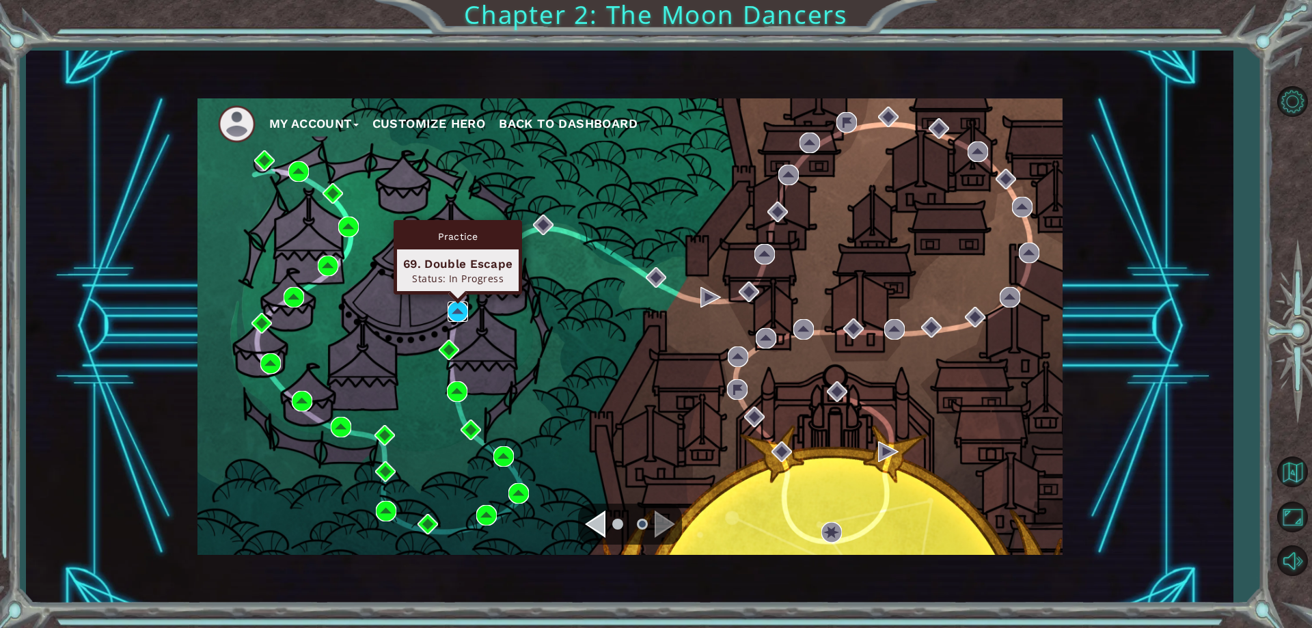
click at [457, 309] on img at bounding box center [457, 311] width 20 height 20
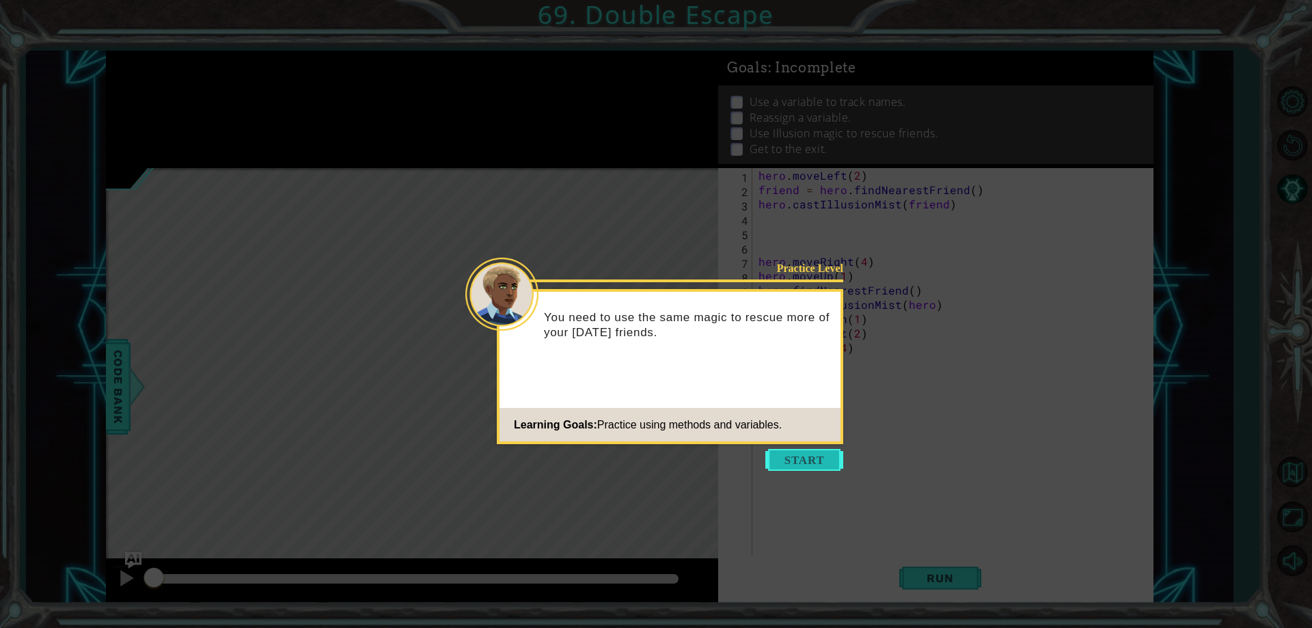
click at [822, 459] on button "Start" at bounding box center [804, 460] width 78 height 22
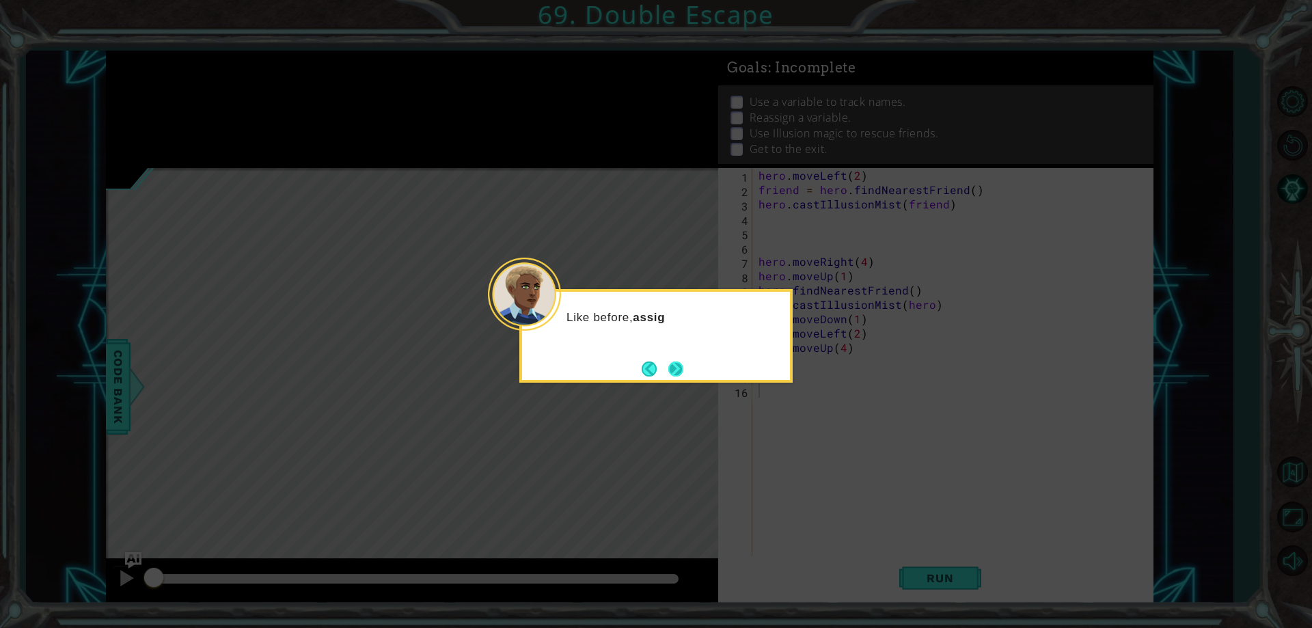
click at [679, 361] on button "Next" at bounding box center [675, 368] width 15 height 15
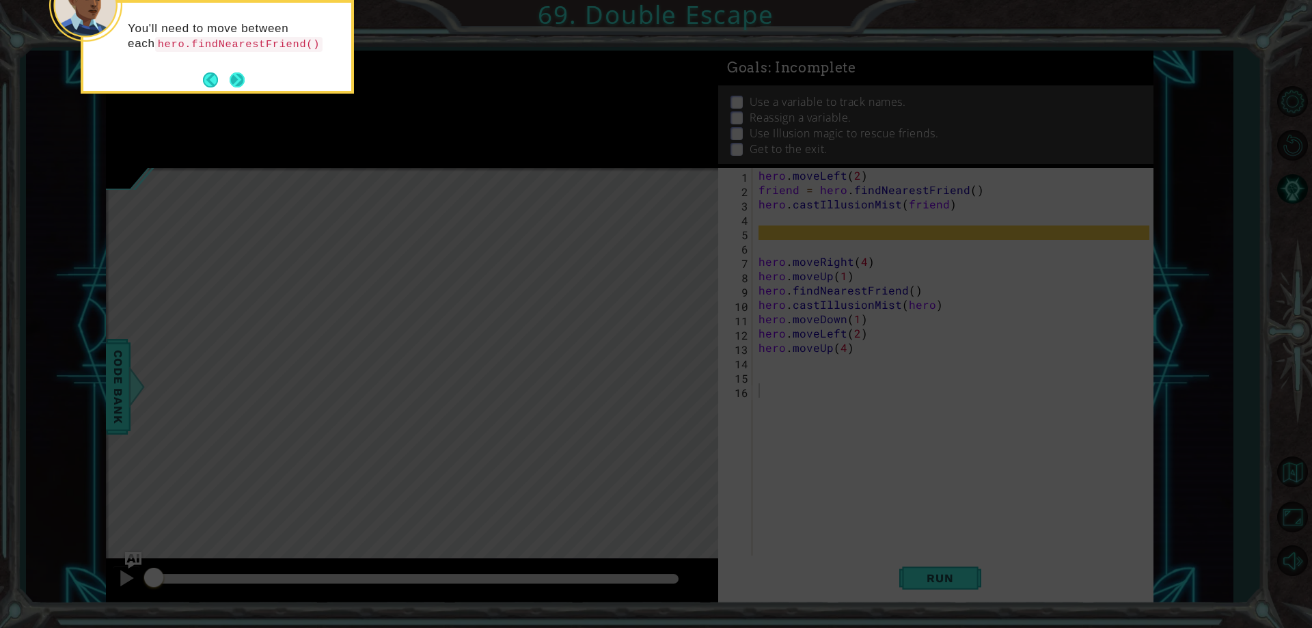
click at [238, 77] on button "Next" at bounding box center [237, 79] width 15 height 15
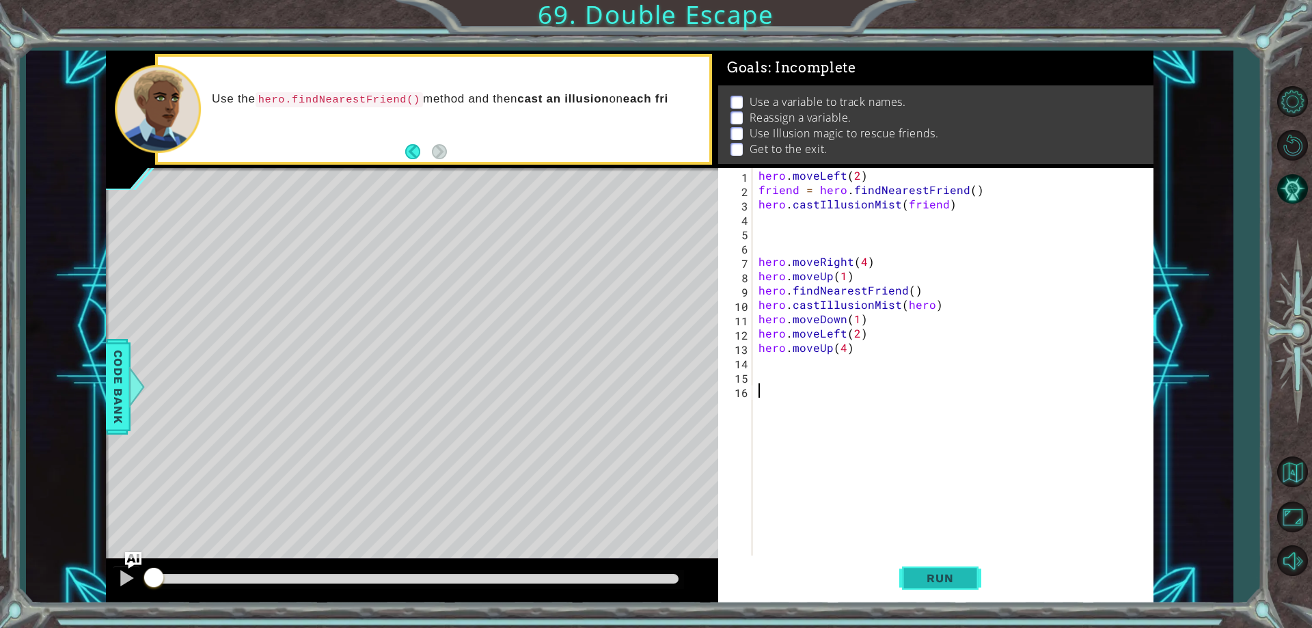
click at [964, 576] on span "Run" at bounding box center [940, 578] width 54 height 14
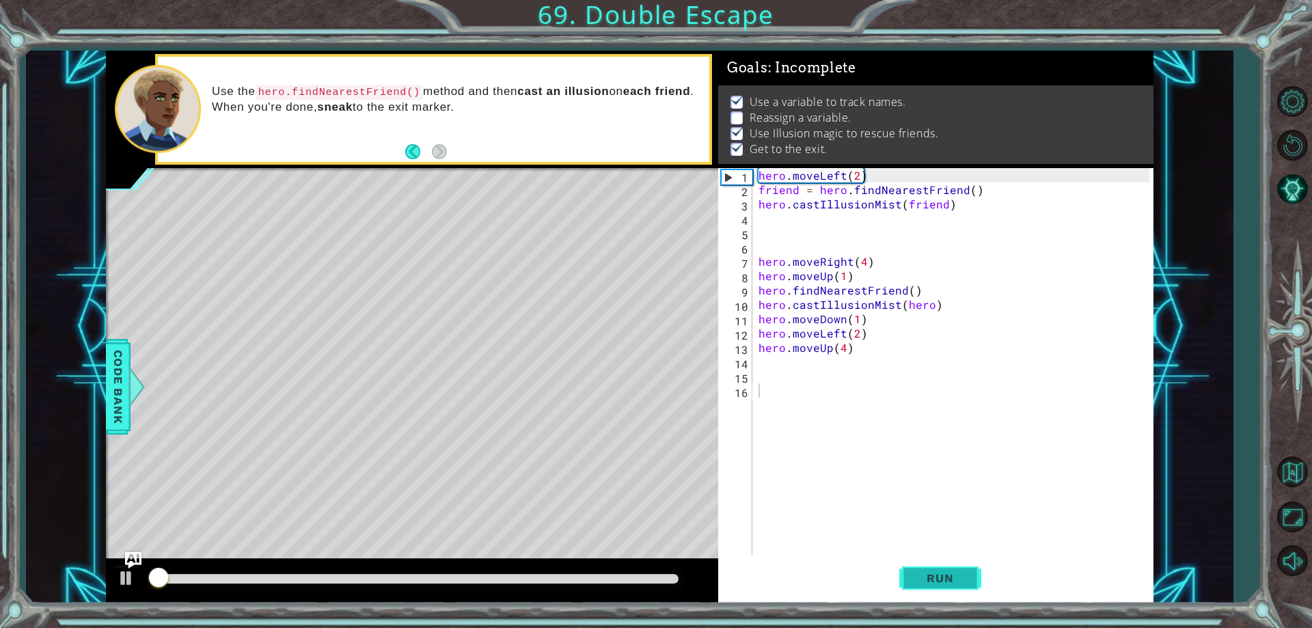
click at [963, 575] on span "Run" at bounding box center [940, 578] width 54 height 14
click at [837, 368] on div "hero . moveLeft ( 2 ) friend = hero . findNearestFriend ( ) hero . castIllusion…" at bounding box center [956, 376] width 400 height 416
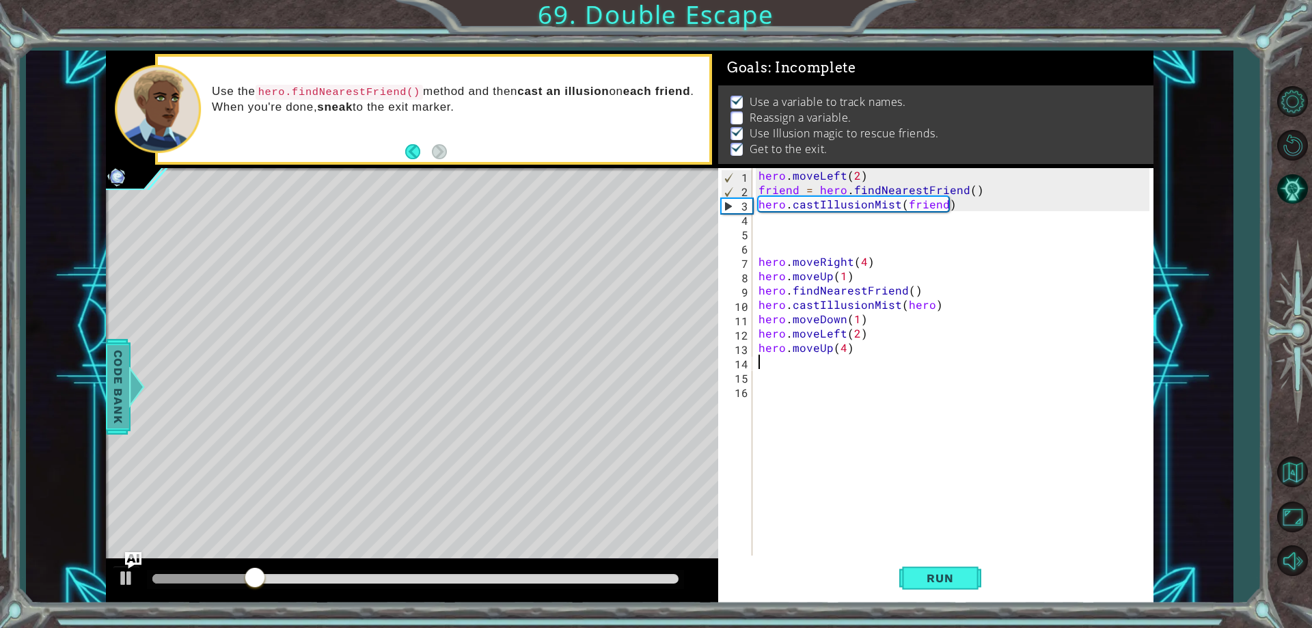
click at [115, 384] on span "Code Bank" at bounding box center [118, 386] width 22 height 83
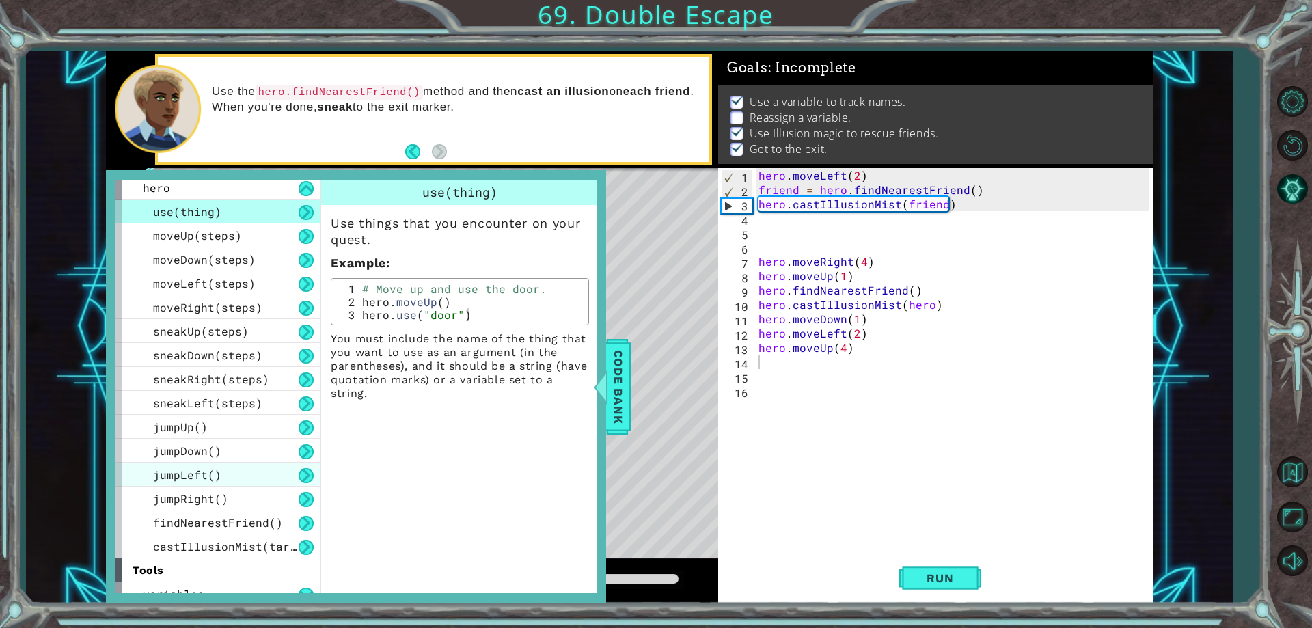
scroll to position [41, 0]
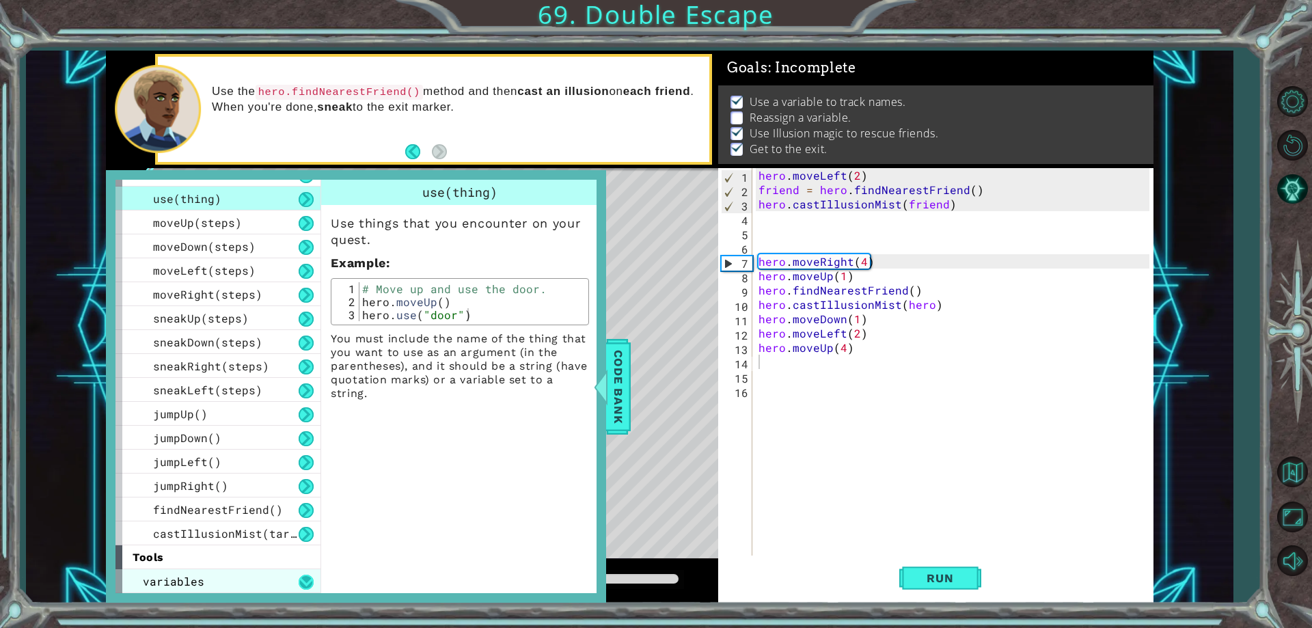
click at [305, 579] on button at bounding box center [306, 582] width 15 height 15
click at [309, 581] on button at bounding box center [306, 582] width 15 height 15
click at [311, 581] on button at bounding box center [306, 582] width 15 height 15
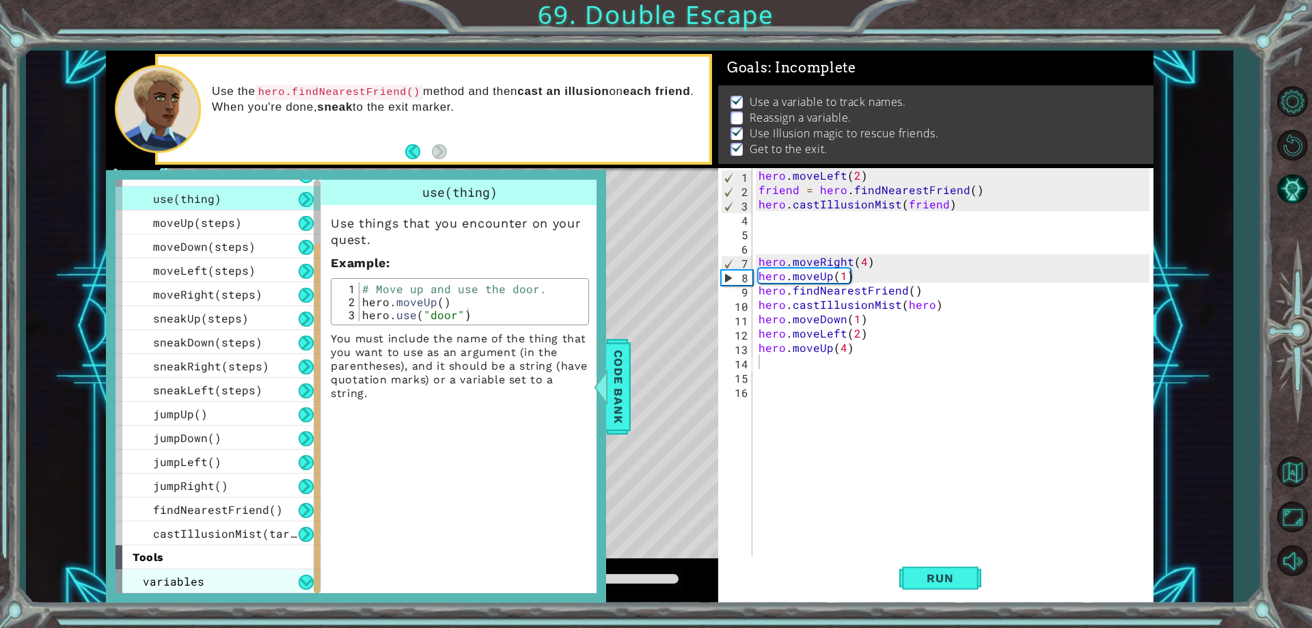
click at [270, 580] on div "variables" at bounding box center [217, 581] width 205 height 24
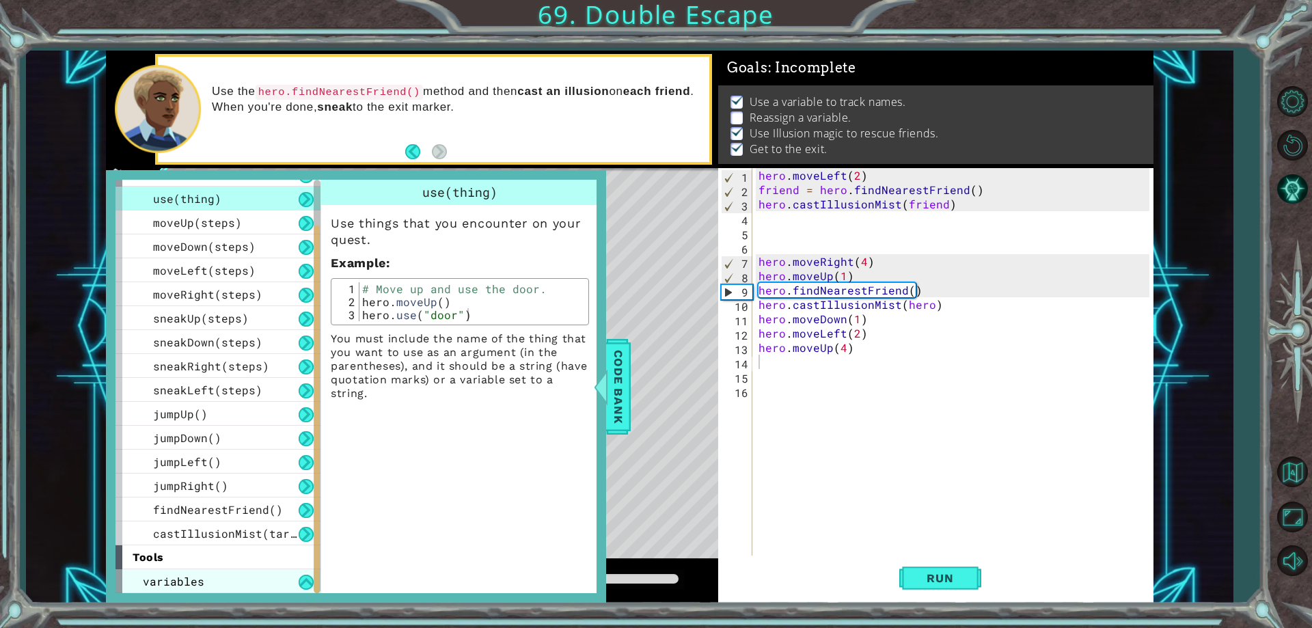
click at [270, 580] on div "variables" at bounding box center [217, 581] width 205 height 24
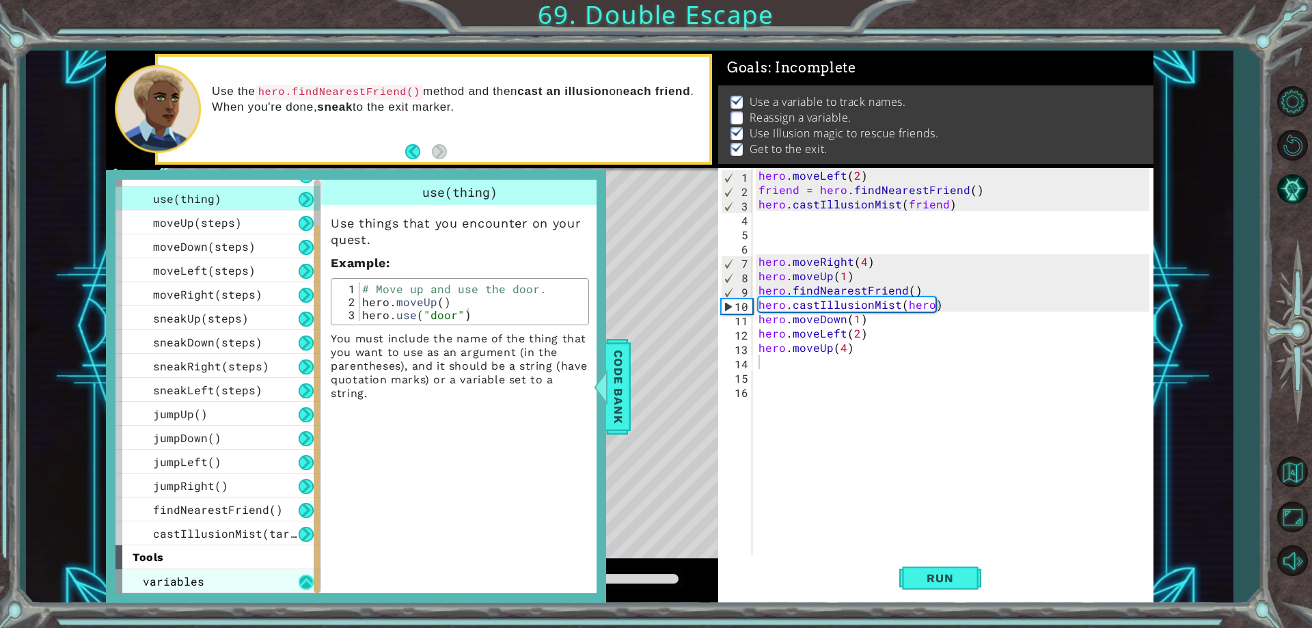
click at [303, 581] on button at bounding box center [306, 582] width 15 height 15
click at [275, 581] on div "variables" at bounding box center [217, 581] width 205 height 24
click at [279, 577] on div "variables" at bounding box center [217, 581] width 205 height 24
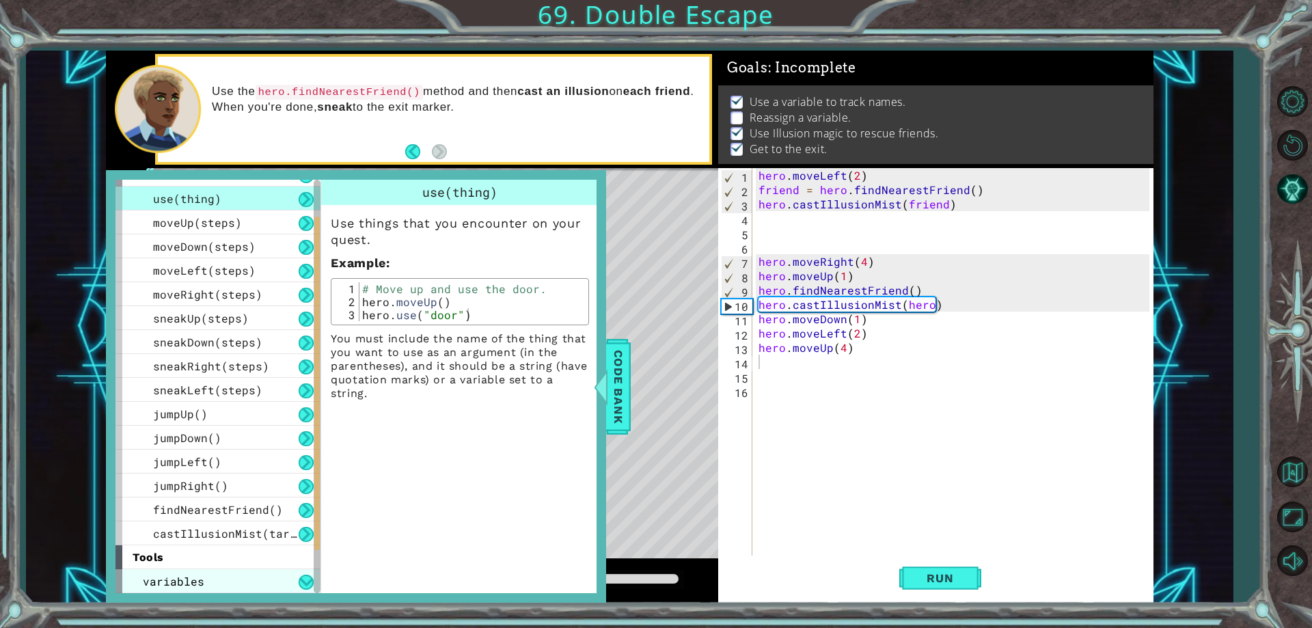
click at [279, 577] on div "variables" at bounding box center [217, 581] width 205 height 24
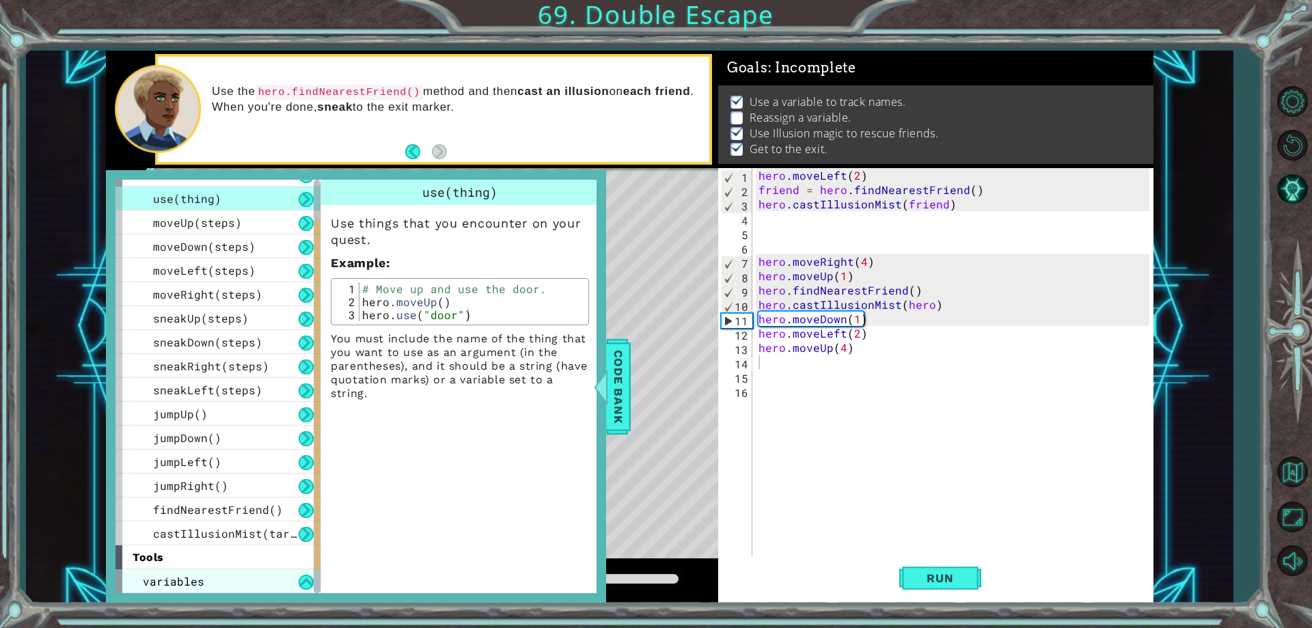
click at [279, 577] on div "variables" at bounding box center [217, 581] width 205 height 24
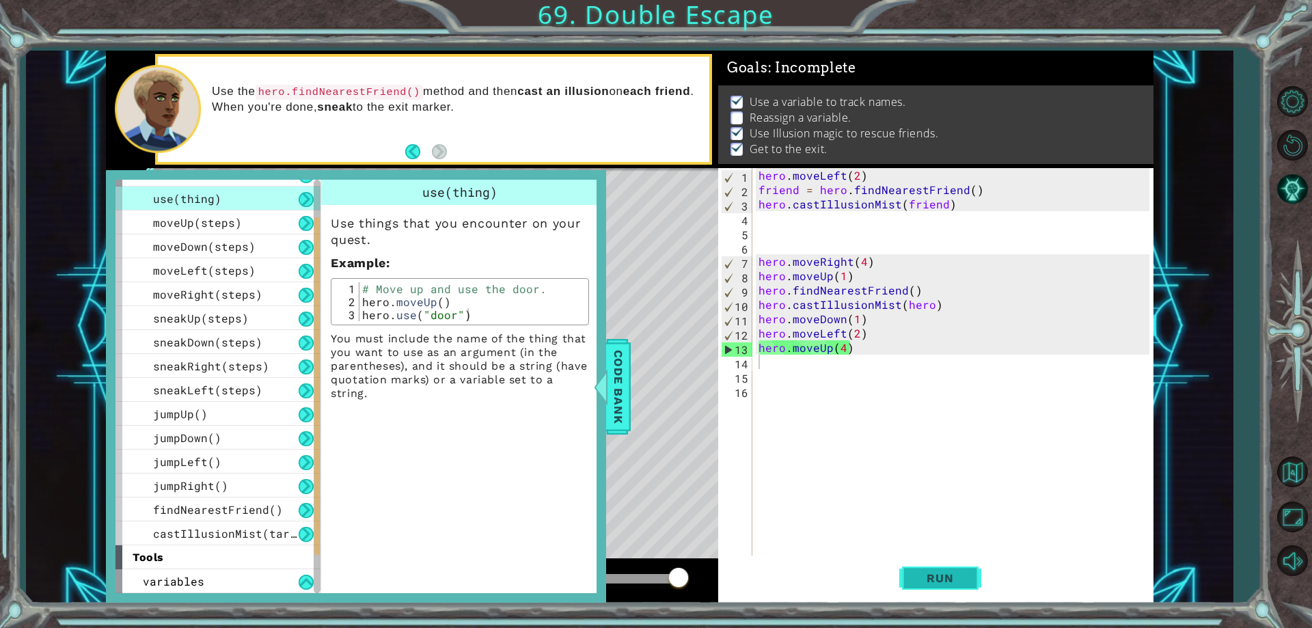
click at [920, 571] on span "Run" at bounding box center [940, 578] width 54 height 14
